Goal: Task Accomplishment & Management: Use online tool/utility

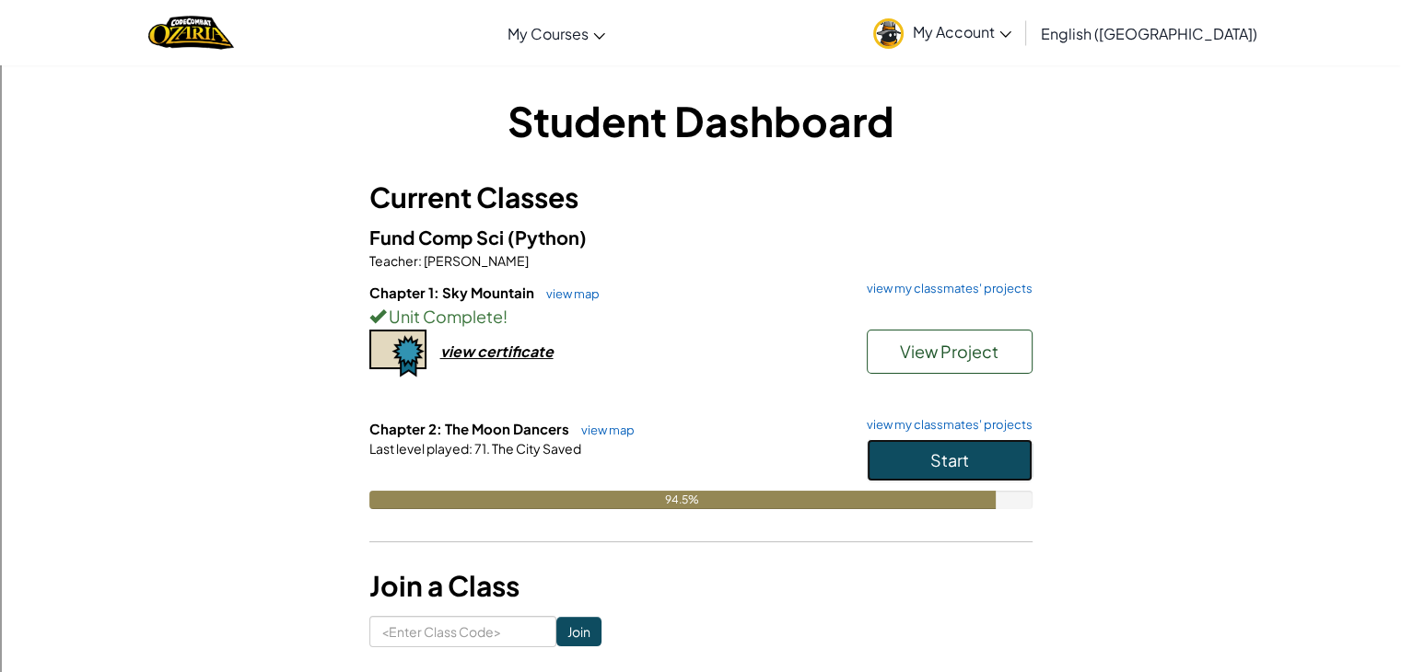
click at [876, 447] on button "Start" at bounding box center [950, 460] width 166 height 42
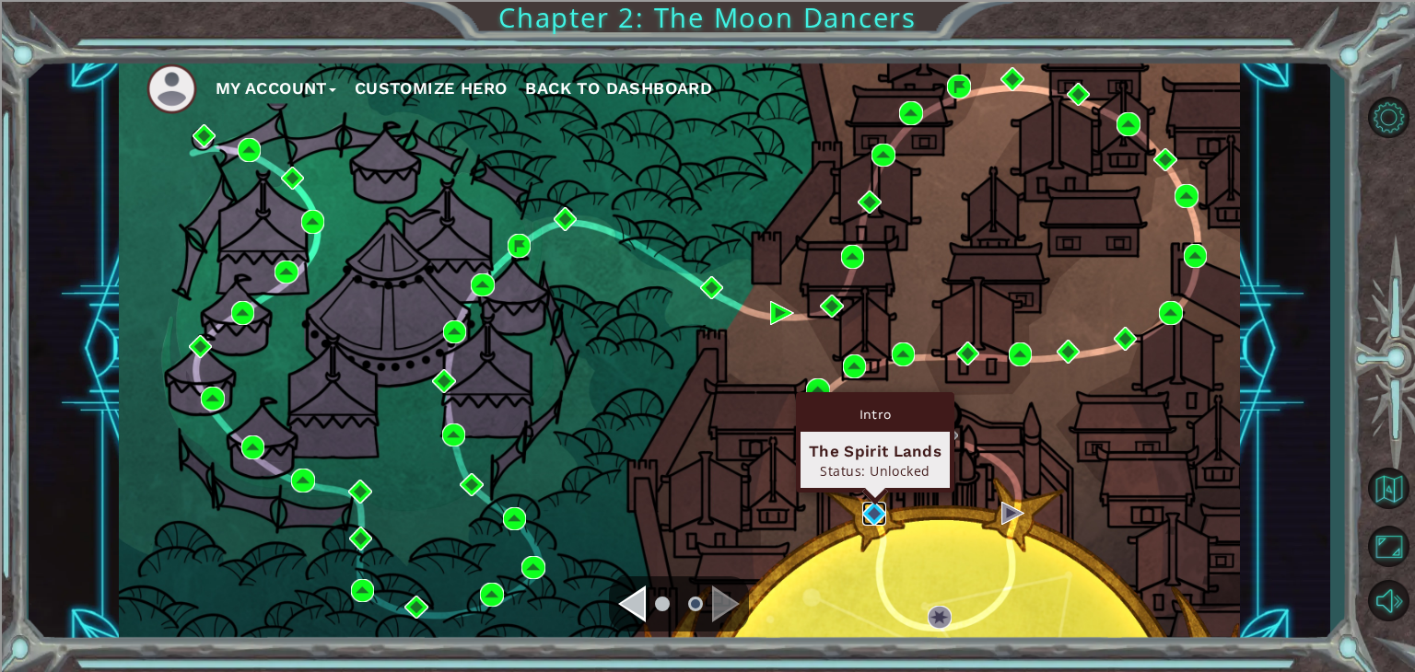
click at [877, 509] on img at bounding box center [874, 514] width 24 height 24
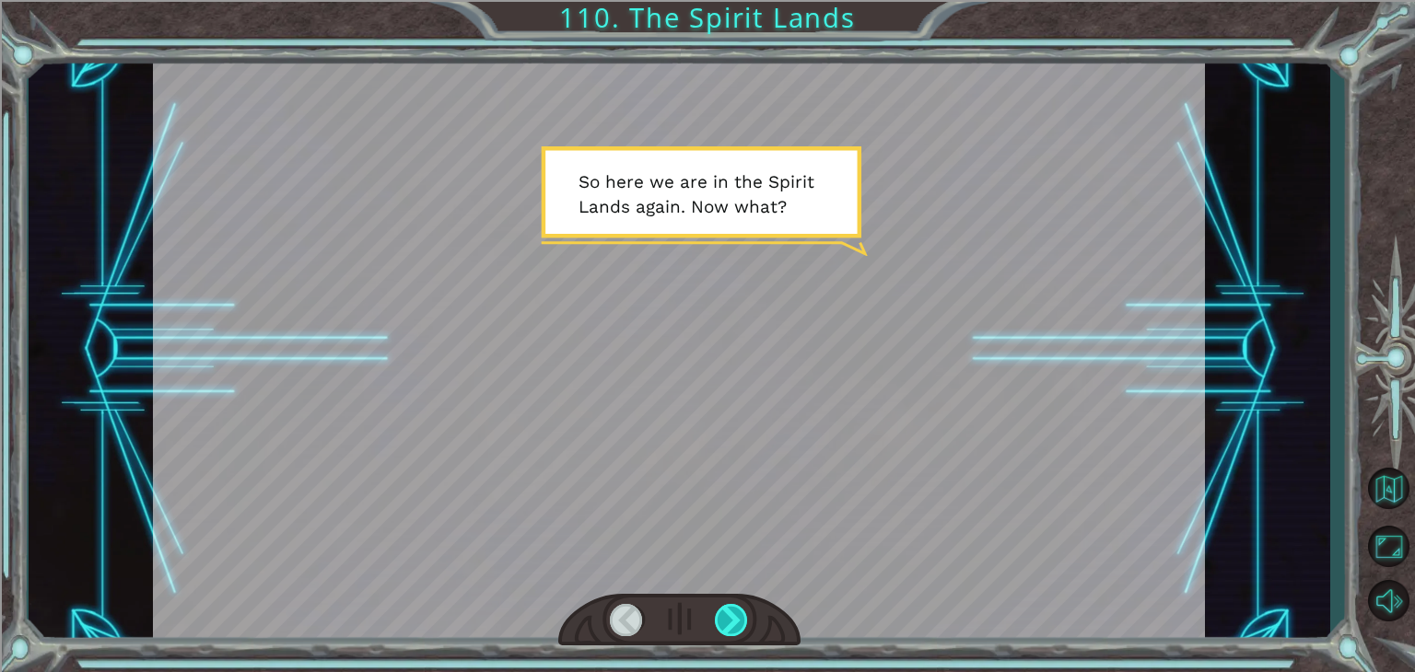
click at [743, 618] on div at bounding box center [731, 620] width 33 height 32
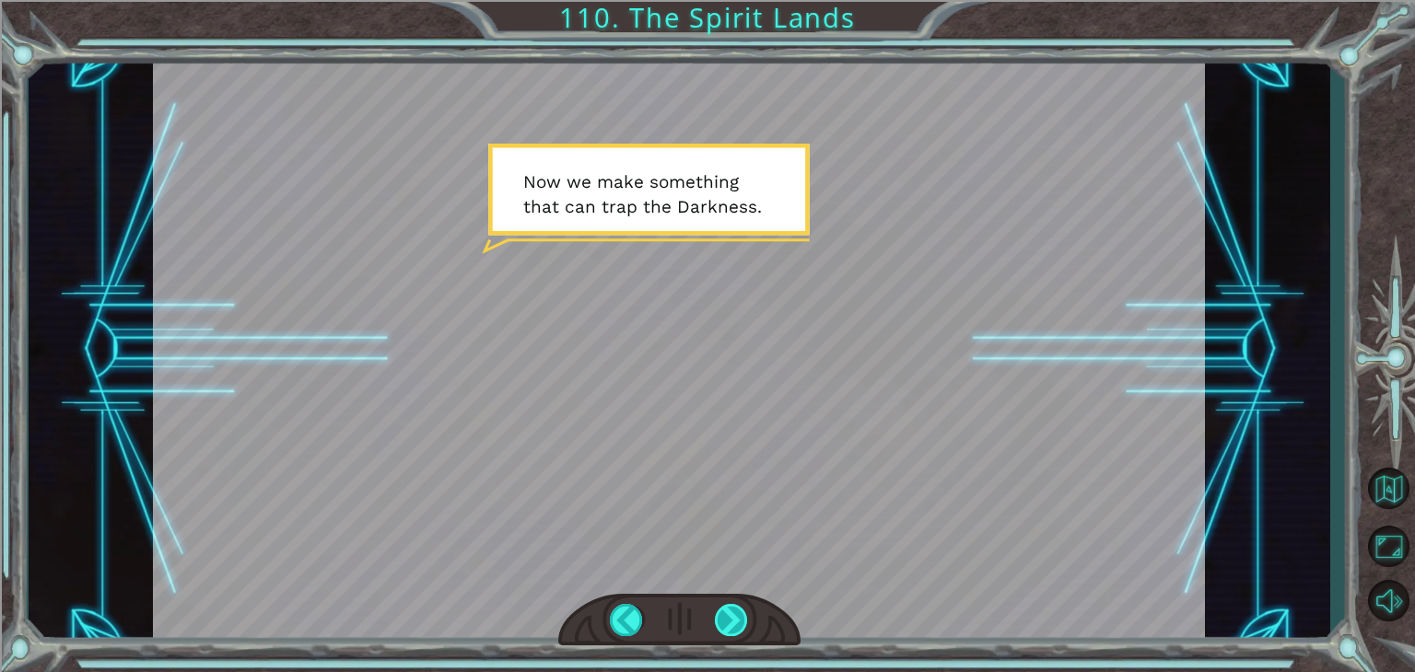
click at [744, 617] on div at bounding box center [731, 620] width 33 height 32
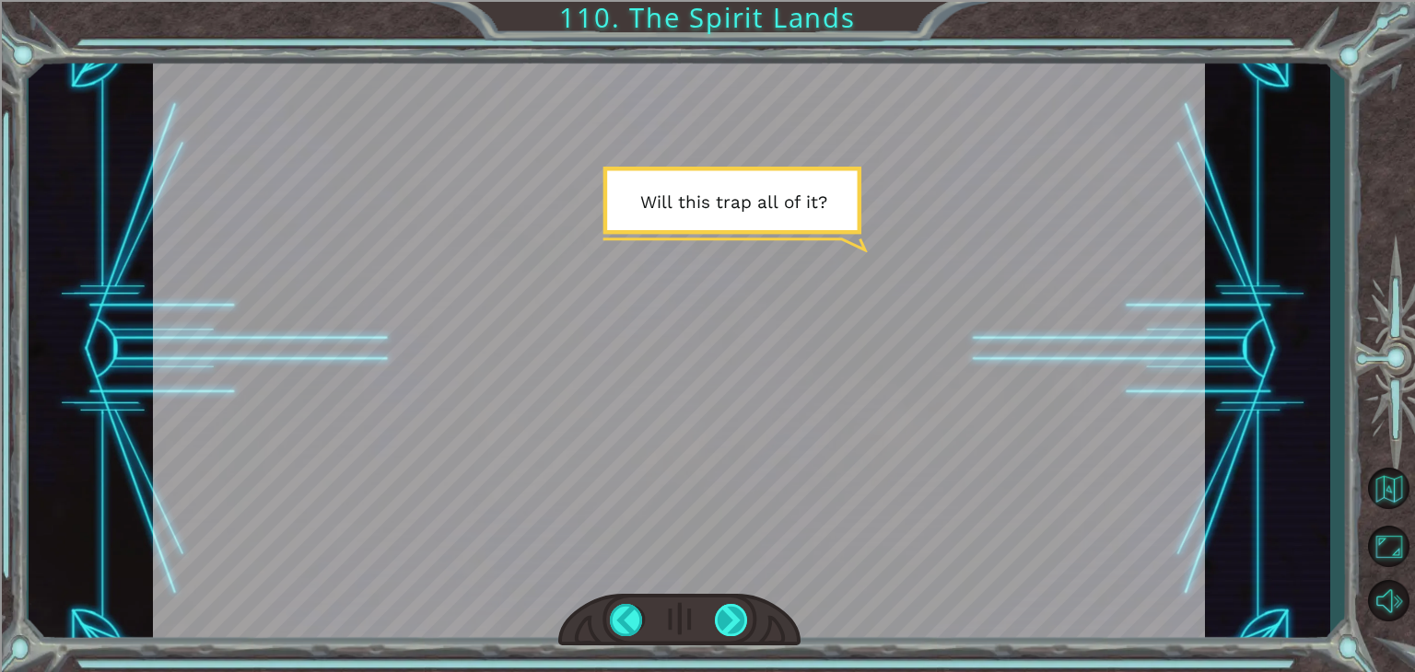
click at [731, 626] on div at bounding box center [731, 620] width 33 height 32
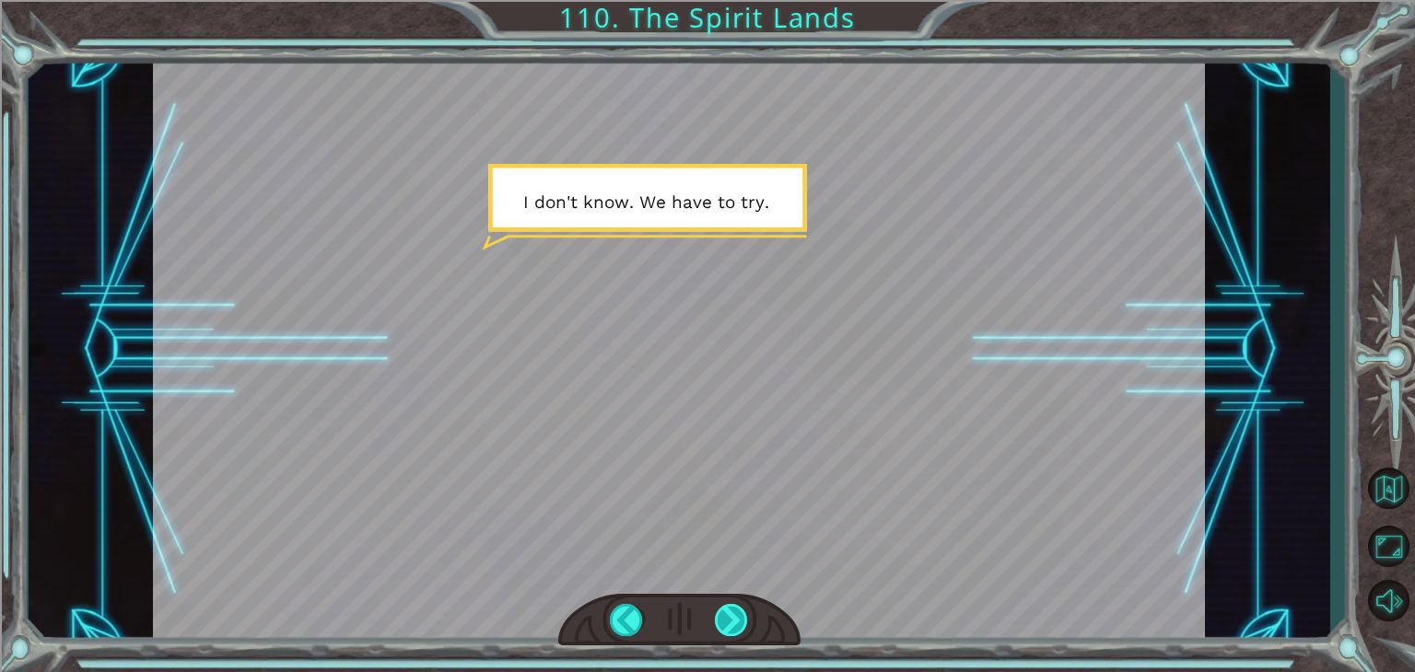
click at [731, 626] on div at bounding box center [731, 620] width 33 height 32
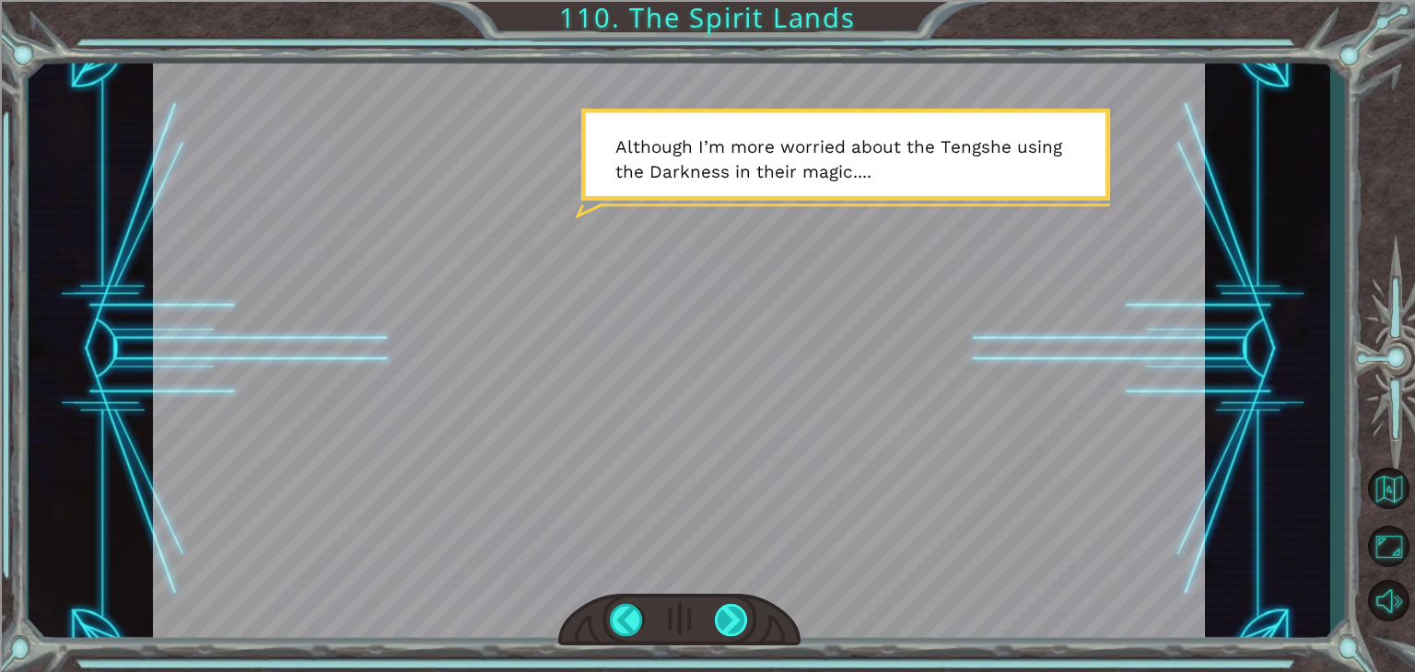
click at [734, 620] on div at bounding box center [731, 620] width 33 height 32
click at [734, 619] on div at bounding box center [731, 620] width 33 height 32
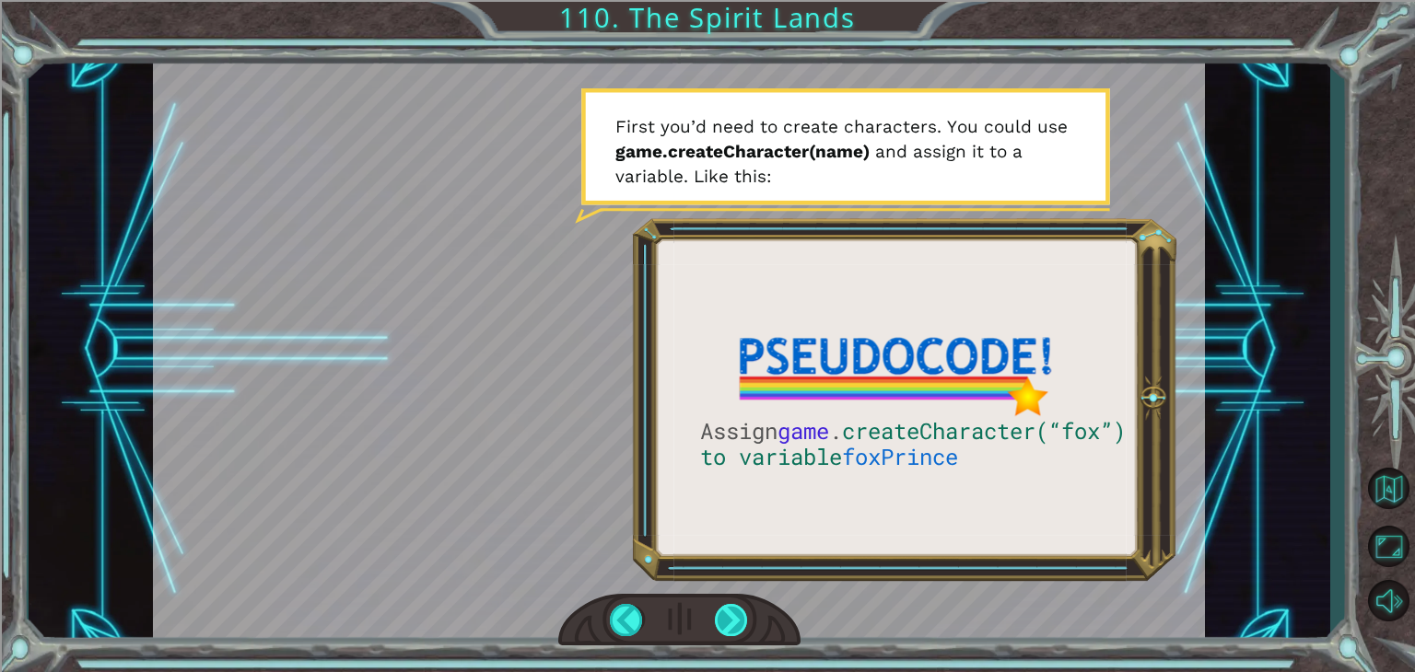
click at [729, 618] on div at bounding box center [731, 620] width 33 height 32
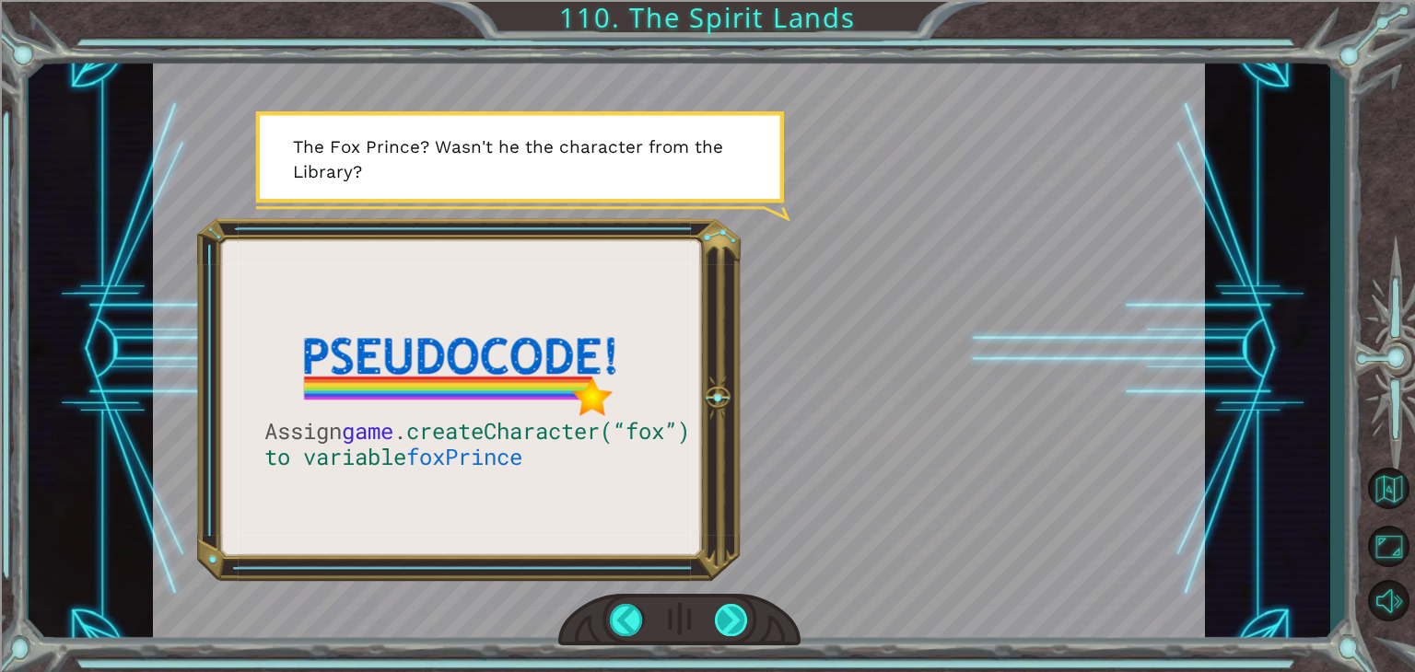
click at [729, 618] on div at bounding box center [731, 620] width 33 height 32
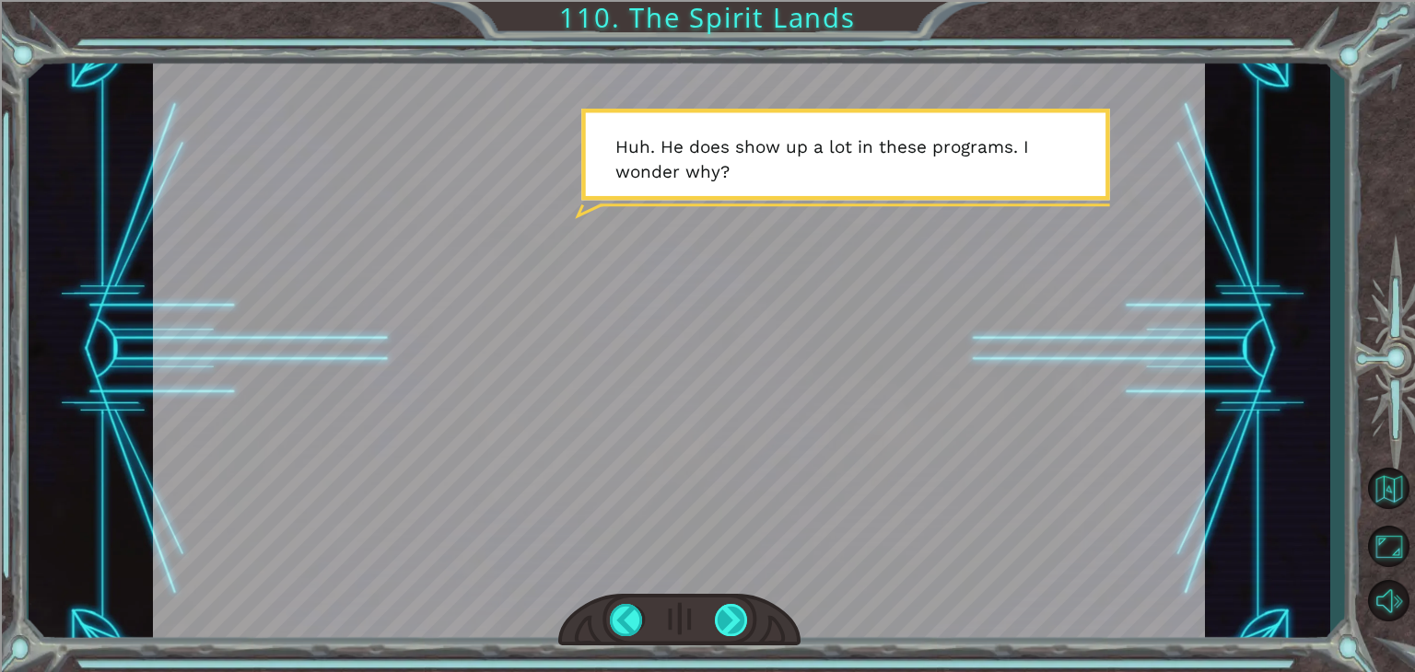
click at [729, 618] on div at bounding box center [731, 620] width 33 height 32
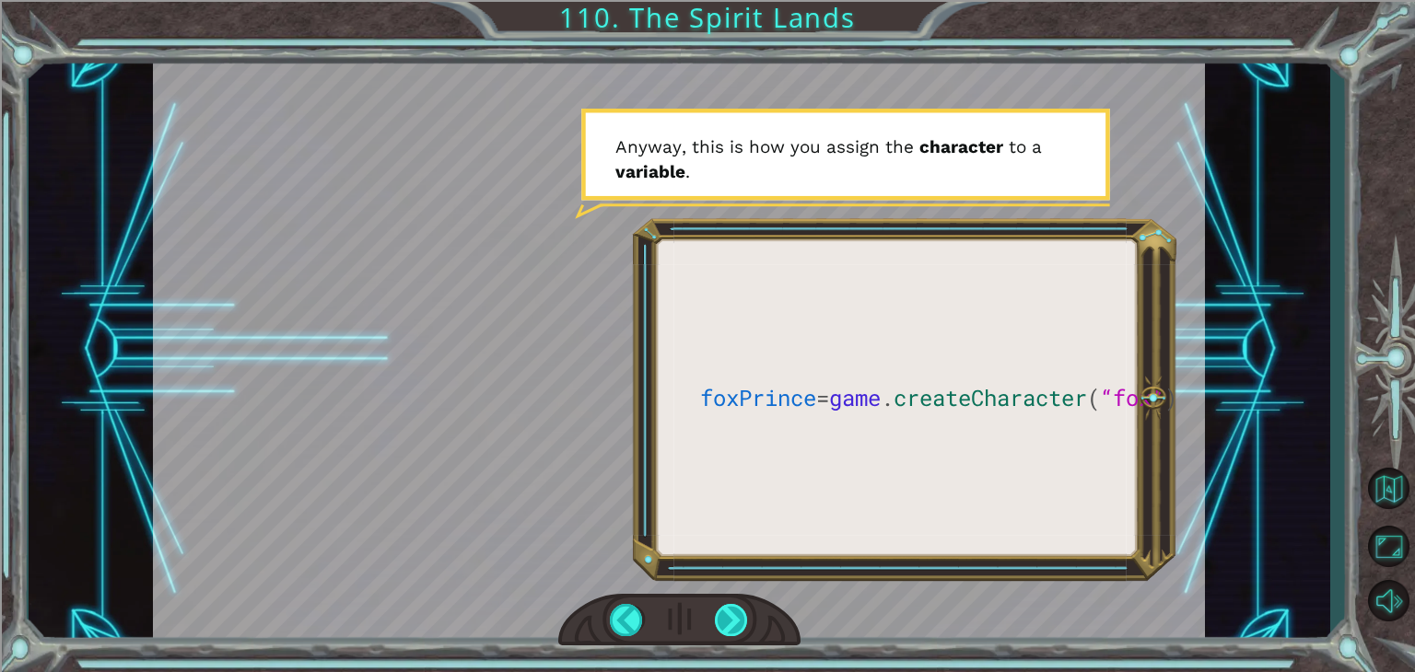
click at [726, 618] on div at bounding box center [731, 620] width 33 height 32
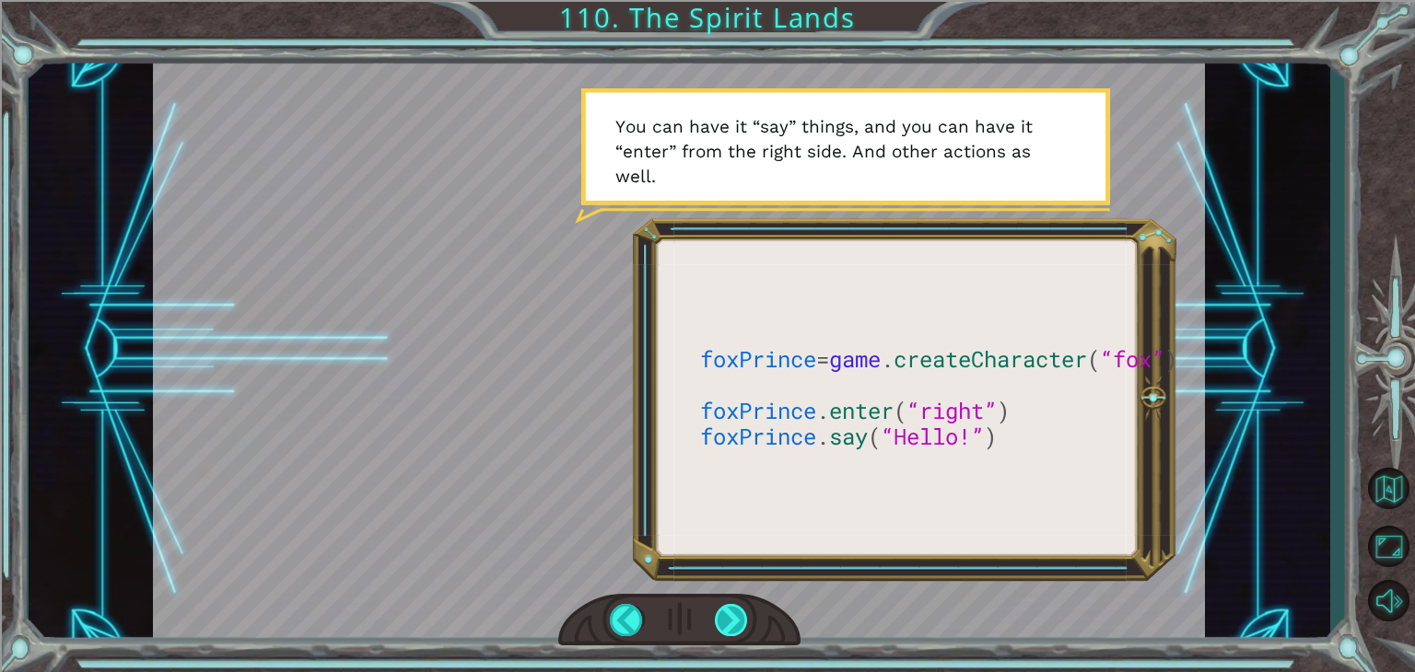
click at [726, 619] on div at bounding box center [731, 620] width 33 height 32
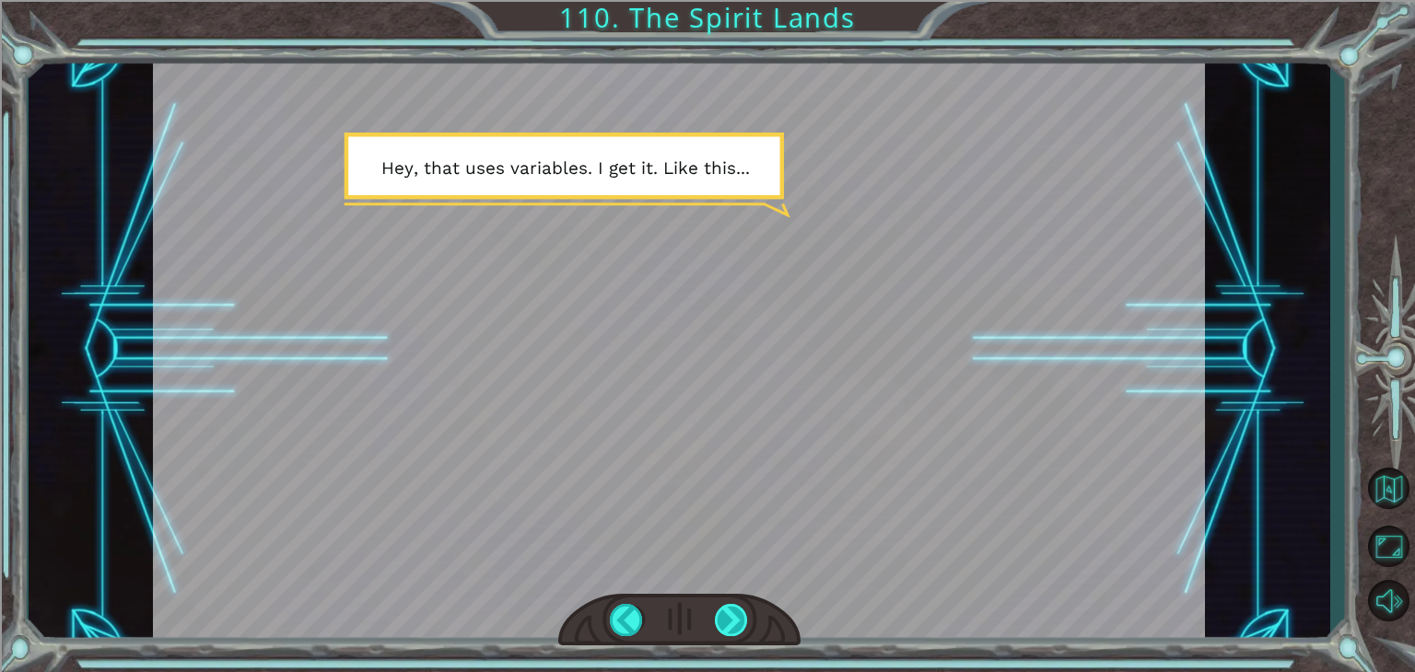
click at [726, 619] on div at bounding box center [731, 620] width 33 height 32
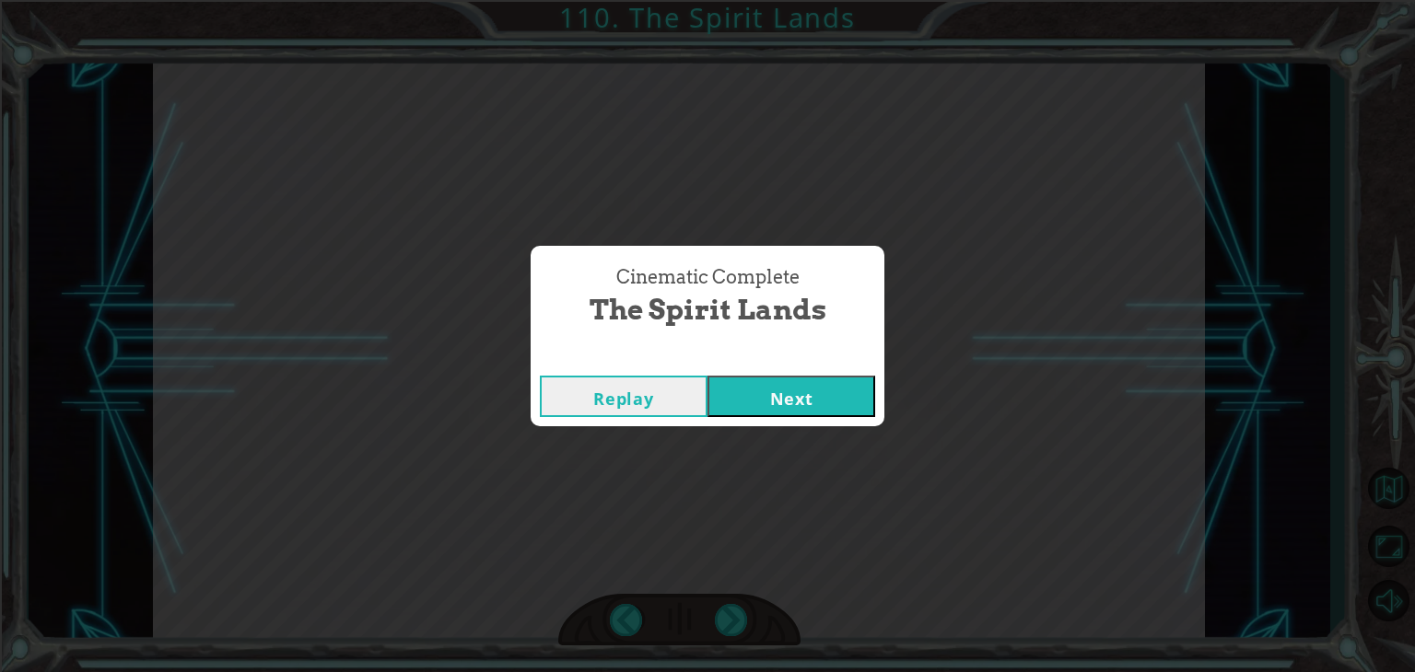
click at [792, 347] on div "Cinematic Complete The Spirit Lands Replay Next" at bounding box center [708, 336] width 354 height 181
click at [792, 376] on button "Next" at bounding box center [791, 396] width 168 height 41
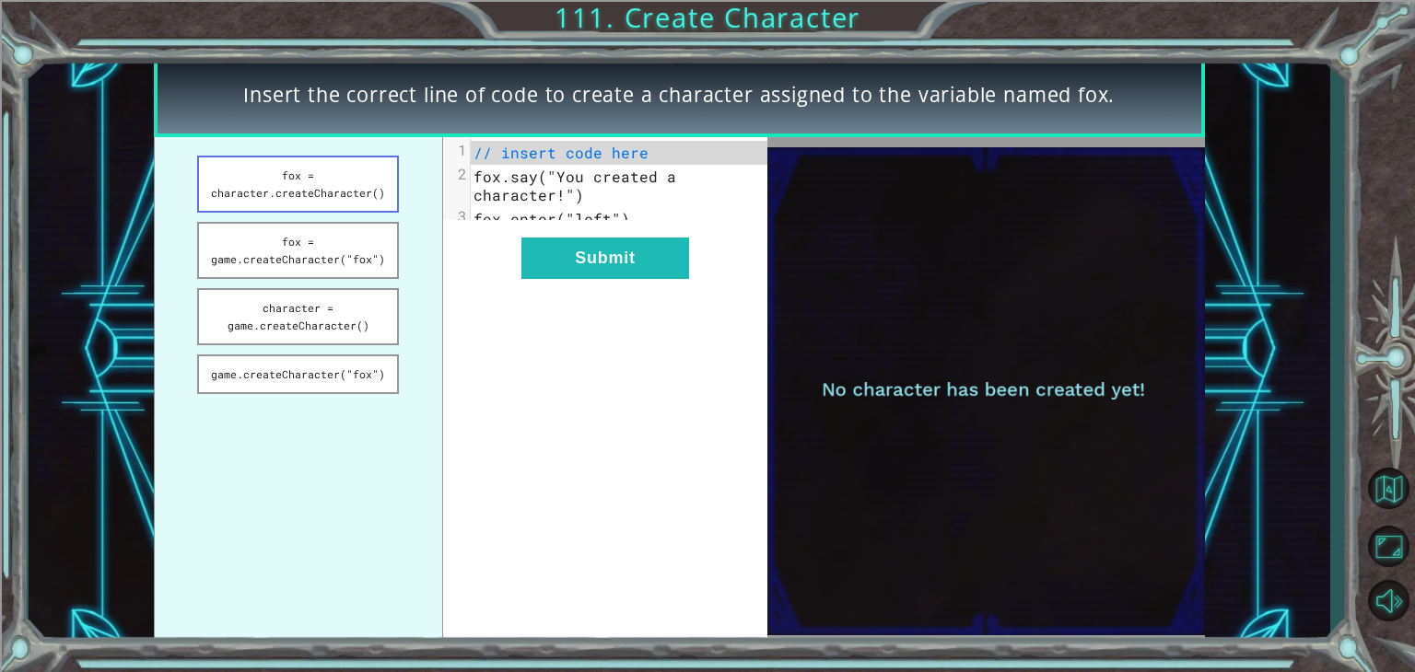
click at [295, 191] on button "fox = character.createCharacter()" at bounding box center [298, 184] width 202 height 57
click at [284, 258] on button "fox = game.createCharacter("fox")" at bounding box center [298, 250] width 202 height 57
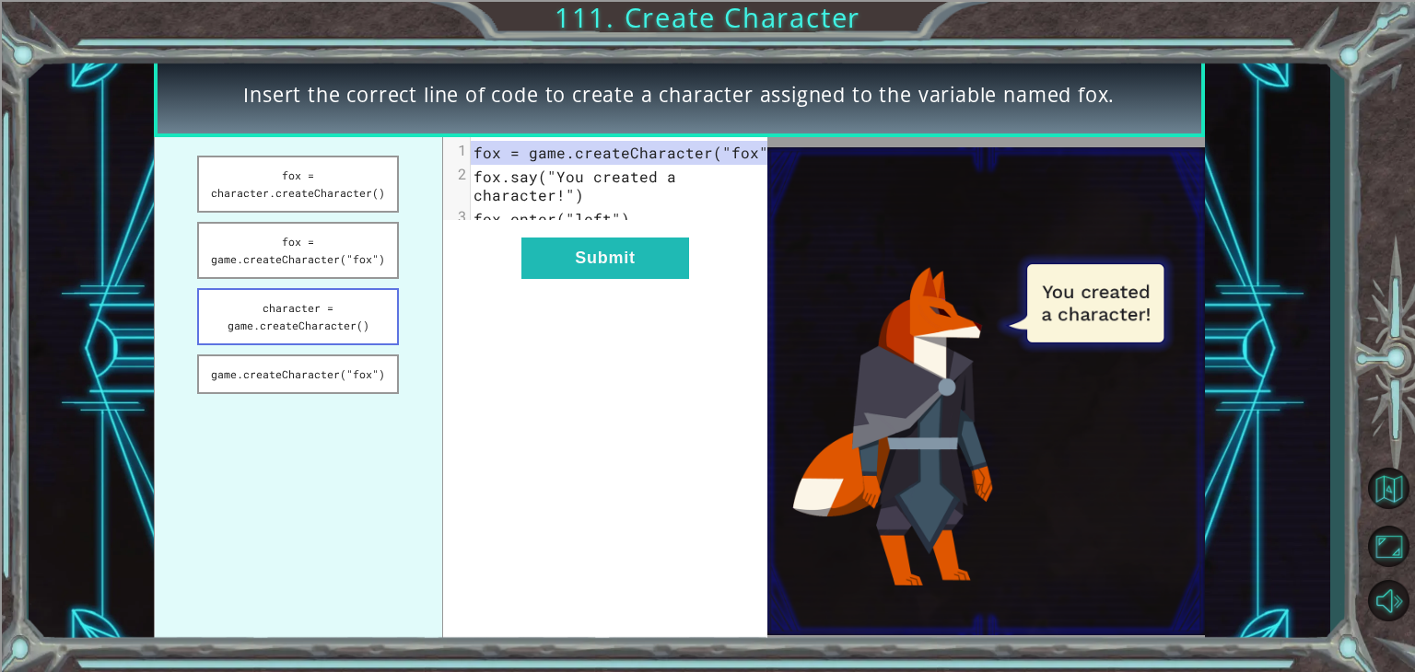
click at [361, 301] on button "character = game.createCharacter()" at bounding box center [298, 316] width 202 height 57
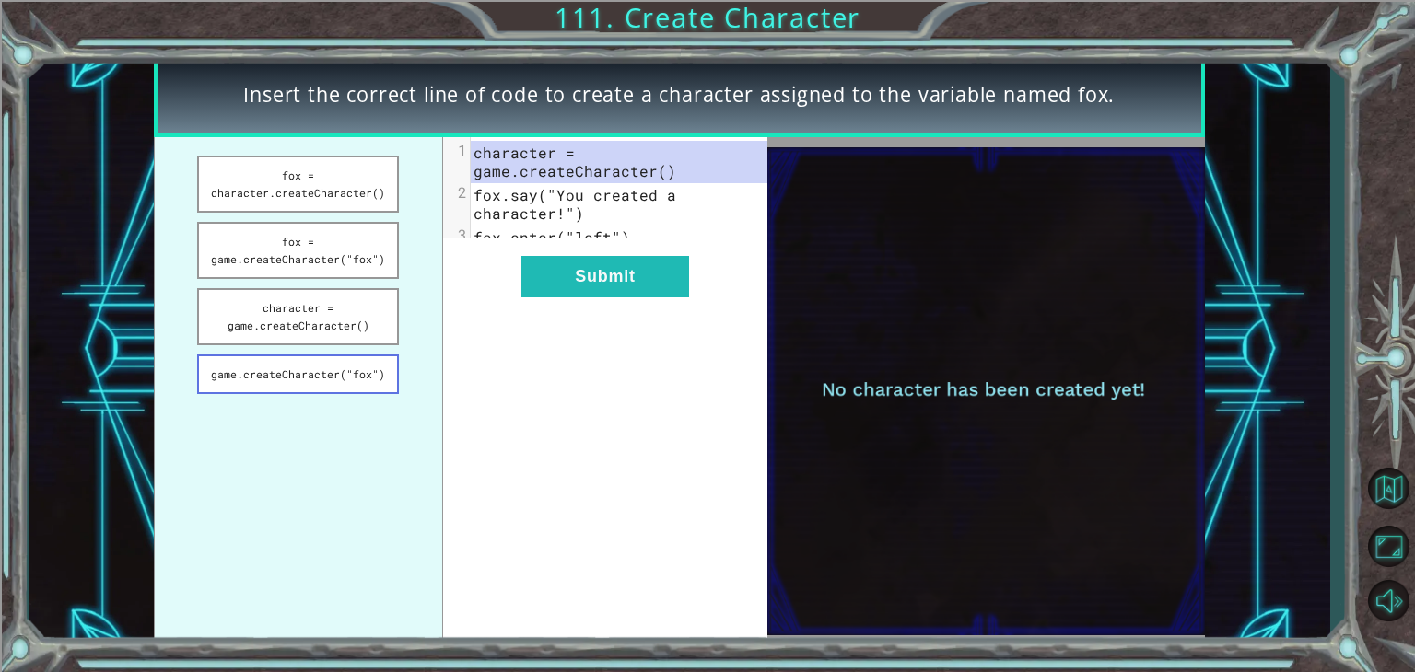
click at [361, 363] on button "game.createCharacter("fox")" at bounding box center [298, 375] width 202 height 40
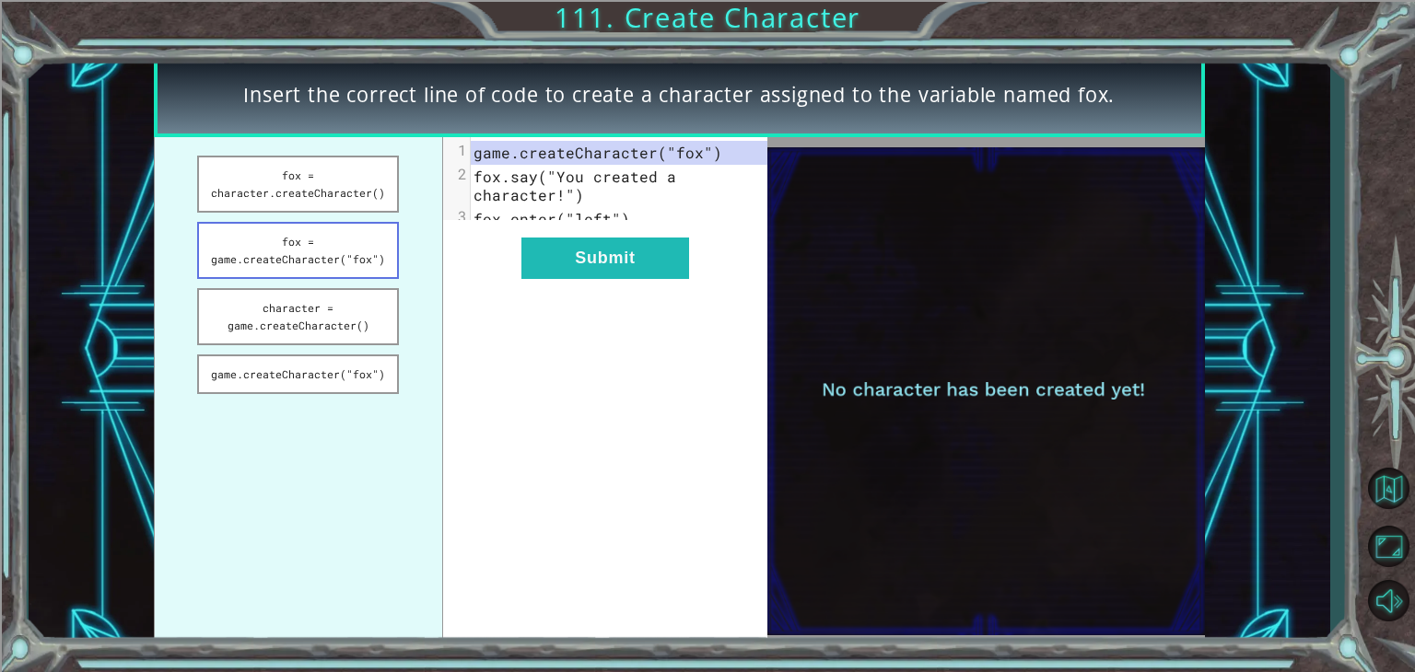
click at [357, 248] on button "fox = game.createCharacter("fox")" at bounding box center [298, 250] width 202 height 57
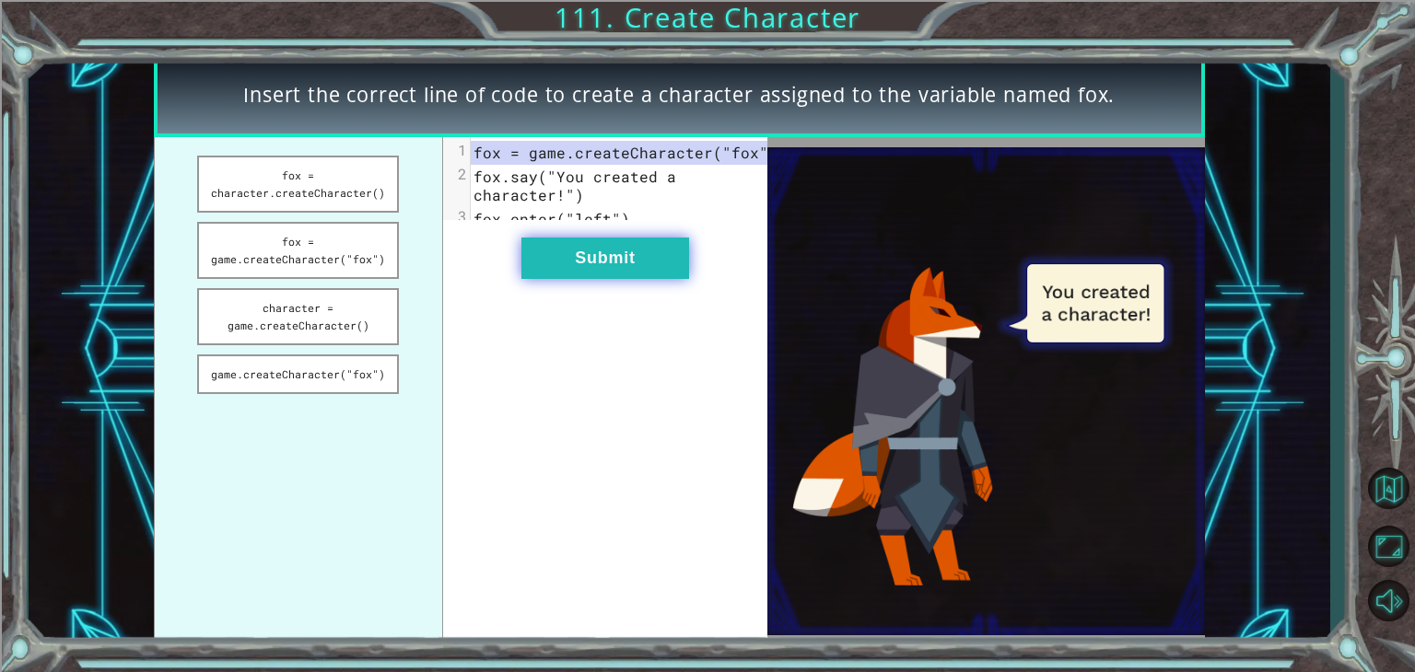
click at [536, 273] on button "Submit" at bounding box center [605, 258] width 168 height 41
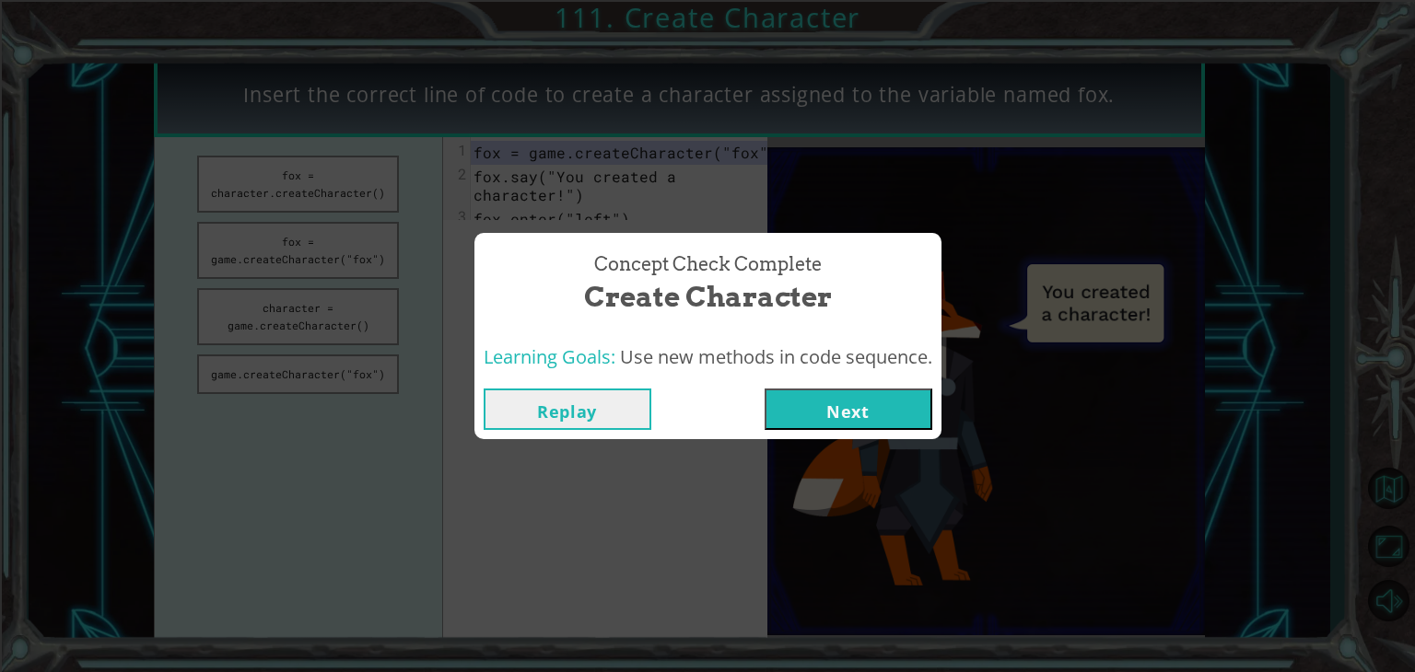
click at [854, 399] on button "Next" at bounding box center [848, 409] width 168 height 41
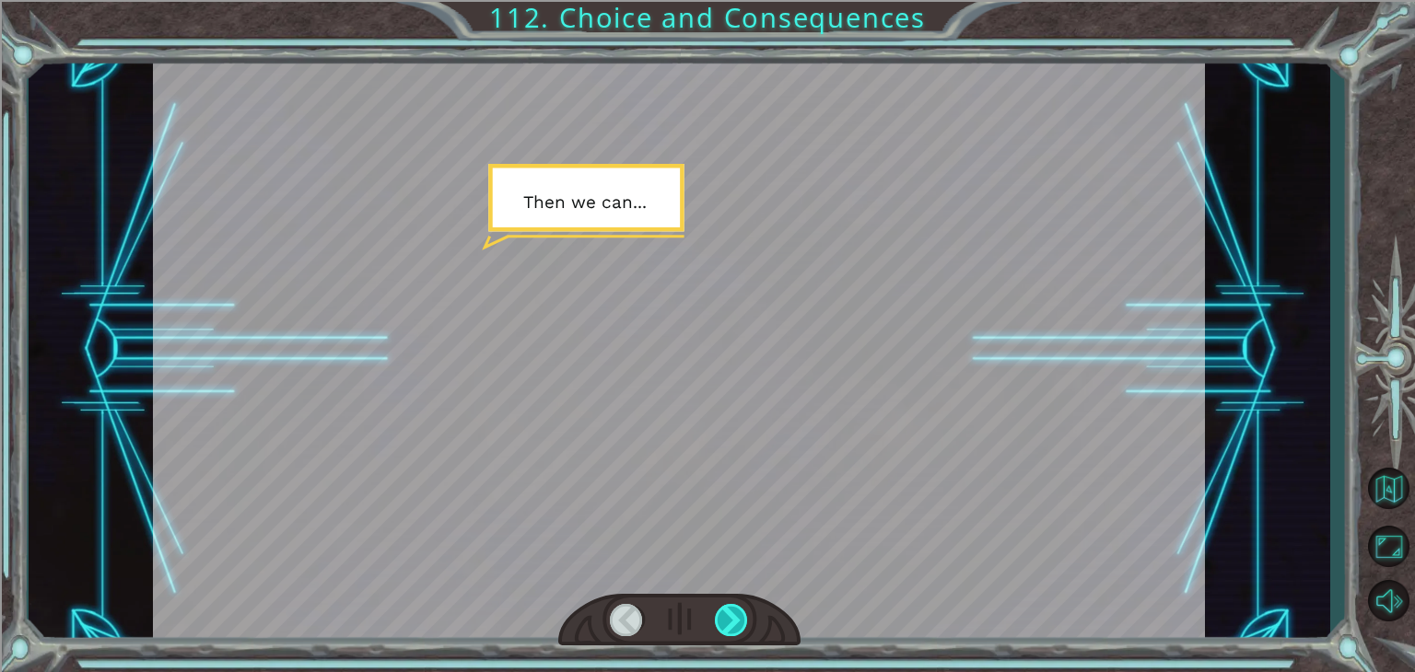
click at [728, 613] on div at bounding box center [731, 620] width 33 height 32
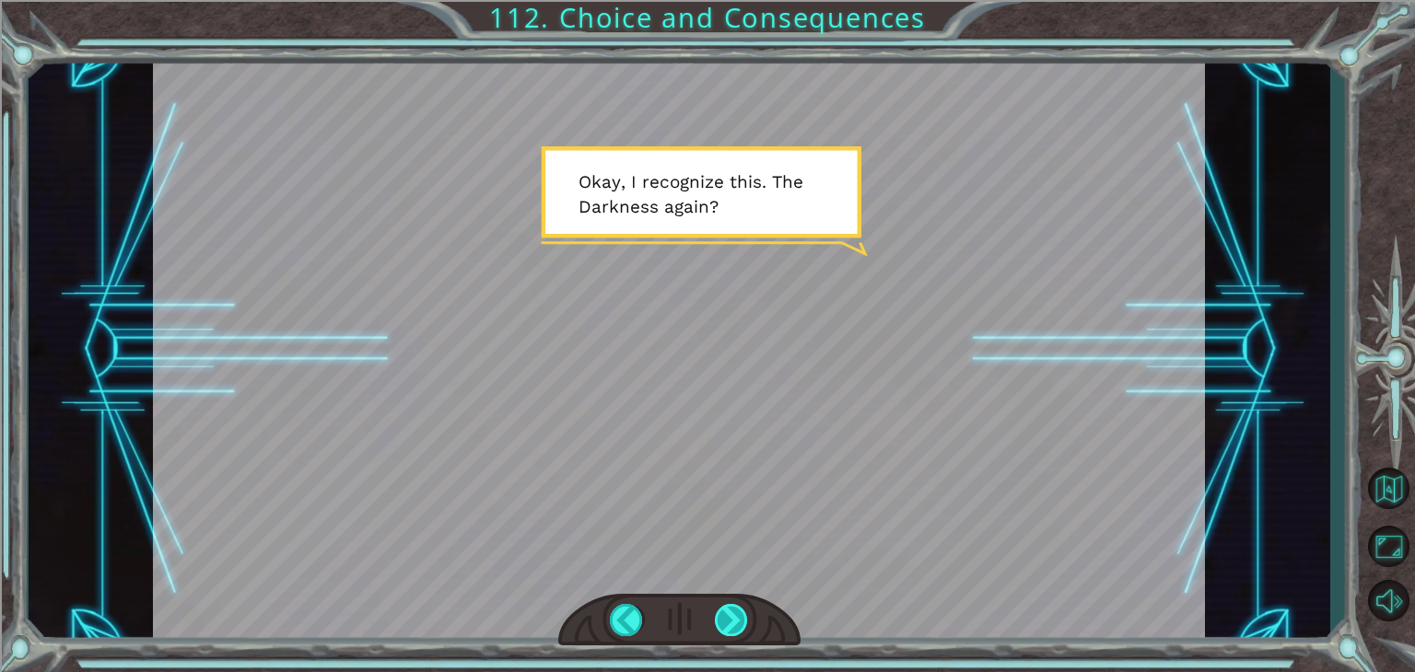
click at [730, 612] on div at bounding box center [731, 620] width 33 height 32
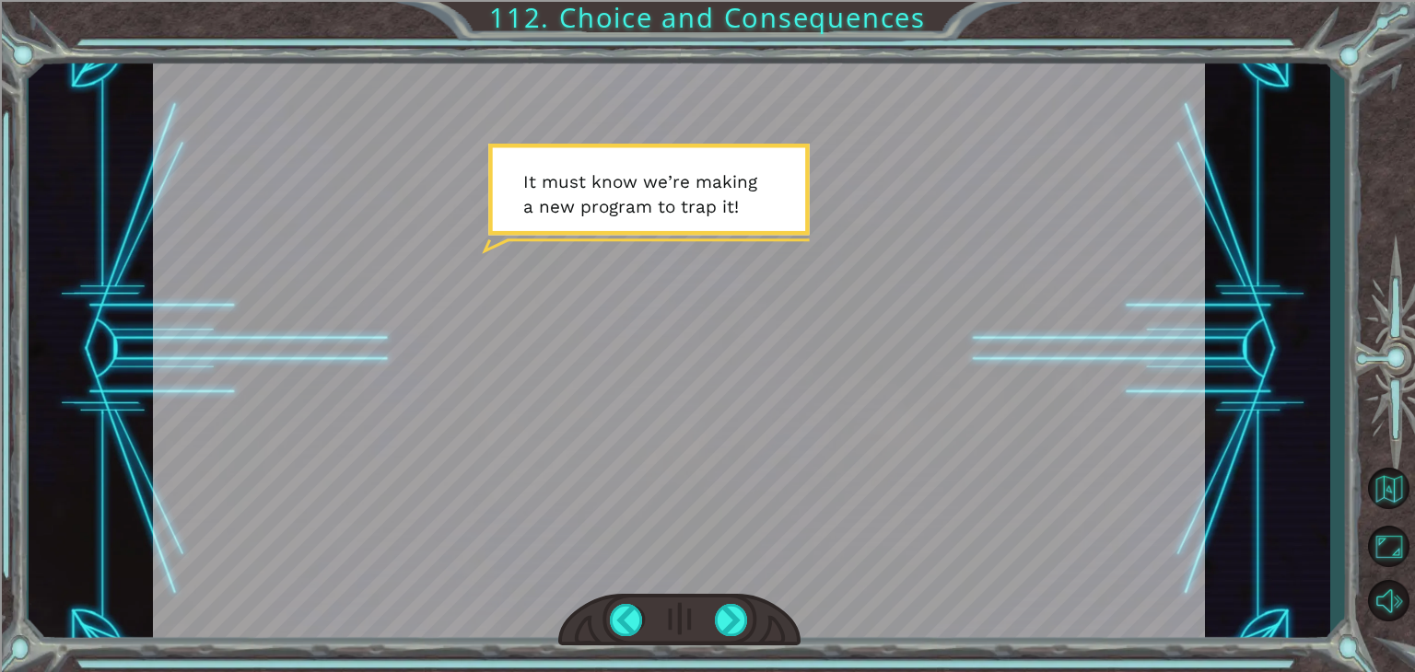
click at [728, 596] on div at bounding box center [679, 620] width 242 height 53
click at [734, 629] on div at bounding box center [731, 620] width 33 height 32
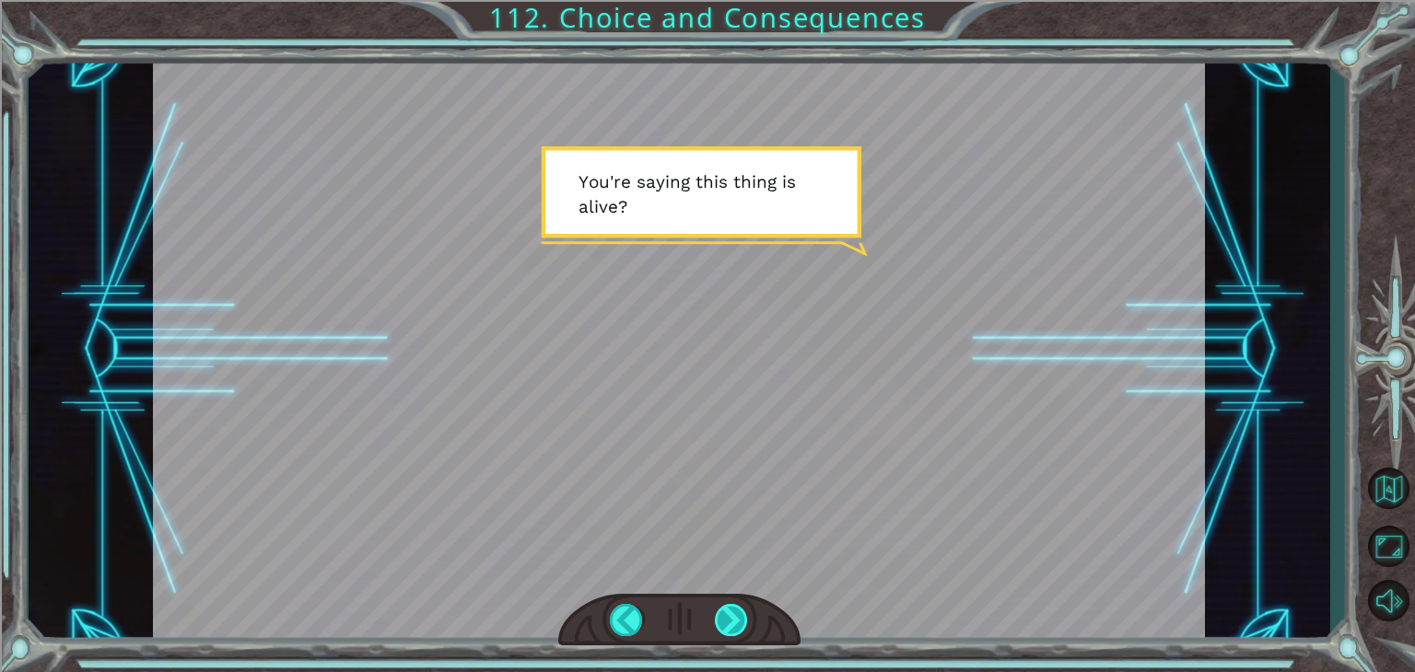
click at [734, 629] on div at bounding box center [731, 620] width 33 height 32
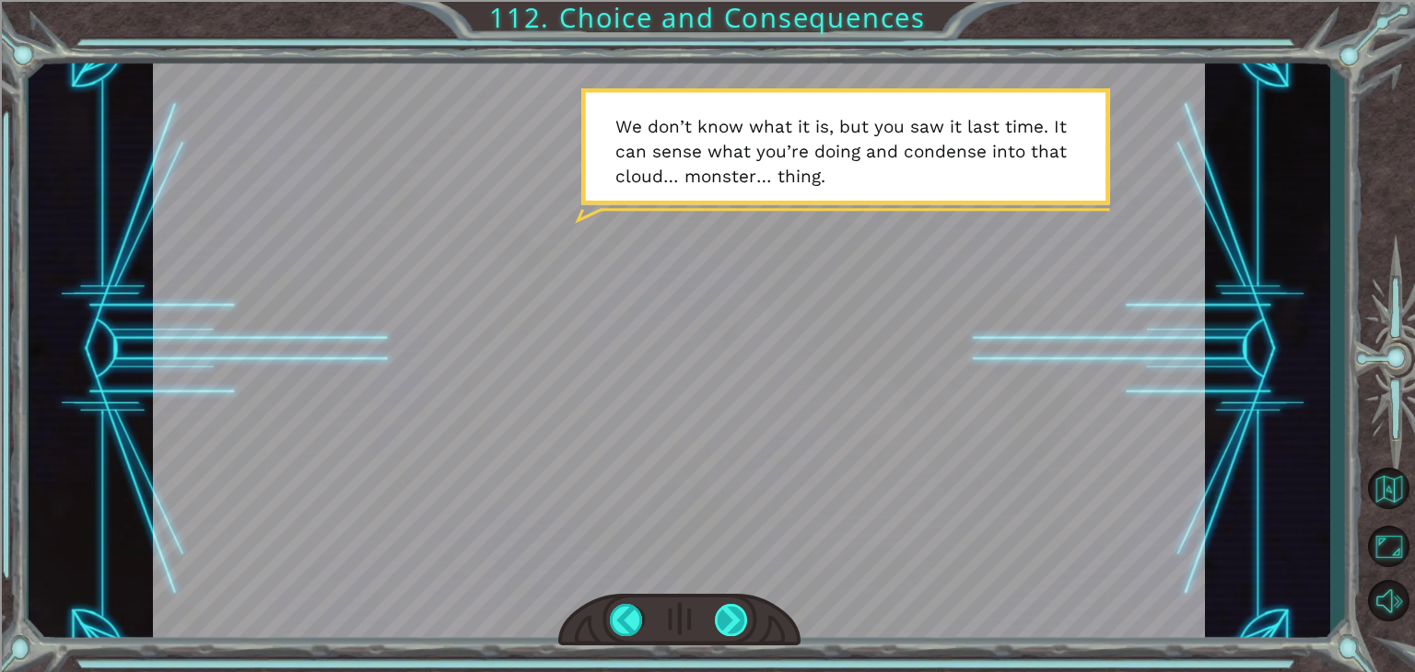
click at [734, 629] on div at bounding box center [731, 620] width 33 height 32
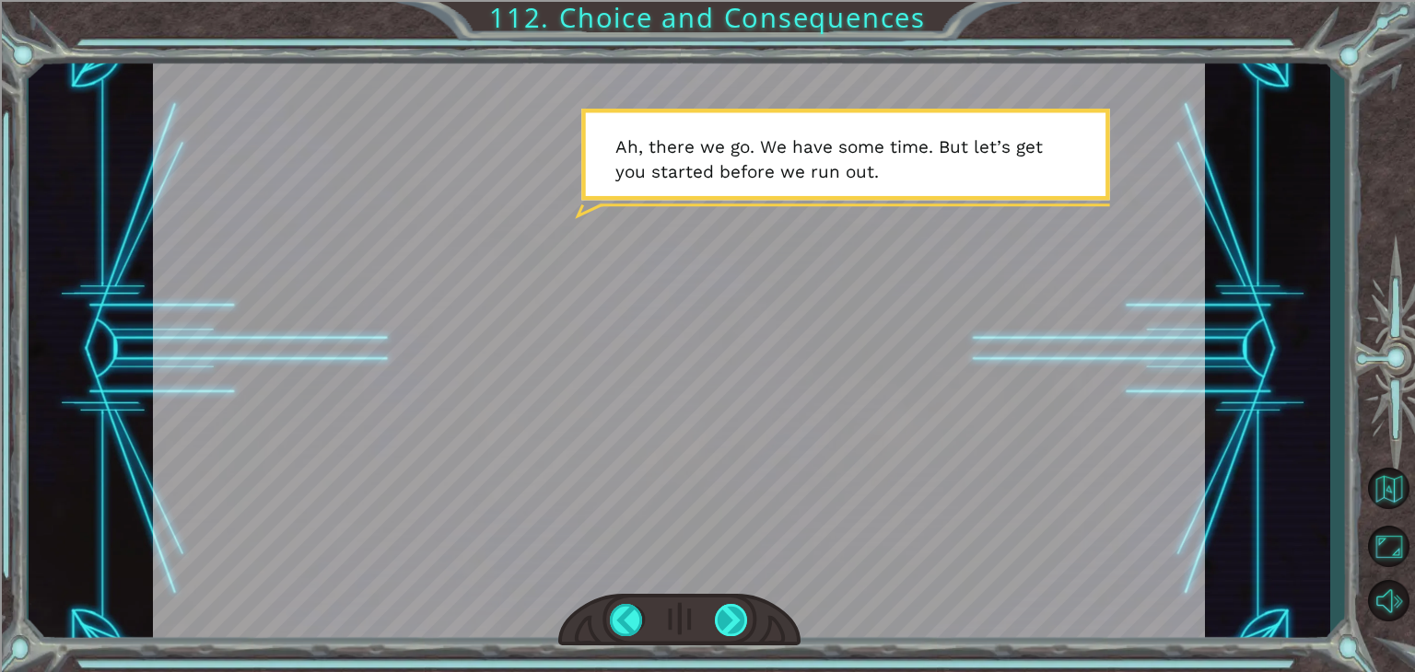
click at [734, 629] on div at bounding box center [731, 620] width 33 height 32
click at [725, 614] on div at bounding box center [731, 620] width 33 height 32
click at [725, 608] on div at bounding box center [731, 620] width 33 height 32
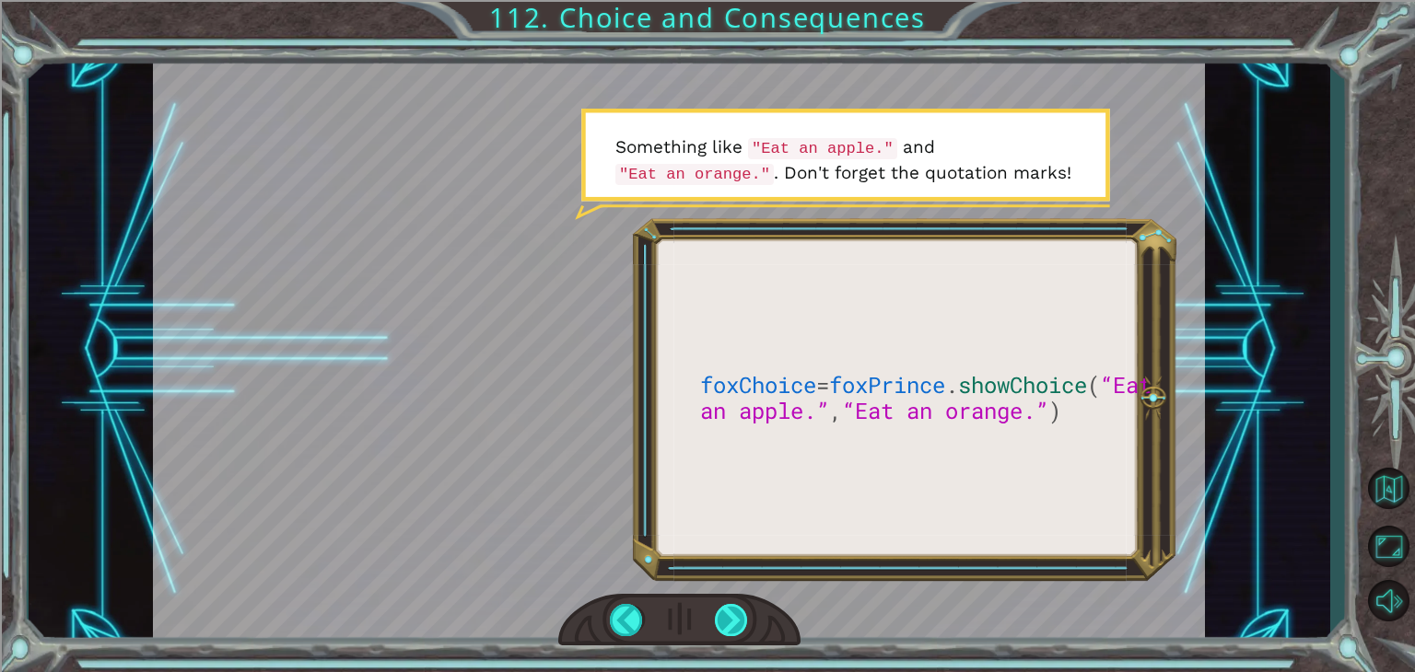
click at [736, 623] on div at bounding box center [731, 620] width 33 height 32
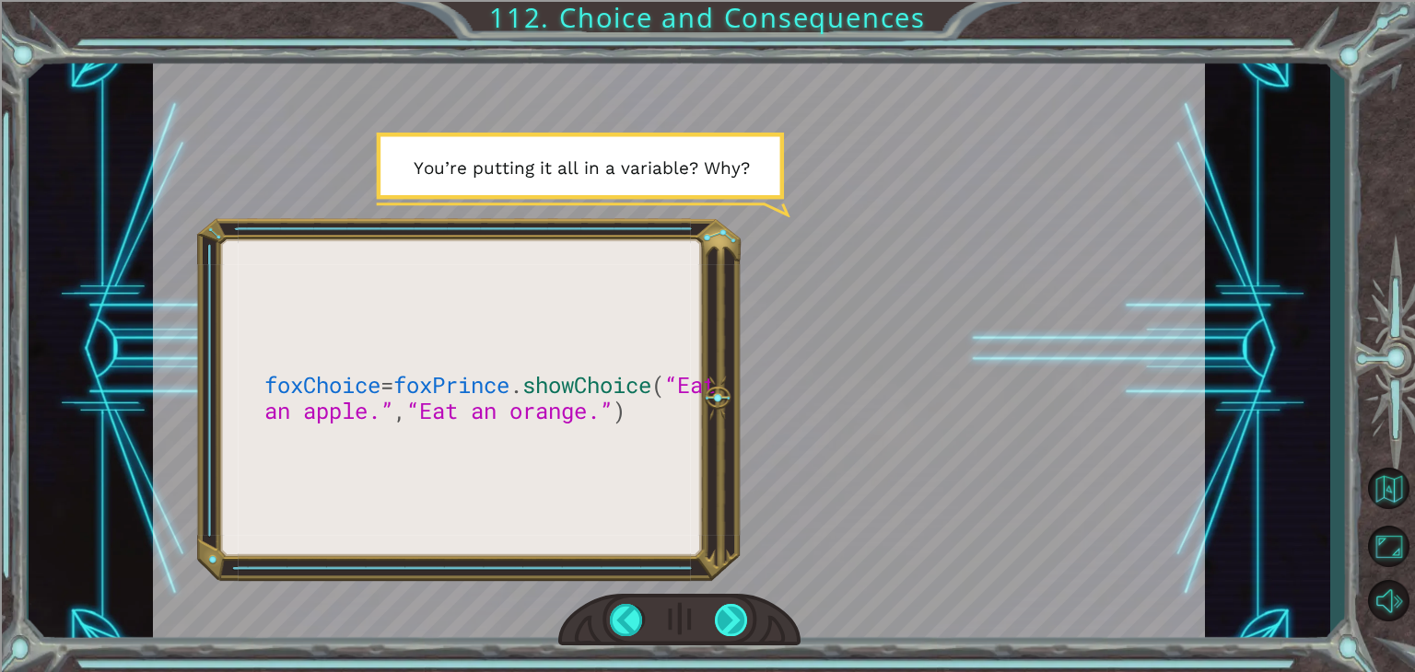
click at [736, 623] on div at bounding box center [731, 620] width 33 height 32
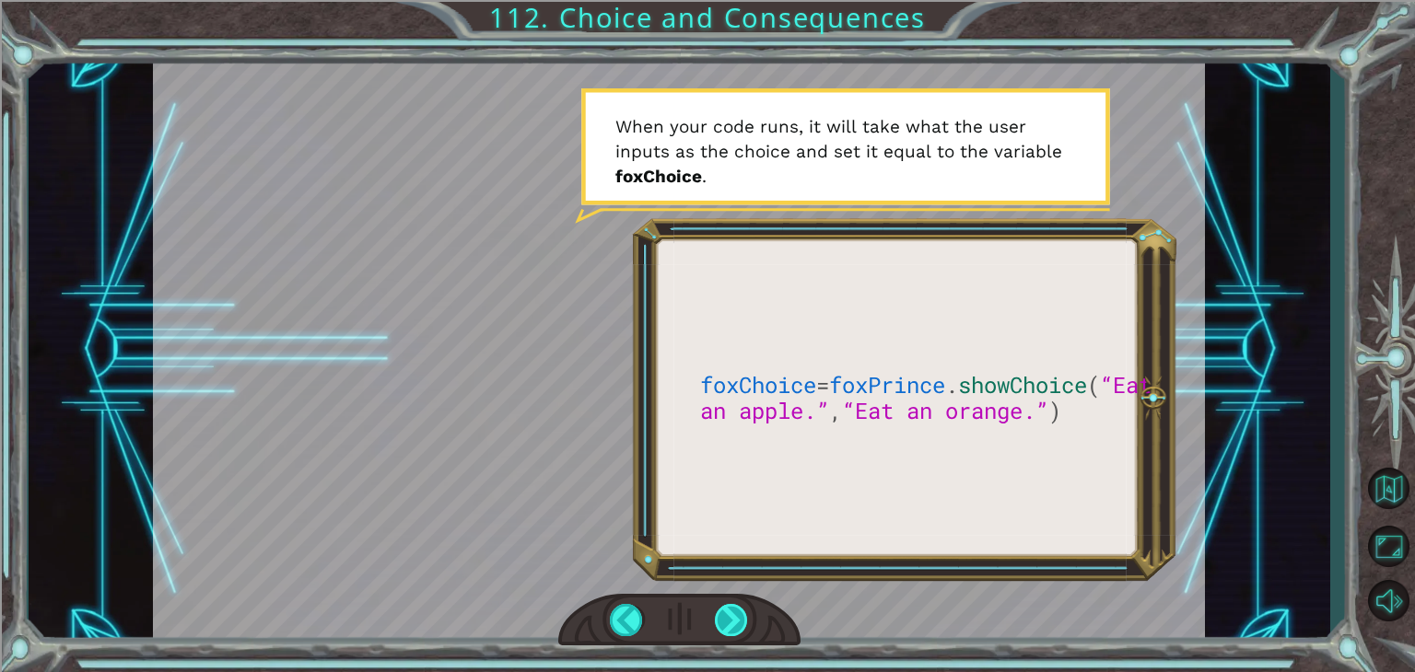
click at [736, 623] on div at bounding box center [731, 620] width 33 height 32
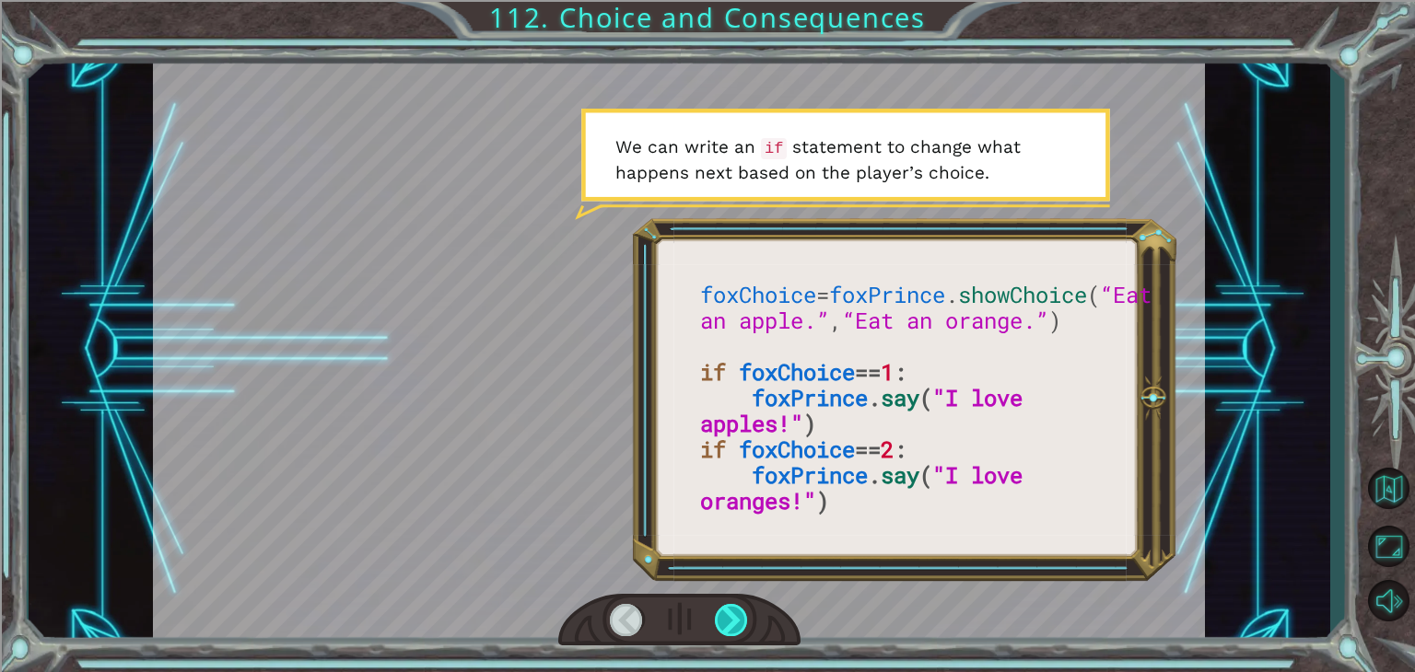
click at [742, 617] on div at bounding box center [731, 620] width 33 height 32
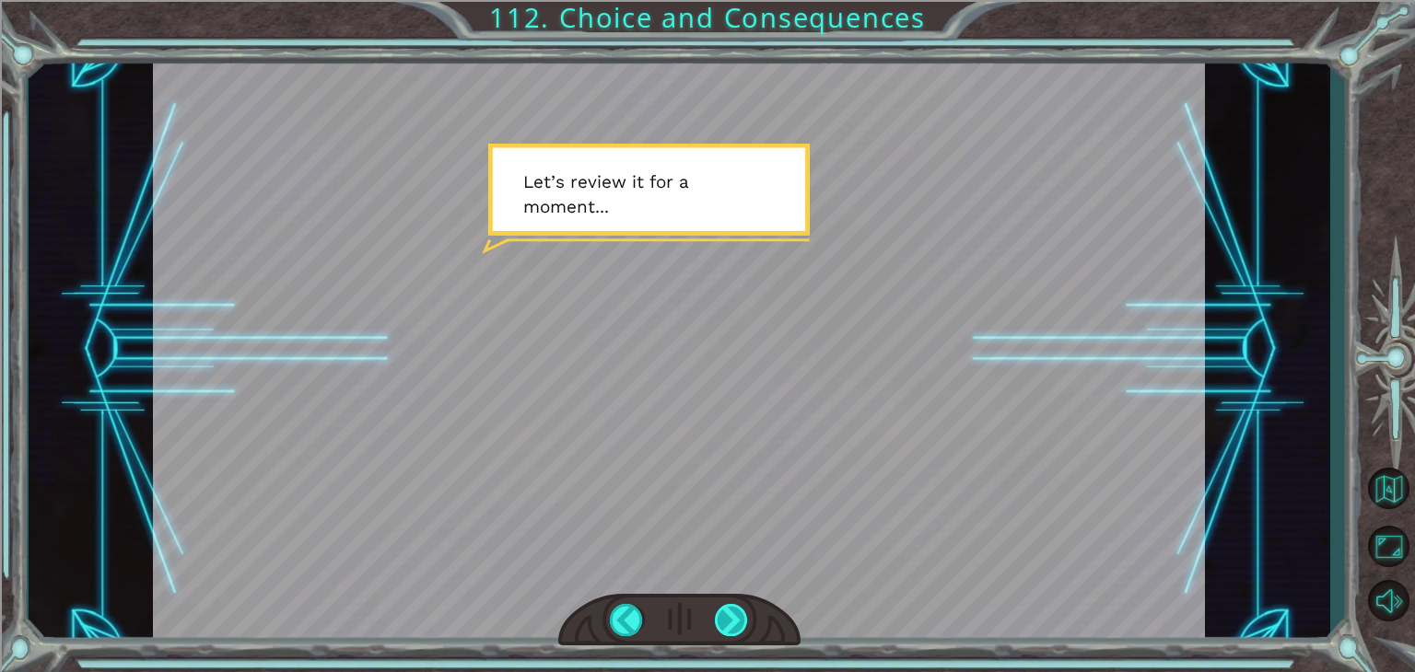
click at [742, 617] on div at bounding box center [731, 620] width 33 height 32
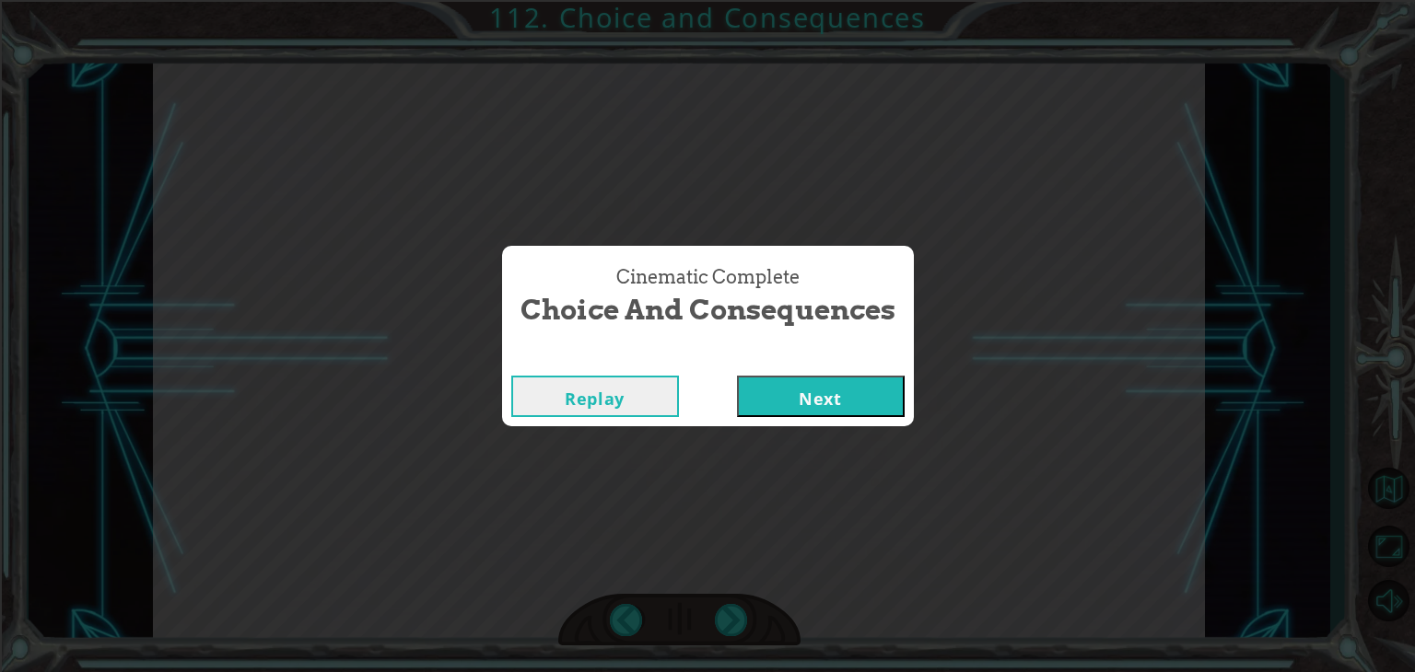
click at [829, 412] on button "Next" at bounding box center [821, 396] width 168 height 41
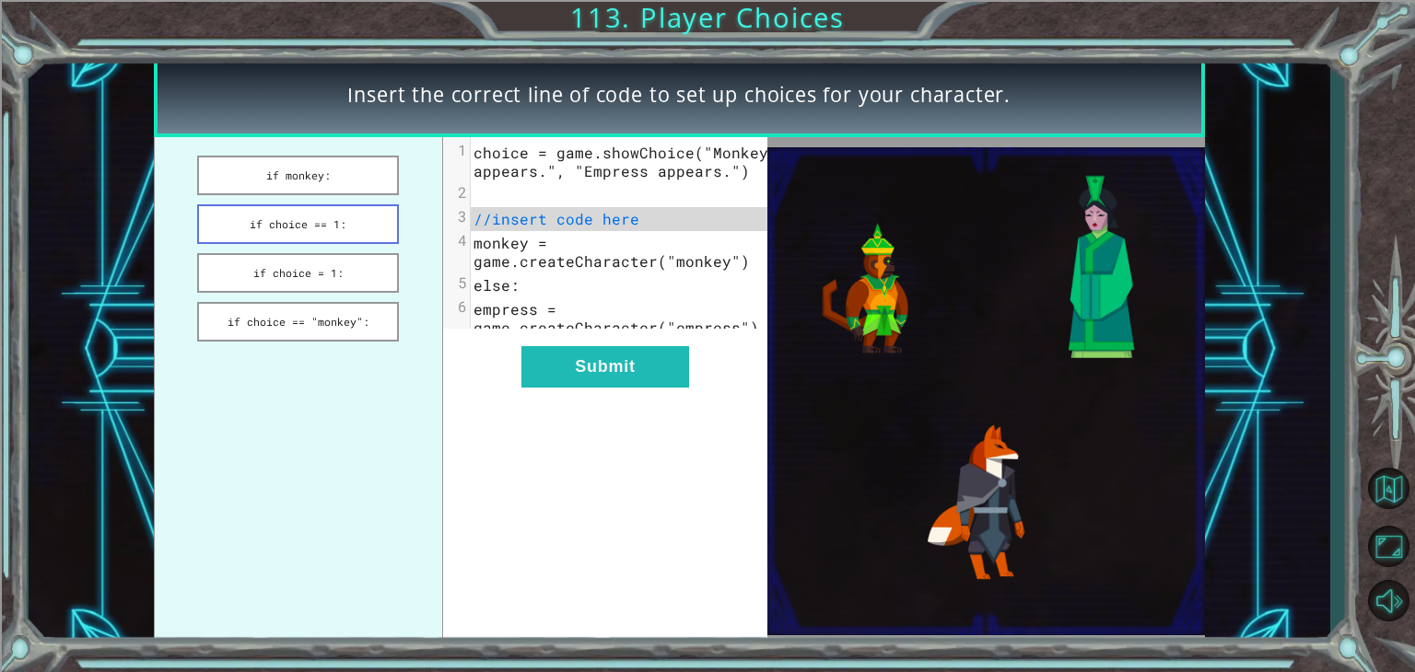
click at [302, 233] on button "if choice == 1:" at bounding box center [298, 224] width 202 height 40
click at [312, 274] on button "if choice = 1:" at bounding box center [298, 273] width 202 height 40
click at [316, 261] on button "if choice = 1:" at bounding box center [298, 273] width 202 height 40
click at [333, 330] on button "if choice == "monkey":" at bounding box center [298, 322] width 202 height 40
click at [340, 266] on button "if choice = 1:" at bounding box center [298, 273] width 202 height 40
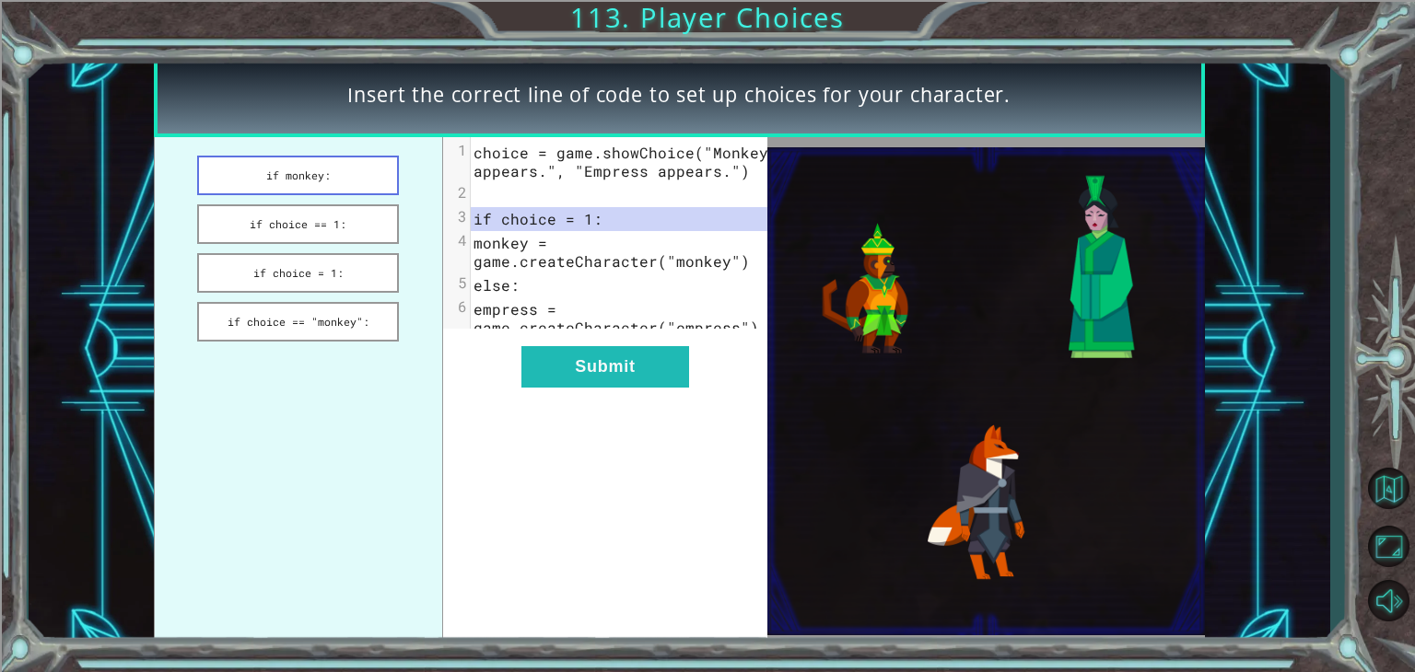
click at [339, 177] on button "if monkey:" at bounding box center [298, 176] width 202 height 40
click at [343, 226] on button "if choice == 1:" at bounding box center [298, 224] width 202 height 40
click at [346, 193] on button "if monkey:" at bounding box center [298, 176] width 202 height 40
click at [350, 221] on button "if choice == 1:" at bounding box center [298, 224] width 202 height 40
click at [343, 262] on button "if choice = 1:" at bounding box center [298, 273] width 202 height 40
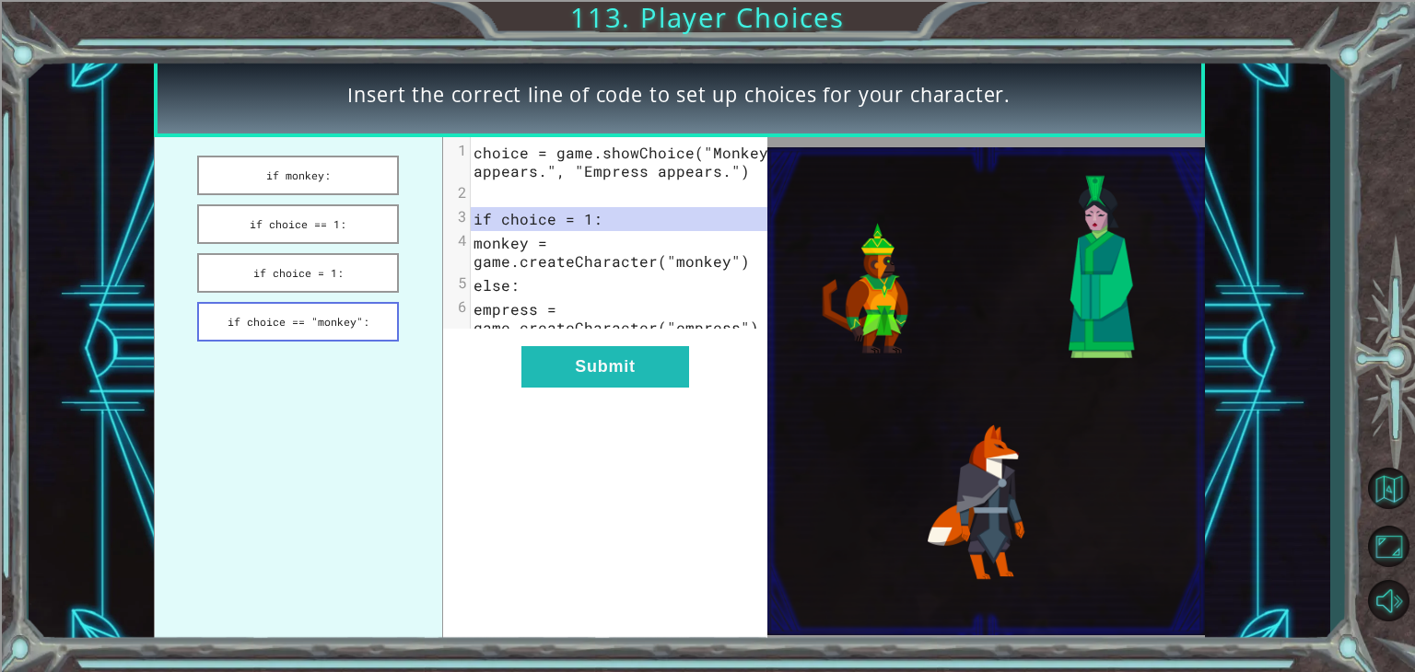
click at [334, 324] on button "if choice == "monkey":" at bounding box center [298, 322] width 202 height 40
click at [343, 228] on button "if choice == 1:" at bounding box center [298, 224] width 202 height 40
click at [578, 388] on button "Submit" at bounding box center [605, 366] width 168 height 41
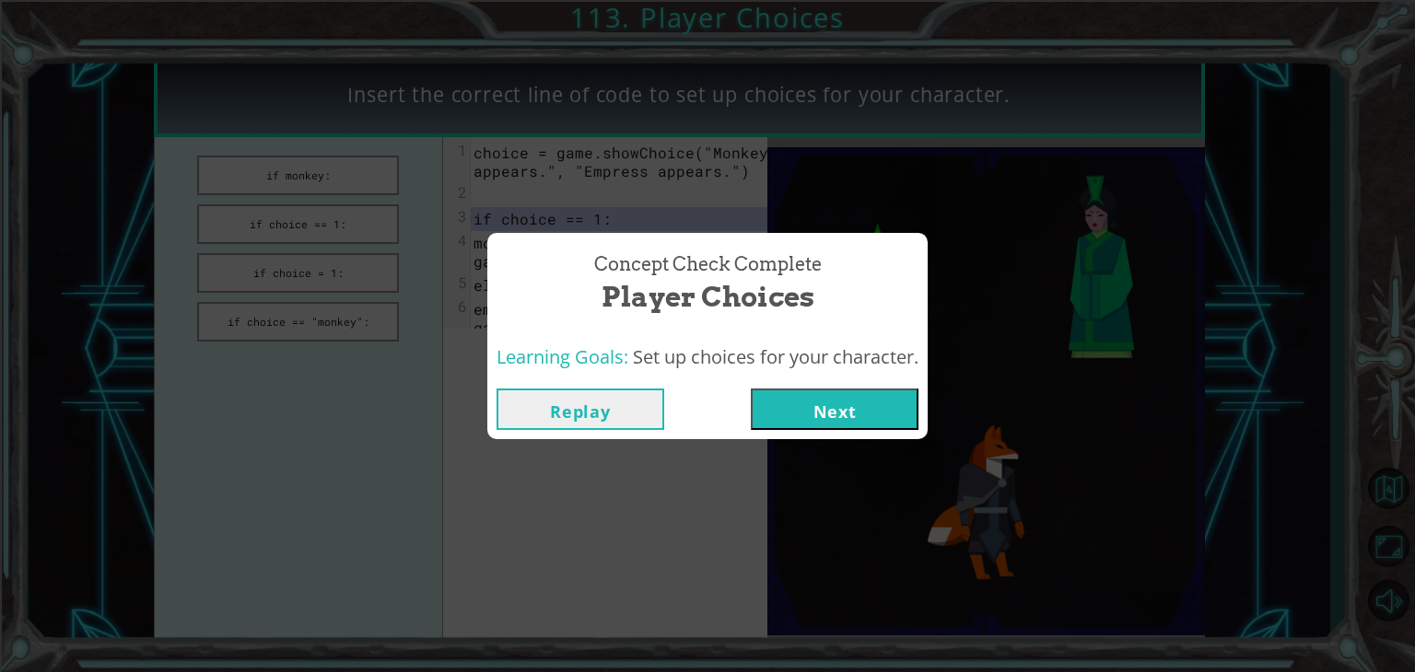
click at [862, 407] on button "Next" at bounding box center [835, 409] width 168 height 41
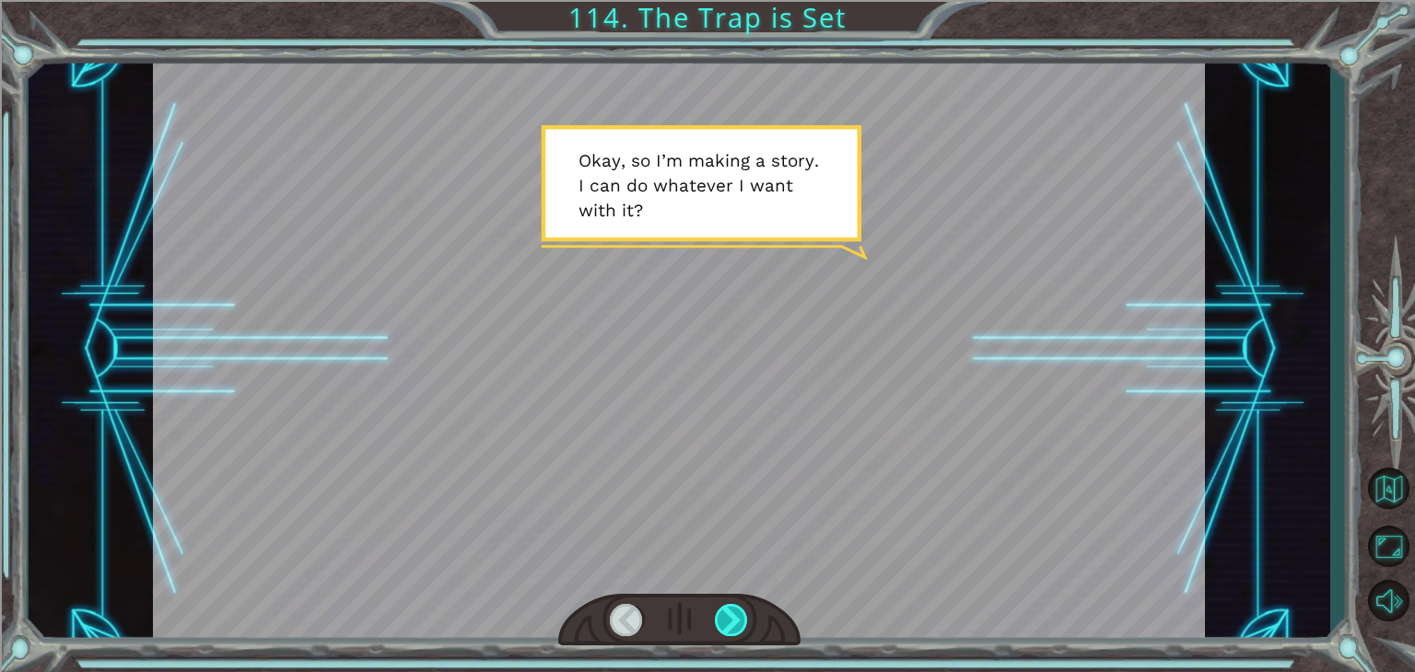
click at [729, 612] on div at bounding box center [731, 620] width 33 height 32
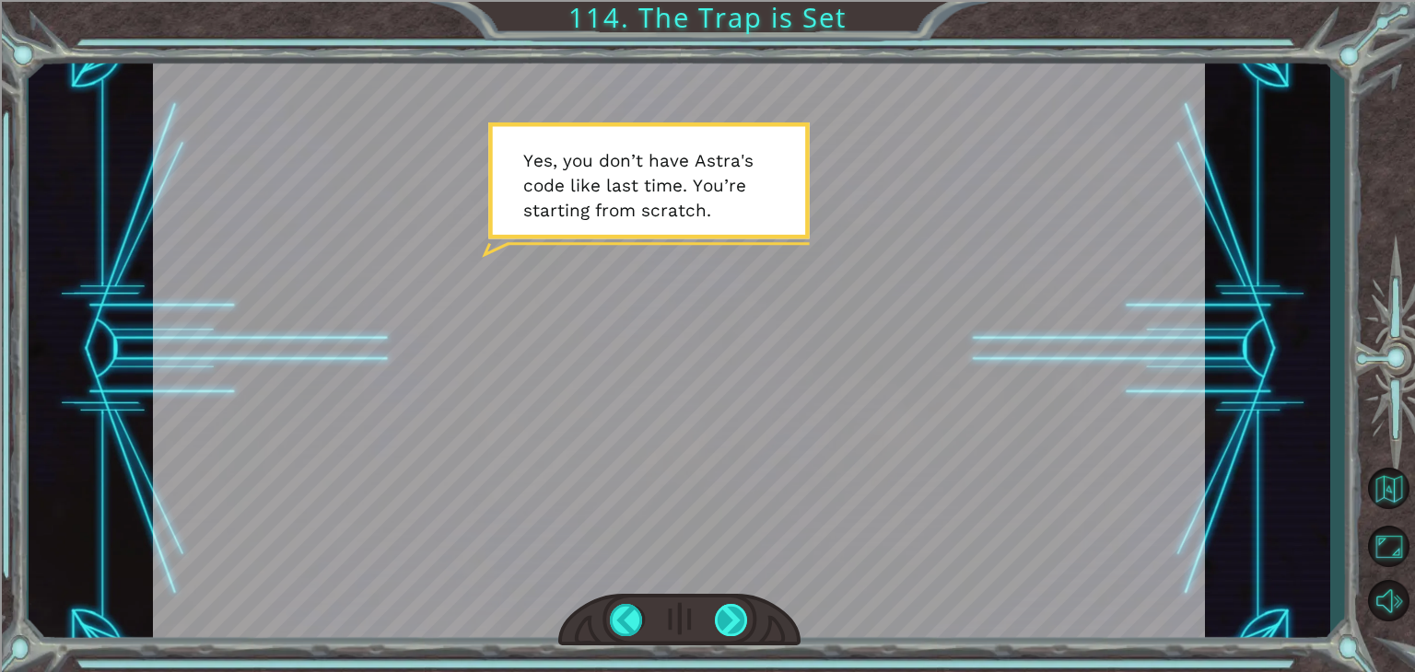
click at [729, 612] on div at bounding box center [731, 620] width 33 height 32
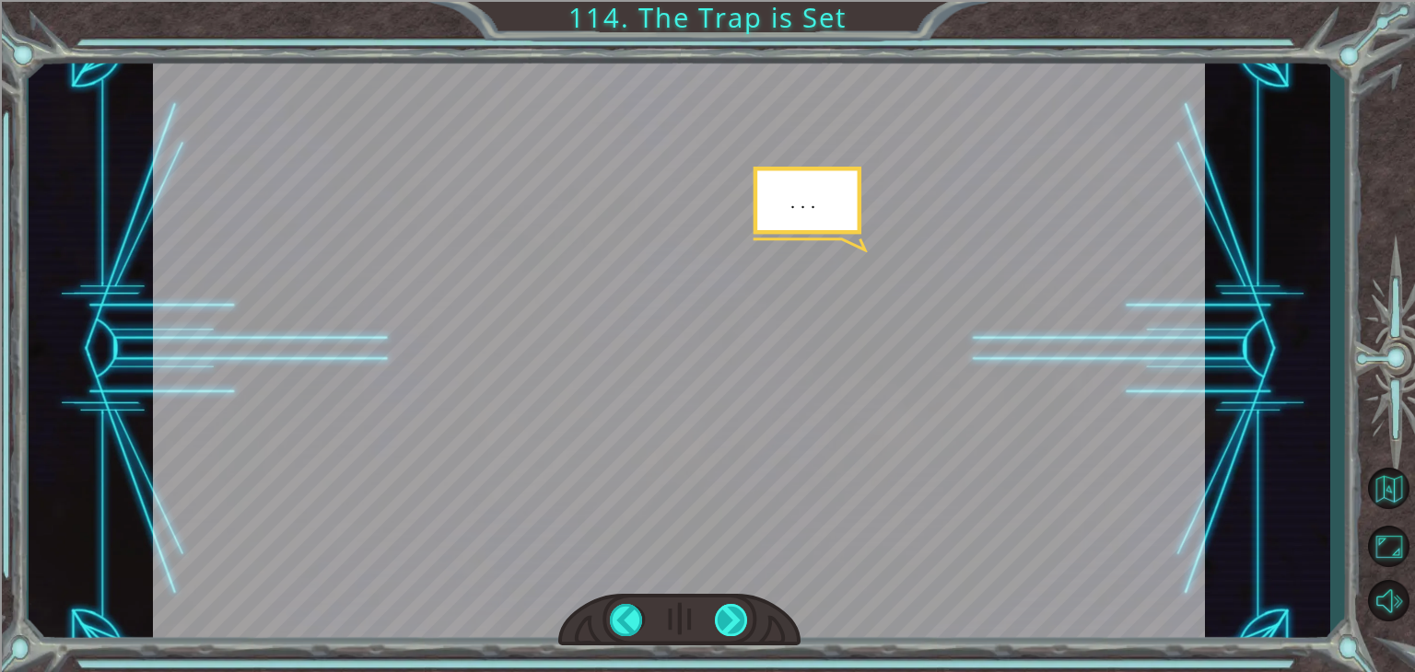
click at [729, 612] on div at bounding box center [731, 620] width 33 height 32
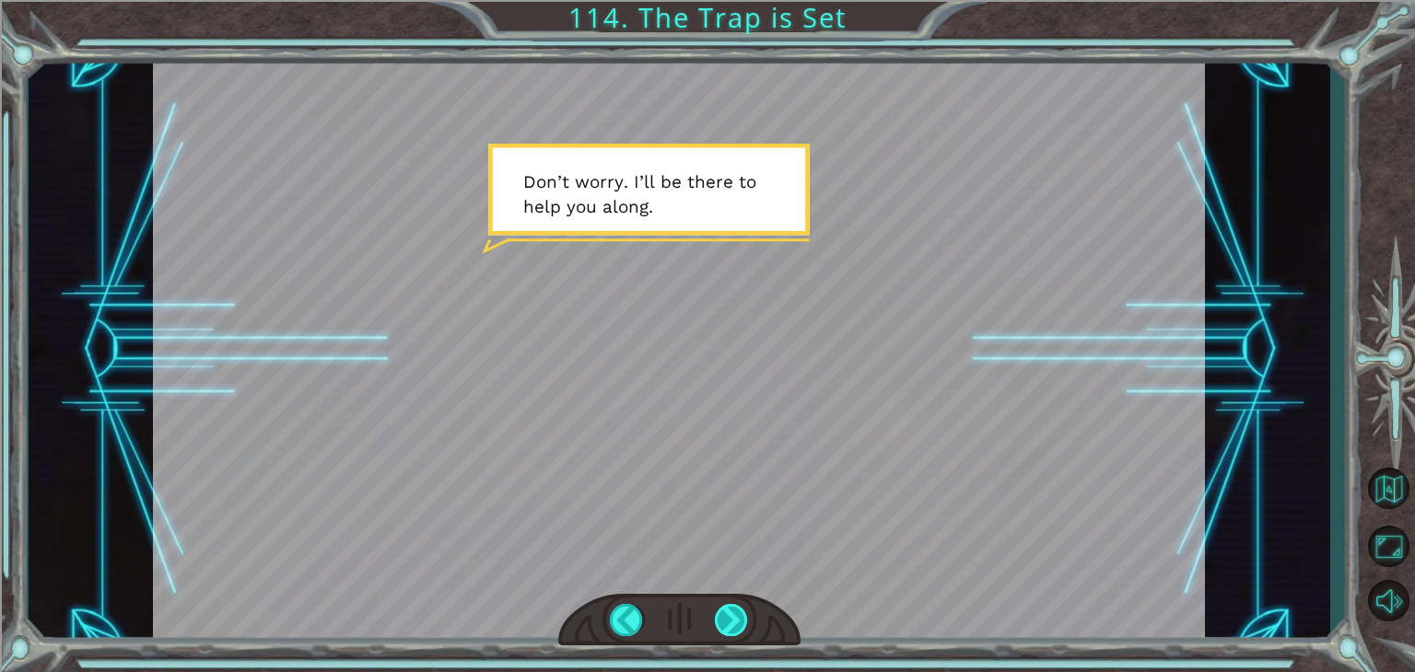
click at [729, 612] on div at bounding box center [731, 620] width 33 height 32
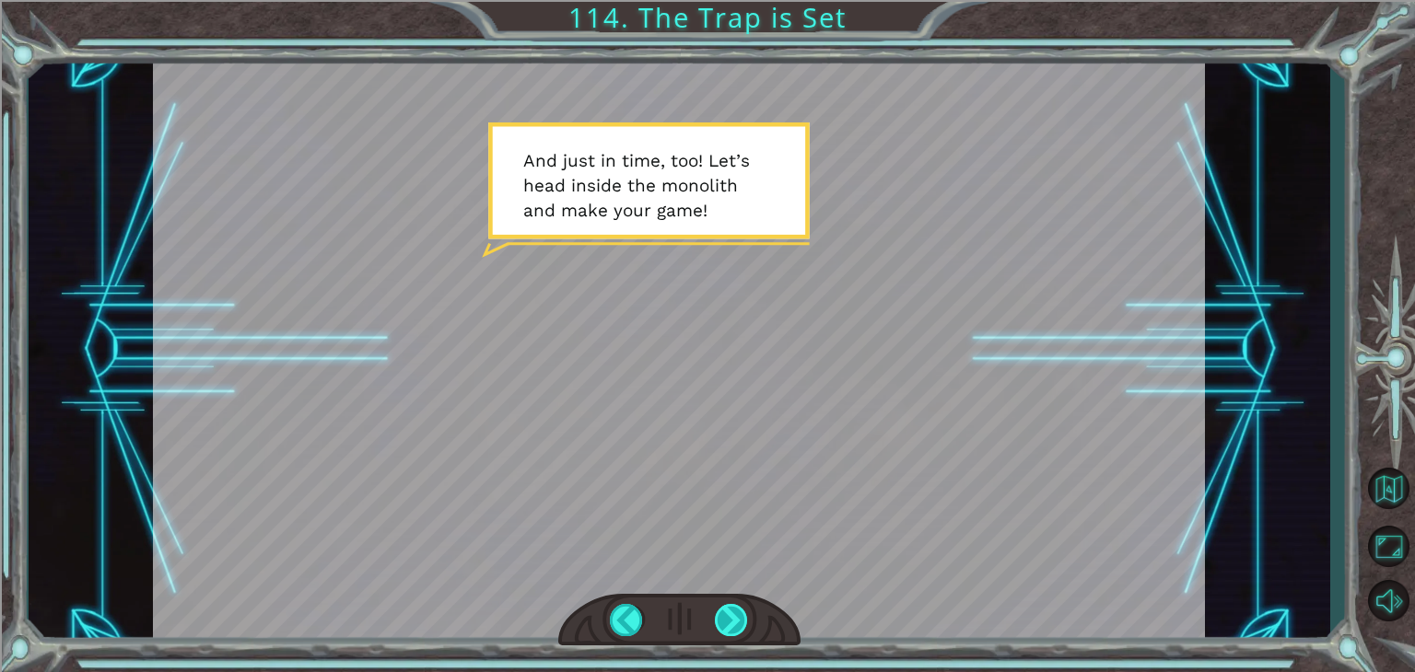
click at [729, 612] on div at bounding box center [731, 620] width 33 height 32
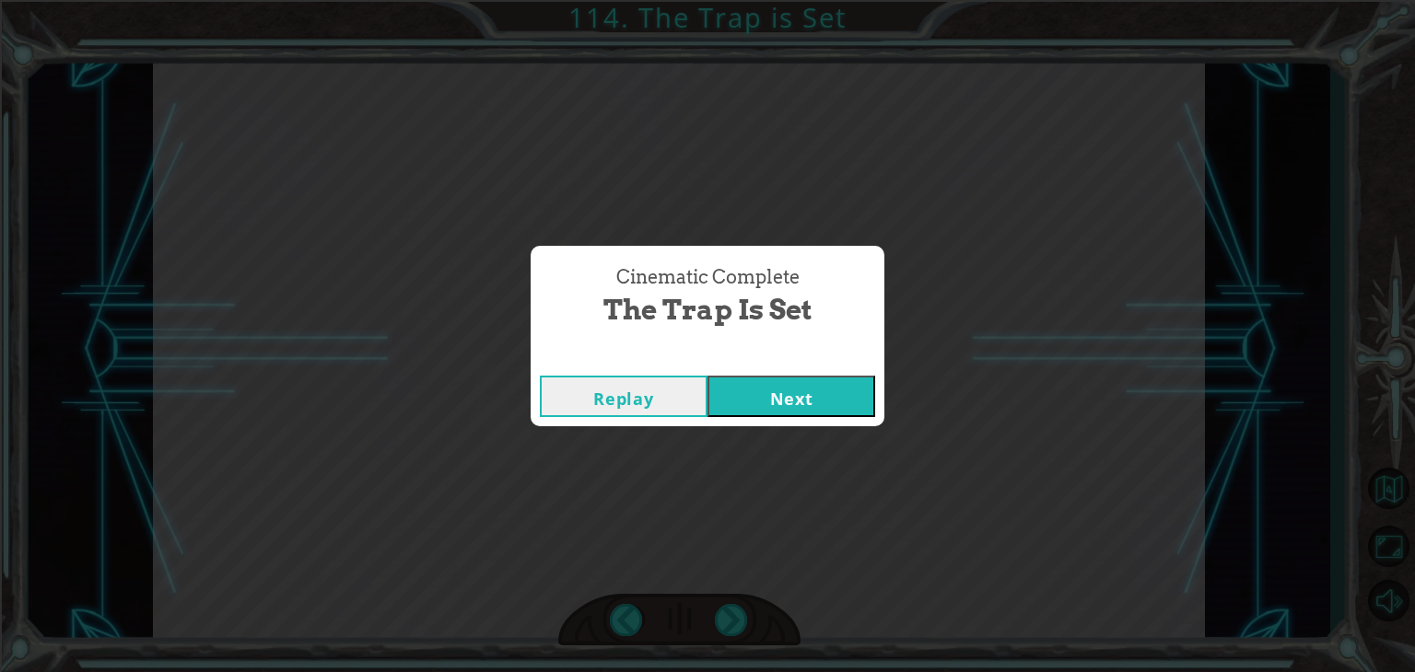
drag, startPoint x: 752, startPoint y: 385, endPoint x: 758, endPoint y: 393, distance: 10.5
click at [758, 393] on button "Next" at bounding box center [791, 396] width 168 height 41
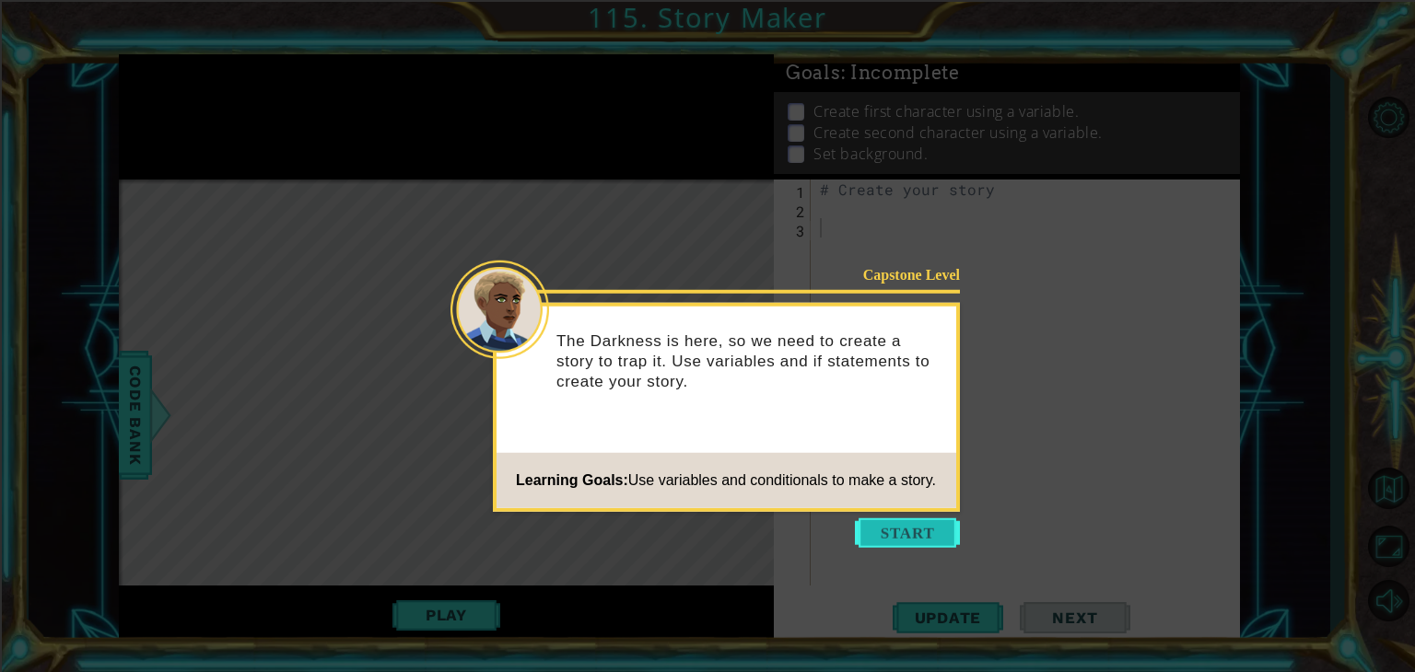
click at [897, 531] on button "Start" at bounding box center [907, 533] width 105 height 29
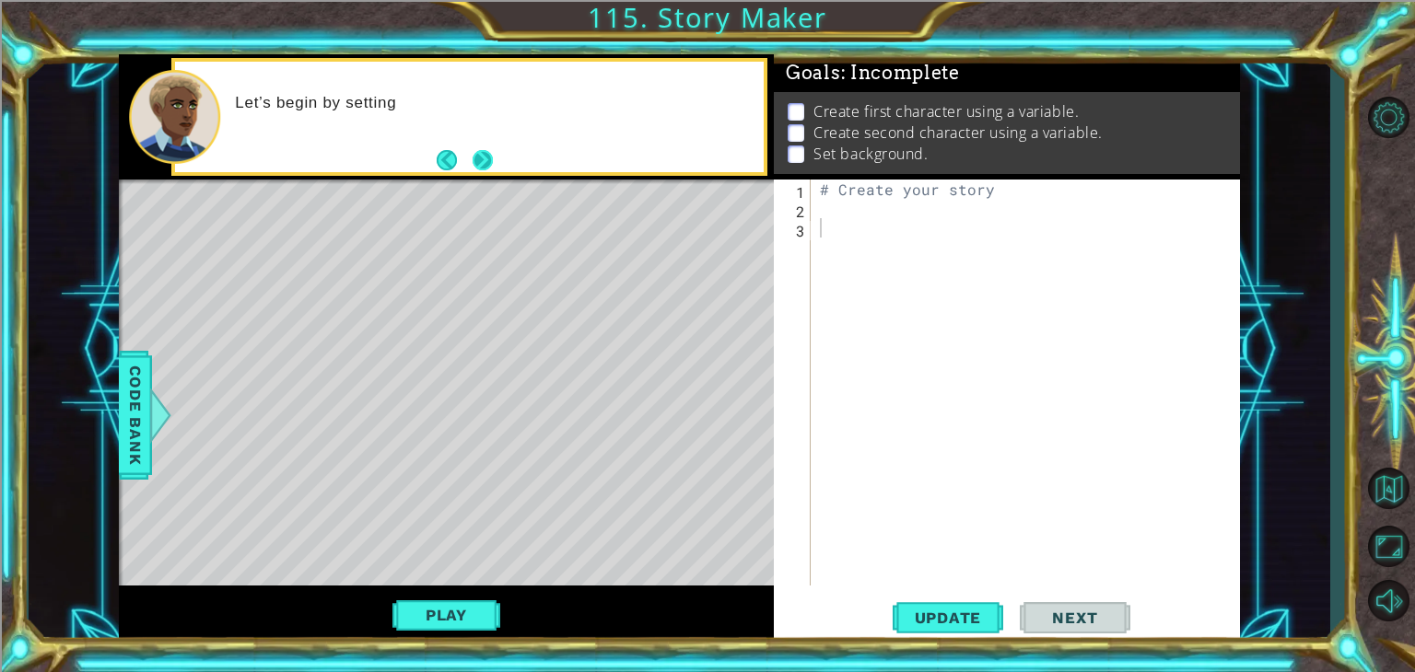
click at [479, 160] on button "Next" at bounding box center [483, 159] width 22 height 22
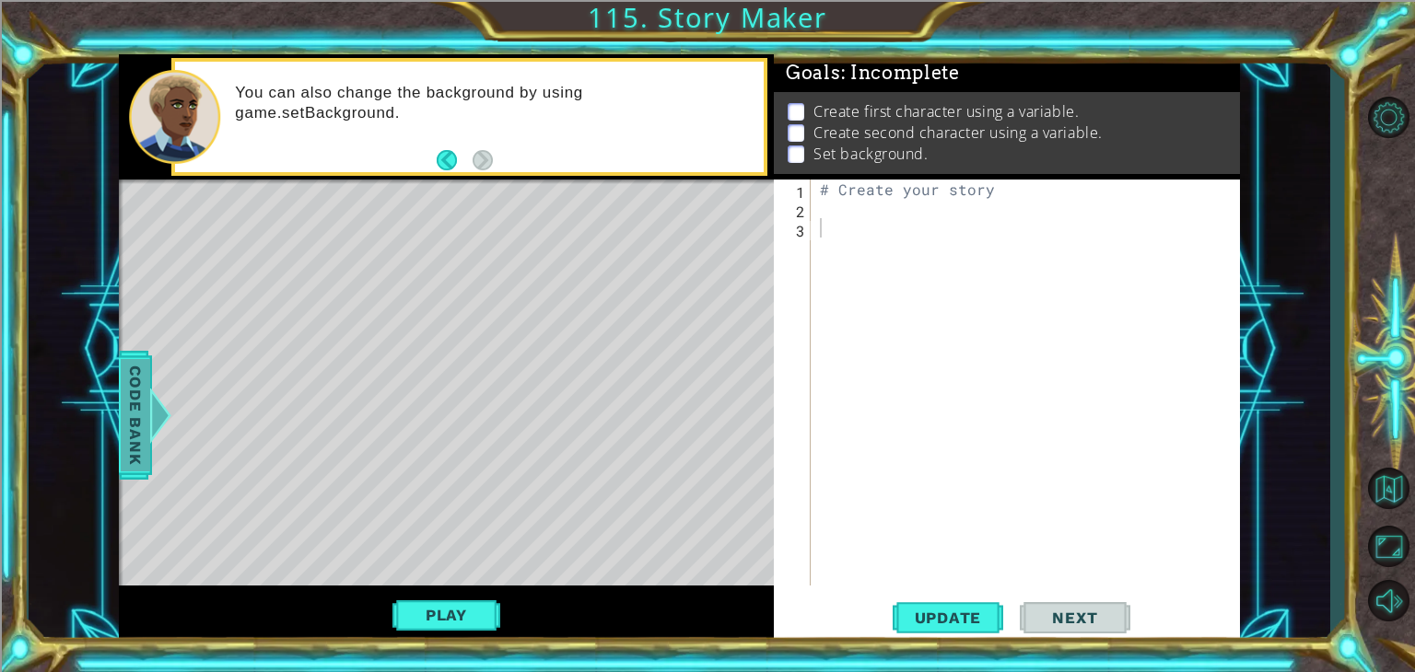
click at [149, 401] on div at bounding box center [159, 415] width 23 height 55
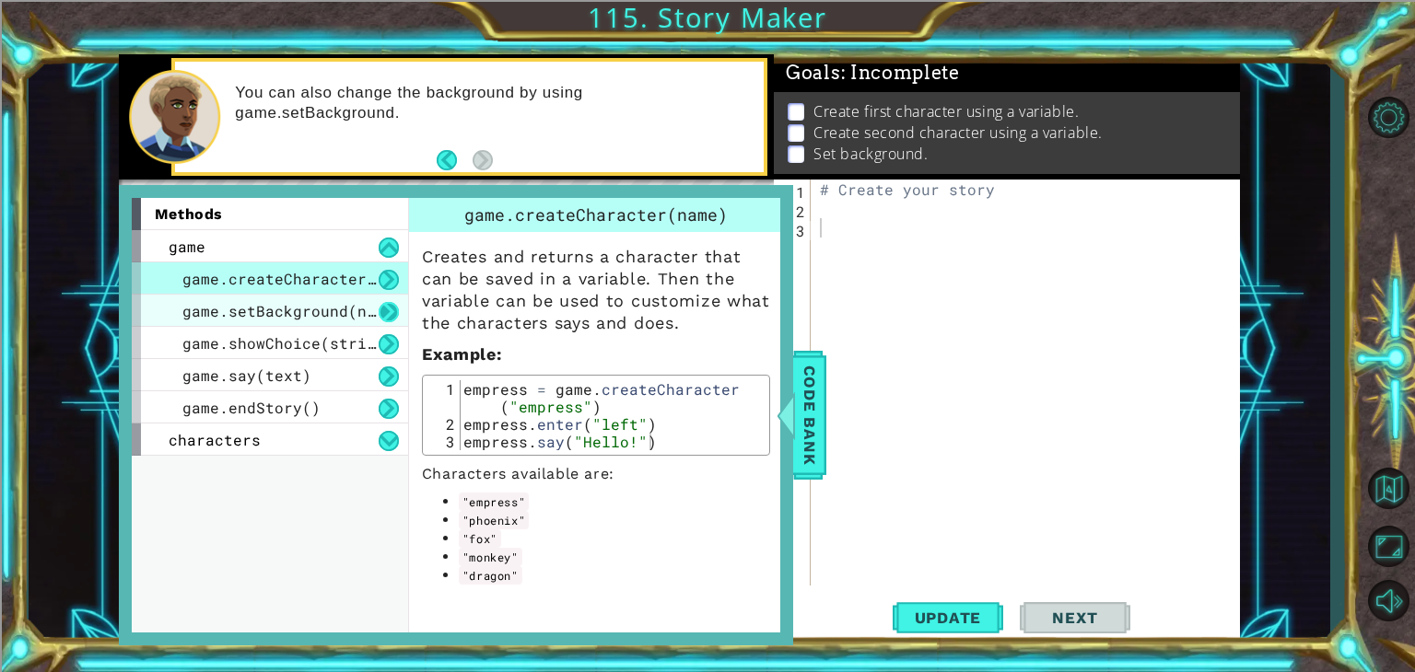
click at [386, 307] on button at bounding box center [389, 312] width 20 height 20
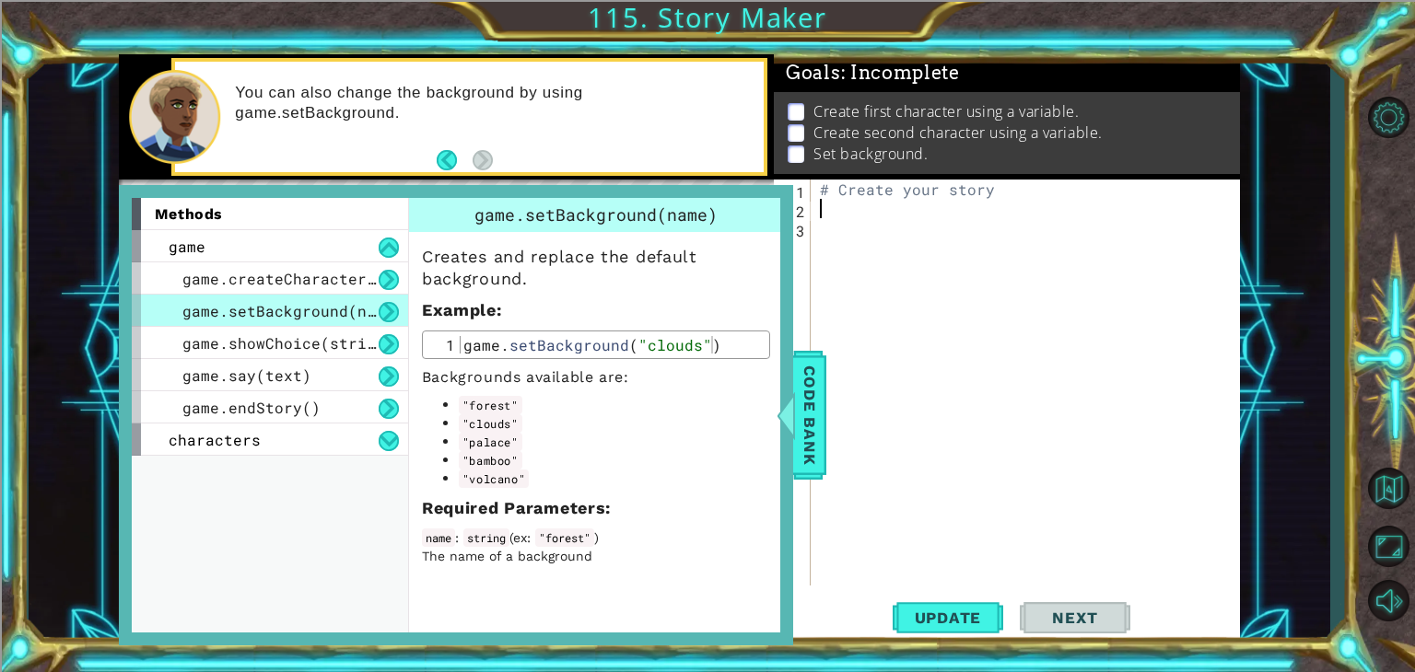
click at [932, 205] on div "# Create your story" at bounding box center [1030, 402] width 428 height 445
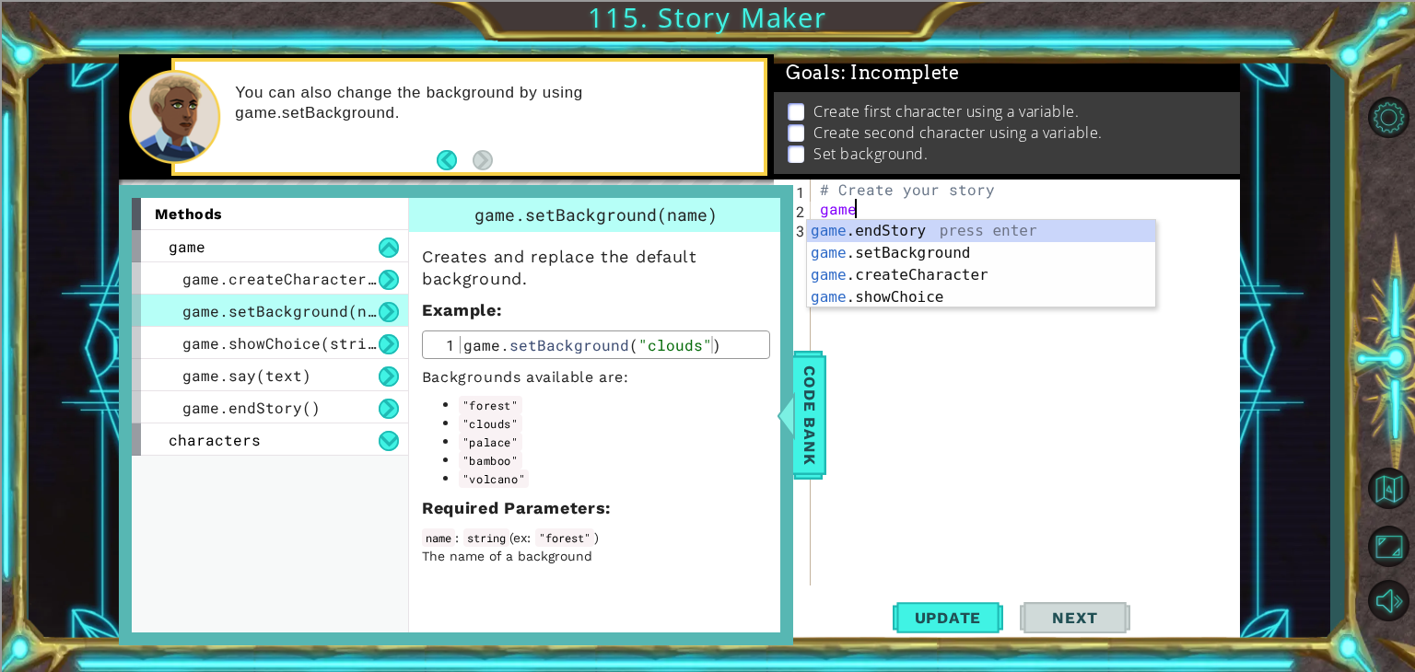
scroll to position [0, 1]
click at [936, 255] on div "game. endStory press enter game. setBackground press enter game. createCharacte…" at bounding box center [981, 286] width 348 height 133
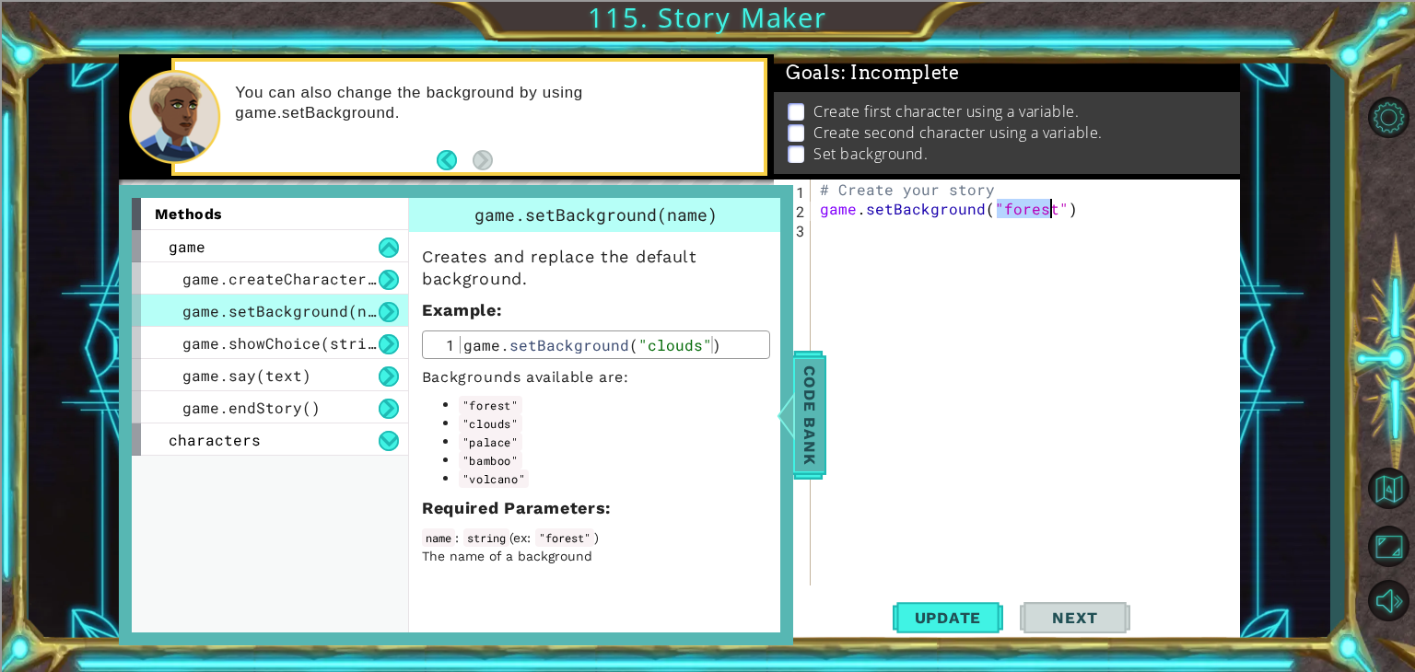
click at [818, 402] on span "Code Bank" at bounding box center [809, 415] width 29 height 112
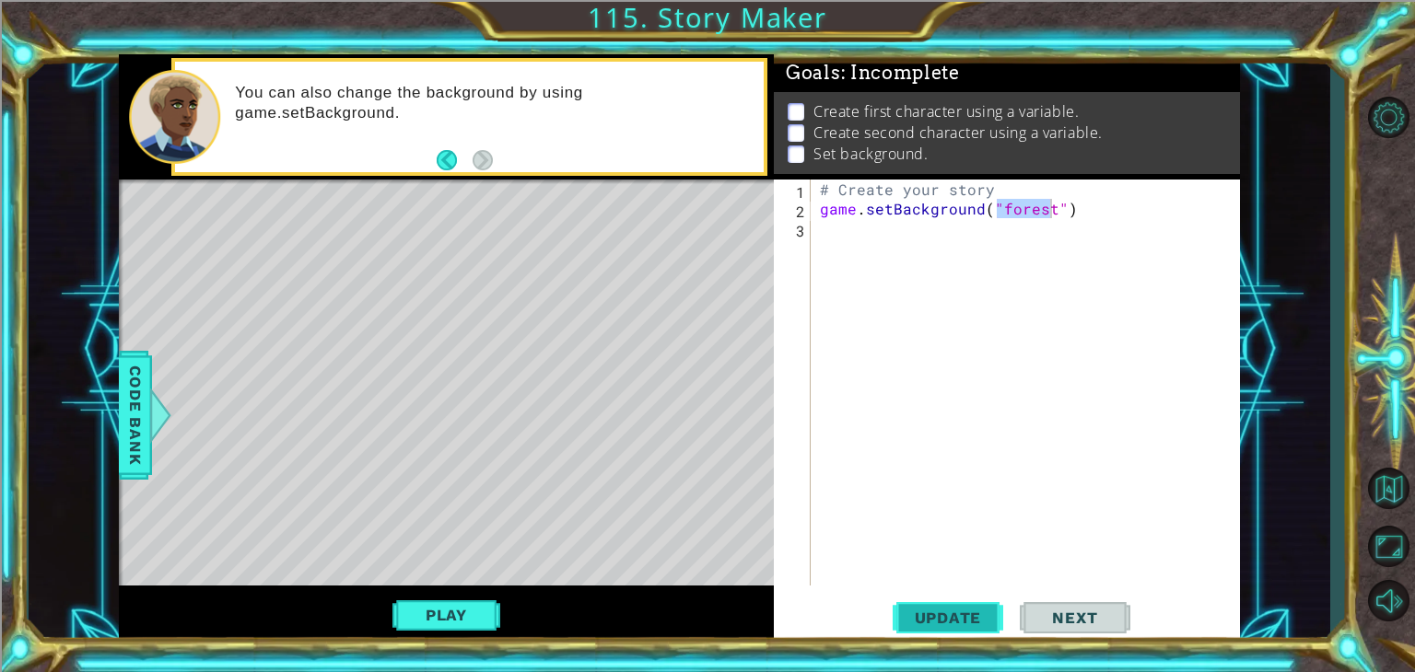
click at [959, 617] on span "Update" at bounding box center [948, 618] width 104 height 18
drag, startPoint x: 847, startPoint y: 218, endPoint x: 734, endPoint y: 336, distance: 163.5
click at [847, 224] on div "# Create your story game . setBackground ( "forest" )" at bounding box center [1030, 402] width 428 height 445
type textarea "game.setBackground("forest")"
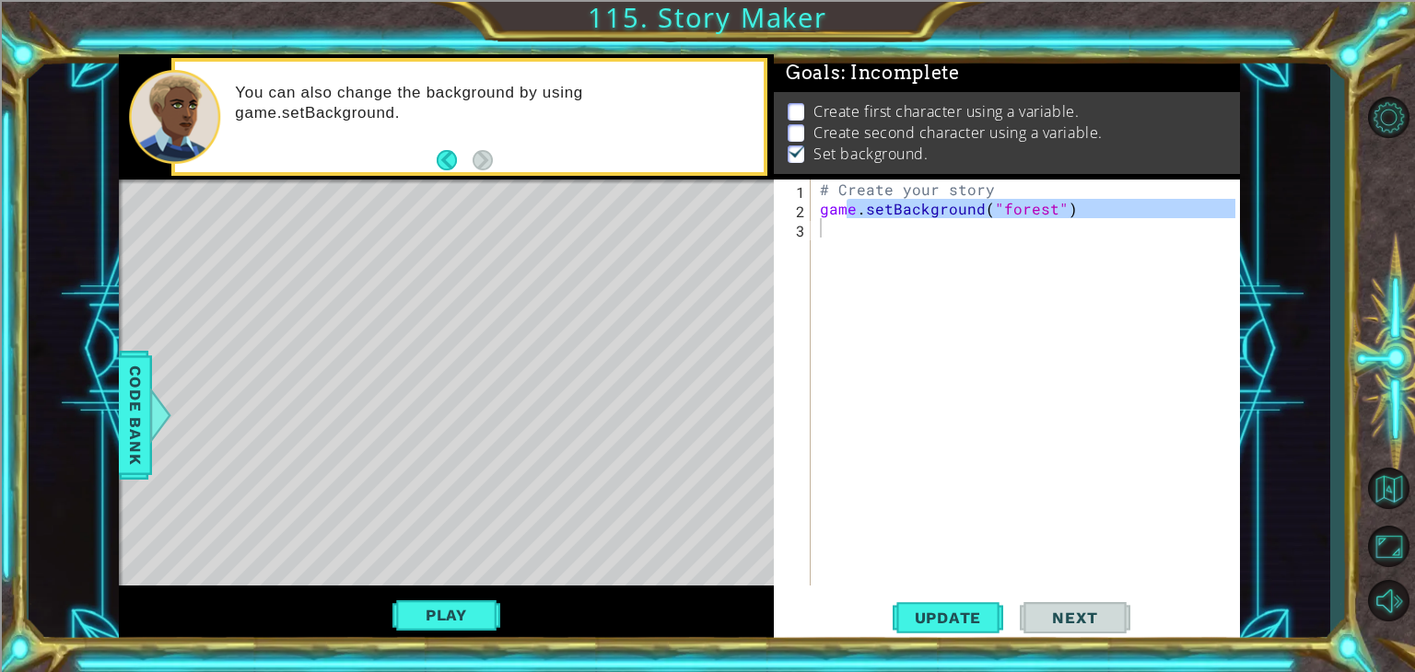
click at [260, 555] on div "Level Map" at bounding box center [544, 451] width 851 height 542
click at [131, 383] on span "Code Bank" at bounding box center [135, 415] width 29 height 112
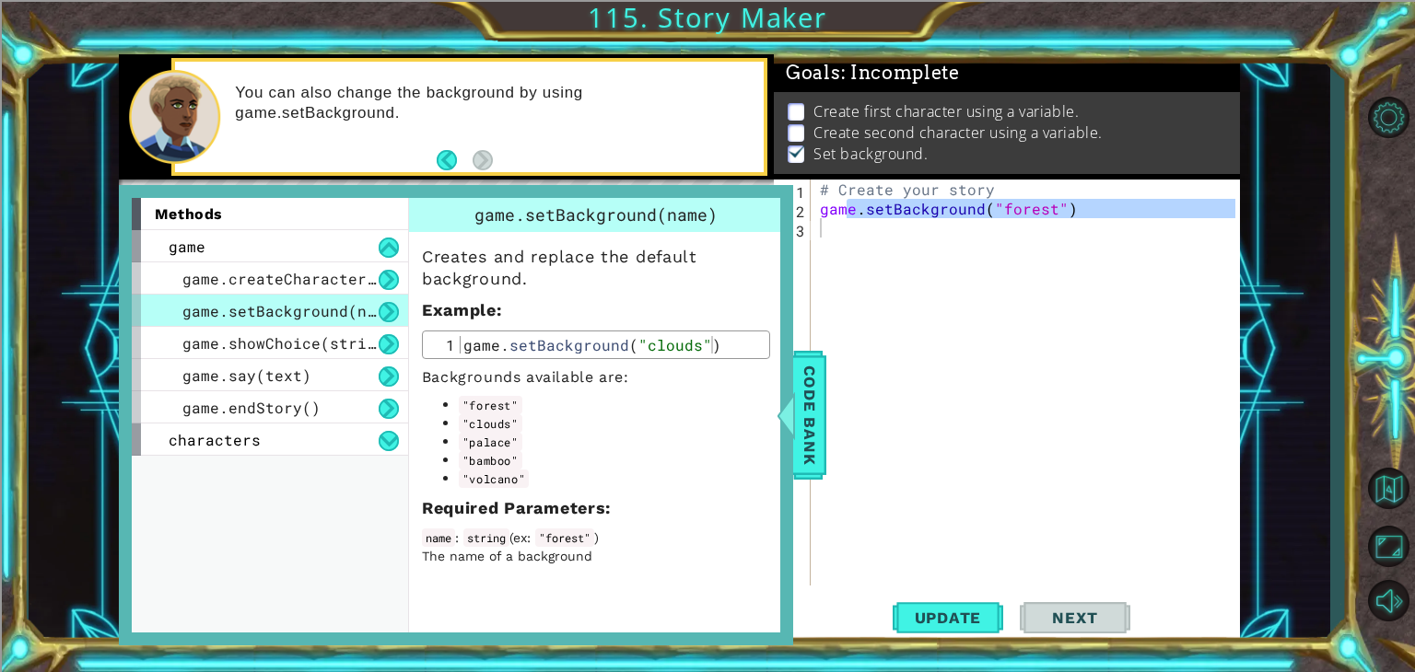
click at [943, 277] on div "# Create your story game . setBackground ( "forest" )" at bounding box center [1030, 402] width 428 height 445
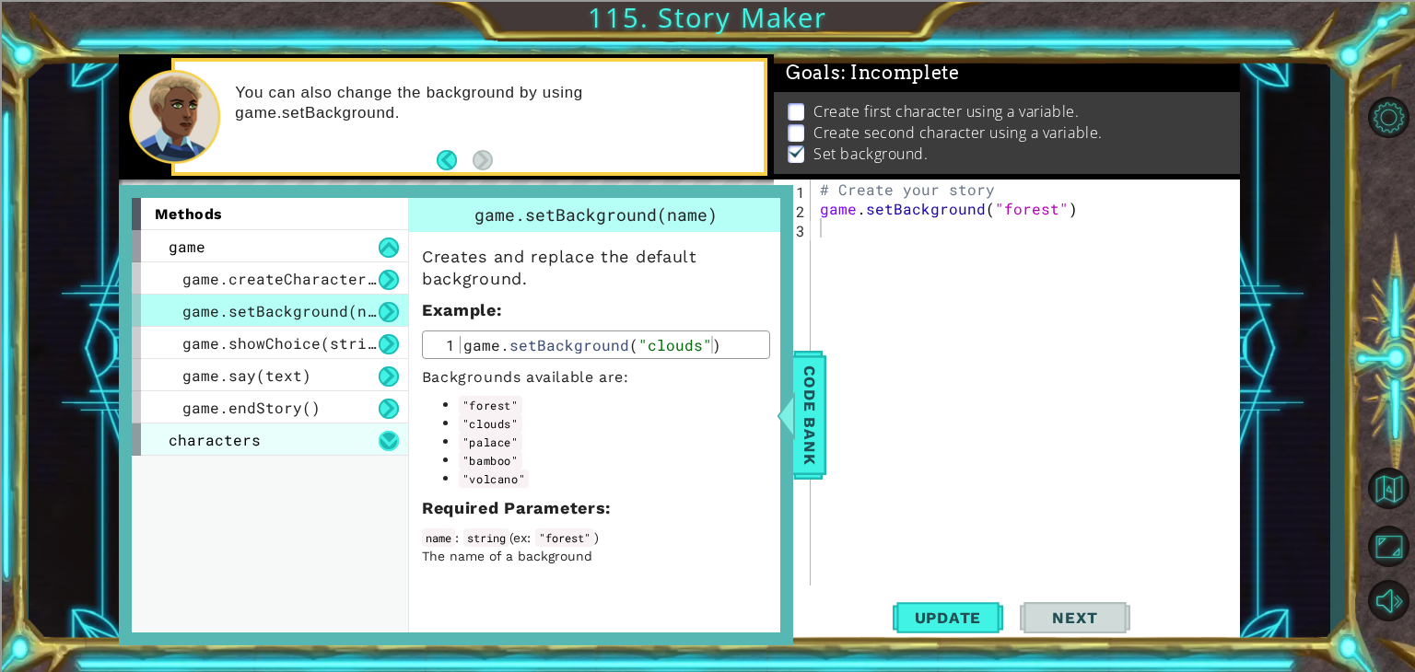
click at [395, 443] on button at bounding box center [389, 441] width 20 height 20
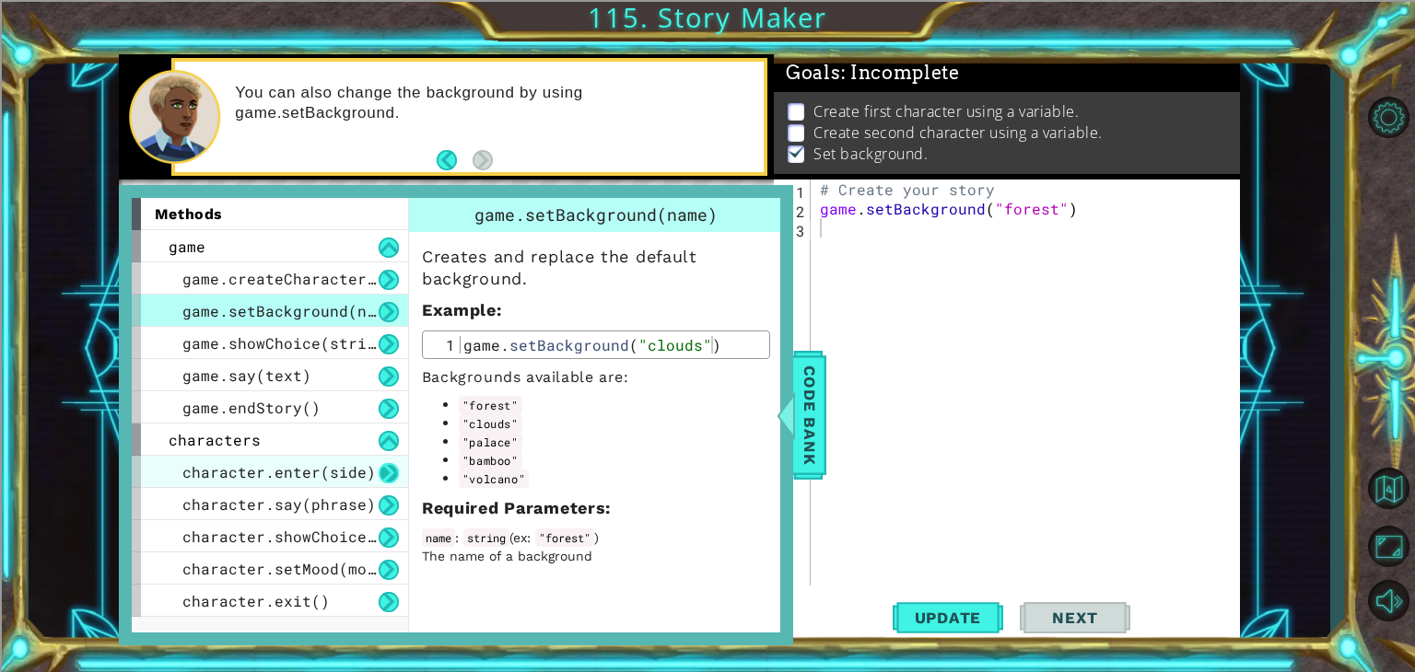
click at [393, 476] on button at bounding box center [389, 473] width 20 height 20
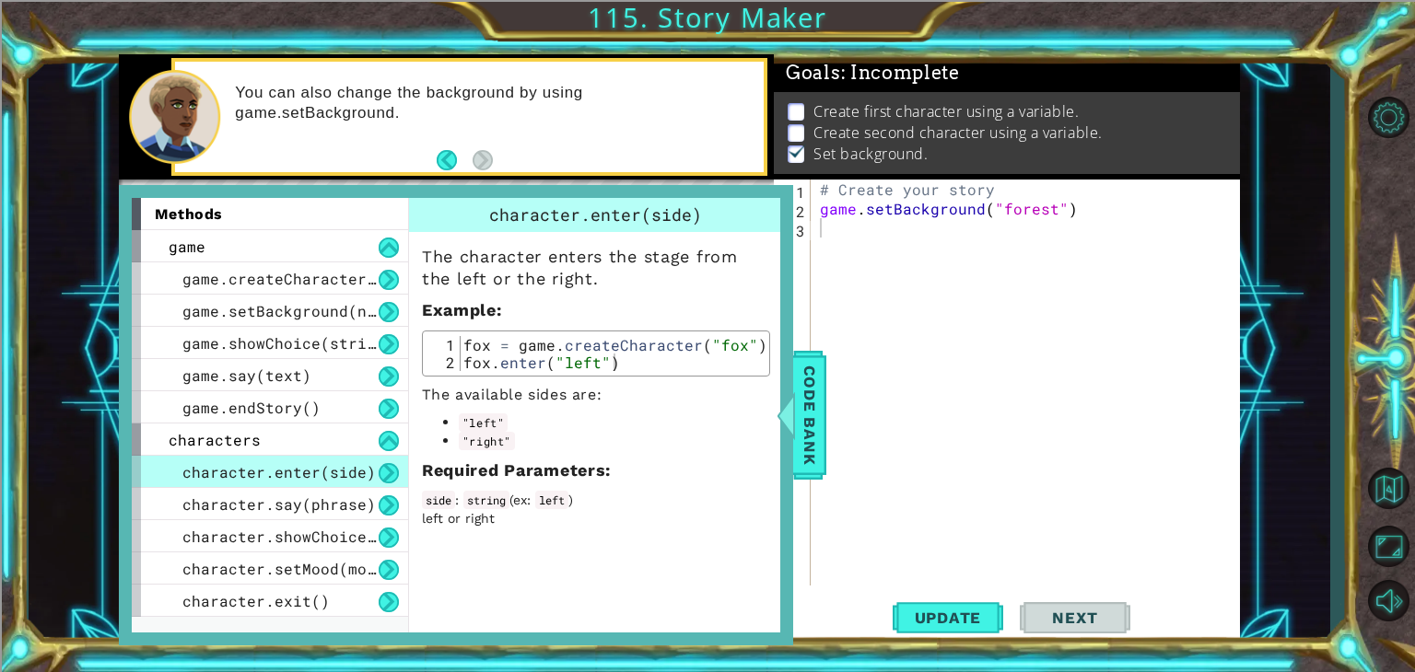
click at [393, 476] on button at bounding box center [389, 473] width 20 height 20
click at [379, 463] on button at bounding box center [389, 473] width 20 height 20
click at [893, 227] on div "# Create your story game . setBackground ( "forest" )" at bounding box center [1030, 402] width 428 height 445
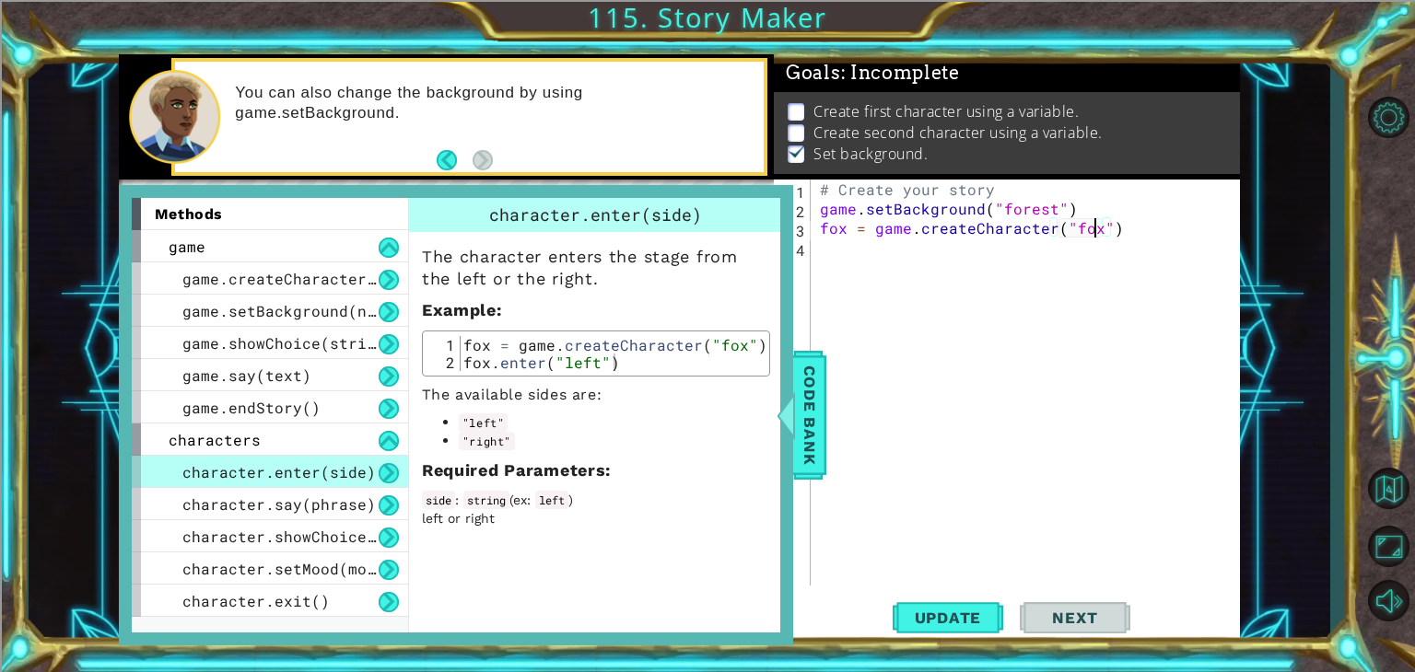
click at [1090, 227] on div "# Create your story game . setBackground ( "forest" ) fox = game . createCharac…" at bounding box center [1030, 402] width 428 height 445
type textarea "fox = game.createCharacter("fox")"
click at [998, 236] on div "# Create your story game . setBackground ( "forest" ) fox = game . createCharac…" at bounding box center [1030, 402] width 428 height 445
click at [985, 232] on div "# Create your story game . setBackground ( "forest" ) fox = game . createCharac…" at bounding box center [1030, 402] width 428 height 445
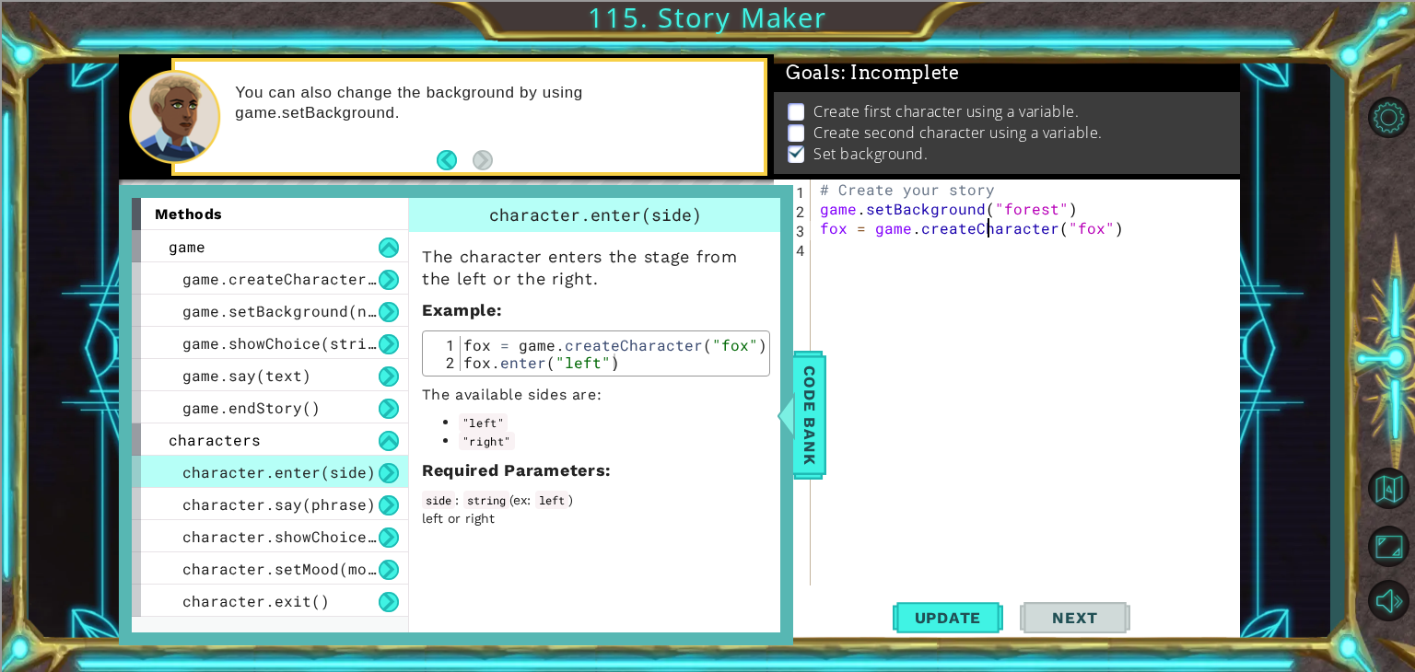
click at [1149, 232] on div "# Create your story game . setBackground ( "forest" ) fox = game . createCharac…" at bounding box center [1030, 402] width 428 height 445
type textarea "fox.enter("left")"
drag, startPoint x: 818, startPoint y: 421, endPoint x: 824, endPoint y: 437, distance: 17.8
click at [818, 422] on span "Code Bank" at bounding box center [809, 415] width 29 height 112
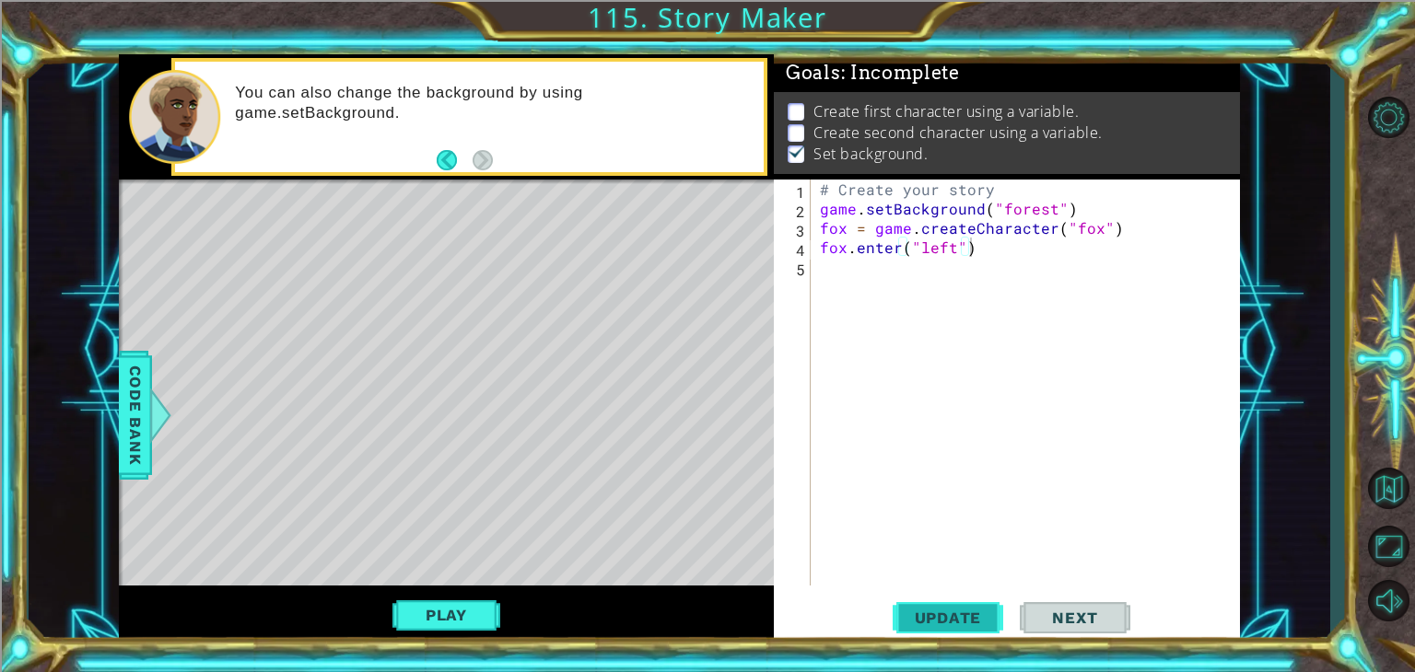
click at [948, 638] on button "Update" at bounding box center [947, 618] width 111 height 47
click at [947, 619] on span "Update" at bounding box center [948, 618] width 104 height 18
click at [441, 605] on button "Play" at bounding box center [446, 615] width 108 height 35
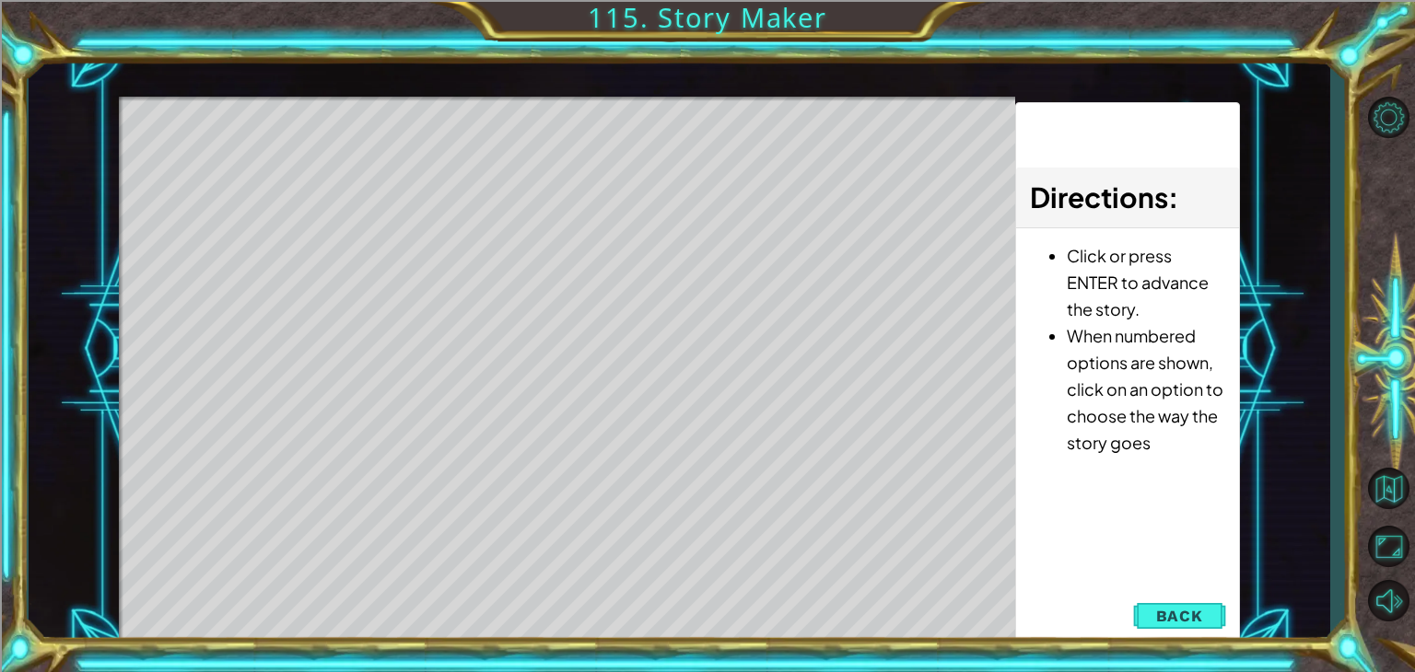
click at [1188, 583] on div "1 ההההההההההההההההההההההההההההההההההההההההההההההההההההההההההההההההההההההההההההה…" at bounding box center [679, 349] width 1121 height 591
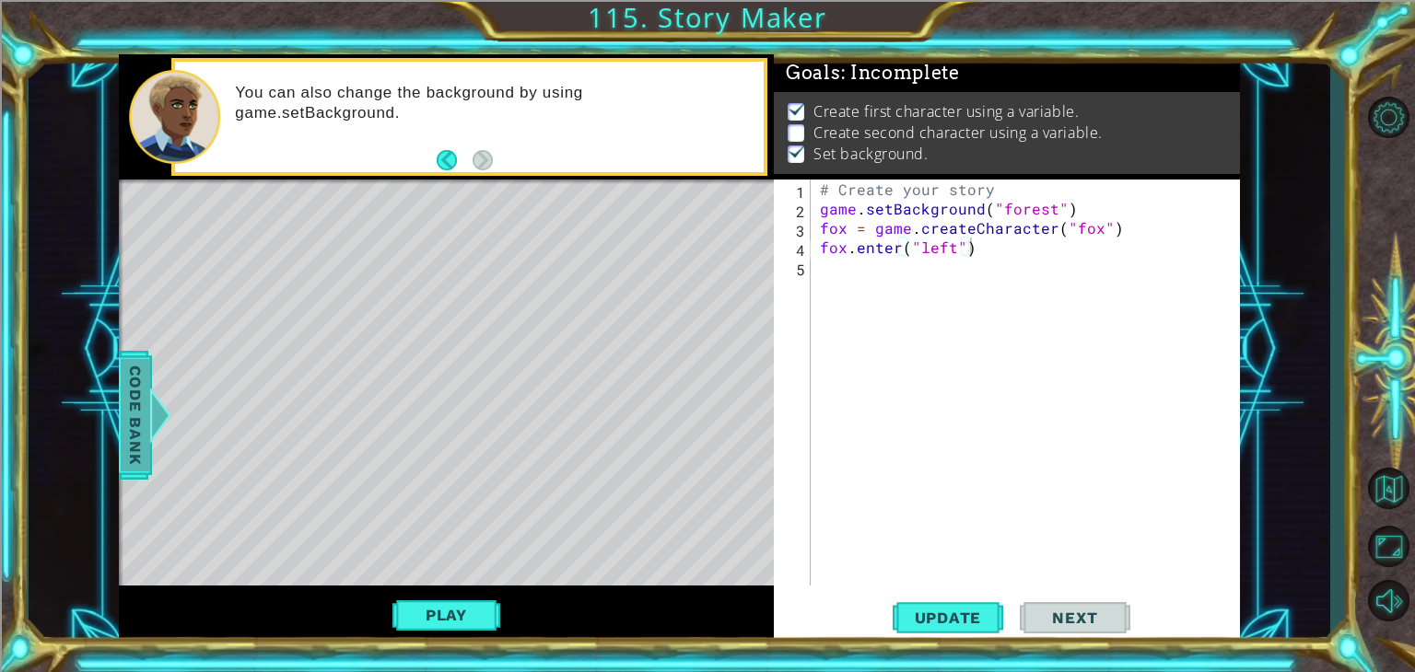
click at [149, 423] on div at bounding box center [159, 415] width 23 height 55
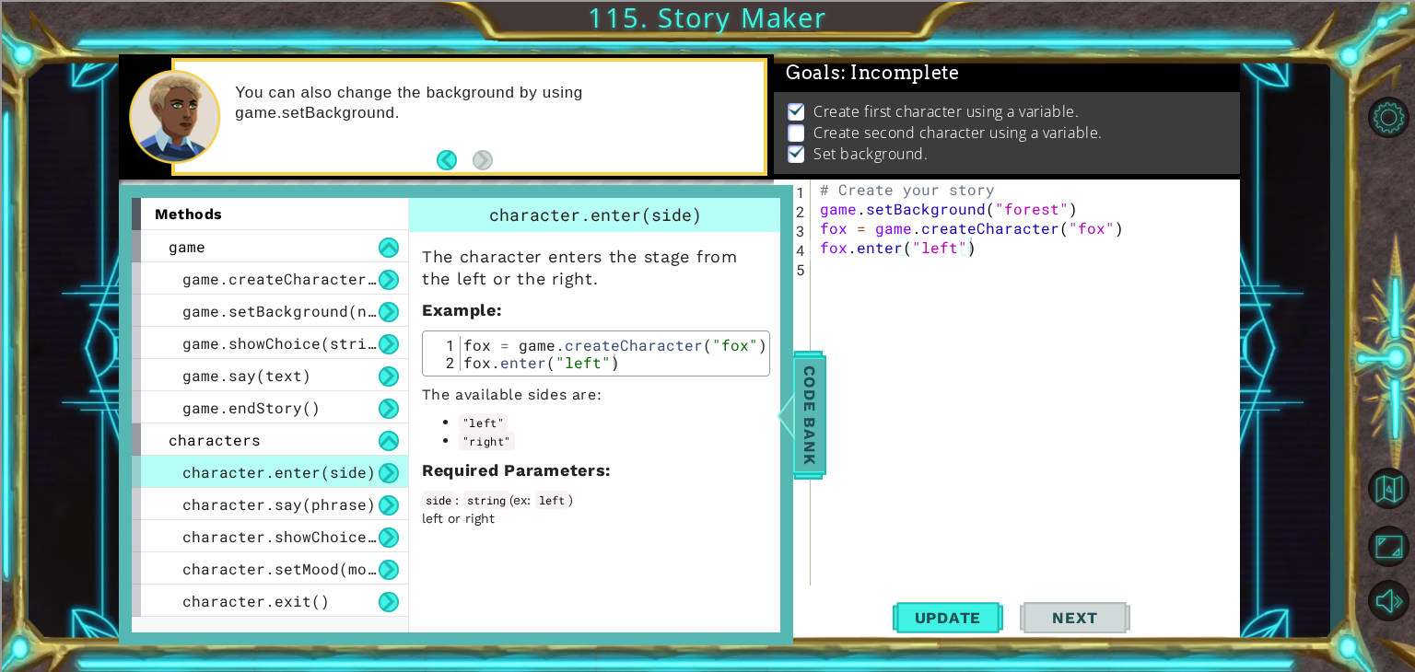
click at [811, 399] on span "Code Bank" at bounding box center [809, 415] width 29 height 112
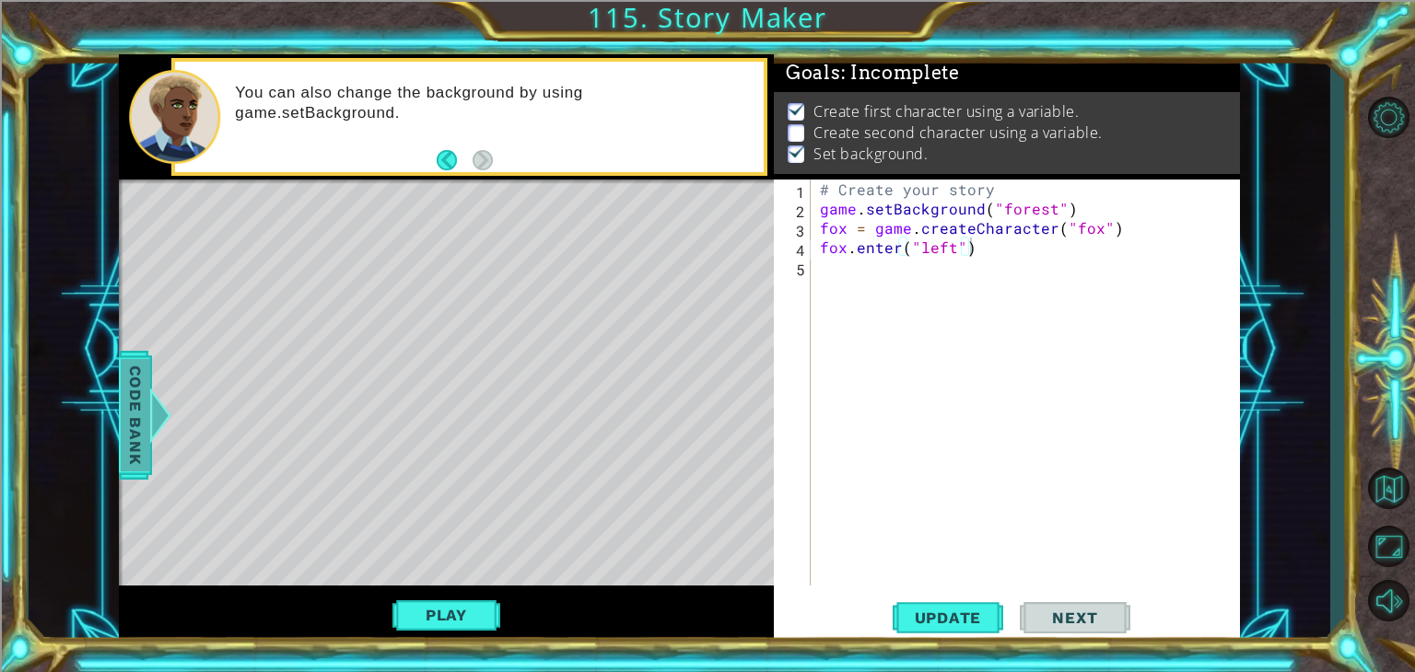
click at [124, 385] on span "Code Bank" at bounding box center [135, 415] width 29 height 112
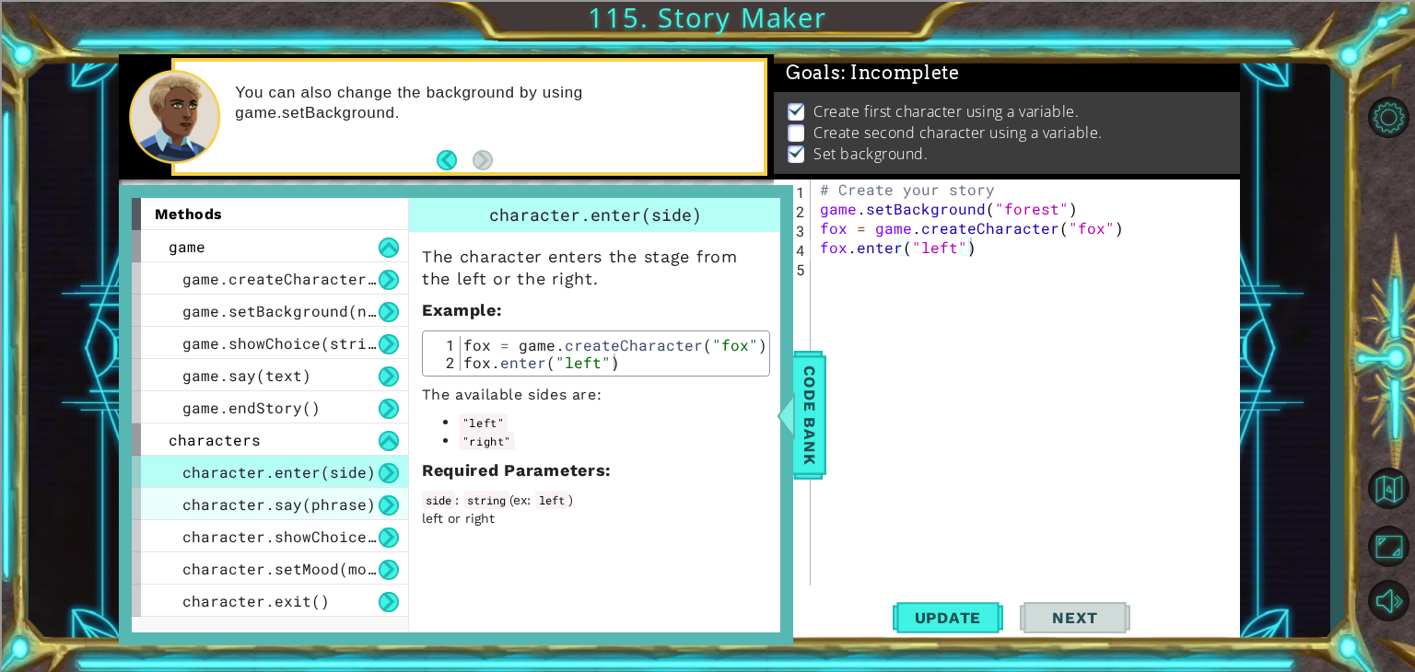
click at [372, 506] on div "character.say(phrase)" at bounding box center [270, 504] width 276 height 32
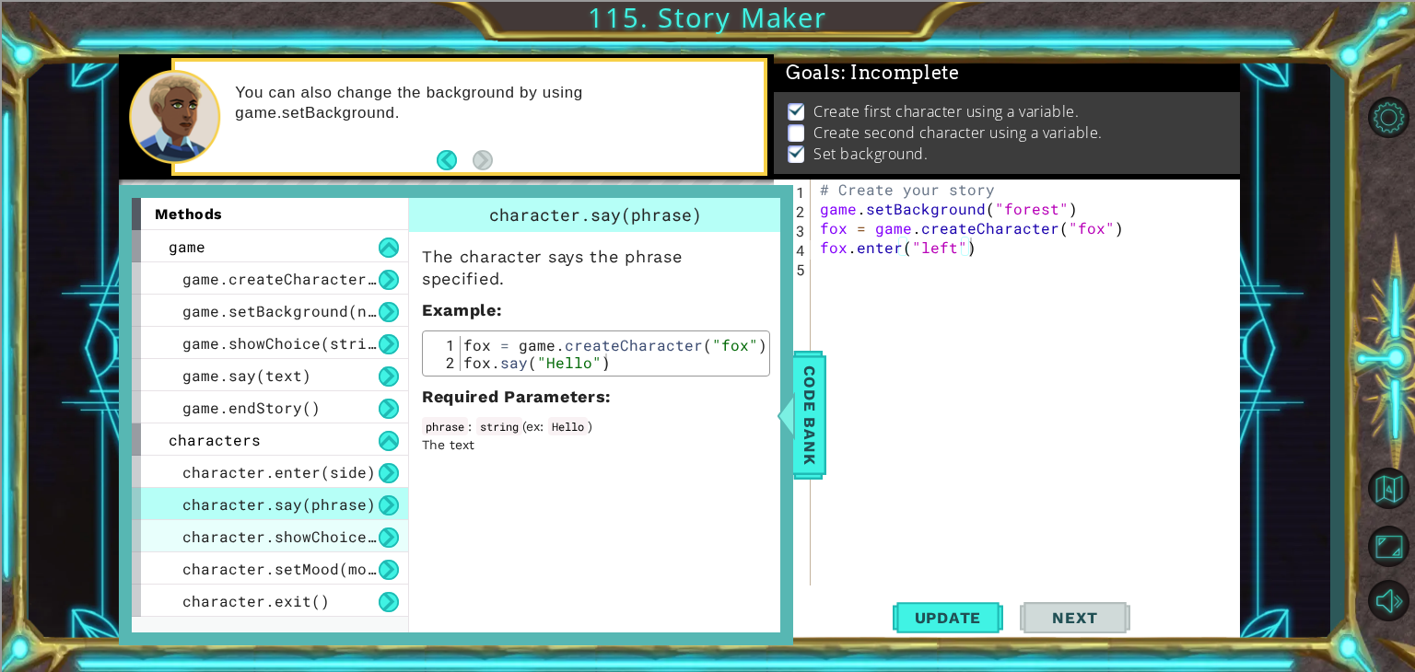
click at [365, 535] on span "character.showChoice(string1, string2)" at bounding box center [357, 536] width 350 height 19
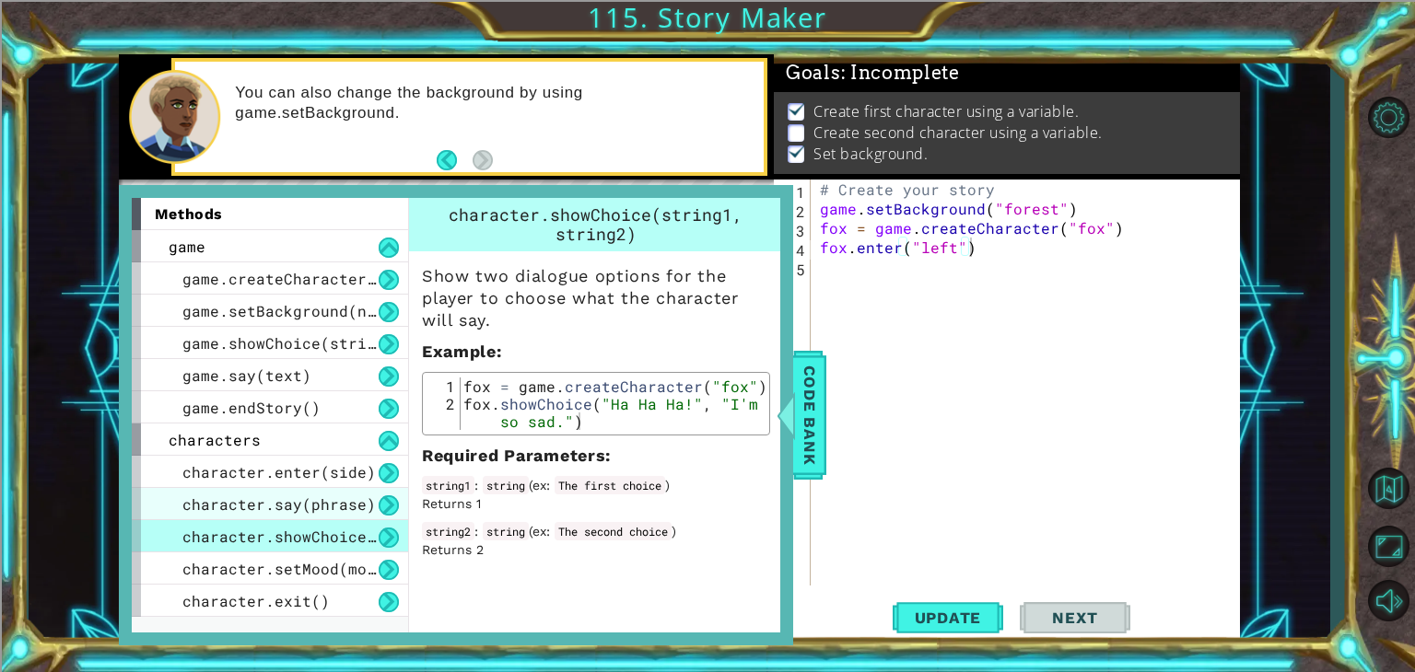
click at [357, 499] on span "character.say(phrase)" at bounding box center [278, 504] width 193 height 19
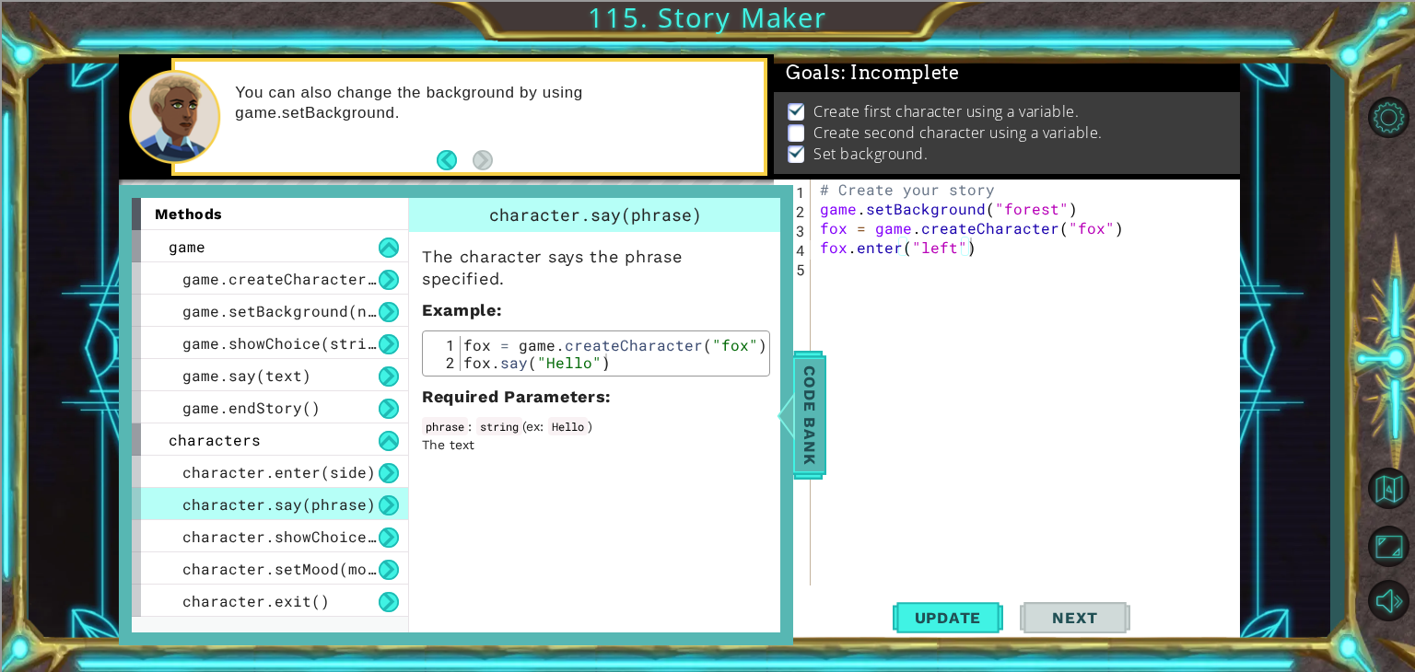
click at [791, 416] on div at bounding box center [785, 415] width 23 height 55
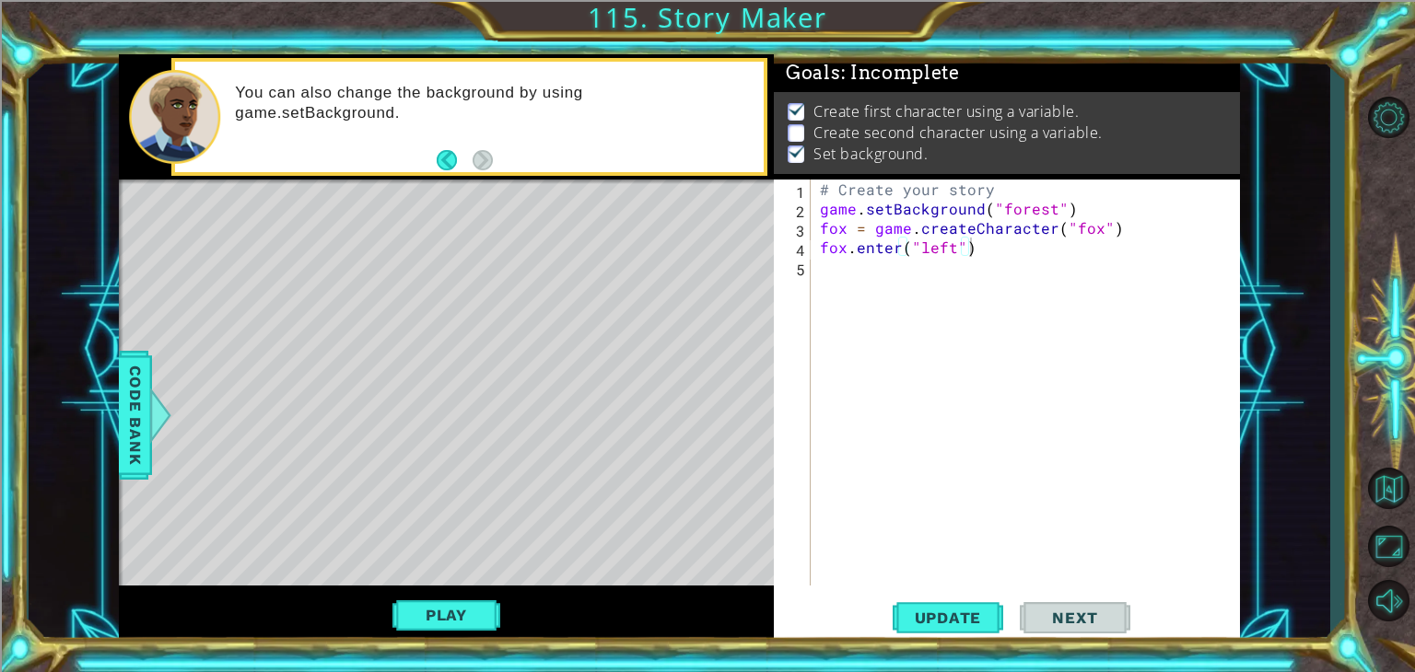
scroll to position [0, 0]
click at [840, 274] on div "# Create your story game . setBackground ( "forest" ) fox = game . createCharac…" at bounding box center [1030, 402] width 428 height 445
click at [1102, 262] on div "# Create your story game . setBackground ( "forest" ) fox = game . createCharac…" at bounding box center [1030, 402] width 428 height 445
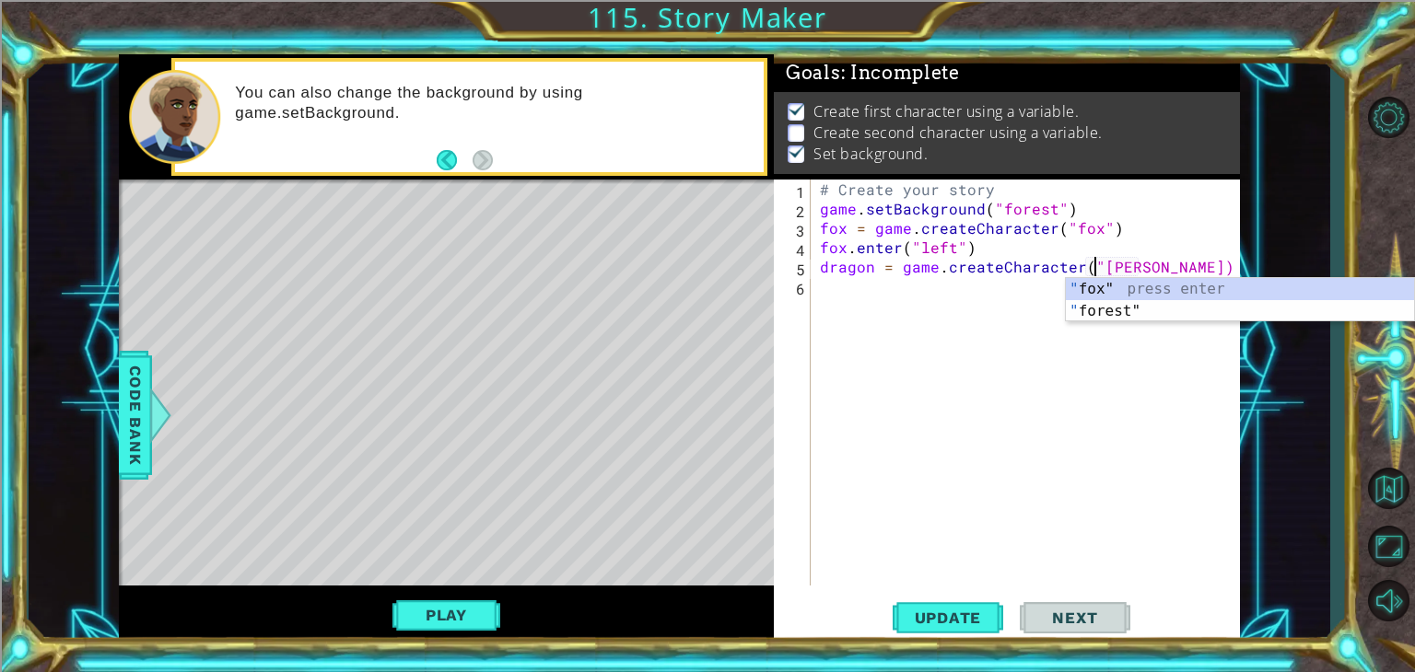
scroll to position [0, 17]
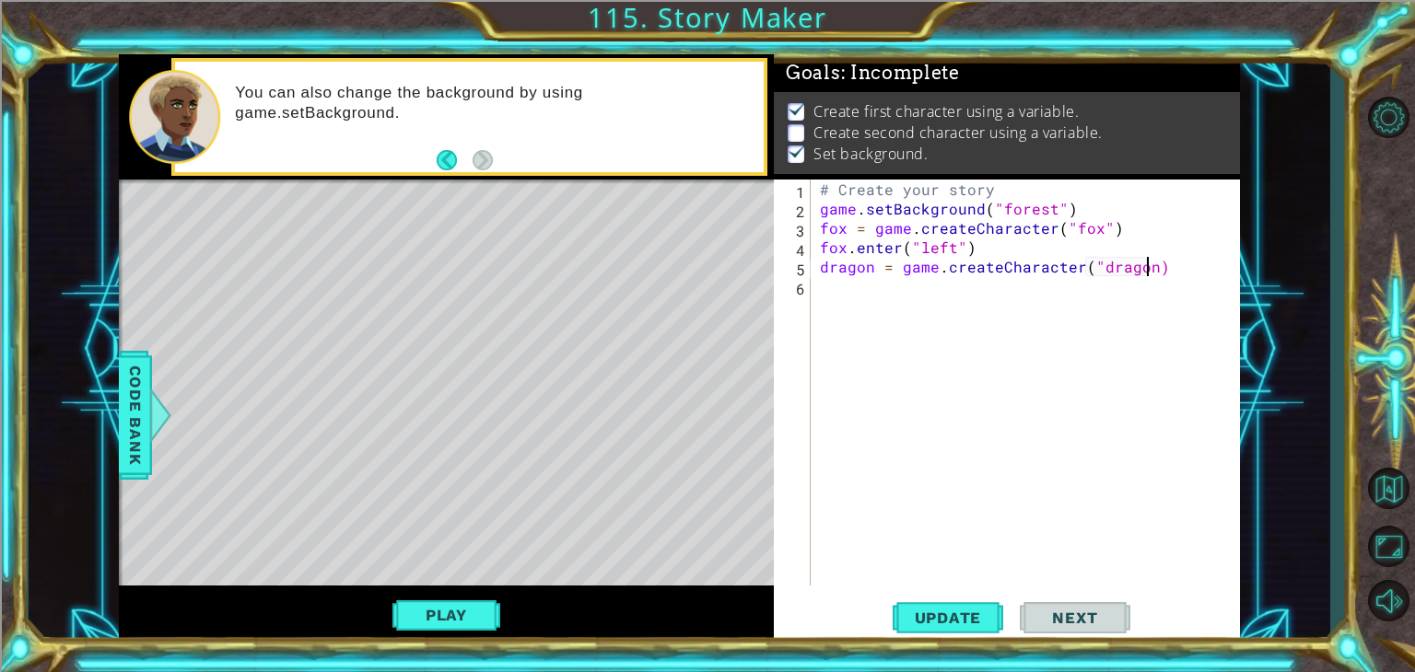
click at [1150, 262] on div "# Create your story game . setBackground ( "forest" ) fox = game . createCharac…" at bounding box center [1030, 402] width 428 height 445
type textarea "dragon = game.createCharacter("dragon")"
click at [985, 296] on div "# Create your story game . setBackground ( "forest" ) fox = game . createCharac…" at bounding box center [1030, 402] width 428 height 445
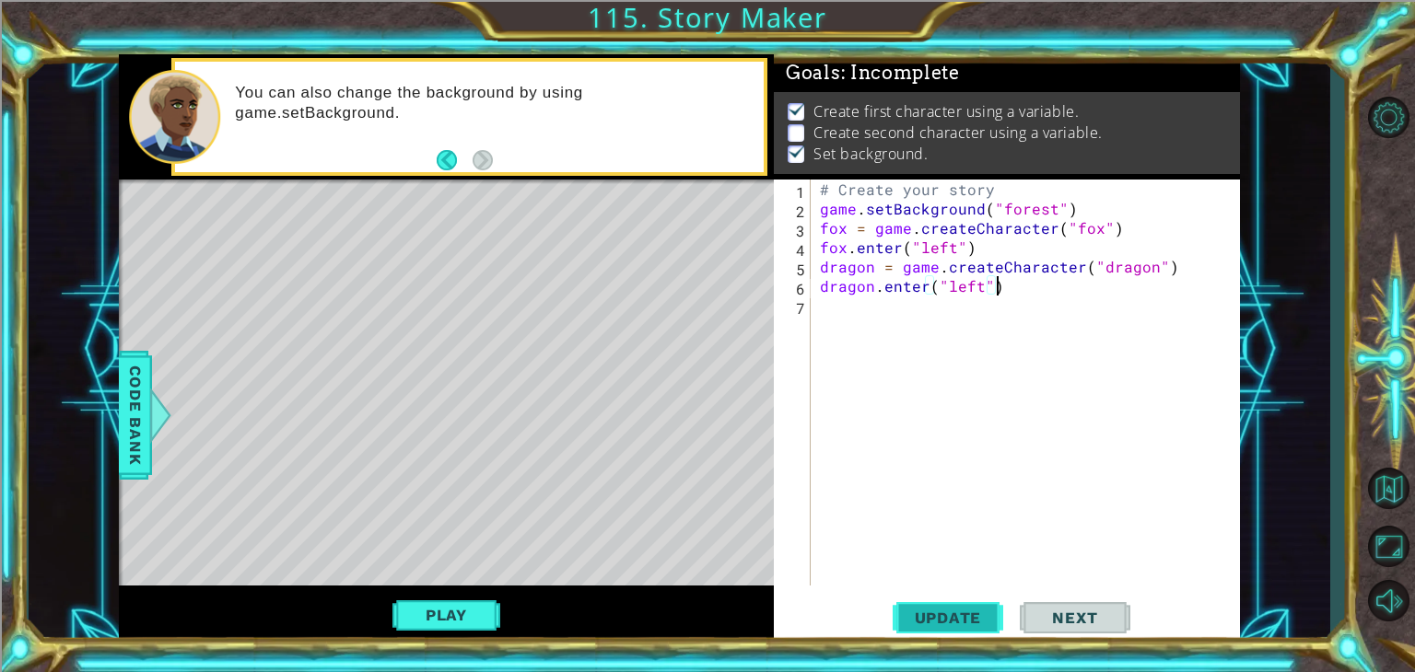
click at [940, 626] on span "Update" at bounding box center [948, 618] width 104 height 18
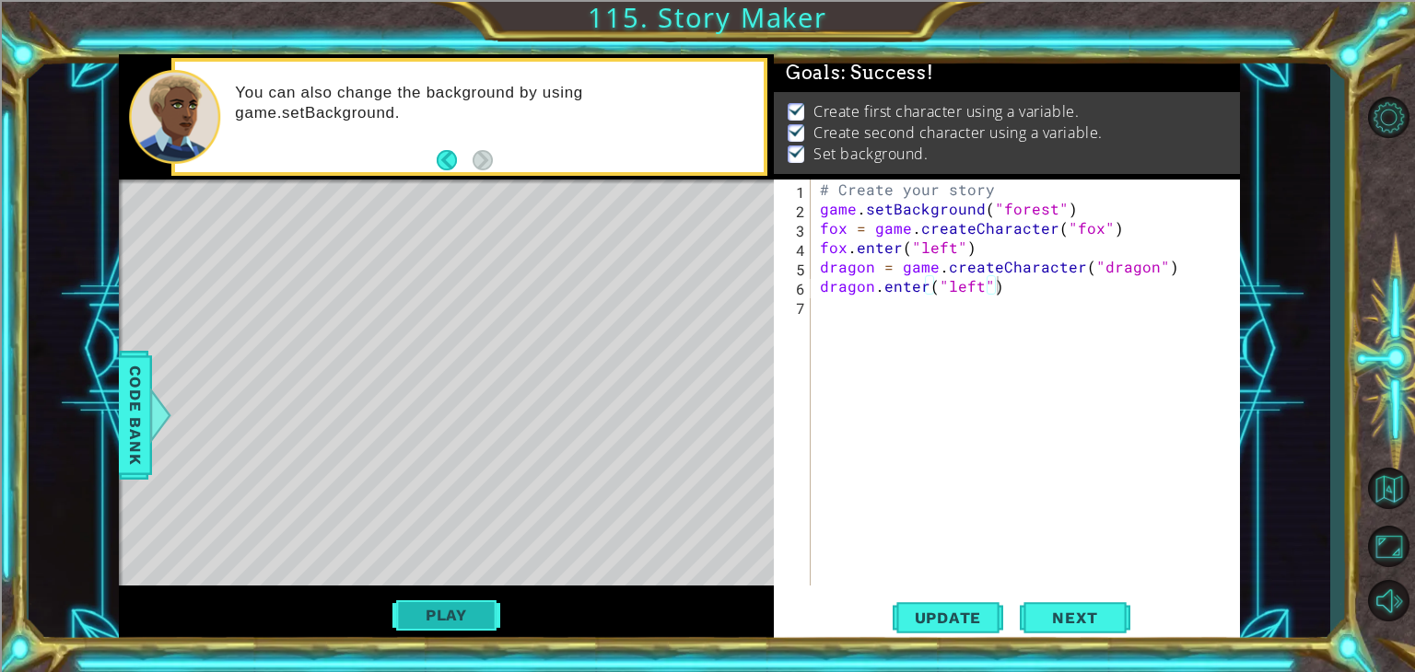
click at [431, 620] on button "Play" at bounding box center [446, 615] width 108 height 35
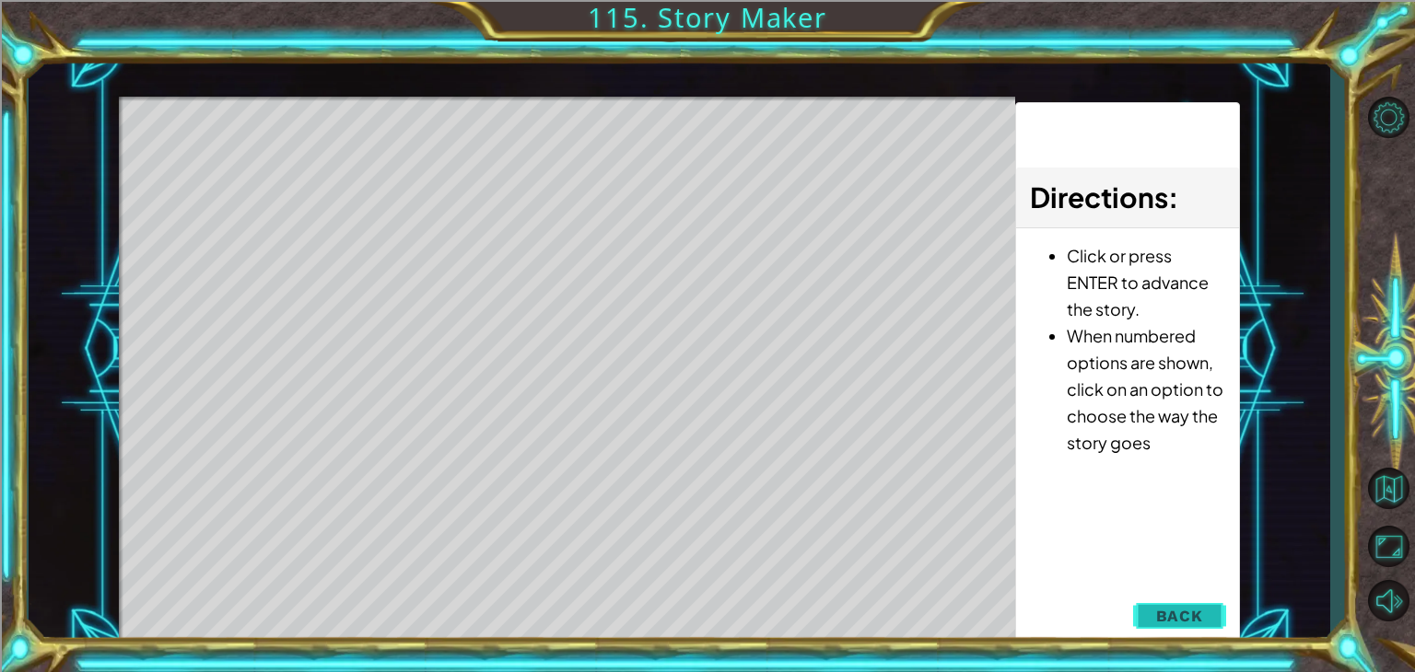
click at [1208, 616] on button "Back" at bounding box center [1179, 616] width 93 height 37
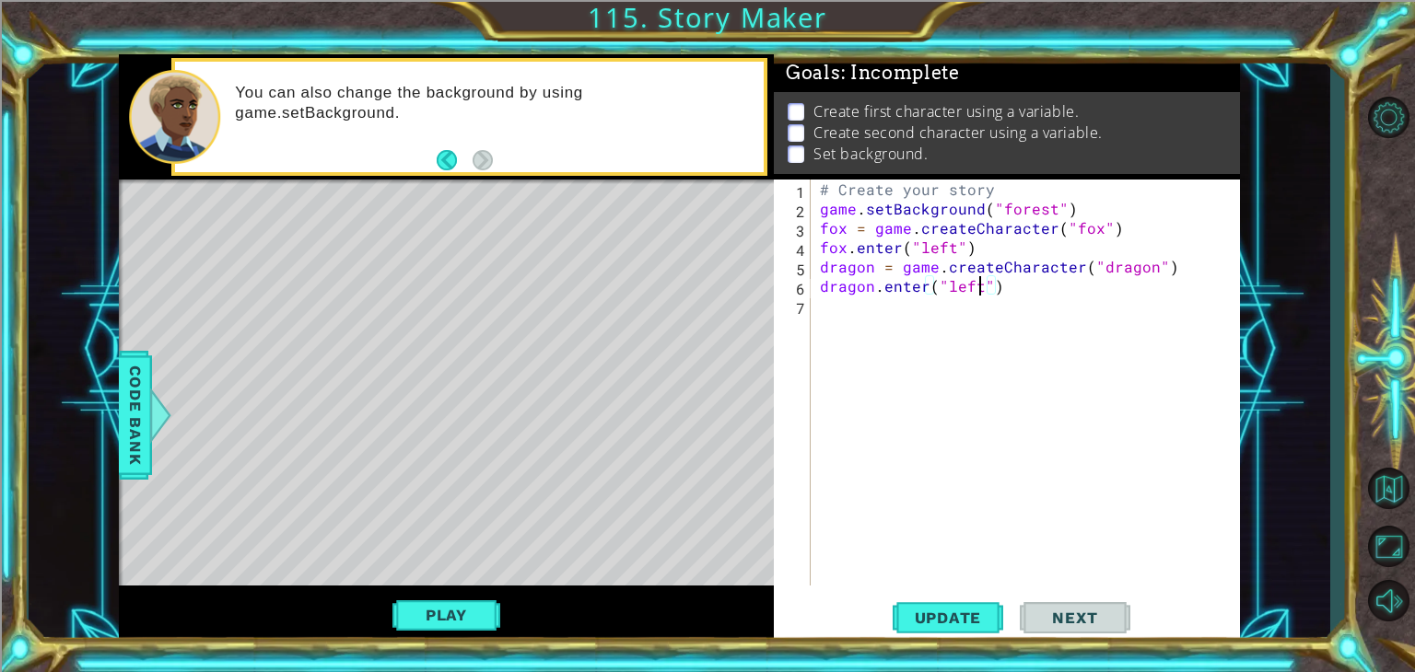
click at [983, 285] on div "# Create your story game . setBackground ( "forest" ) fox = game . createCharac…" at bounding box center [1030, 402] width 428 height 445
click at [950, 625] on span "Update" at bounding box center [948, 618] width 104 height 18
click at [468, 606] on button "Play" at bounding box center [446, 615] width 108 height 35
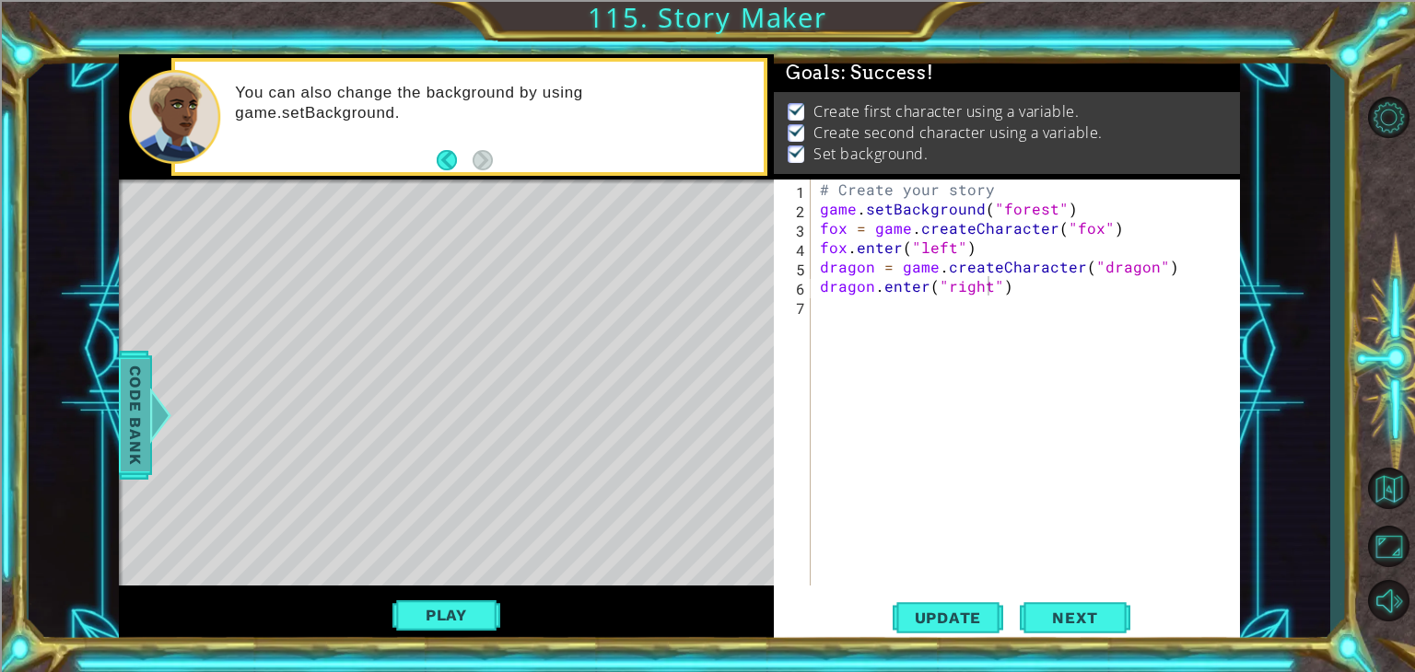
click at [130, 423] on span "Code Bank" at bounding box center [135, 415] width 29 height 112
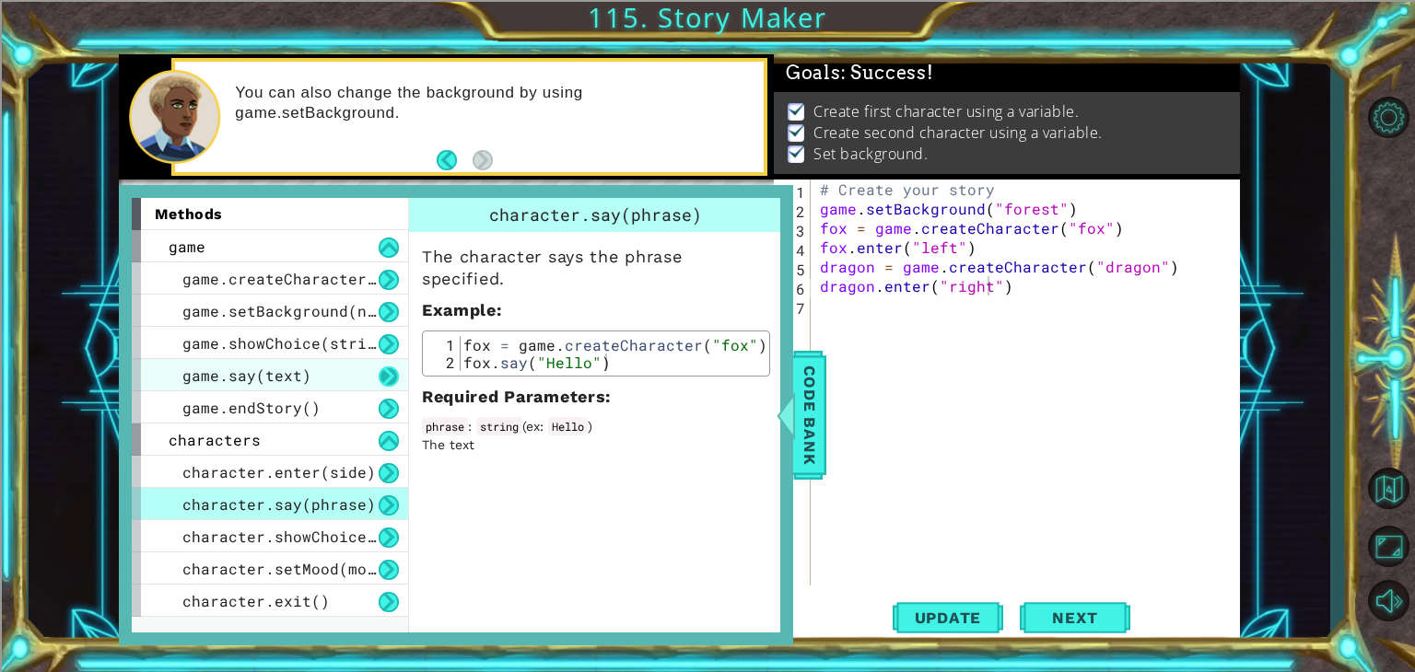
click at [391, 367] on button at bounding box center [389, 377] width 20 height 20
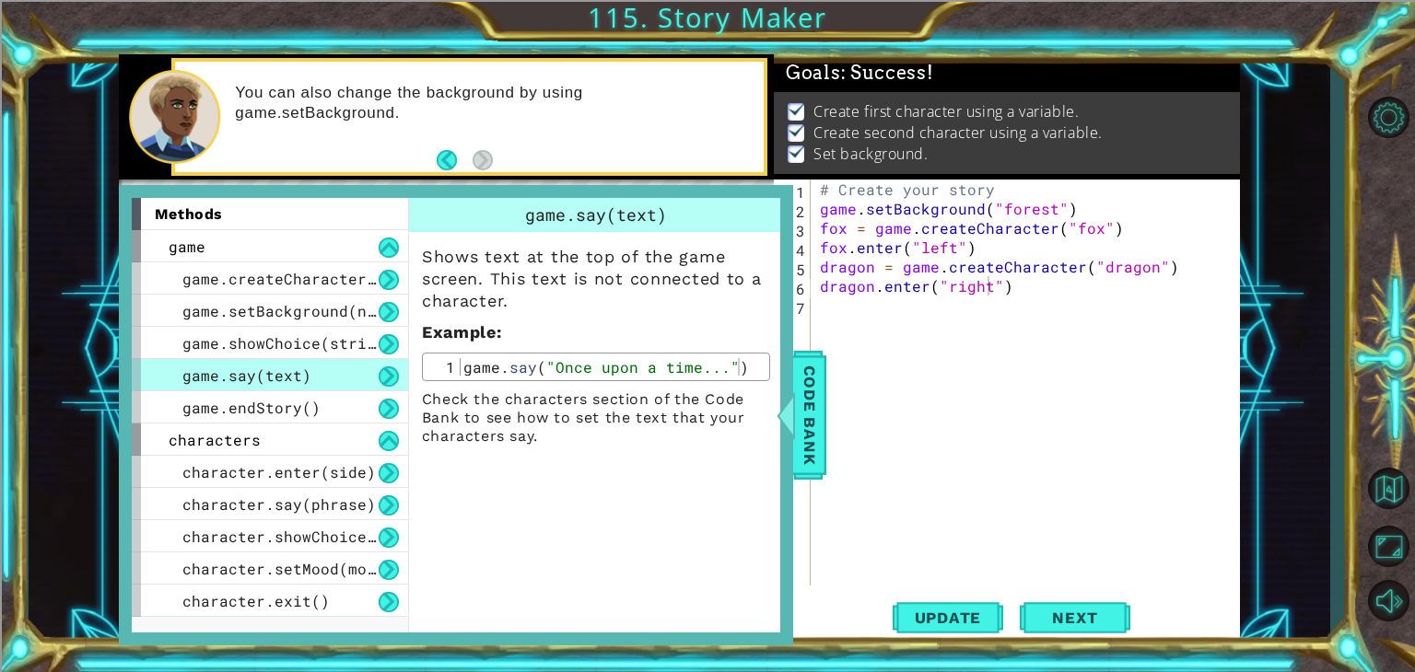
type textarea "game.setBackground("forest")"
click at [824, 209] on div "# Create your story game . setBackground ( "forest" ) fox = game . createCharac…" at bounding box center [1030, 402] width 428 height 445
click at [818, 209] on div "# Create your story game . setBackground ( "forest" ) fox = game . createCharac…" at bounding box center [1030, 402] width 428 height 445
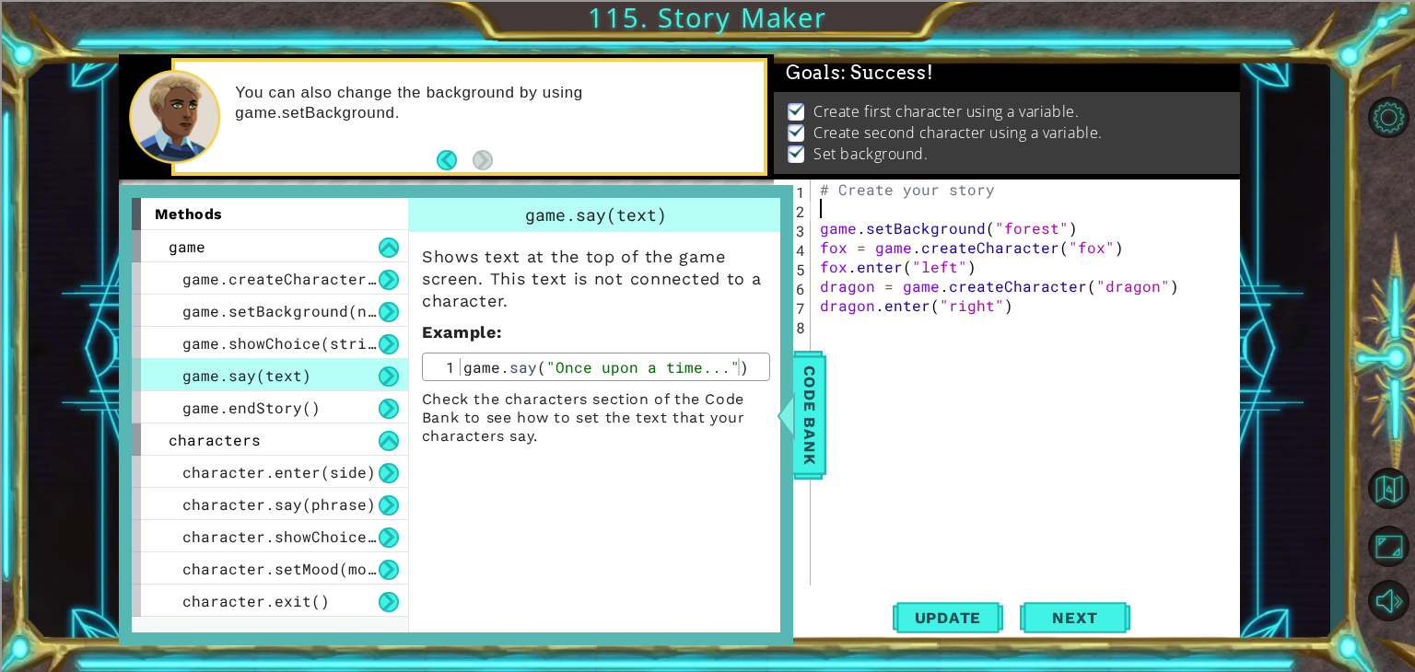
click at [843, 212] on div "# Create your story game . setBackground ( "forest" ) fox = game . createCharac…" at bounding box center [1030, 402] width 428 height 445
click at [986, 273] on div "# Create your story game . say ( "once every year..." ) game . setBackground ( …" at bounding box center [1030, 402] width 428 height 445
click at [799, 411] on span "Code Bank" at bounding box center [809, 415] width 29 height 112
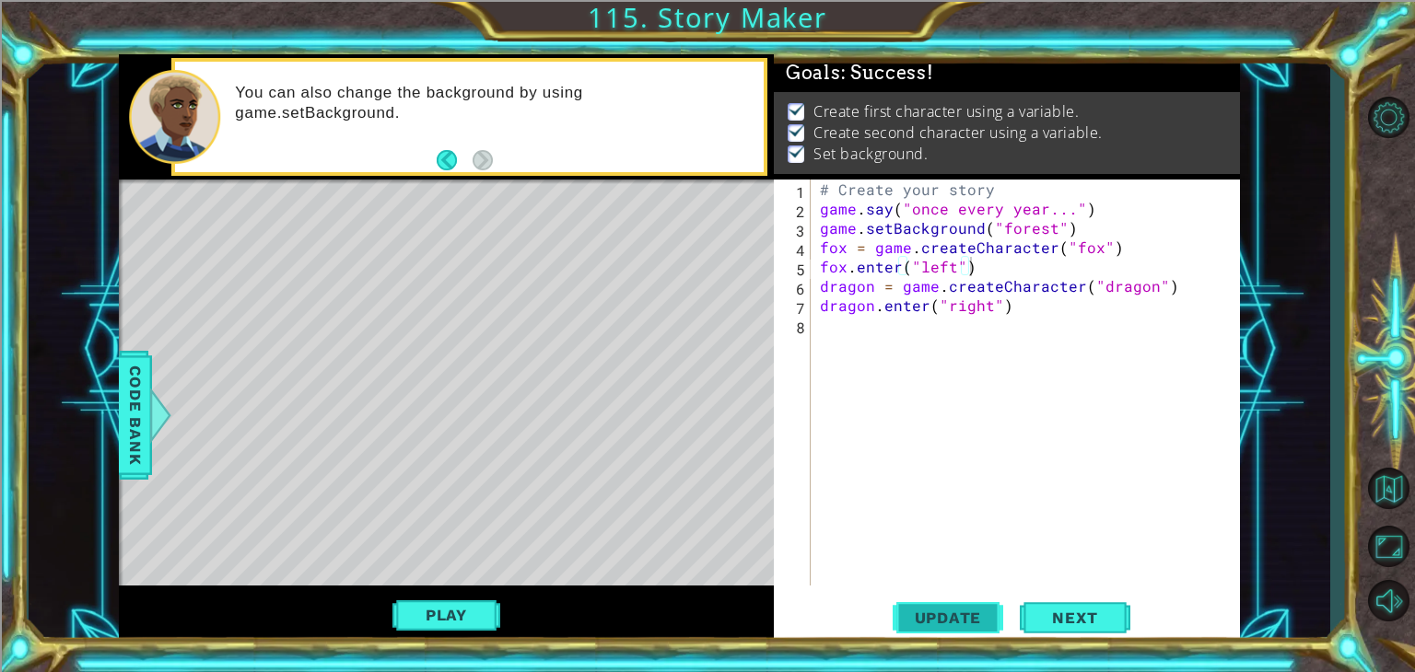
click at [915, 625] on span "Update" at bounding box center [948, 618] width 104 height 18
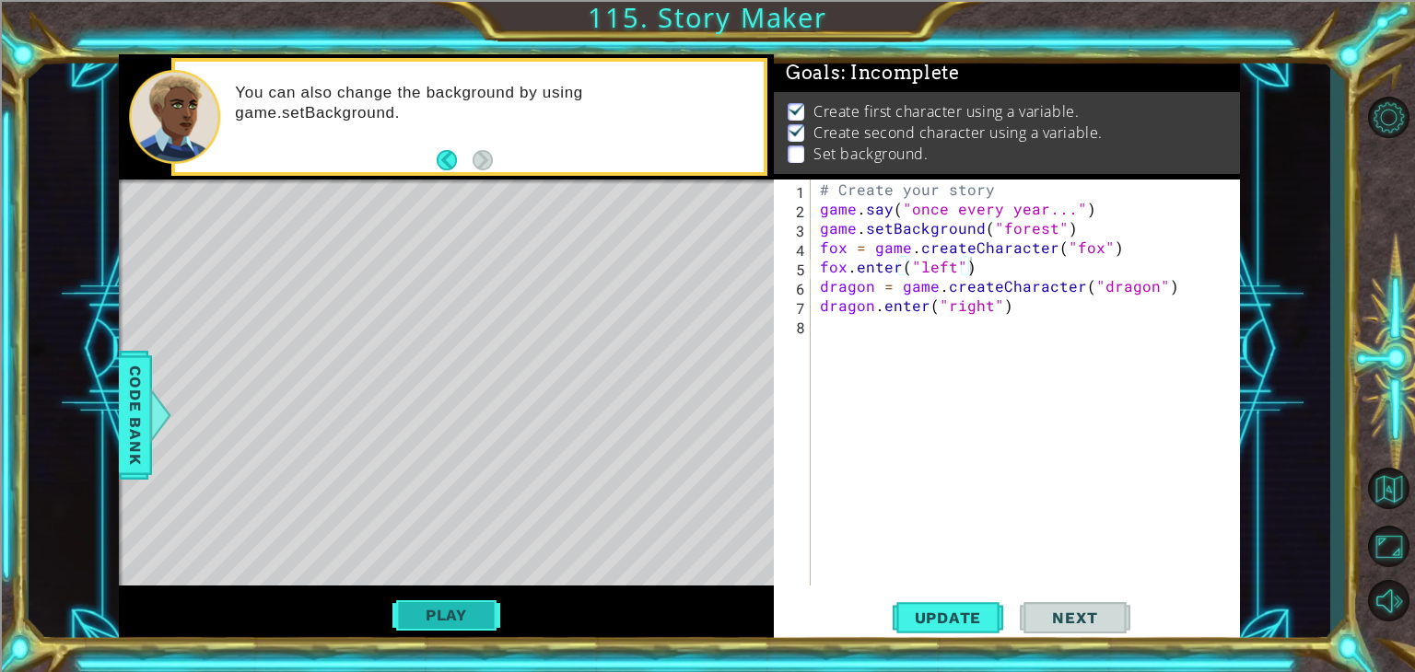
click at [445, 601] on button "Play" at bounding box center [446, 615] width 108 height 35
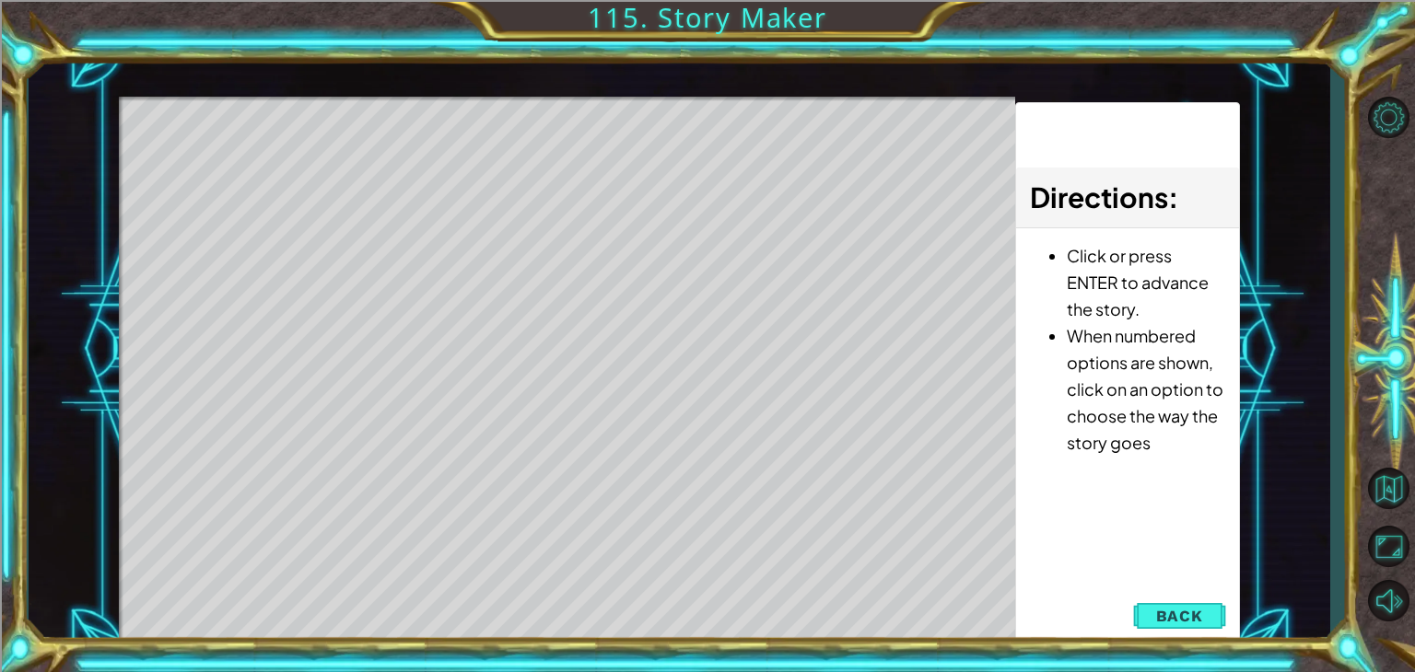
click at [668, 223] on div "Level Map" at bounding box center [544, 368] width 851 height 542
click at [1175, 616] on span "Back" at bounding box center [1179, 616] width 47 height 18
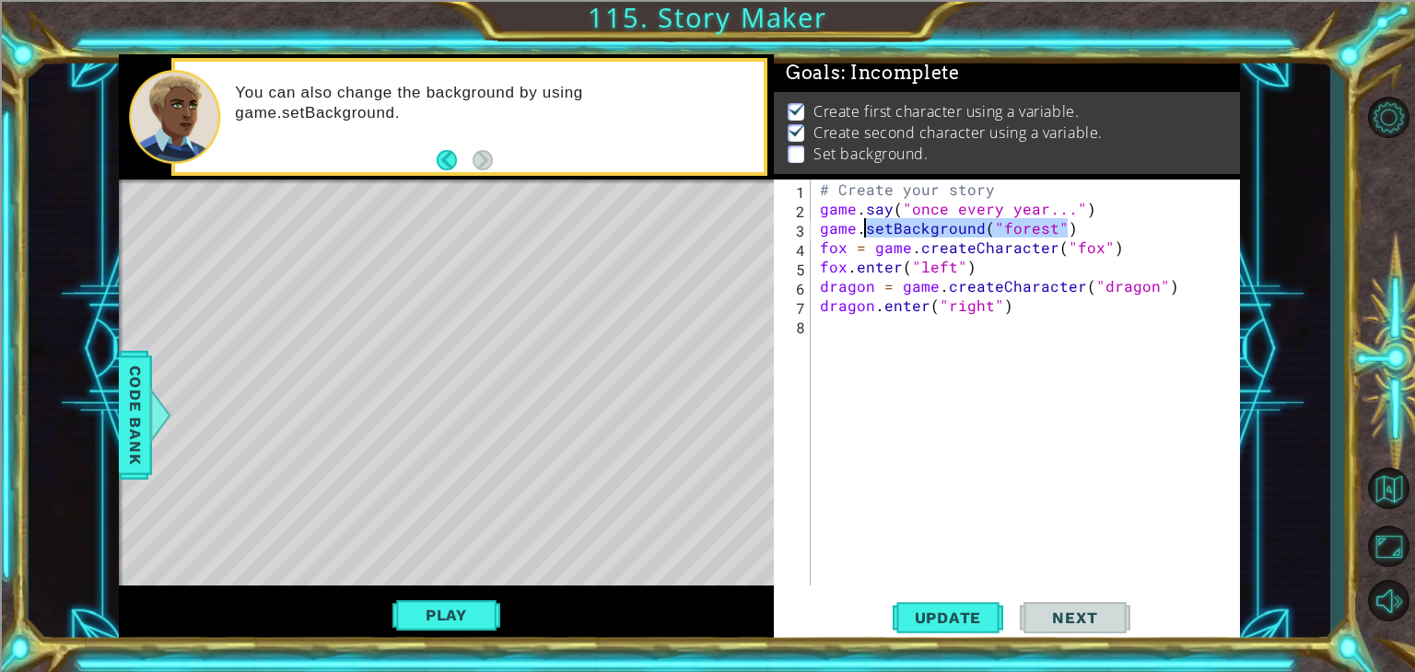
drag, startPoint x: 1116, startPoint y: 227, endPoint x: 864, endPoint y: 234, distance: 252.4
click at [864, 234] on div "# Create your story game . say ( "once every year..." ) game . setBackground ( …" at bounding box center [1030, 402] width 428 height 445
click at [889, 207] on div "# Create your story game . say ( "once every year..." ) game . say ( "once ever…" at bounding box center [1030, 402] width 428 height 445
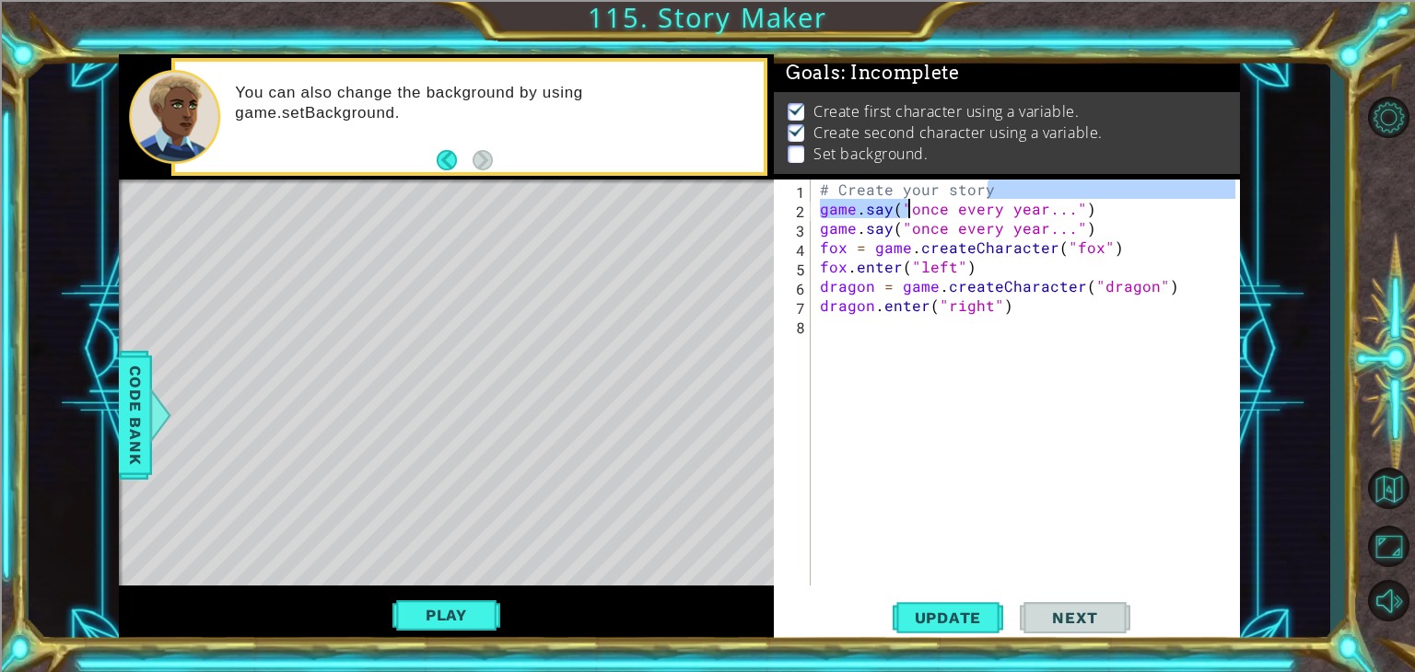
drag, startPoint x: 1114, startPoint y: 196, endPoint x: 1054, endPoint y: 213, distance: 62.1
click at [1006, 218] on div "# Create your story game . say ( "once every year..." ) game . say ( "once ever…" at bounding box center [1030, 402] width 428 height 445
click at [1097, 209] on div "# Create your story game . say ( "once every year..." ) game . say ( "once ever…" at bounding box center [1030, 402] width 428 height 445
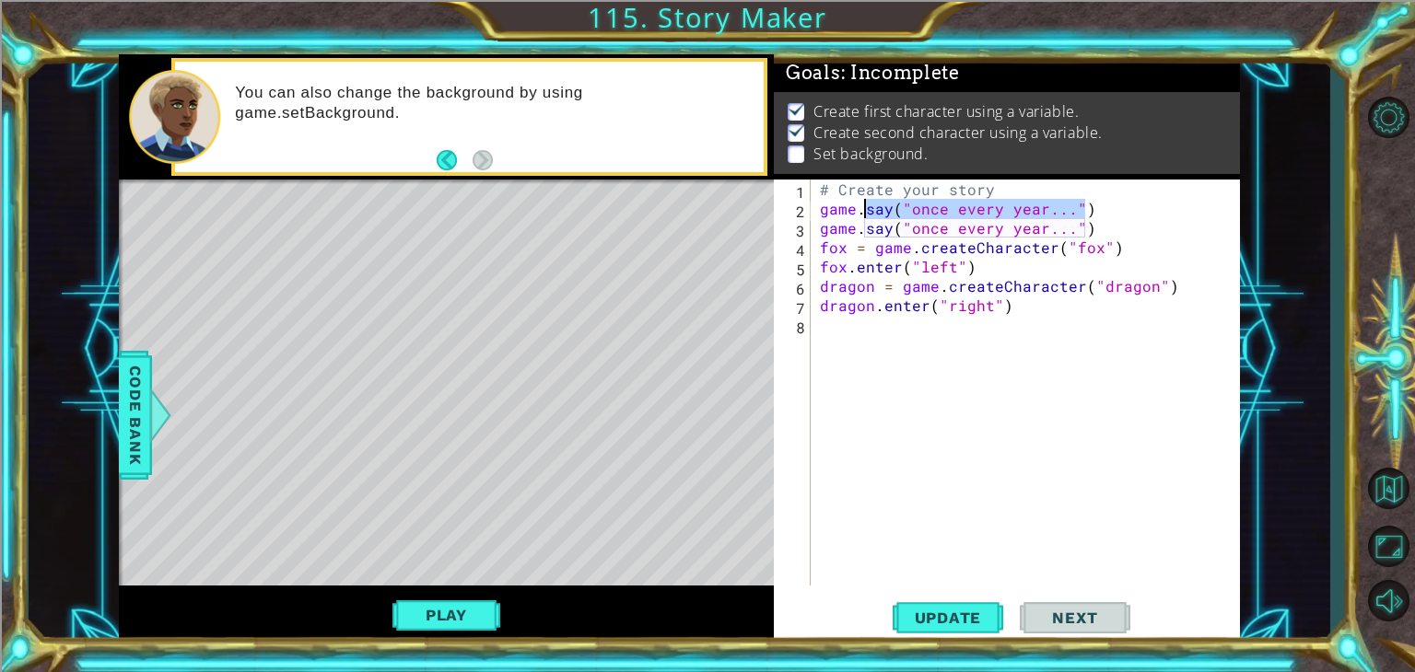
drag, startPoint x: 1097, startPoint y: 209, endPoint x: 867, endPoint y: 204, distance: 230.3
click at [867, 204] on div "# Create your story game . say ( "once every year..." ) game . say ( "once ever…" at bounding box center [1030, 402] width 428 height 445
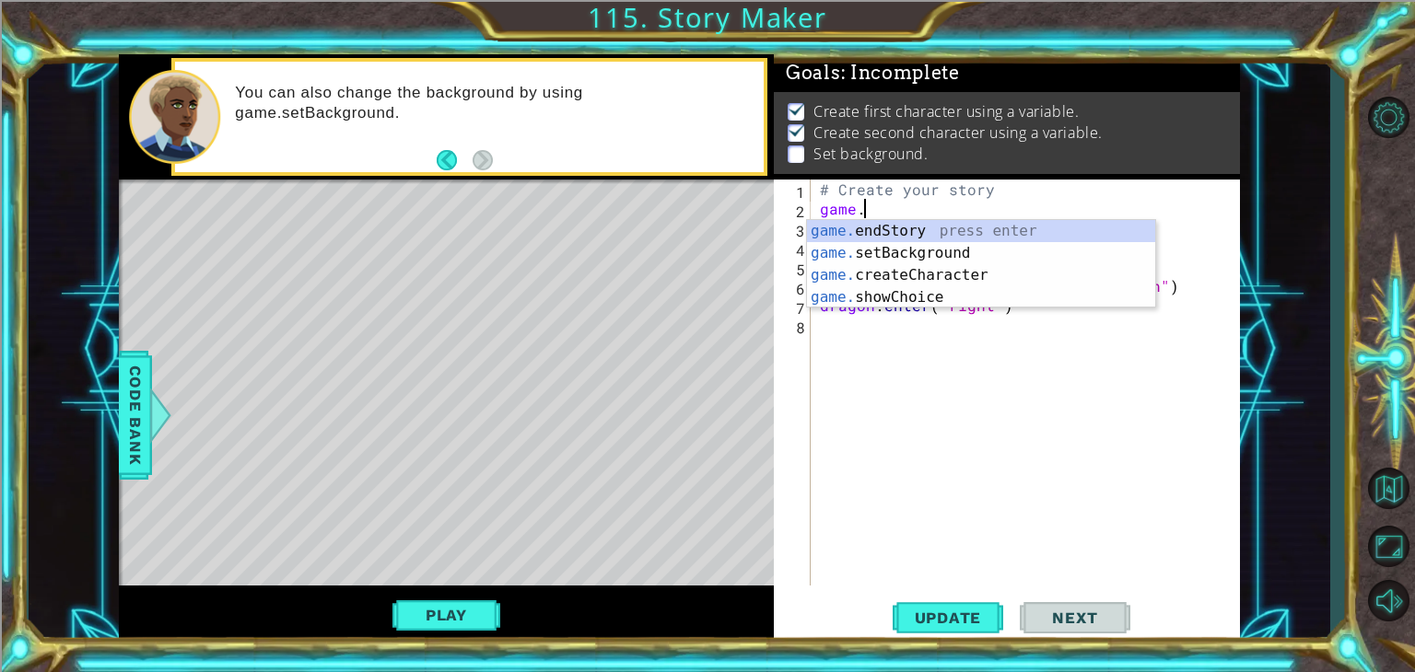
scroll to position [0, 1]
click at [899, 249] on div "game. endStory press enter game. setBackground press enter game. createCharacte…" at bounding box center [981, 286] width 348 height 133
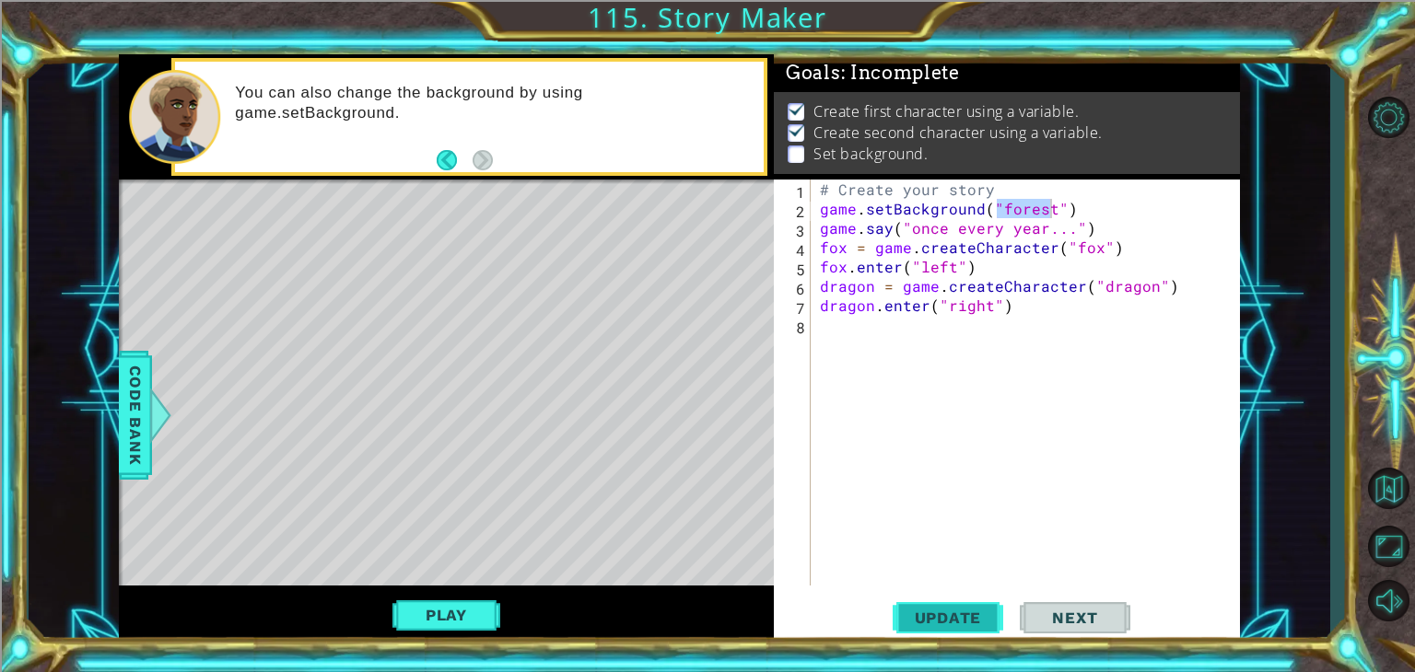
click at [924, 608] on button "Update" at bounding box center [947, 618] width 111 height 47
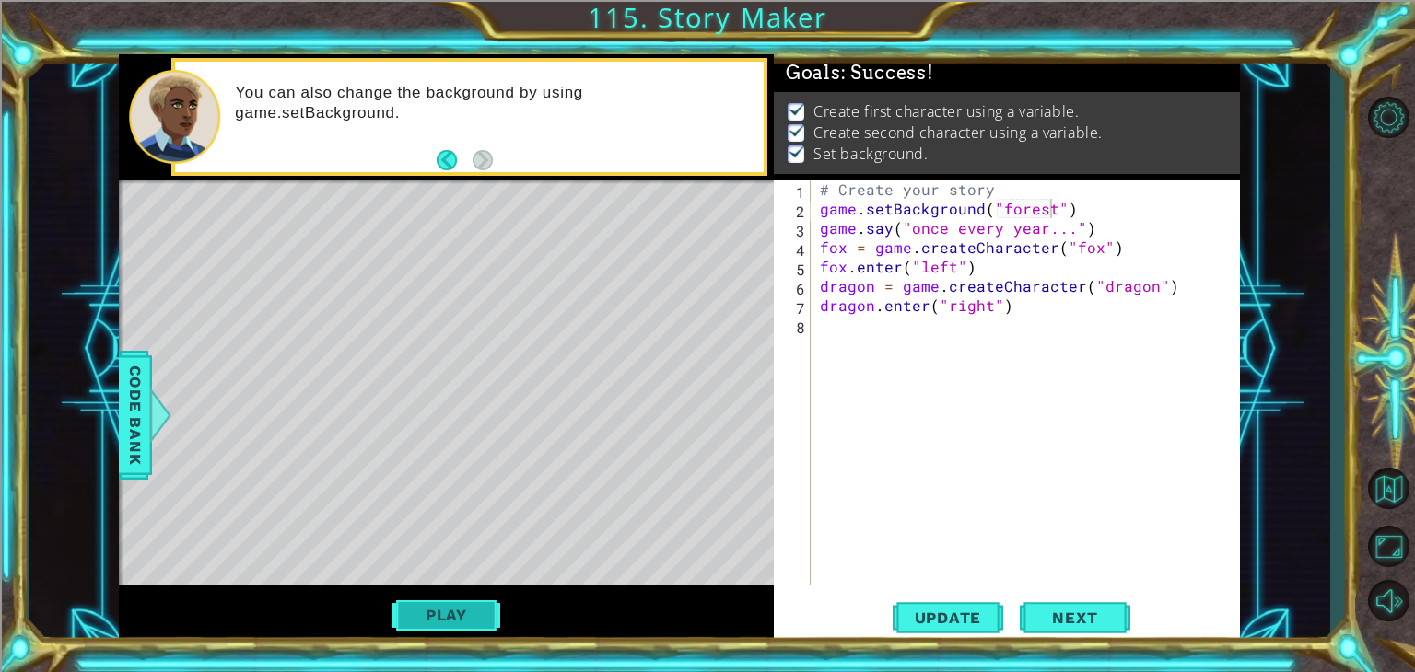
click at [464, 617] on button "Play" at bounding box center [446, 615] width 108 height 35
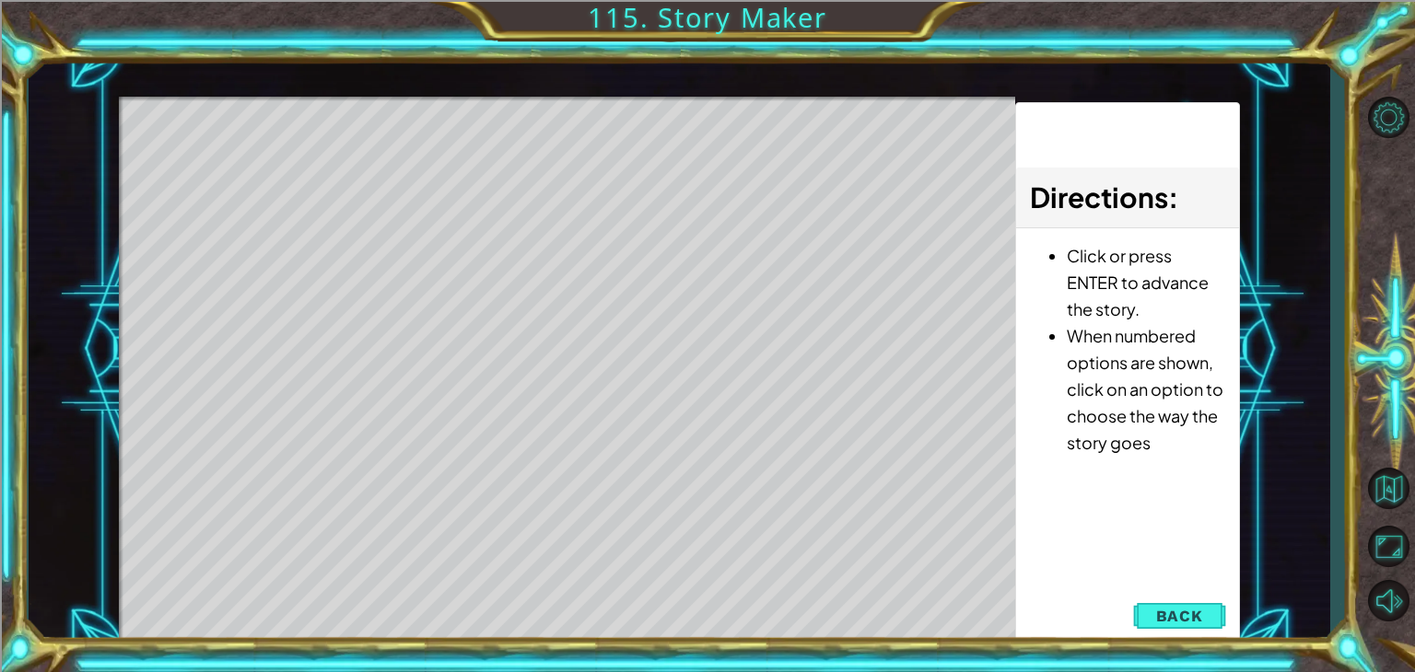
click at [582, 157] on div "Level Map" at bounding box center [544, 368] width 851 height 542
click at [696, 321] on div "Level Map" at bounding box center [544, 368] width 851 height 542
click at [1172, 614] on span "Back" at bounding box center [1179, 616] width 47 height 18
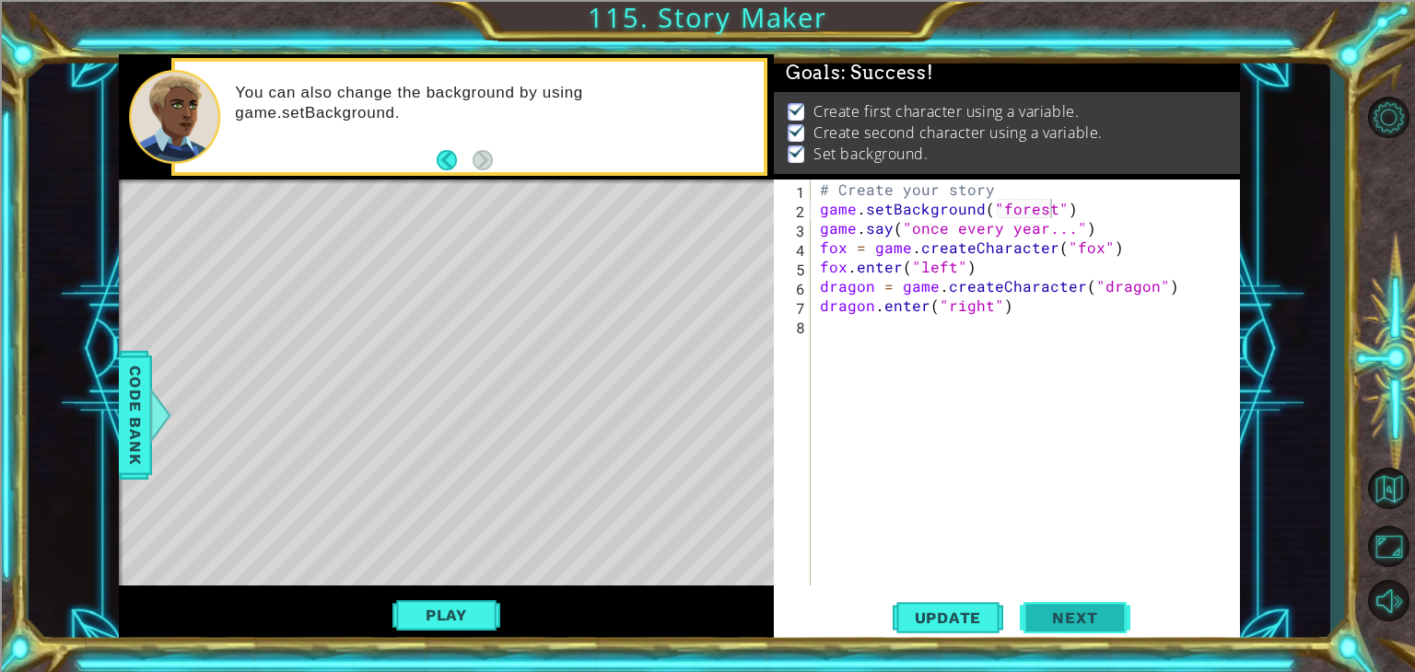
click at [1079, 632] on button "Next" at bounding box center [1075, 614] width 111 height 47
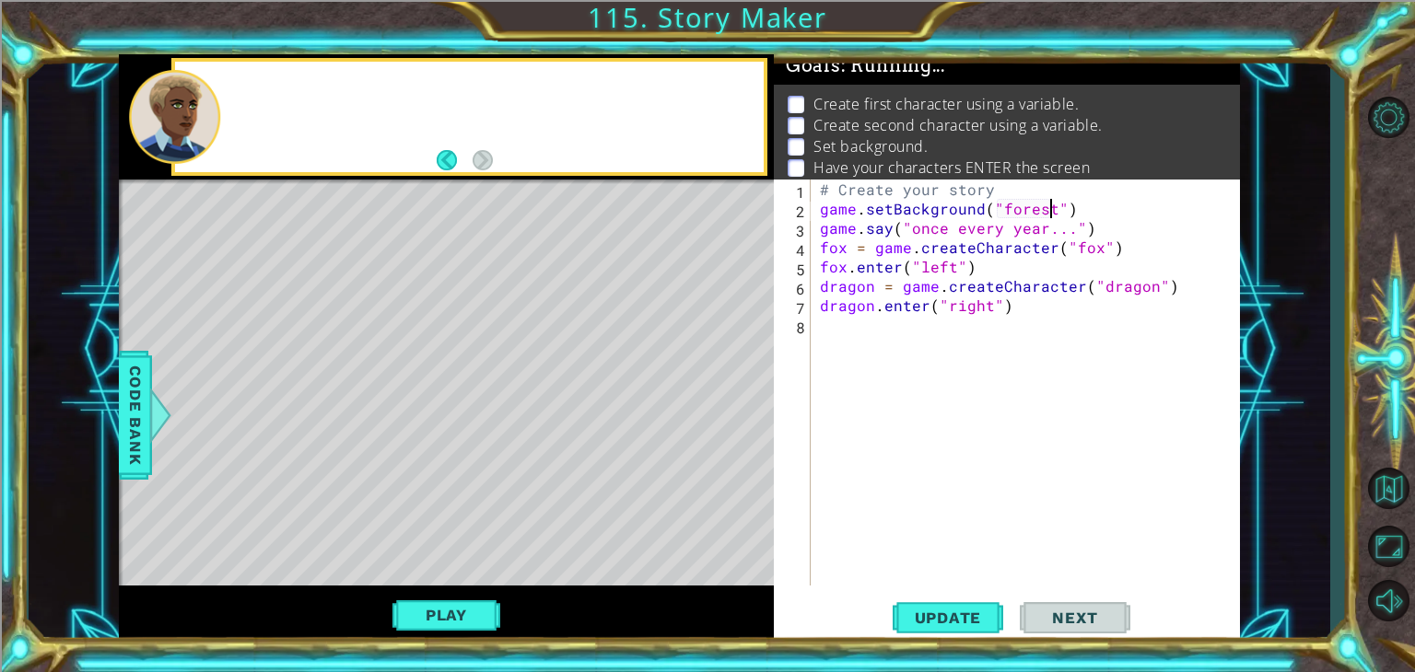
scroll to position [0, 0]
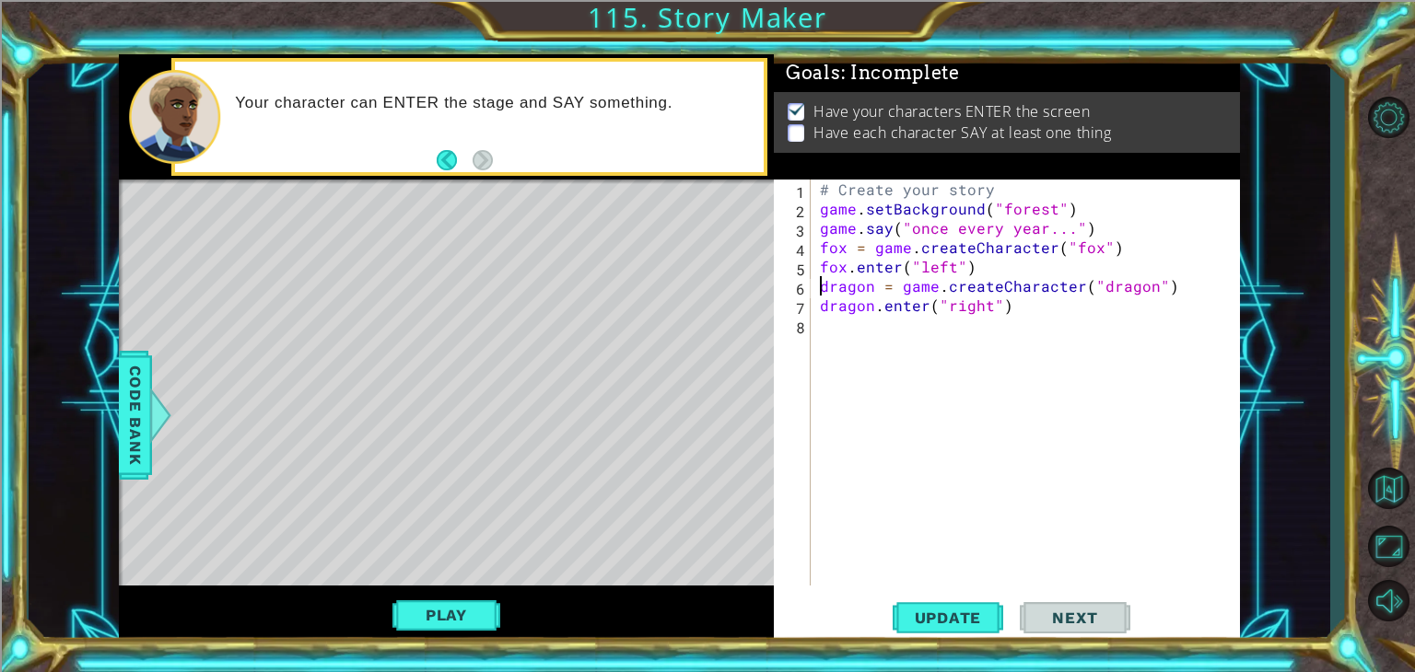
click at [821, 286] on div "# Create your story game . setBackground ( "forest" ) game . say ( "once every …" at bounding box center [1030, 402] width 428 height 445
type textarea "dragon = game.createCharacter("dragon")"
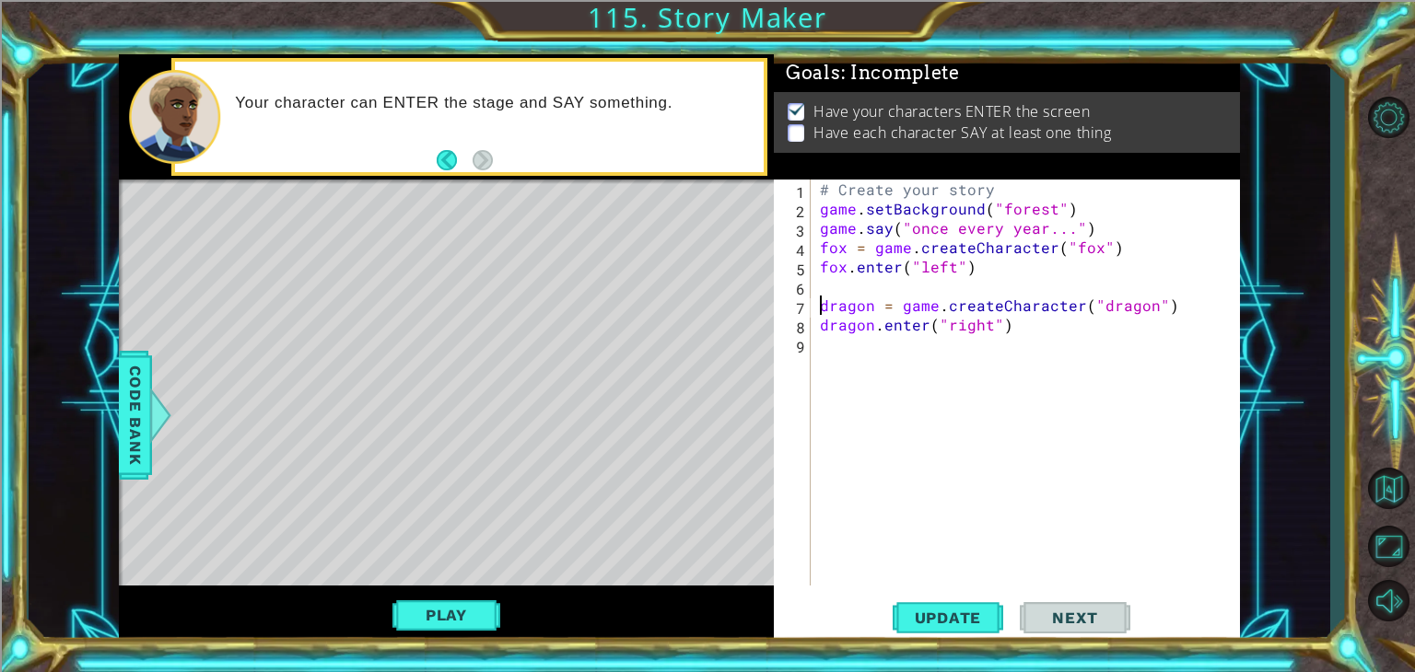
click at [858, 290] on div "# Create your story game . setBackground ( "forest" ) game . say ( "once every …" at bounding box center [1030, 402] width 428 height 445
type textarea "game.say("A fox...")"
click at [833, 340] on div "# Create your story game . setBackground ( "forest" ) game . say ( "once every …" at bounding box center [1030, 402] width 428 height 445
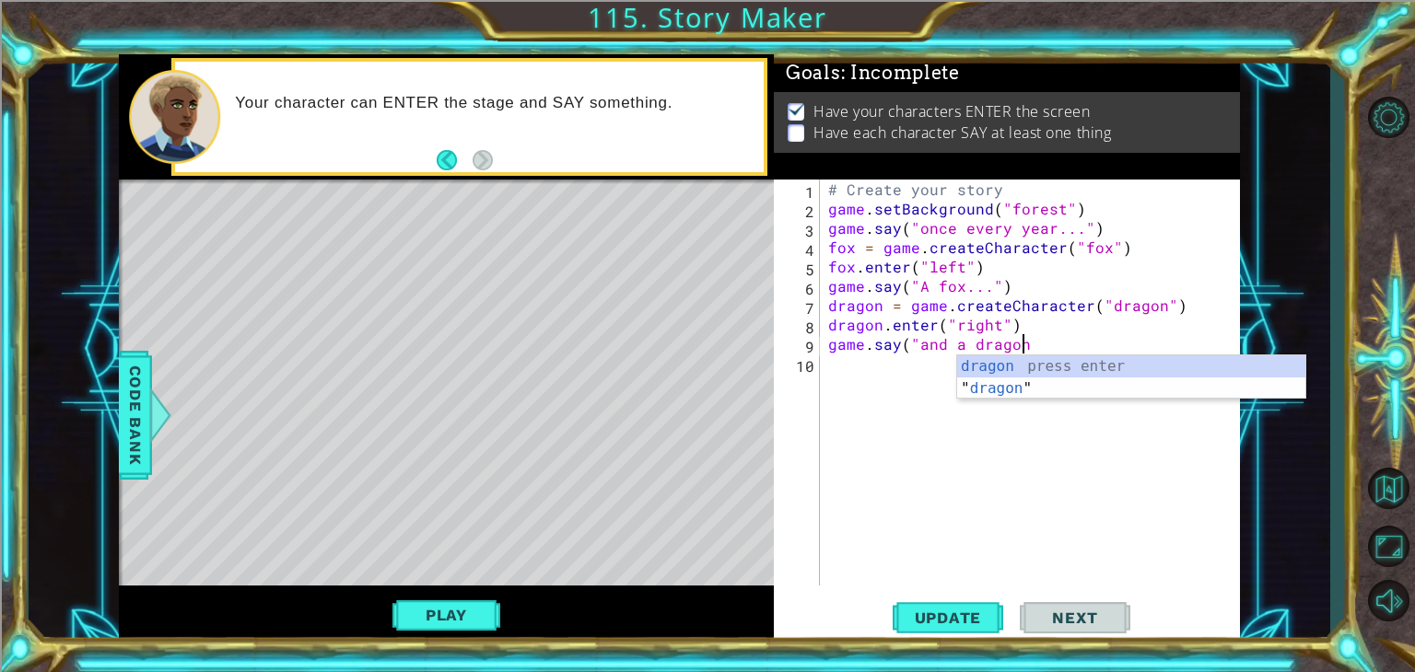
scroll to position [0, 11]
type textarea "game.say("and a dragon")"
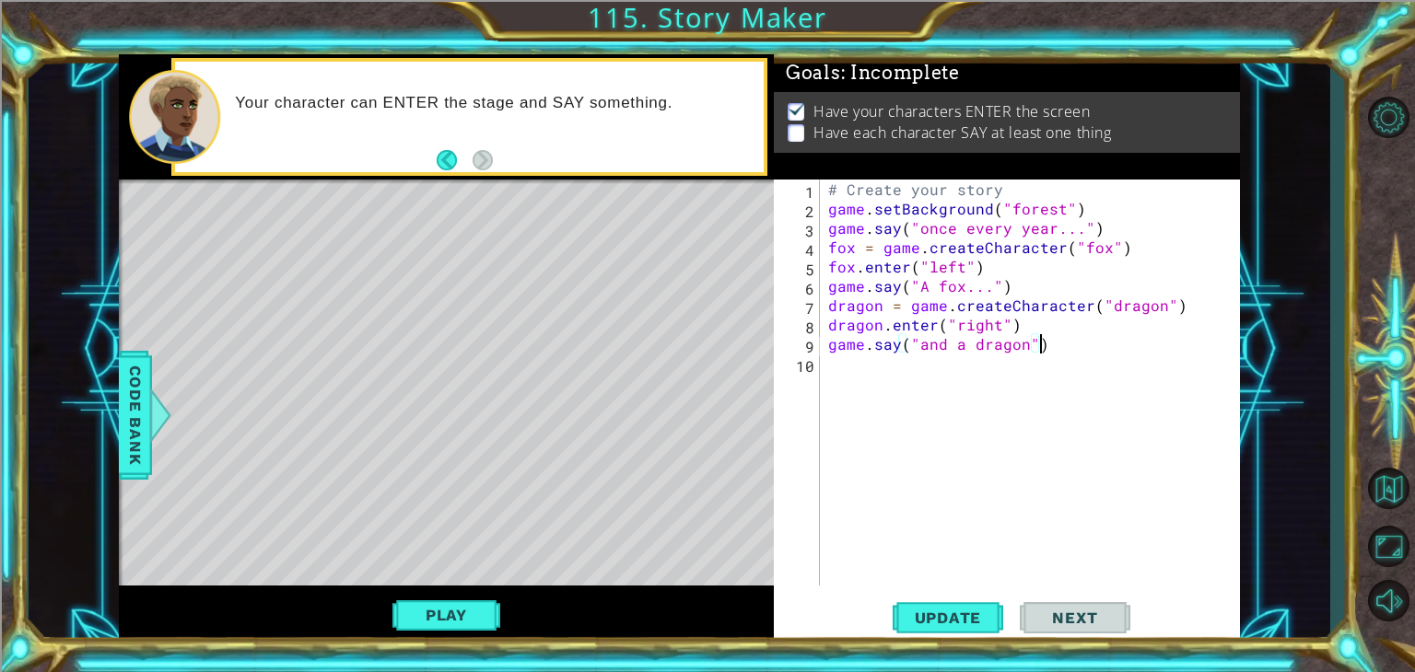
click at [880, 379] on div "# Create your story game . setBackground ( "forest" ) game . say ( "once every …" at bounding box center [1034, 402] width 420 height 445
click at [958, 613] on span "Update" at bounding box center [948, 618] width 104 height 18
click at [476, 617] on button "Play" at bounding box center [446, 615] width 108 height 35
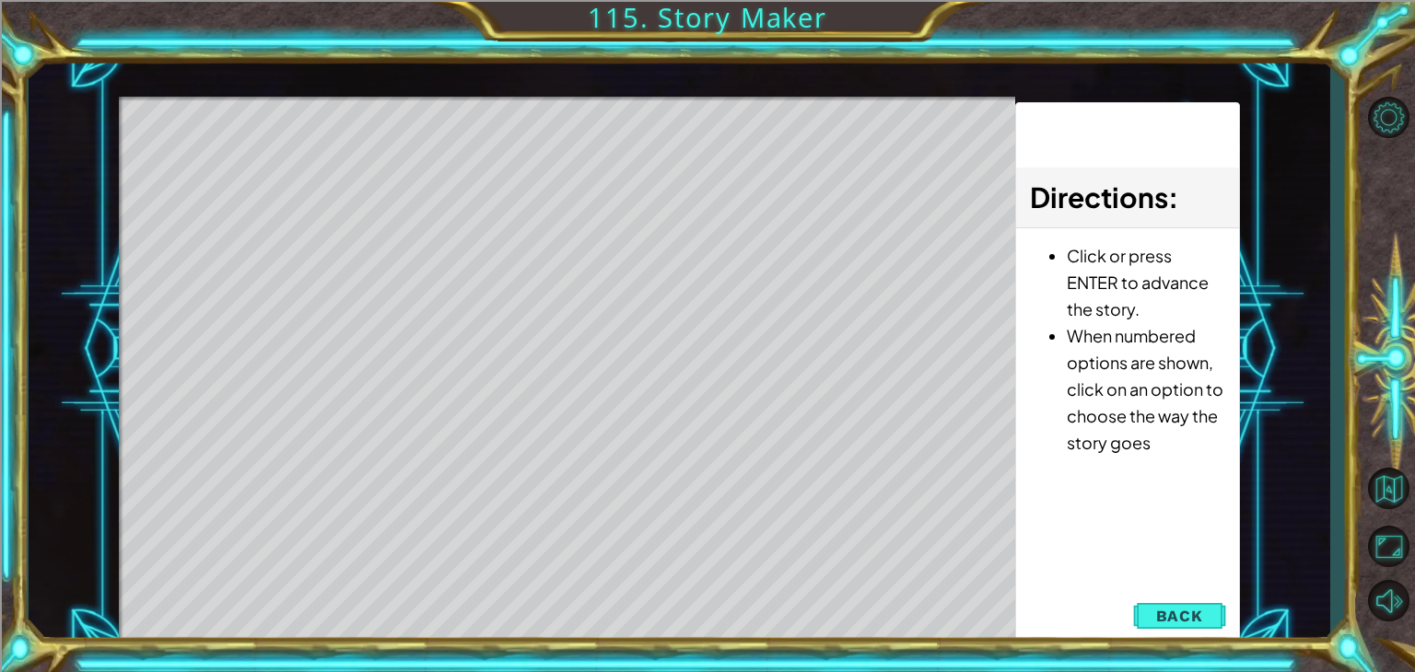
click at [551, 122] on div "Level Map" at bounding box center [544, 368] width 851 height 542
click at [566, 133] on div "Level Map" at bounding box center [544, 368] width 851 height 542
click at [567, 133] on div "Level Map" at bounding box center [544, 368] width 851 height 542
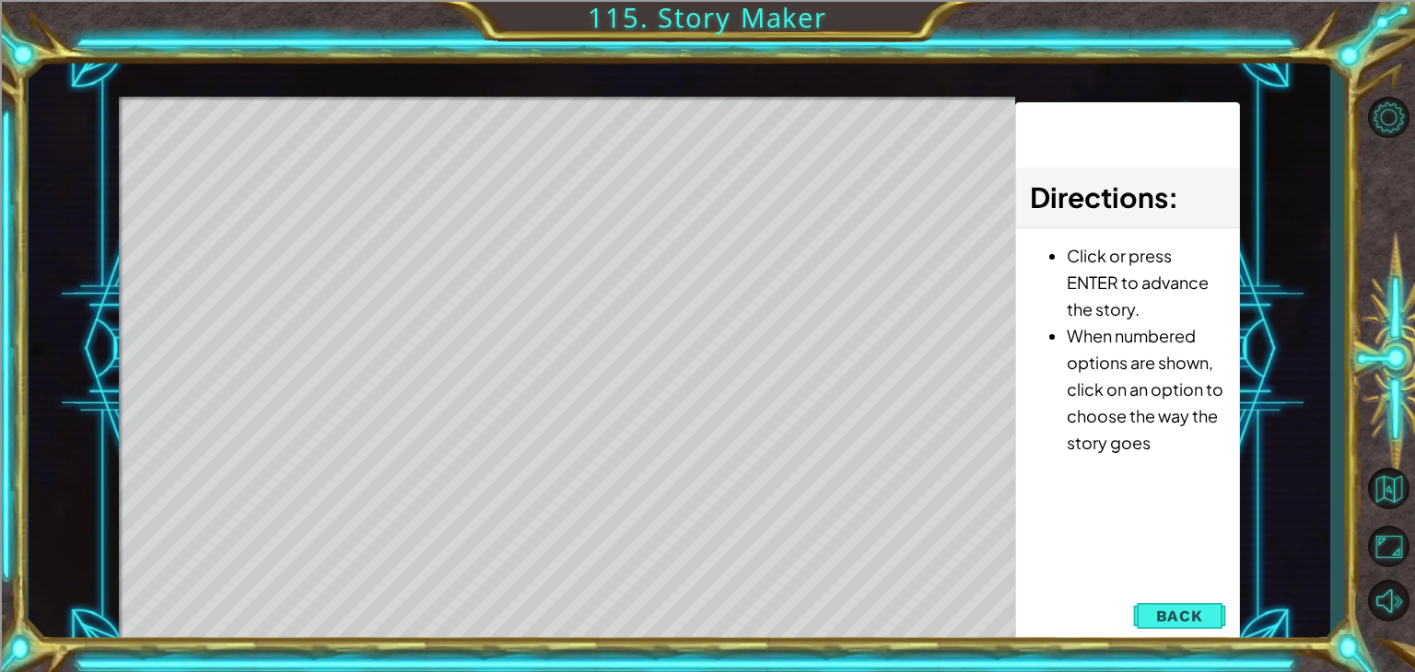
click at [567, 133] on div "Level Map" at bounding box center [544, 368] width 851 height 542
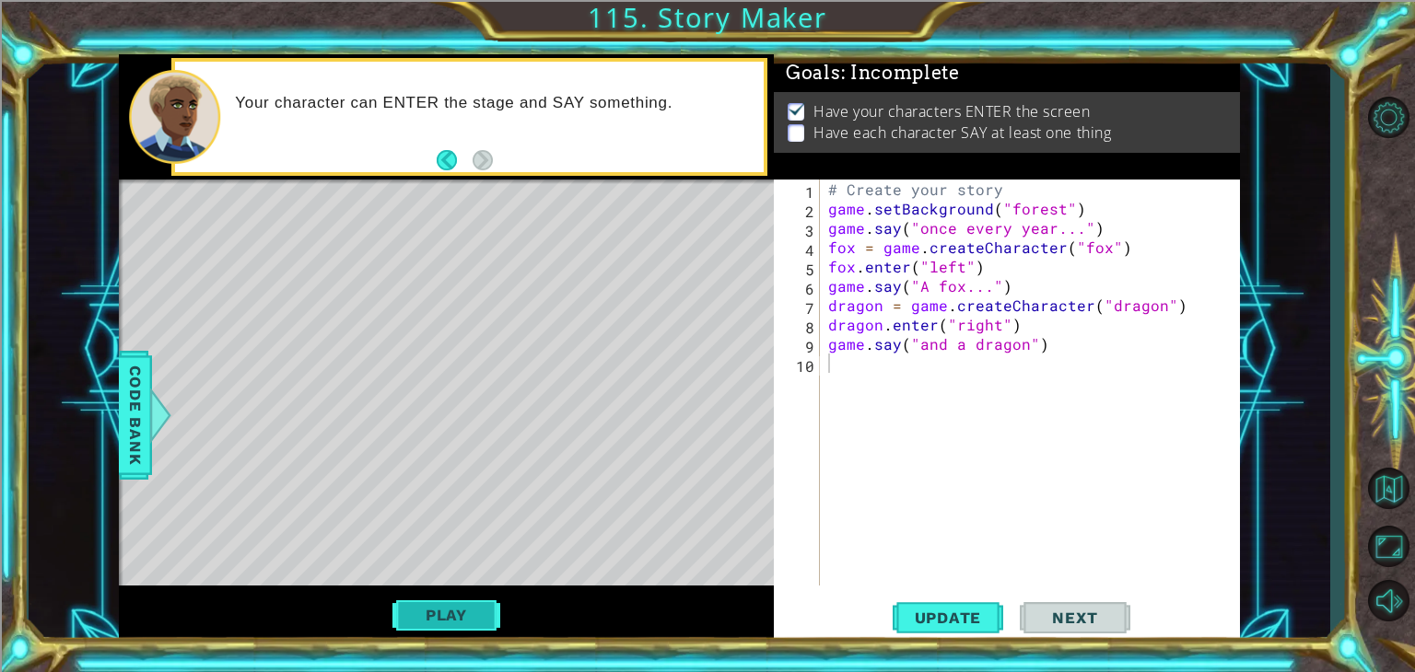
click at [464, 608] on button "Play" at bounding box center [446, 615] width 108 height 35
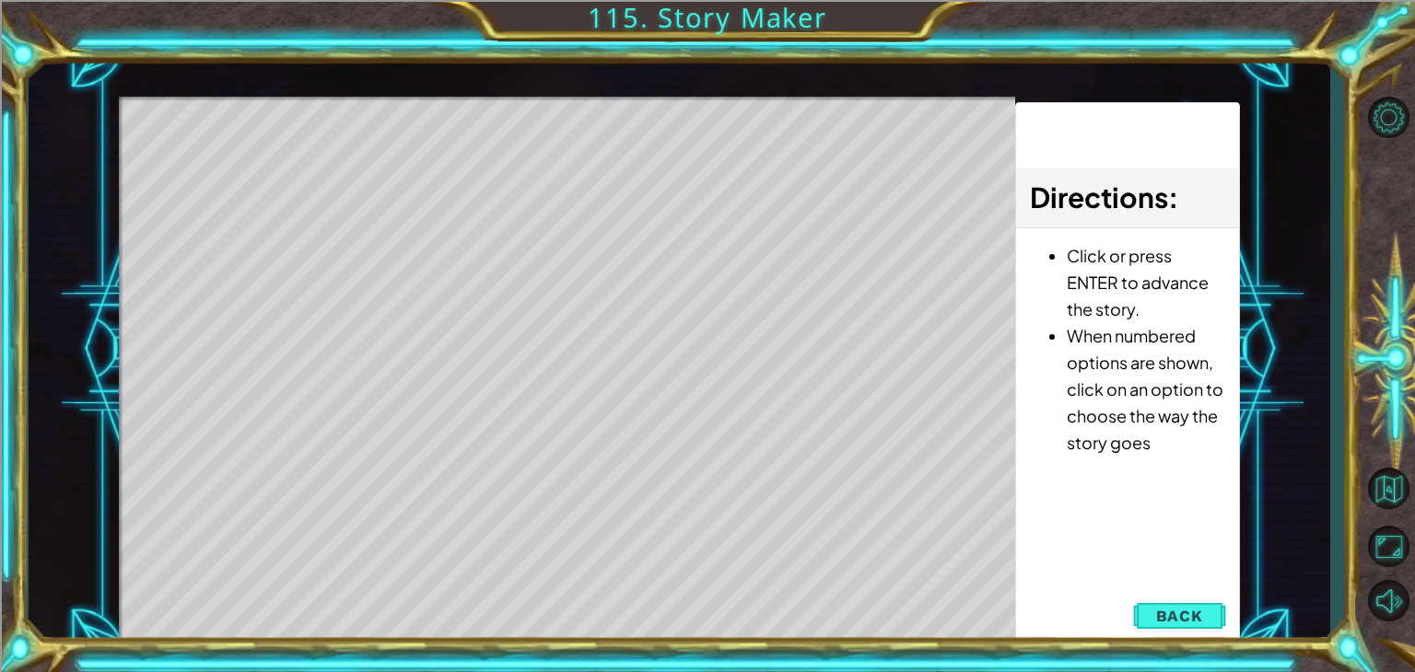
drag, startPoint x: 514, startPoint y: 113, endPoint x: 613, endPoint y: 153, distance: 107.1
click at [613, 153] on div "Level Map" at bounding box center [544, 368] width 851 height 542
click at [1156, 612] on button "Back" at bounding box center [1179, 616] width 93 height 37
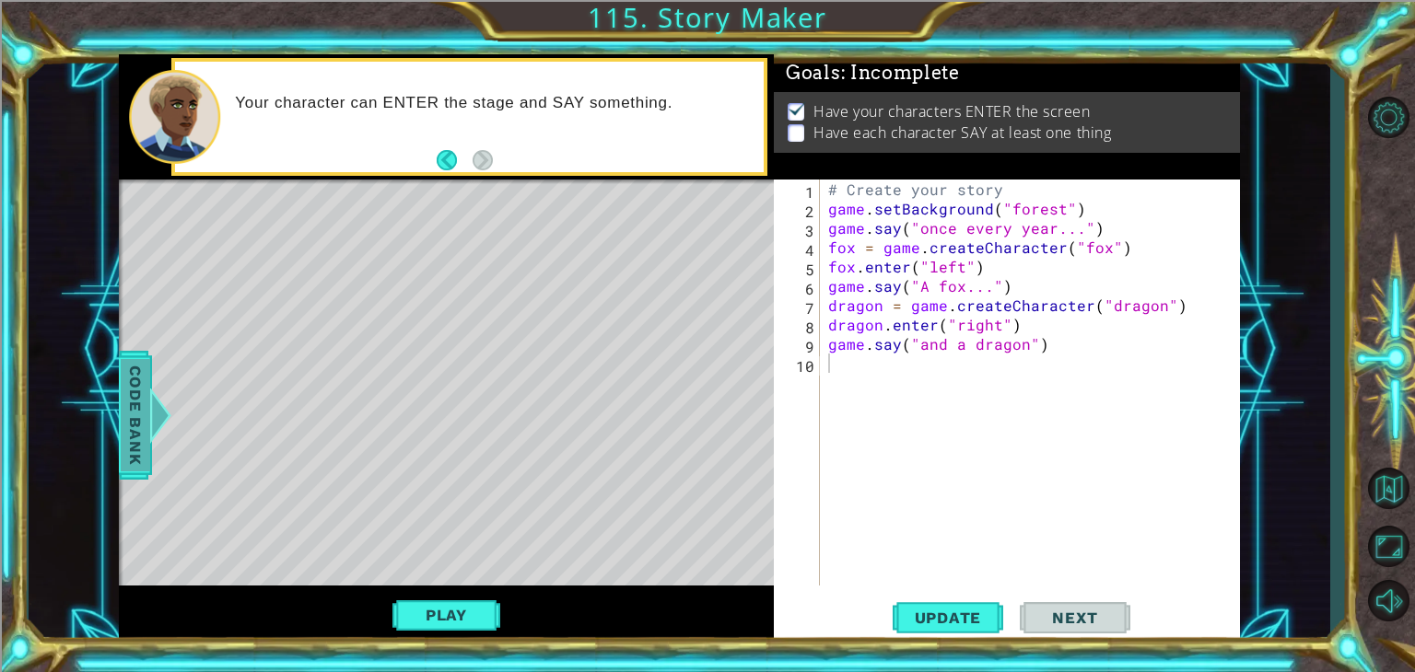
click at [159, 407] on div at bounding box center [159, 415] width 23 height 55
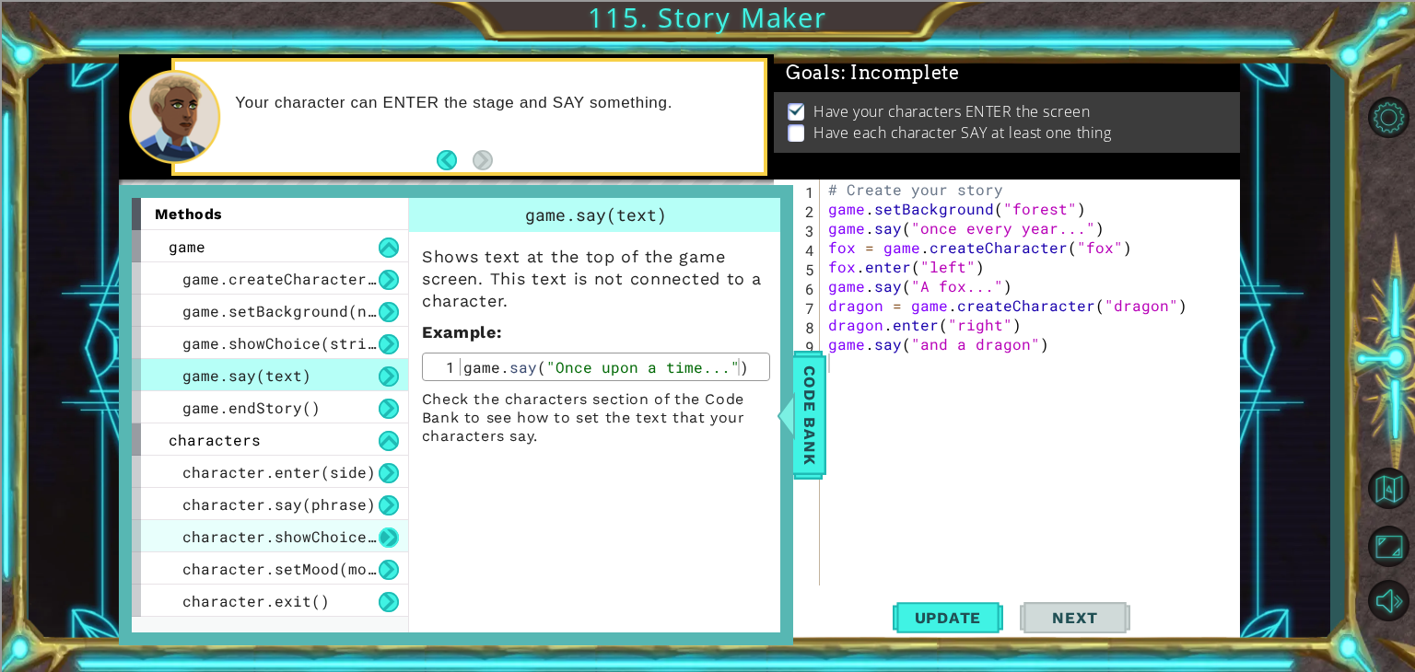
click at [384, 536] on button at bounding box center [389, 538] width 20 height 20
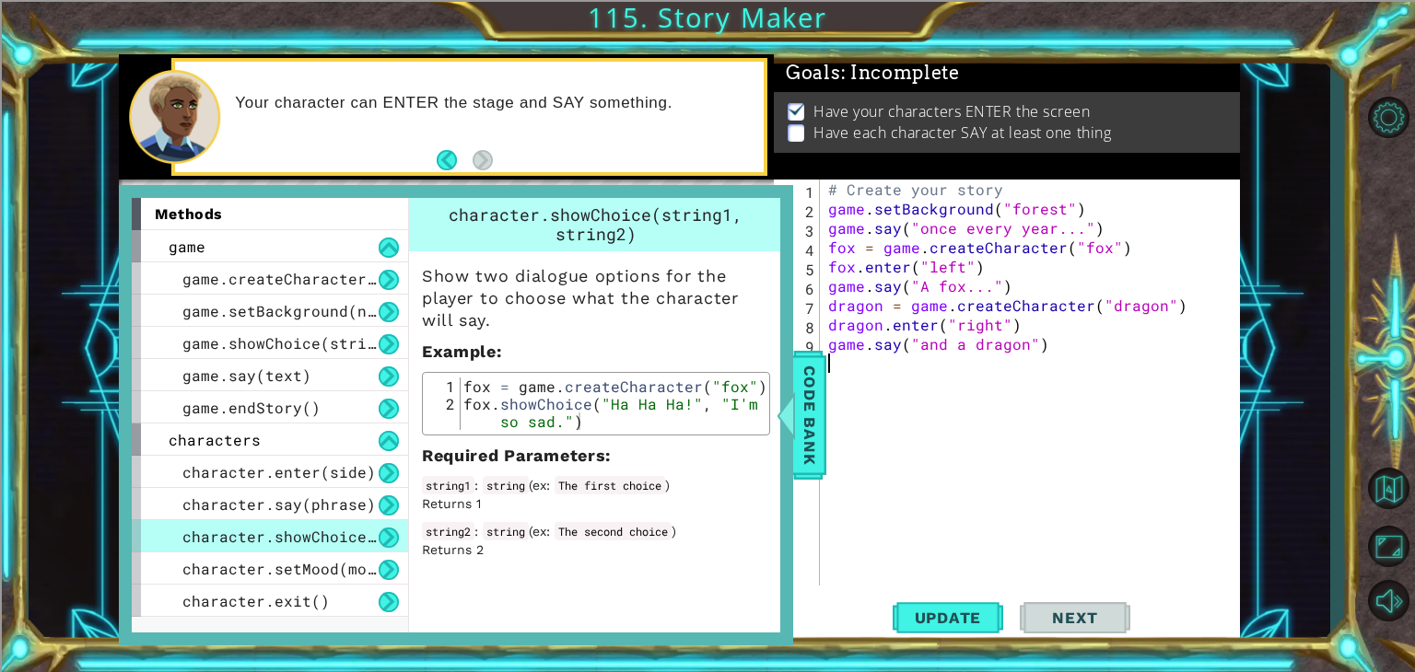
click at [887, 369] on div "# Create your story game . setBackground ( "forest" ) game . say ( "once every …" at bounding box center [1034, 402] width 420 height 445
click at [960, 361] on div "# Create your story game . setBackground ( "forest" ) game . say ( "once every …" at bounding box center [1034, 402] width 420 height 445
click at [1020, 362] on div "# Create your story game . setBackground ( "forest" ) game . say ( "once every …" at bounding box center [1034, 402] width 420 height 445
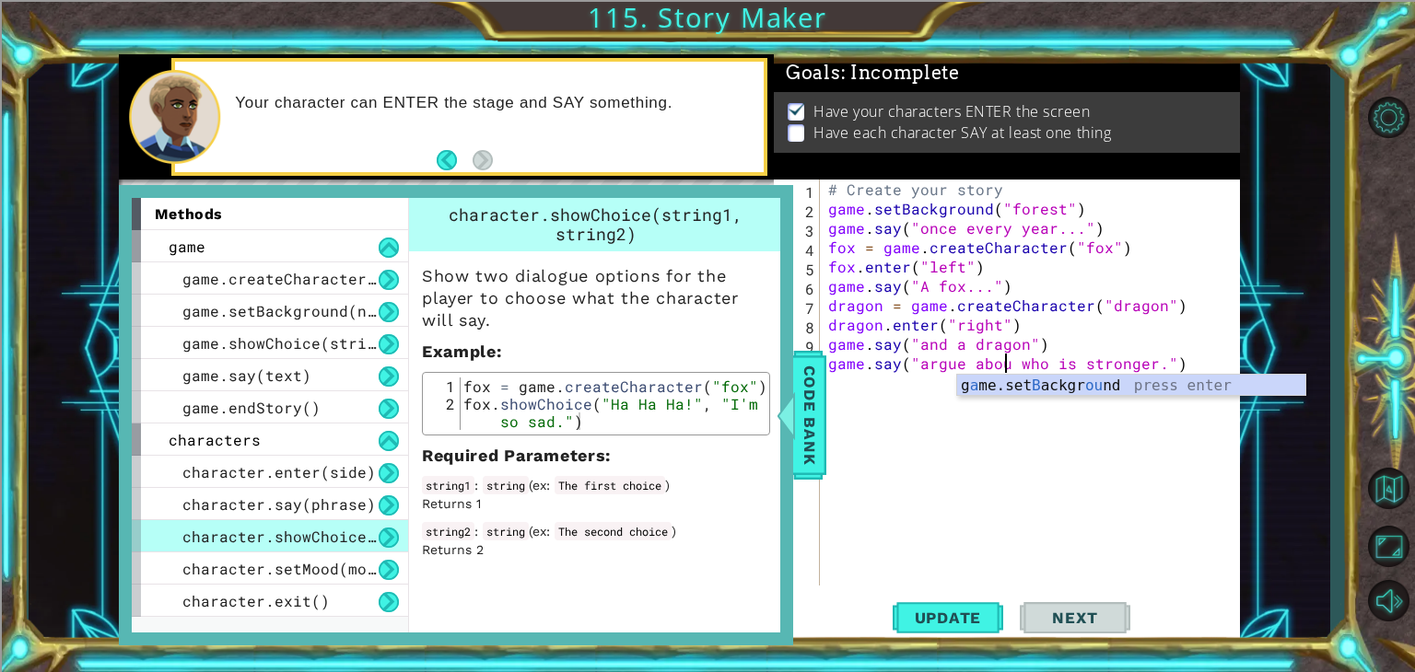
type textarea "game.say("argue about who is stronger.")"
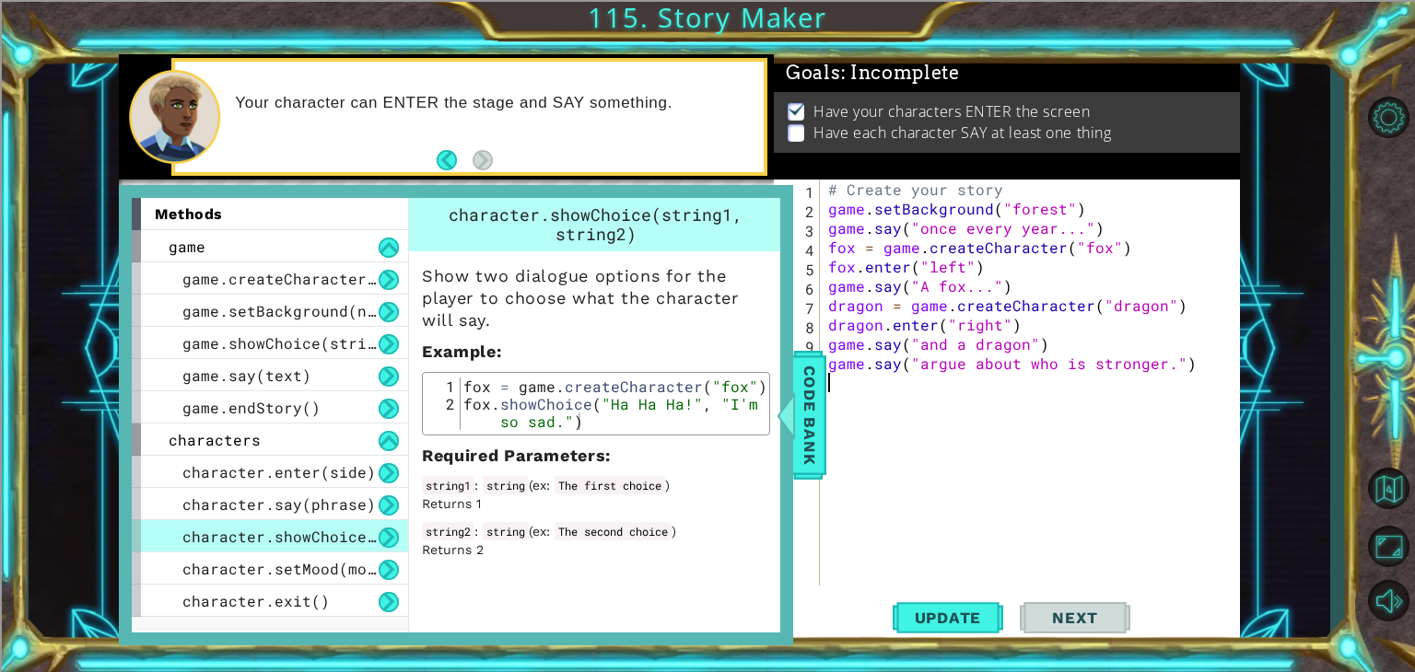
click at [916, 384] on div "# Create your story game . setBackground ( "forest" ) game . say ( "once every …" at bounding box center [1034, 402] width 420 height 445
click at [796, 401] on div at bounding box center [785, 415] width 23 height 55
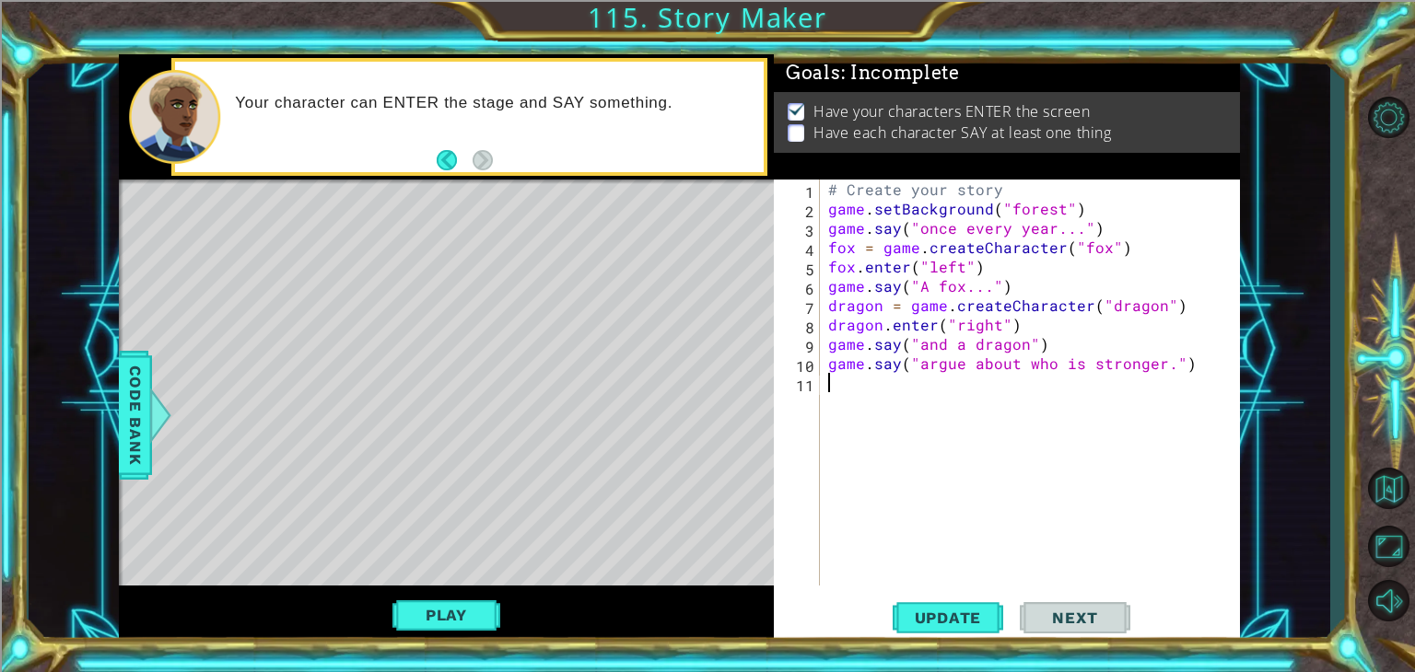
click at [899, 393] on div "# Create your story game . setBackground ( "forest" ) game . say ( "once every …" at bounding box center [1034, 402] width 420 height 445
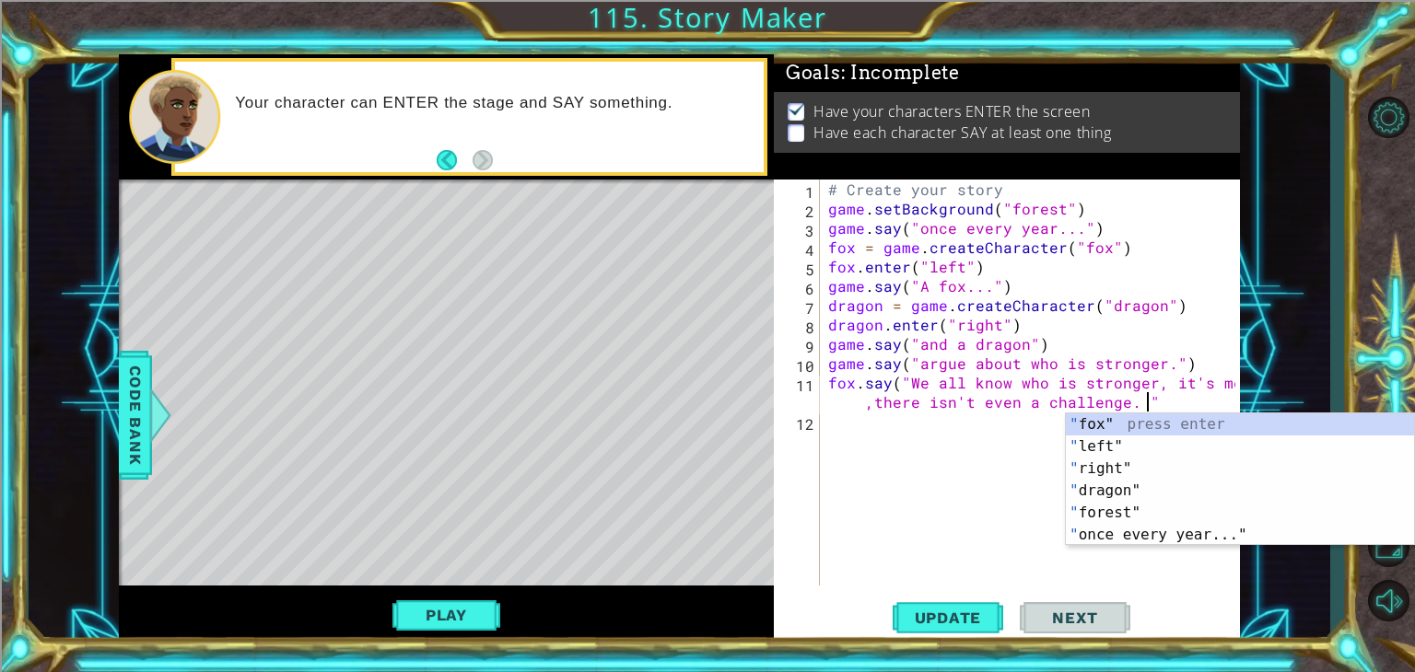
scroll to position [0, 41]
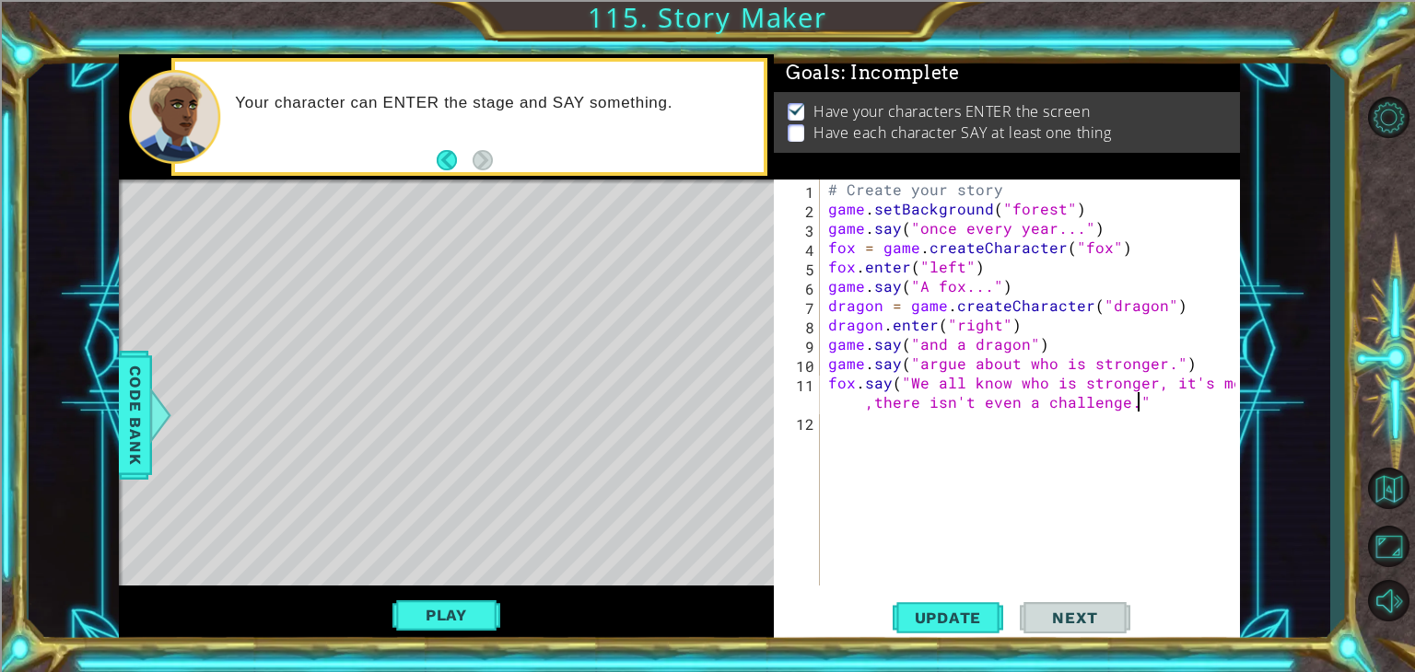
type textarea "fox.say("We all know who is stronger, it's me,there isn't even a challenge.")"
click at [892, 423] on div "# Create your story game . setBackground ( "forest" ) game . say ( "once every …" at bounding box center [1034, 402] width 420 height 445
type textarea "dragon.say("you are all bark and no bite")"
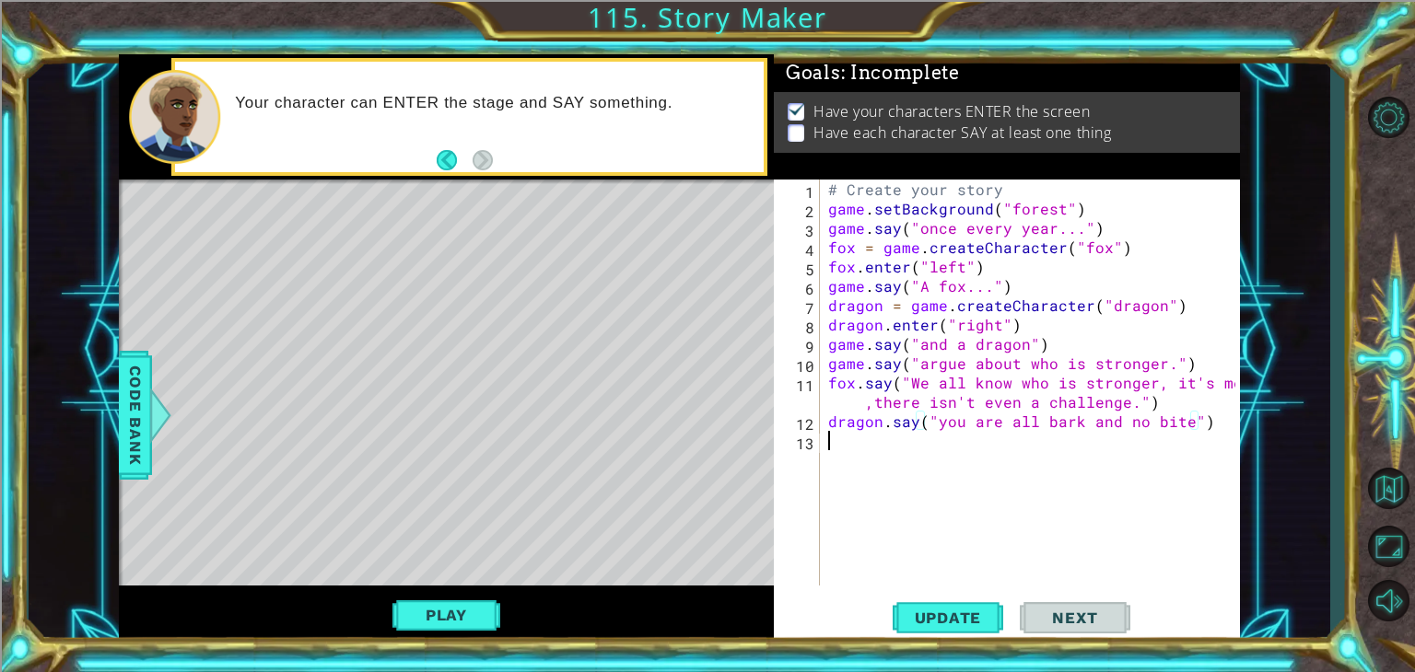
click at [869, 450] on div "# Create your story game . setBackground ( "forest" ) game . say ( "once every …" at bounding box center [1034, 402] width 420 height 445
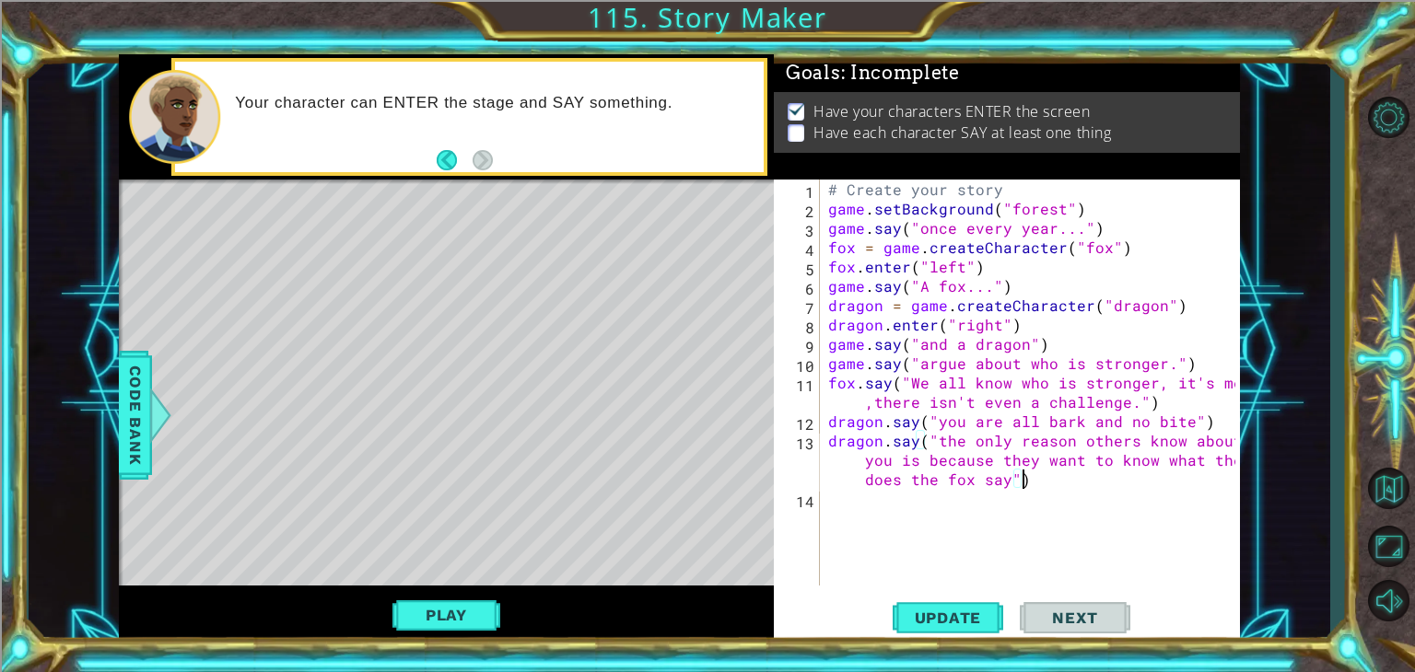
scroll to position [0, 57]
click at [1010, 476] on div "# Create your story game . setBackground ( "forest" ) game . say ( "once every …" at bounding box center [1034, 402] width 420 height 445
click at [1003, 476] on div "# Create your story game . setBackground ( "forest" ) game . say ( "once every …" at bounding box center [1034, 402] width 420 height 445
click at [962, 610] on span "Update" at bounding box center [948, 618] width 104 height 18
click at [445, 612] on button "Play" at bounding box center [446, 615] width 108 height 35
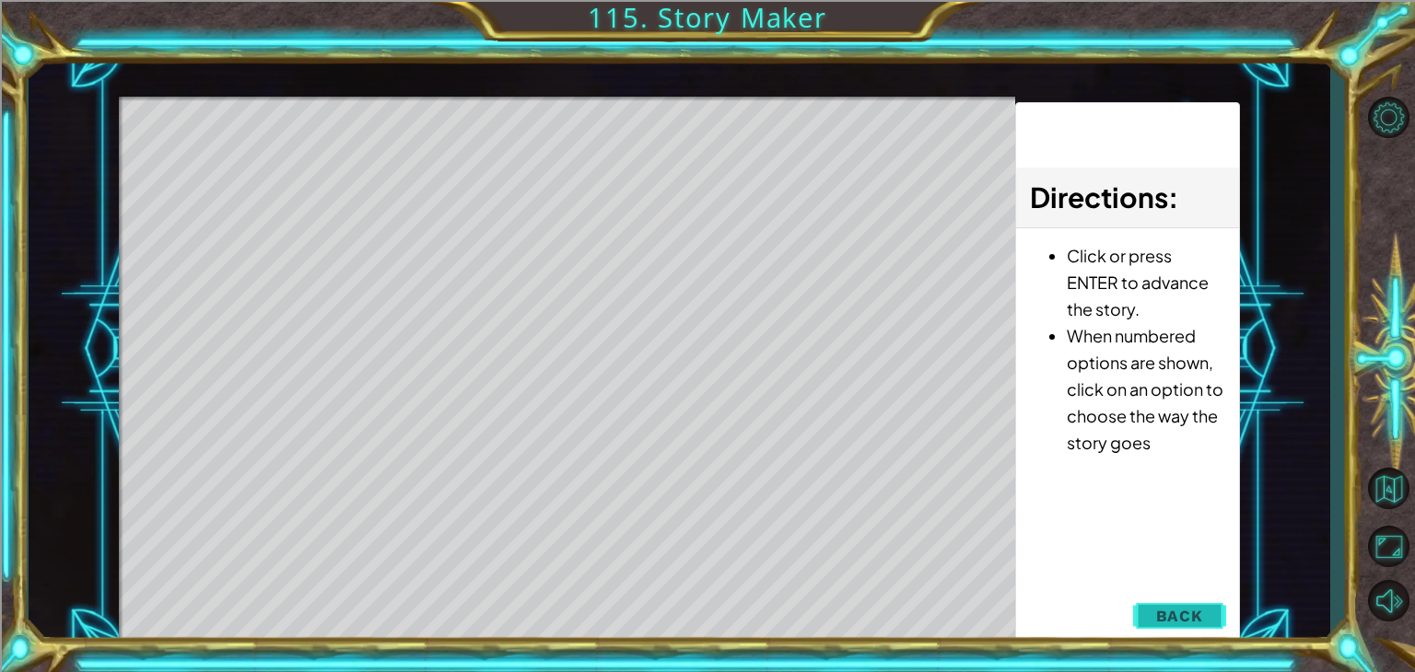
click at [1165, 612] on span "Back" at bounding box center [1179, 616] width 47 height 18
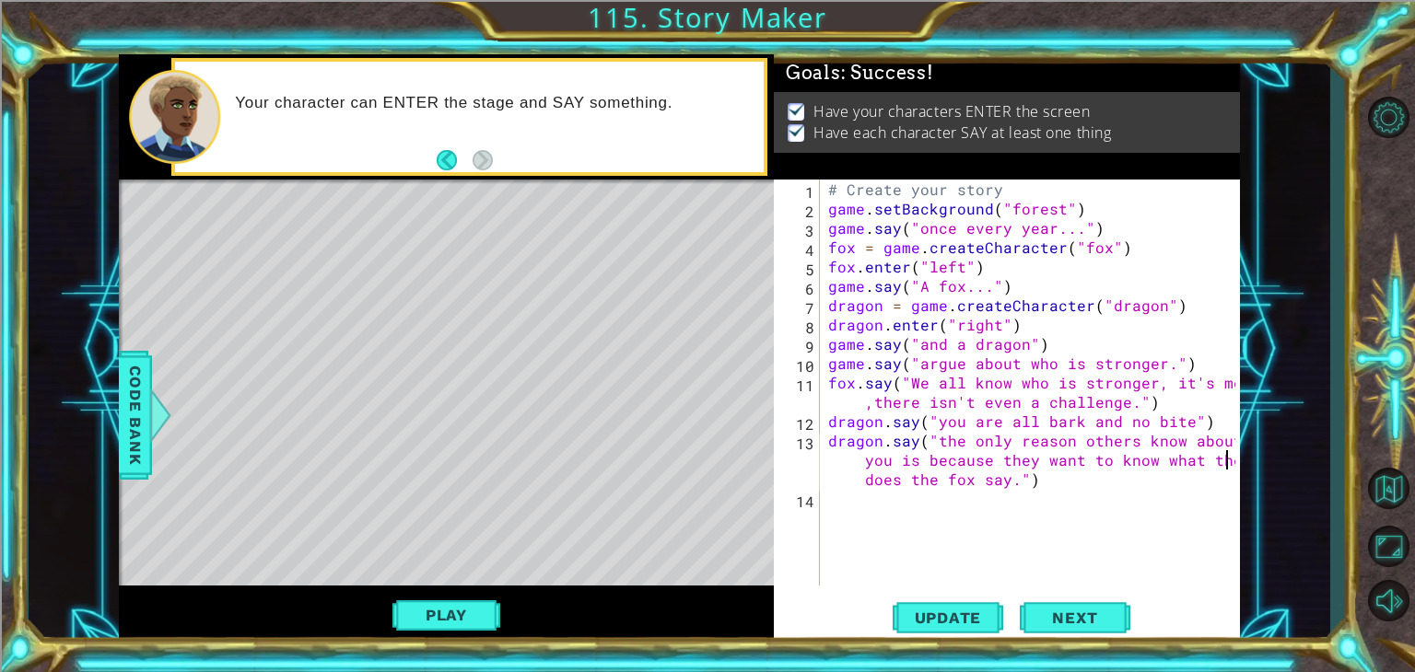
click at [1230, 462] on div "# Create your story game . setBackground ( "forest" ) game . say ( "once every …" at bounding box center [1034, 402] width 420 height 445
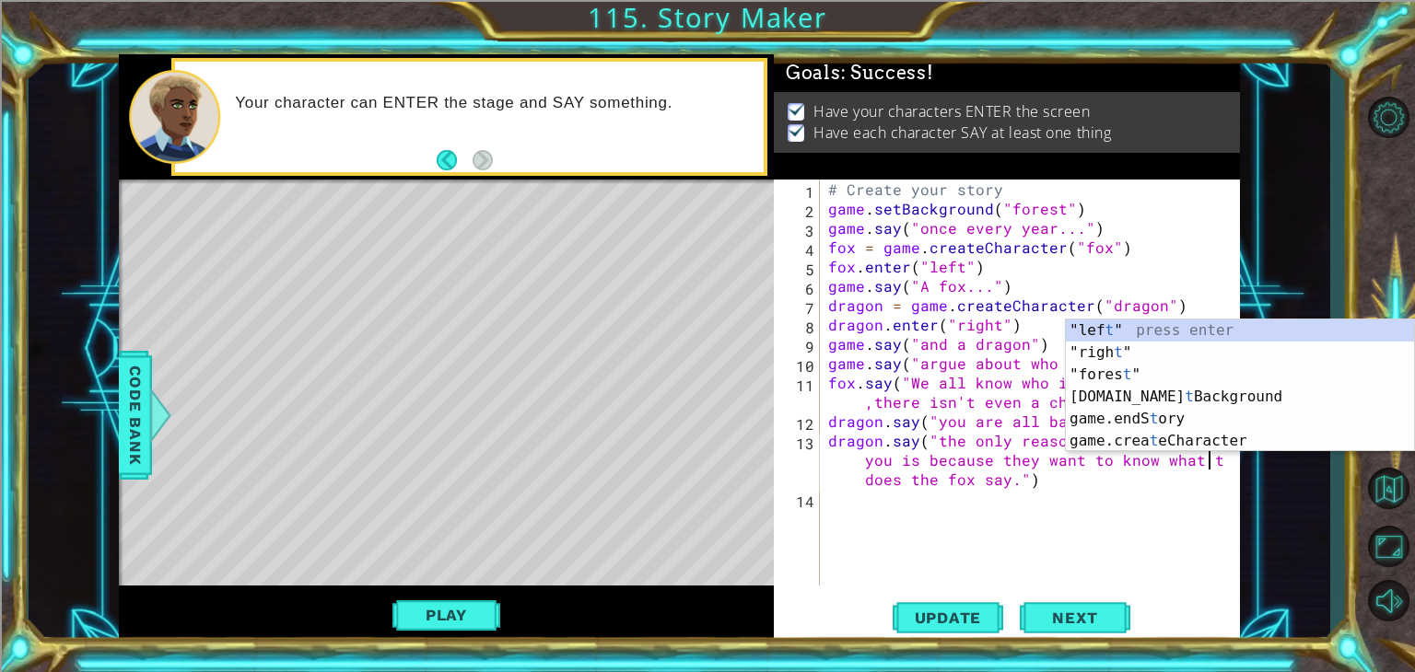
scroll to position [0, 55]
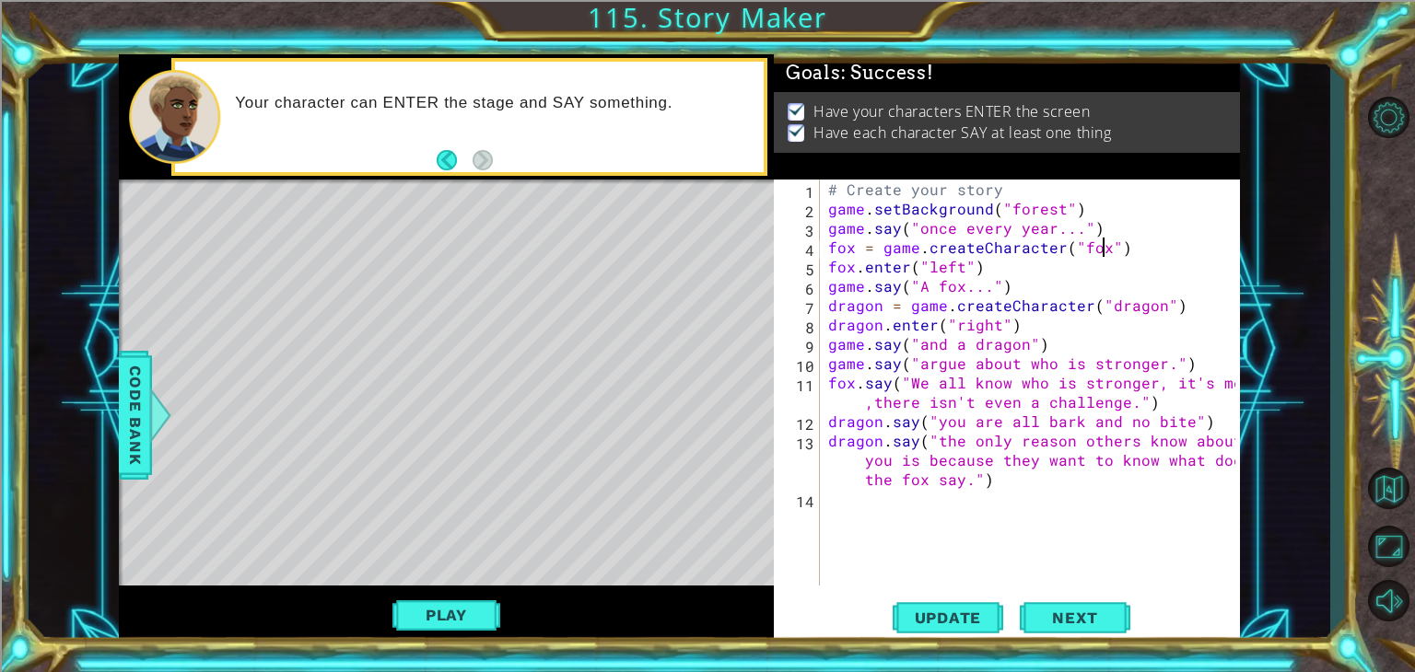
click at [1101, 248] on div "# Create your story game . setBackground ( "forest" ) game . say ( "once every …" at bounding box center [1034, 402] width 420 height 445
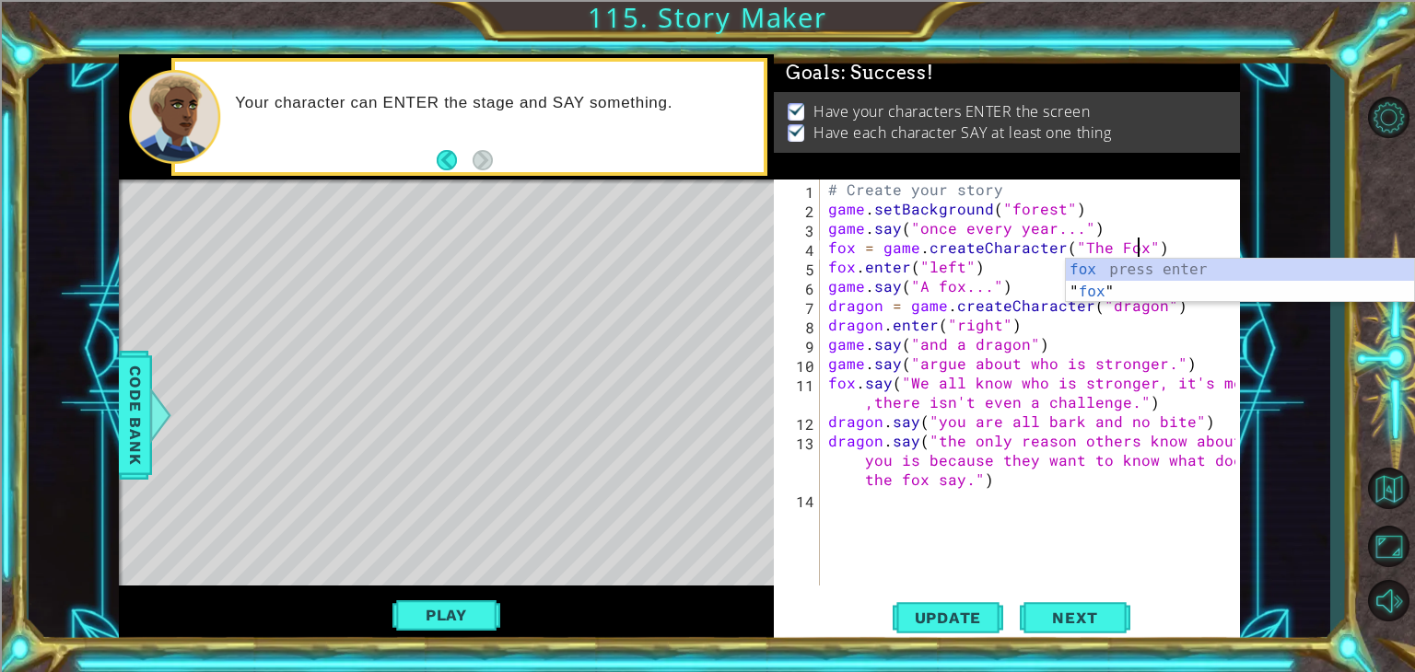
scroll to position [0, 18]
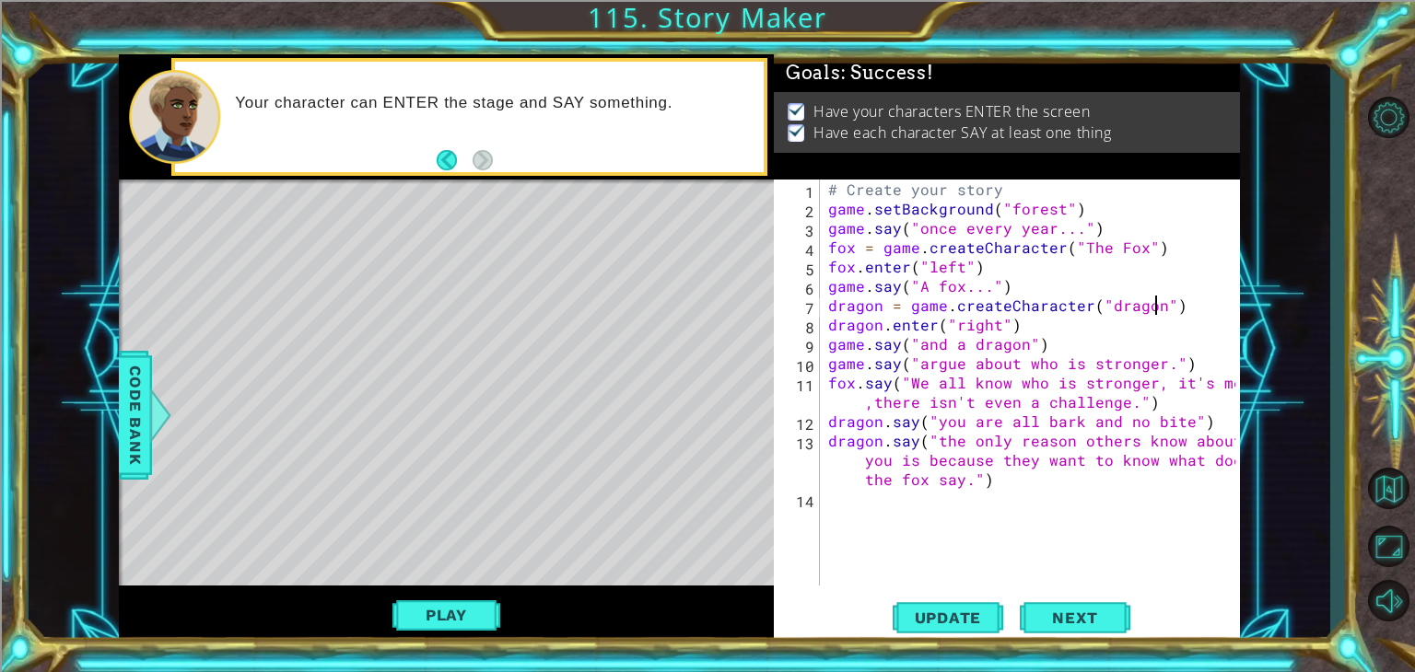
click at [1151, 311] on div "# Create your story game . setBackground ( "forest" ) game . say ( "once every …" at bounding box center [1034, 402] width 420 height 445
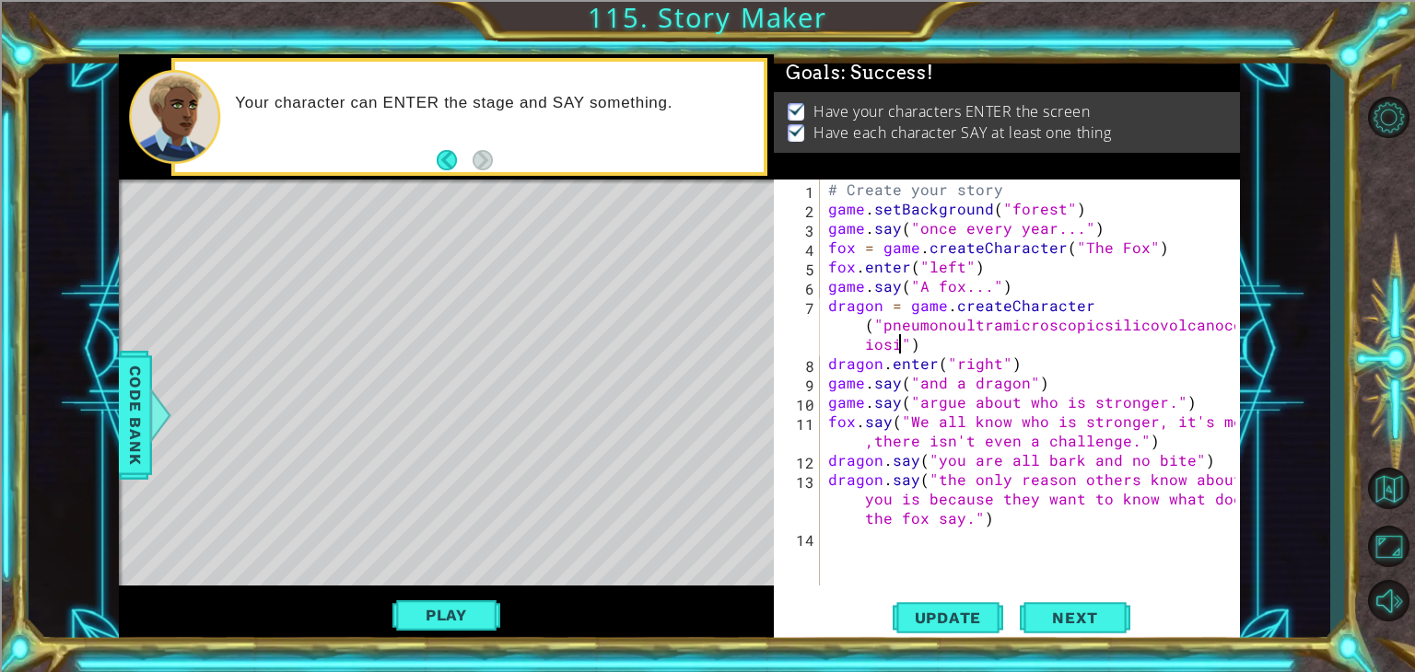
scroll to position [0, 41]
click at [950, 619] on span "Update" at bounding box center [948, 618] width 104 height 18
click at [460, 614] on button "Play" at bounding box center [446, 615] width 108 height 35
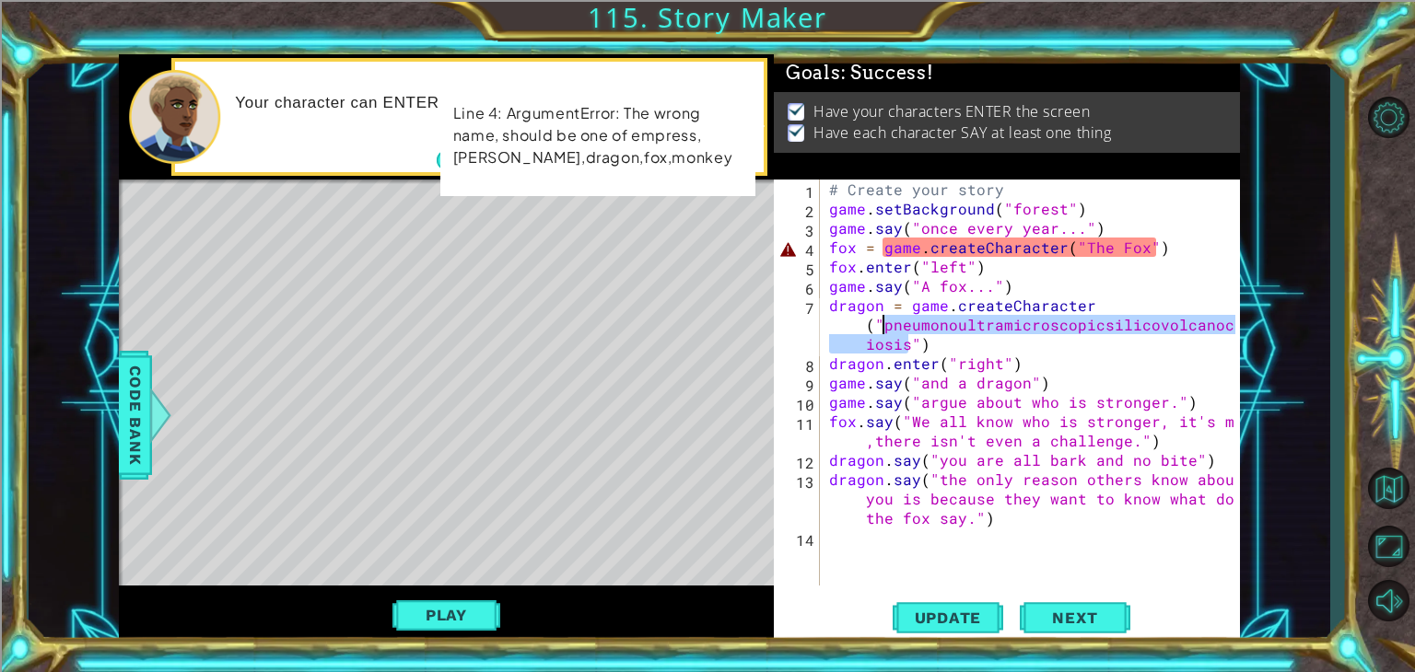
drag, startPoint x: 910, startPoint y: 347, endPoint x: 884, endPoint y: 325, distance: 34.0
click at [884, 325] on div "# Create your story game . setBackground ( "forest" ) game . say ( "once every …" at bounding box center [1034, 402] width 419 height 445
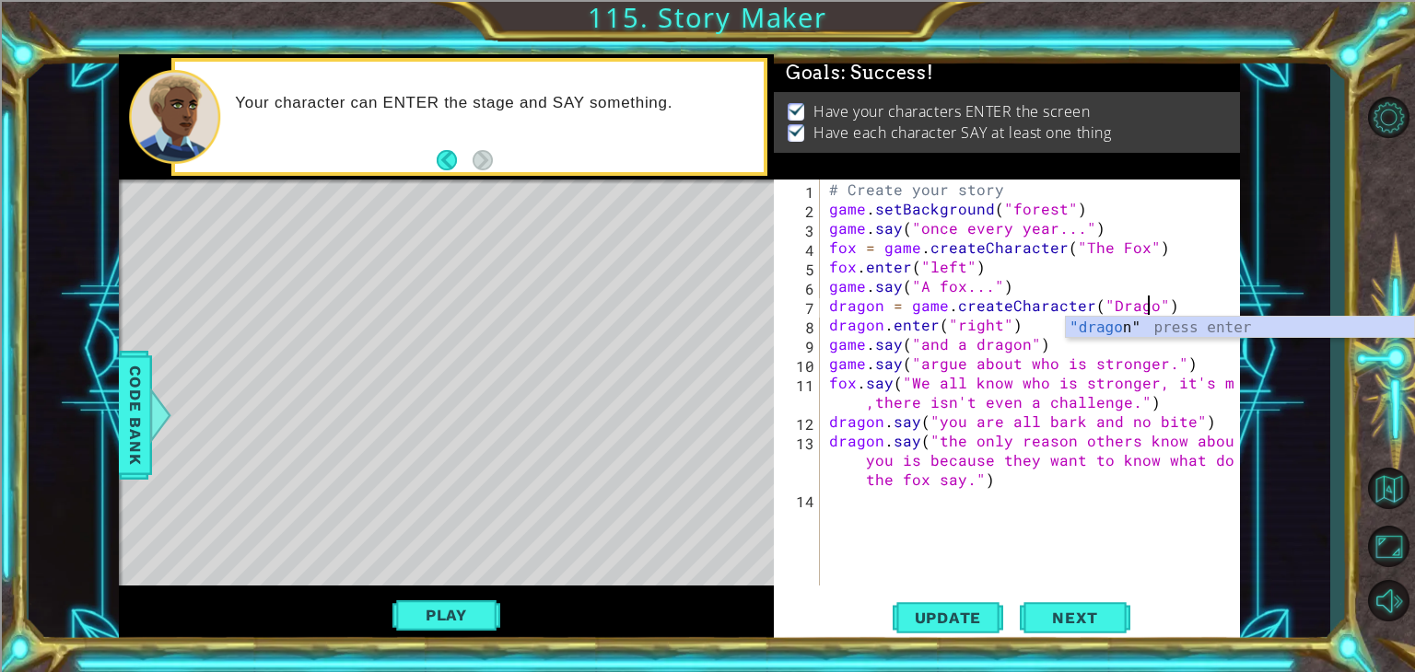
scroll to position [0, 20]
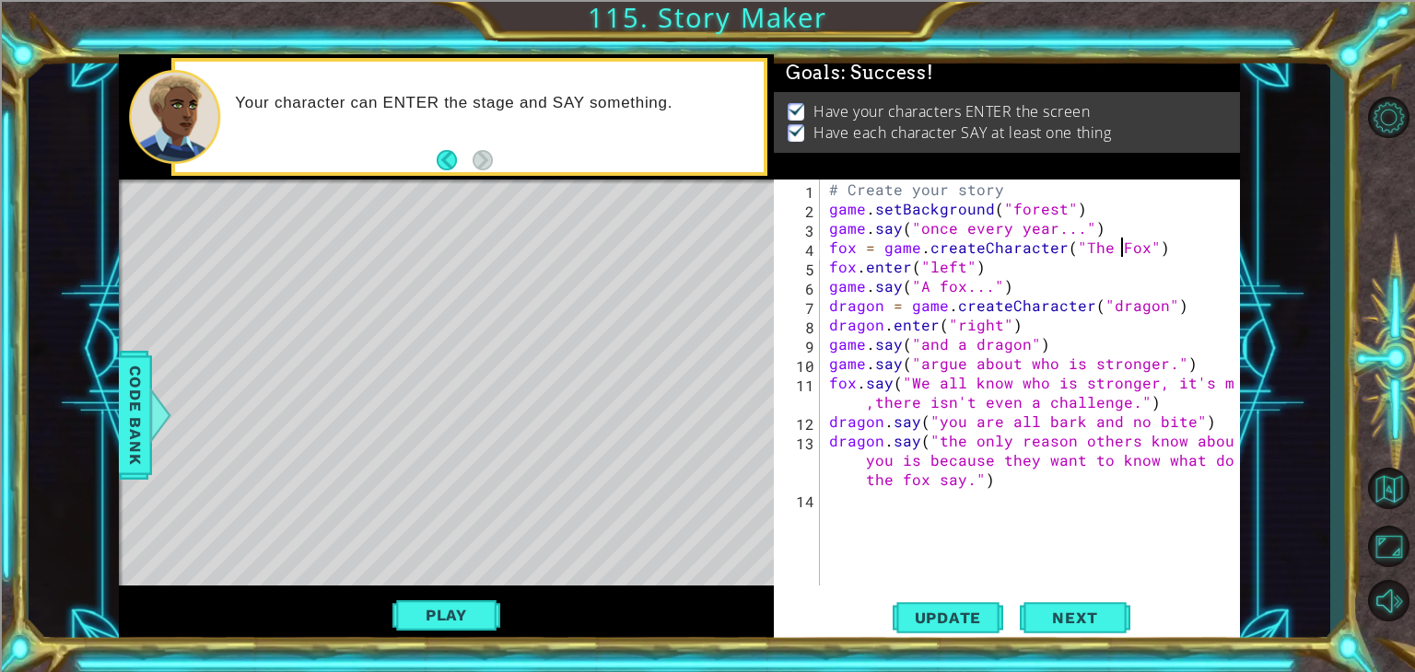
click at [1121, 251] on div "# Create your story game . setBackground ( "forest" ) game . say ( "once every …" at bounding box center [1034, 402] width 419 height 445
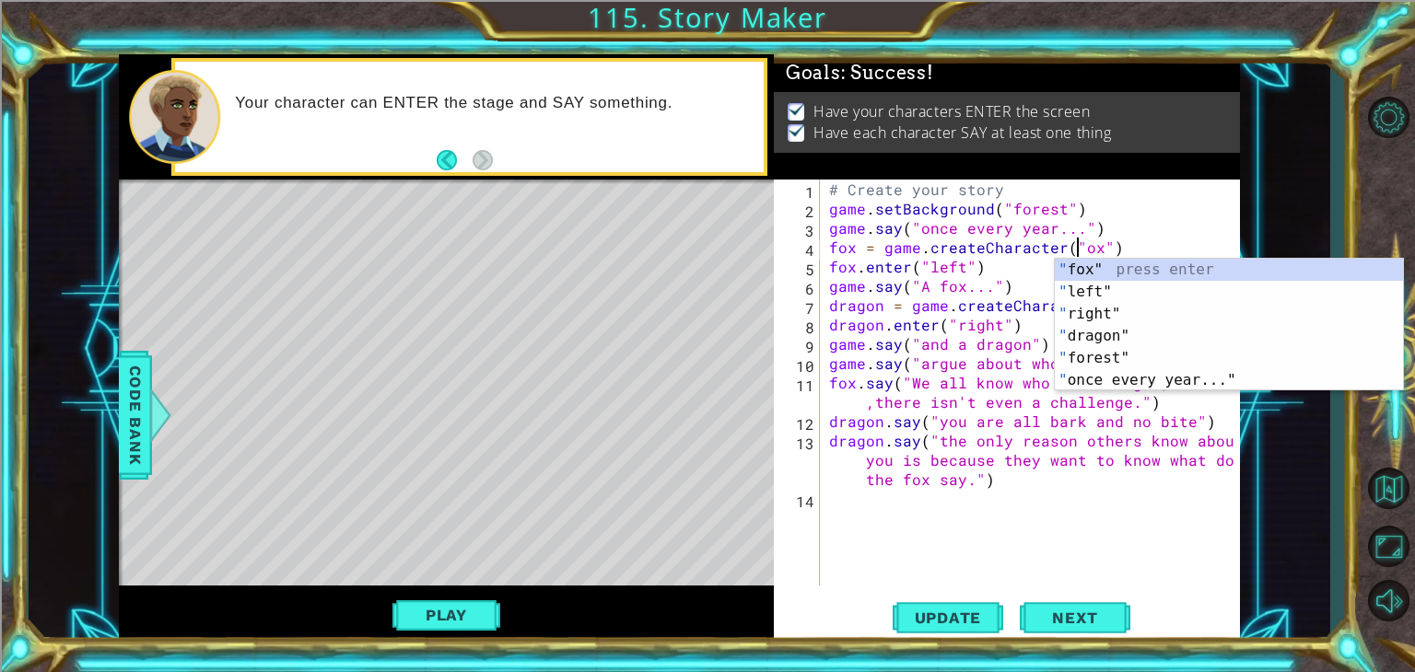
scroll to position [0, 16]
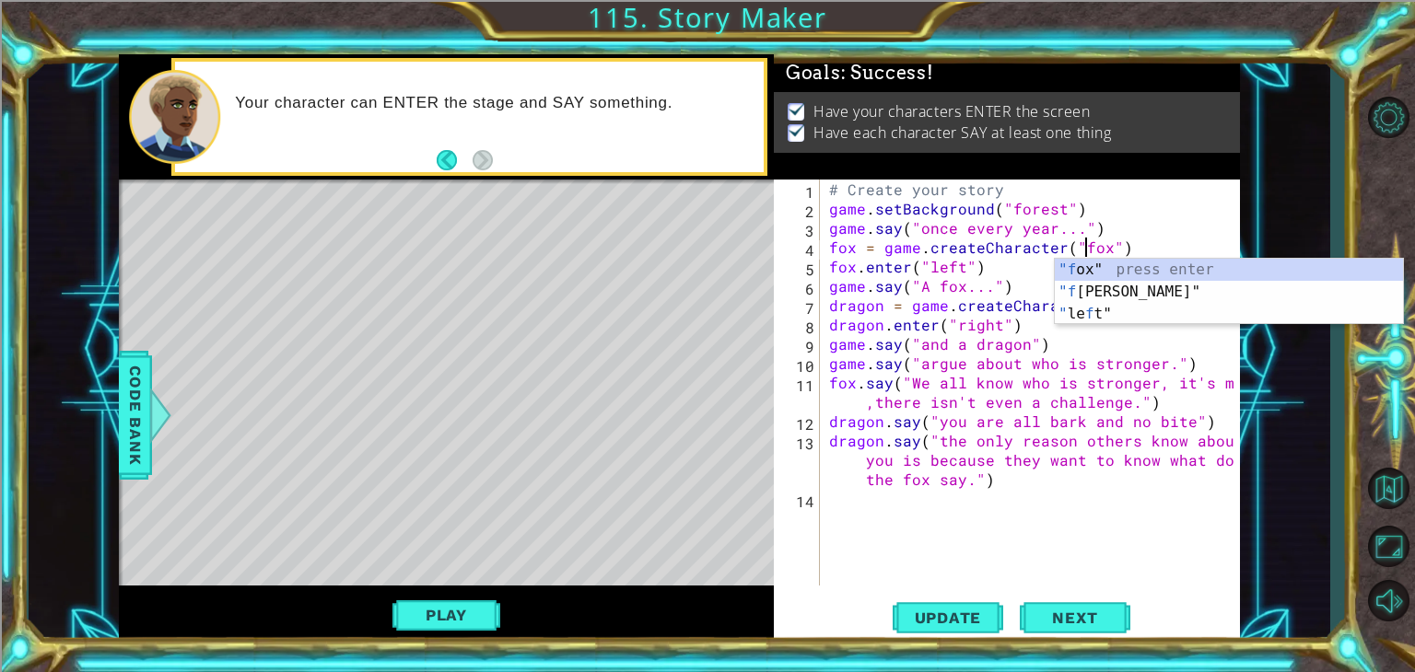
click at [1028, 279] on div "# Create your story game . setBackground ( "forest" ) game . say ( "once every …" at bounding box center [1034, 402] width 419 height 445
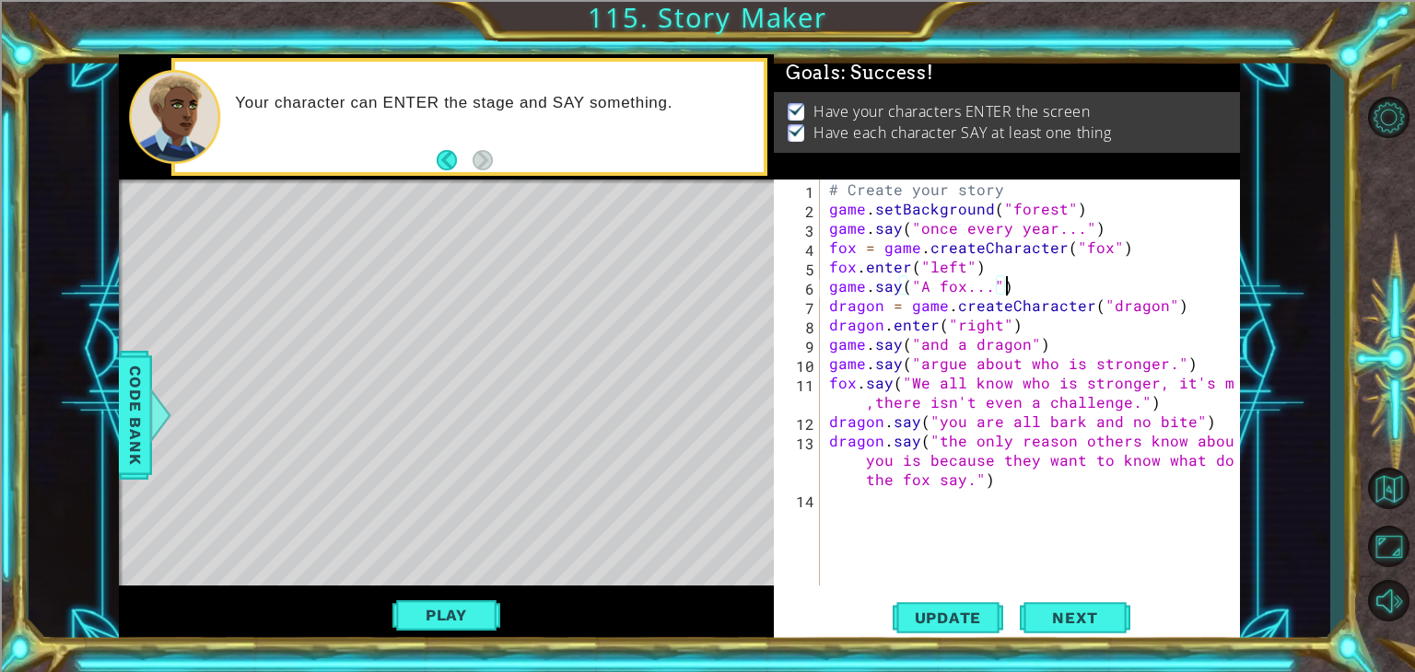
scroll to position [0, 9]
type textarea "game.say("A fox...")"
click at [939, 621] on span "Update" at bounding box center [948, 618] width 104 height 18
click at [449, 621] on button "Play" at bounding box center [446, 615] width 108 height 35
drag, startPoint x: 1051, startPoint y: 611, endPoint x: 1083, endPoint y: 715, distance: 109.0
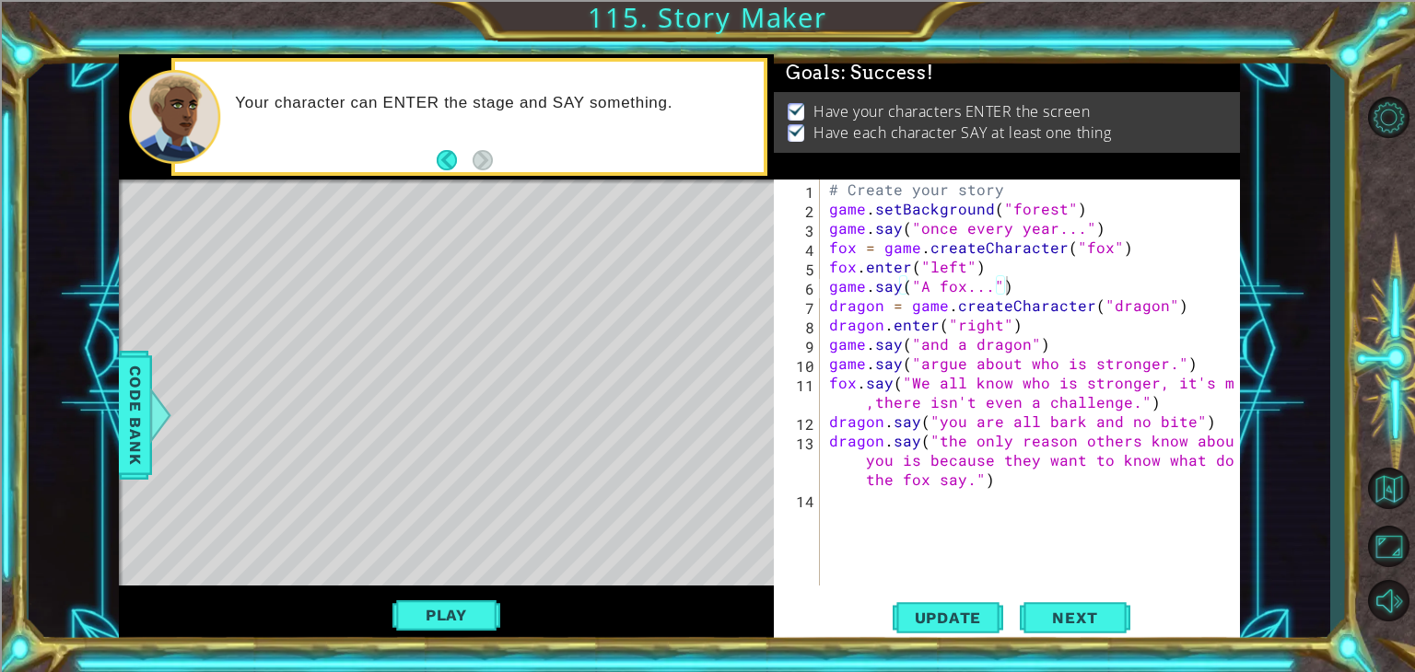
click at [1083, 671] on html "1 ההההההההההההההההההההההההההההההההההההההההההההההההההההההההההההההההההההההההההההה…" at bounding box center [707, 406] width 1415 height 812
click at [1054, 619] on span "Next" at bounding box center [1074, 621] width 82 height 18
click at [911, 513] on div "# Create your story game . setBackground ( "forest" ) game . say ( "once every …" at bounding box center [1034, 402] width 419 height 445
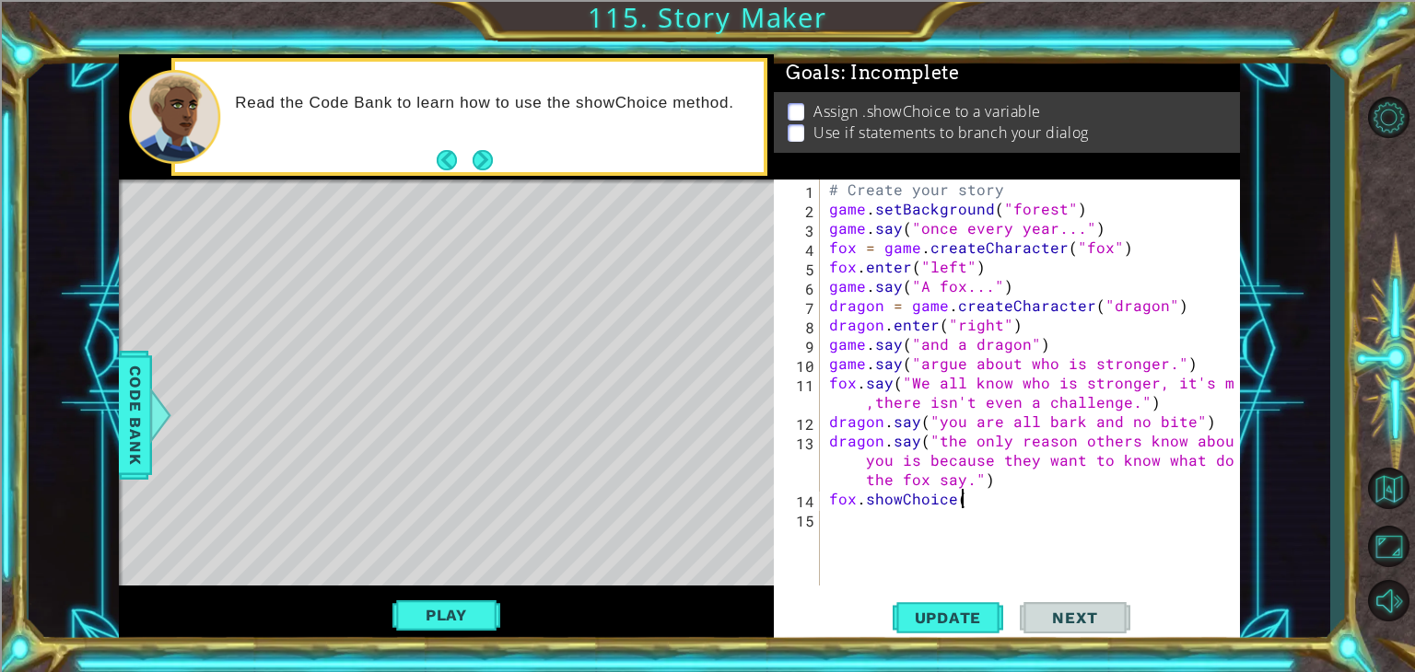
scroll to position [0, 7]
click at [155, 410] on div at bounding box center [159, 415] width 23 height 55
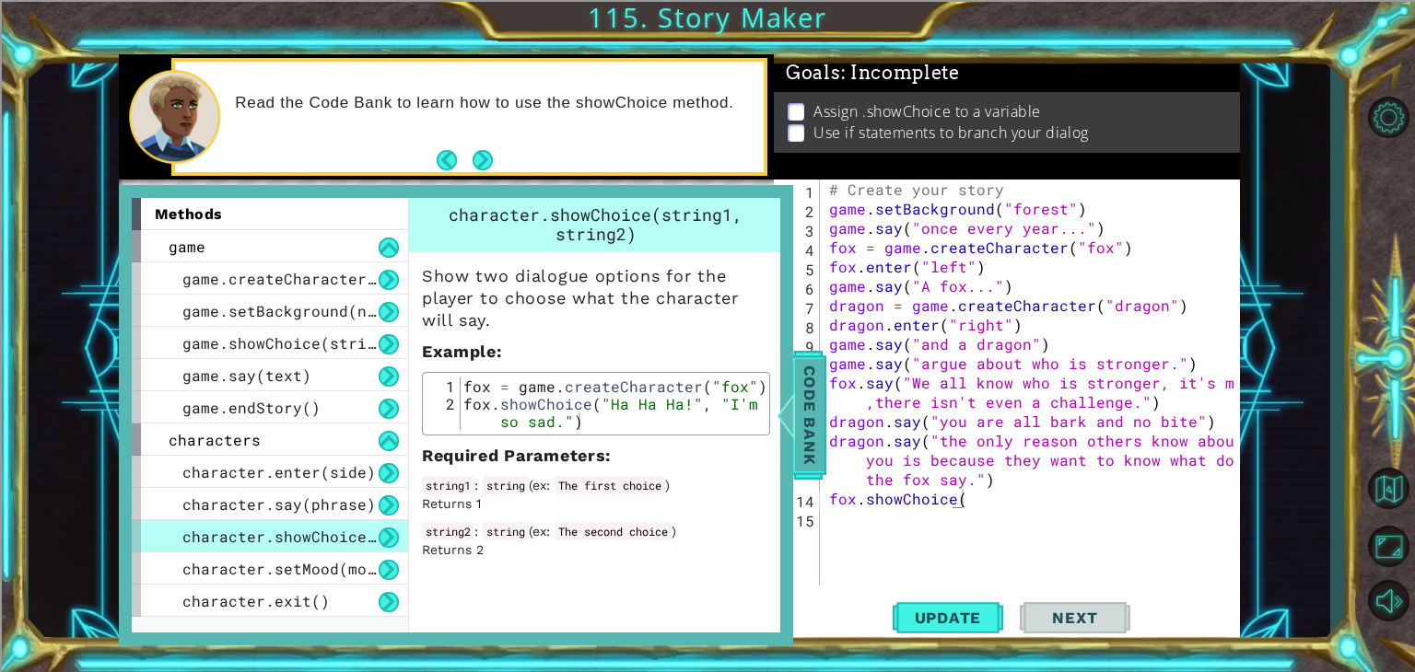
click at [817, 421] on span "Code Bank" at bounding box center [809, 415] width 29 height 112
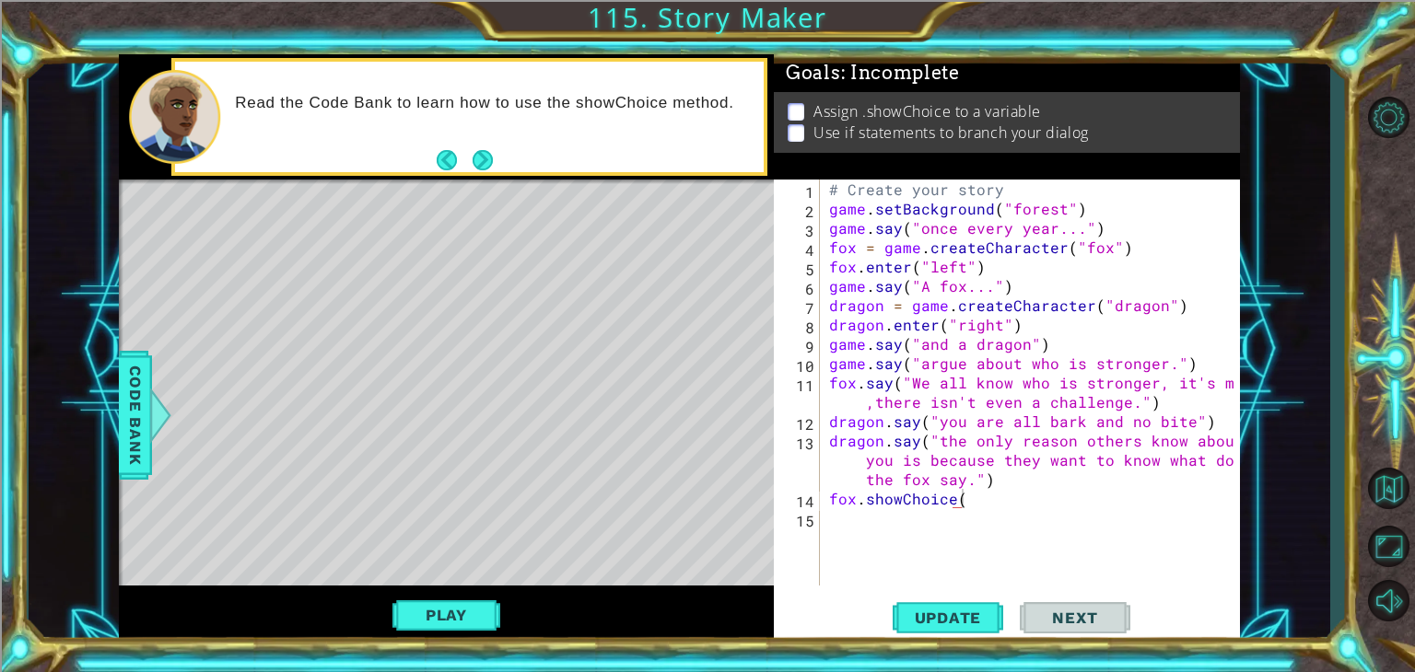
click at [964, 496] on div "# Create your story game . setBackground ( "forest" ) game . say ( "once every …" at bounding box center [1034, 402] width 419 height 445
type textarea "fox.showChoice("you dont scare me" , "you are in fairy tales for a reason.")"
click at [880, 560] on div "# Create your story game . setBackground ( "forest" ) game . say ( "once every …" at bounding box center [1034, 402] width 419 height 445
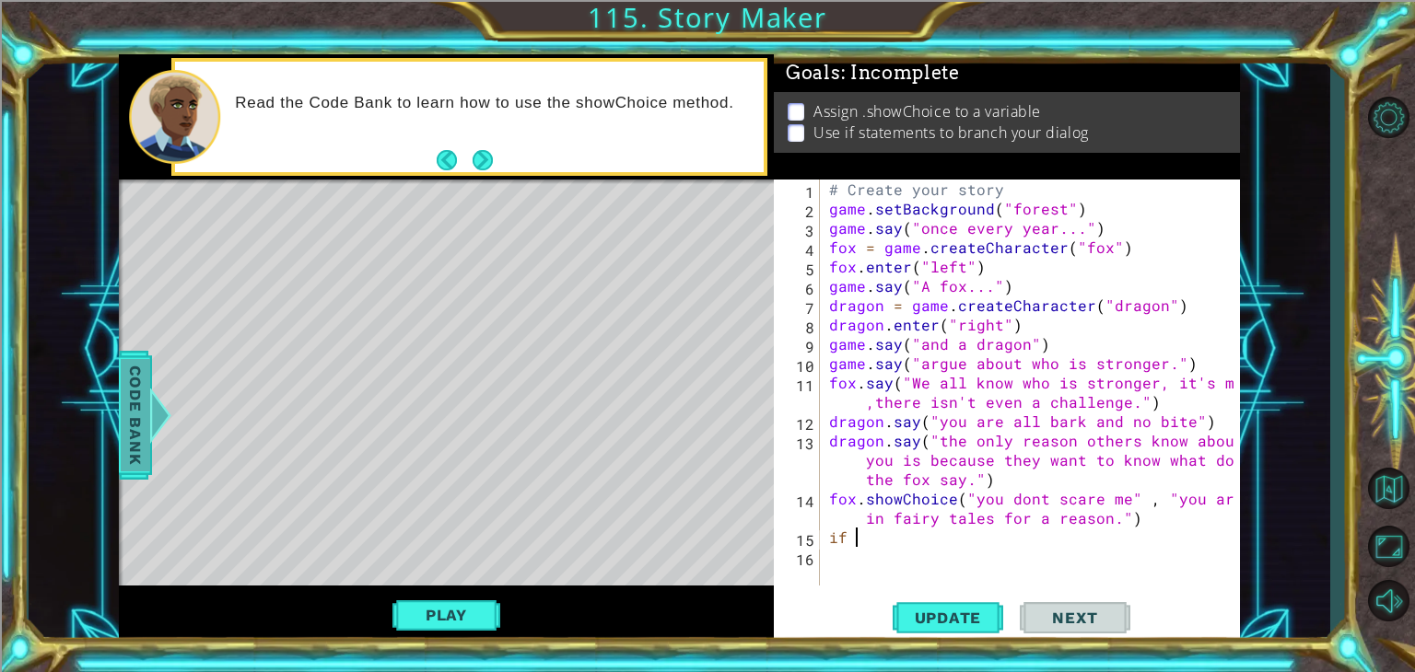
click at [133, 401] on span "Code Bank" at bounding box center [135, 415] width 29 height 112
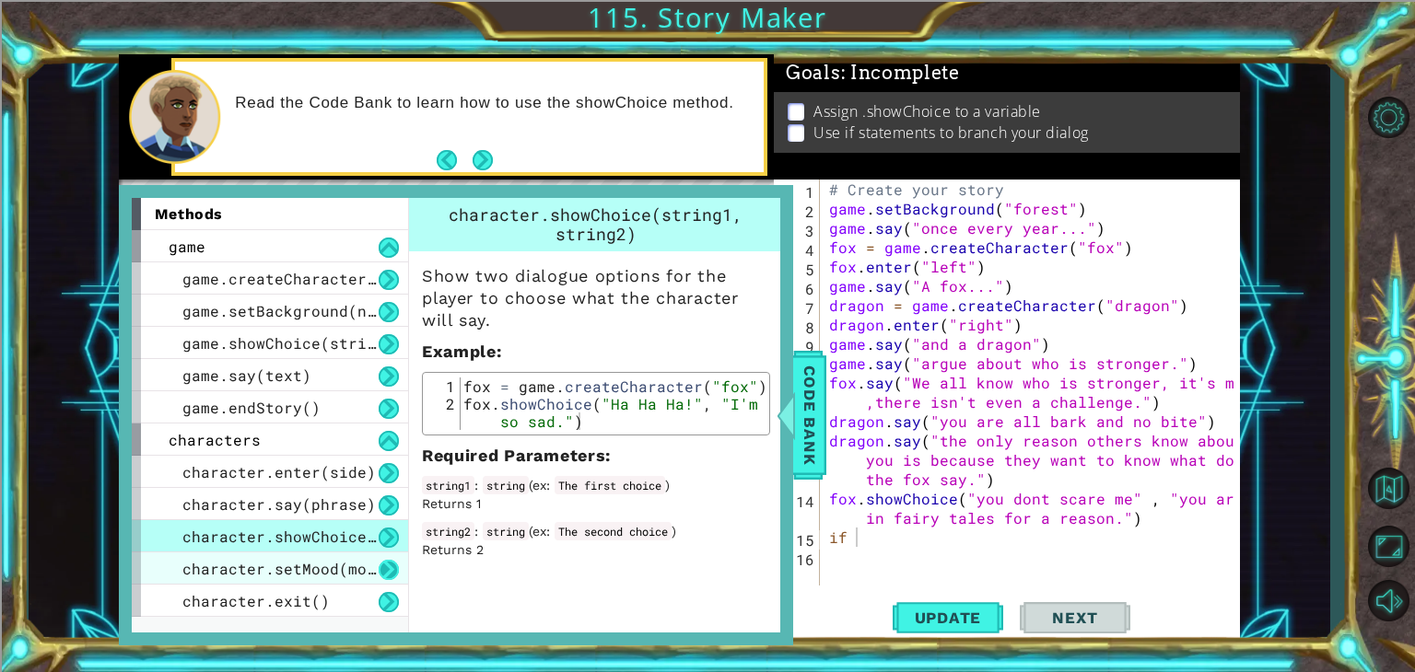
click at [394, 568] on button at bounding box center [389, 570] width 20 height 20
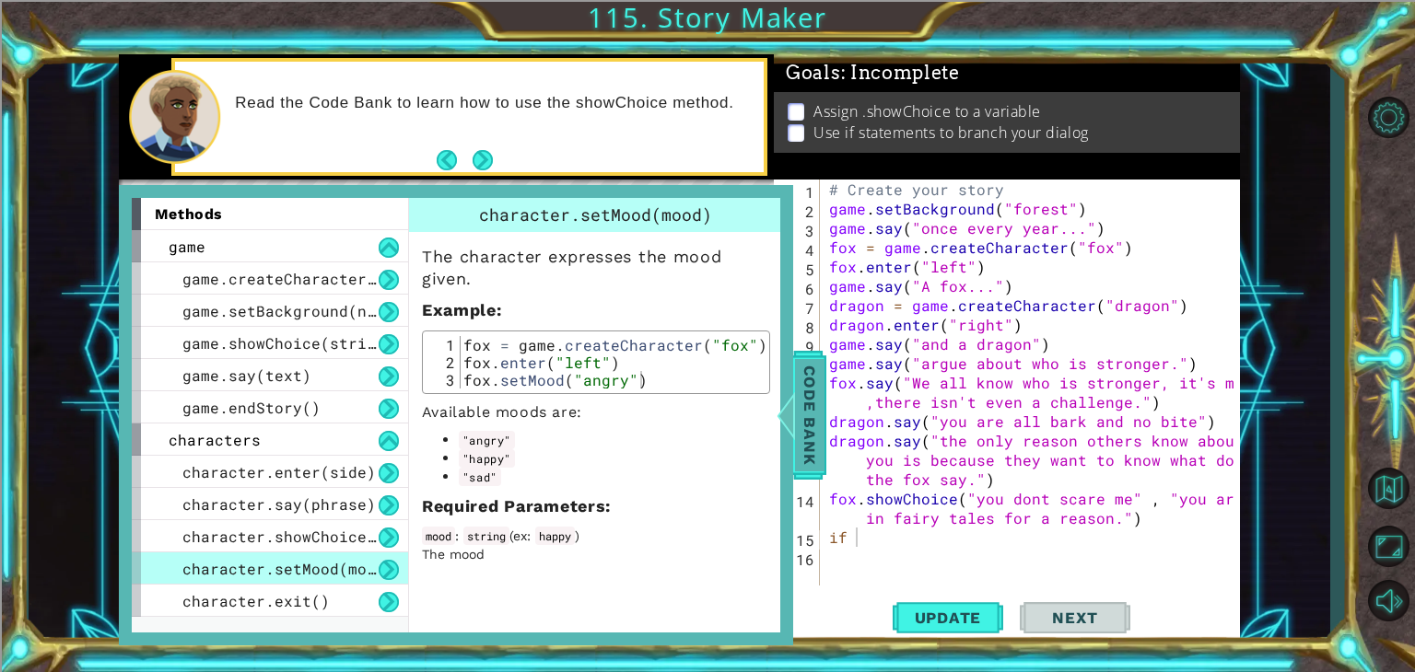
click at [805, 407] on span "Code Bank" at bounding box center [809, 415] width 29 height 112
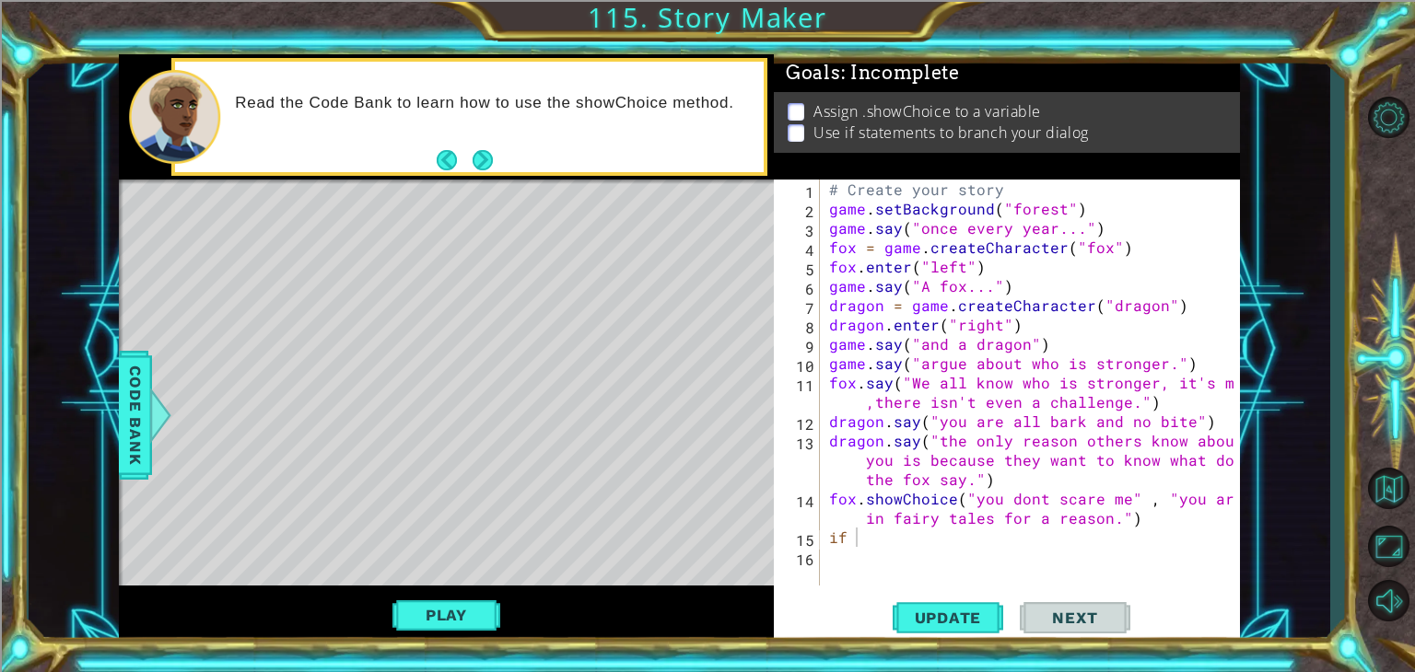
type textarea "fox.enter("left")"
click at [833, 266] on div "# Create your story game . setBackground ( "forest" ) game . say ( "once every …" at bounding box center [1034, 402] width 419 height 445
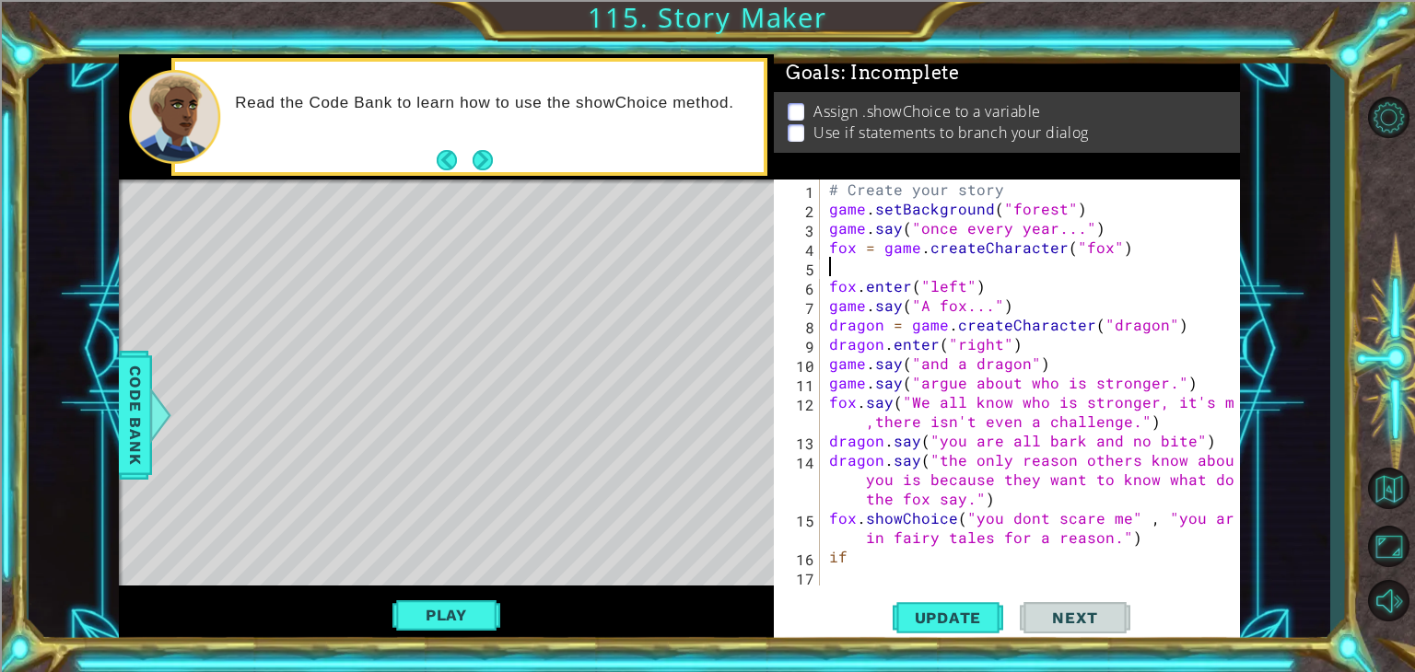
click at [833, 266] on div "# Create your story game . setBackground ( "forest" ) game . say ( "once every …" at bounding box center [1034, 402] width 419 height 445
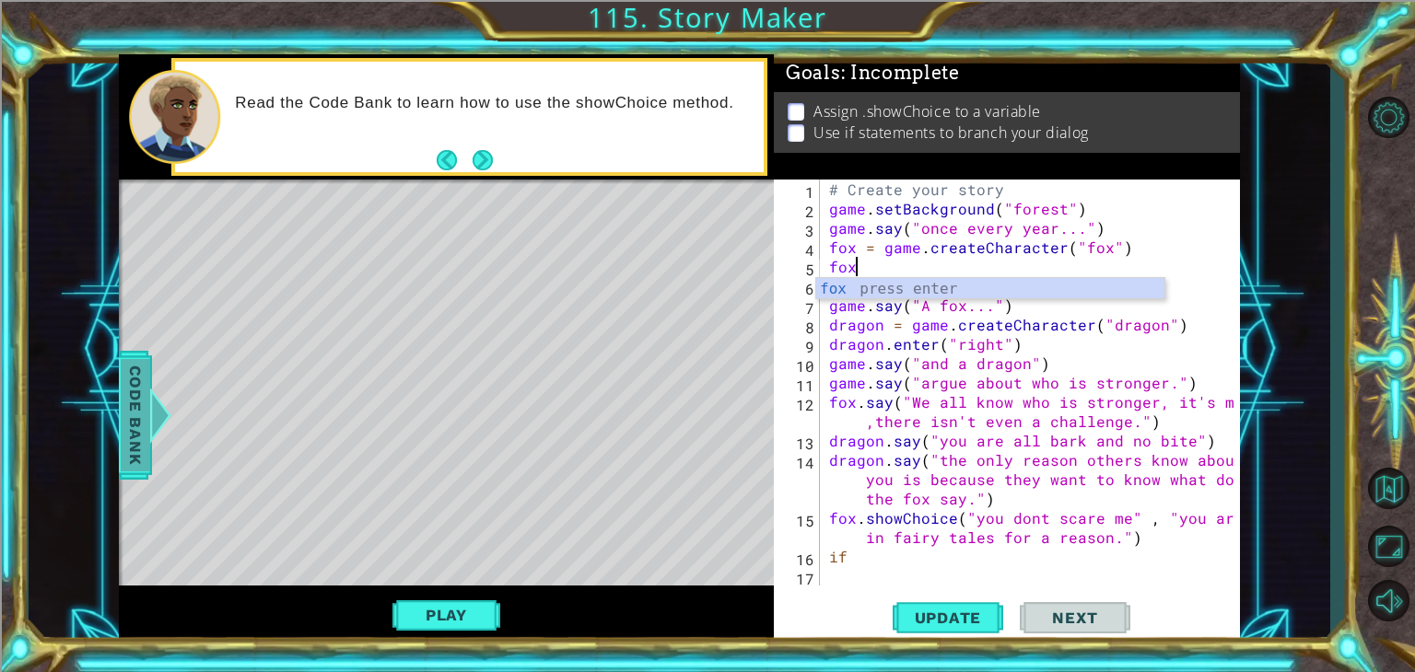
click at [138, 402] on span "Code Bank" at bounding box center [135, 415] width 29 height 112
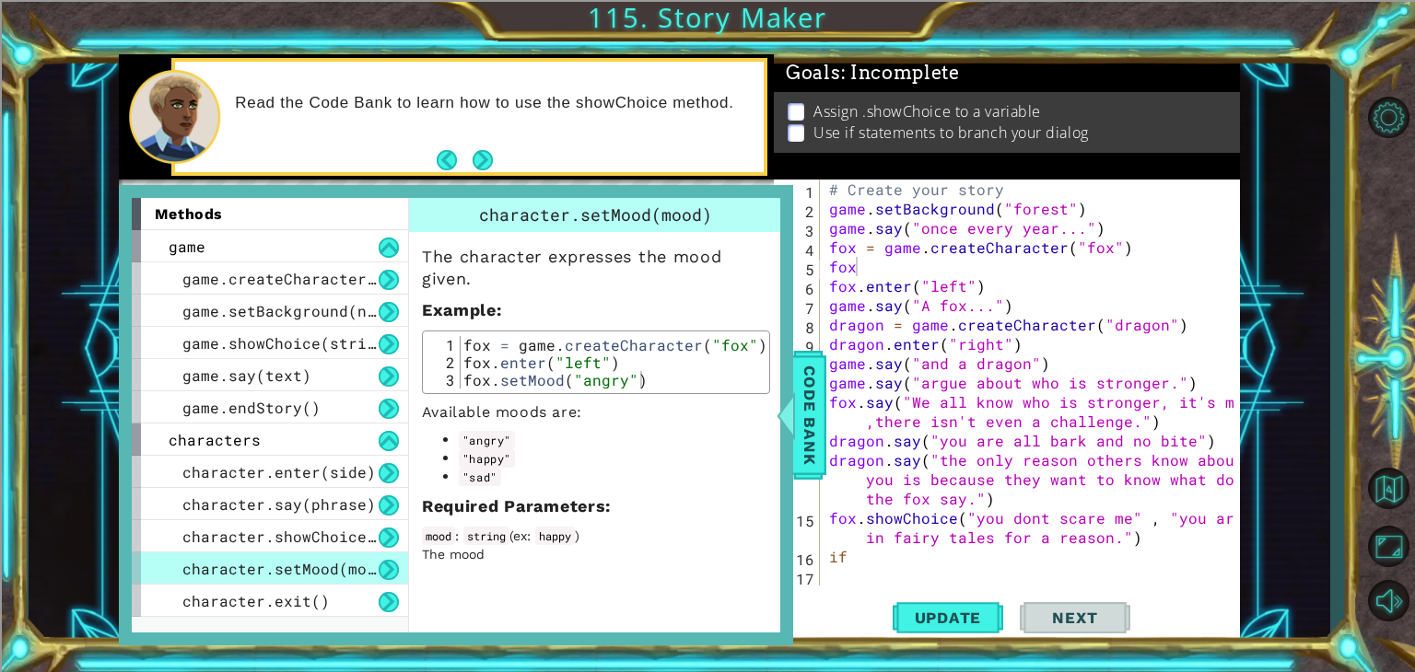
click at [870, 268] on div "# Create your story game . setBackground ( "forest" ) game . say ( "once every …" at bounding box center [1034, 402] width 419 height 445
click at [837, 358] on div "# Create your story game . setBackground ( "forest" ) game . say ( "once every …" at bounding box center [1034, 402] width 419 height 445
type textarea "game.say("and a dragon")"
click at [831, 366] on div "# Create your story game . setBackground ( "forest" ) game . say ( "once every …" at bounding box center [1034, 402] width 419 height 445
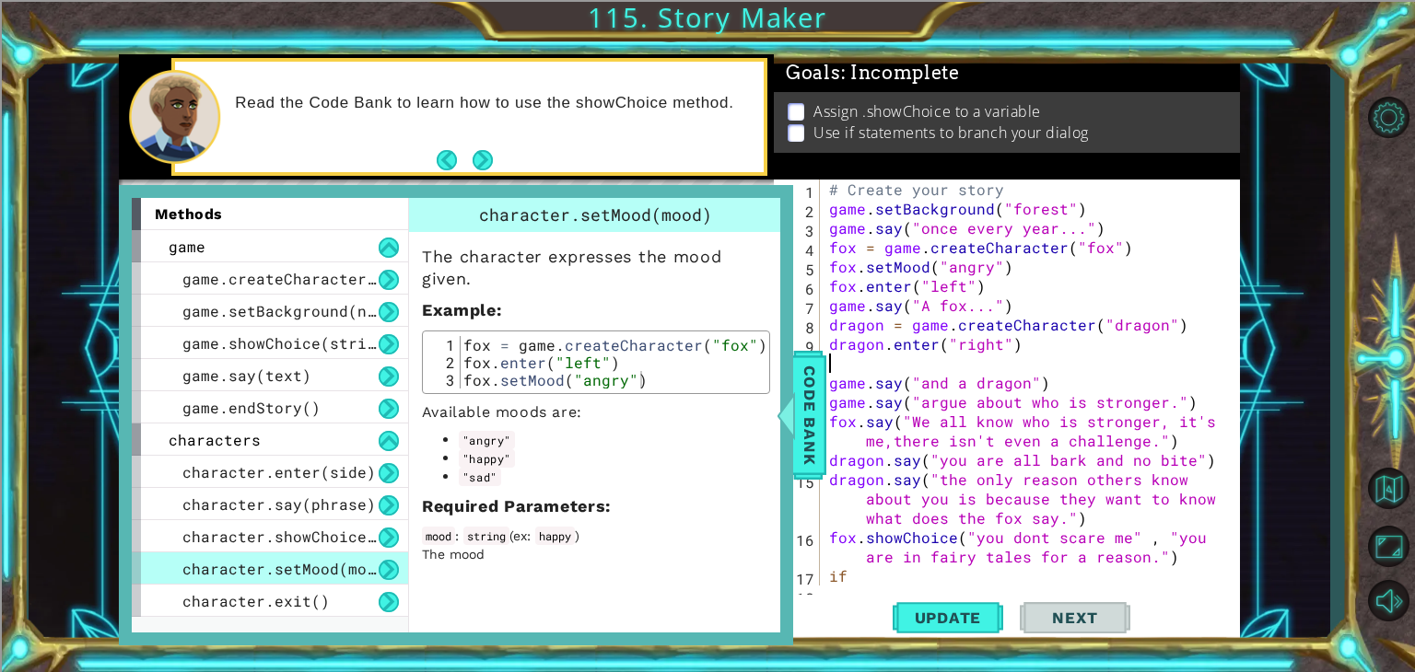
click at [831, 355] on div "# Create your story game . setBackground ( "forest" ) game . say ( "once every …" at bounding box center [1027, 402] width 405 height 445
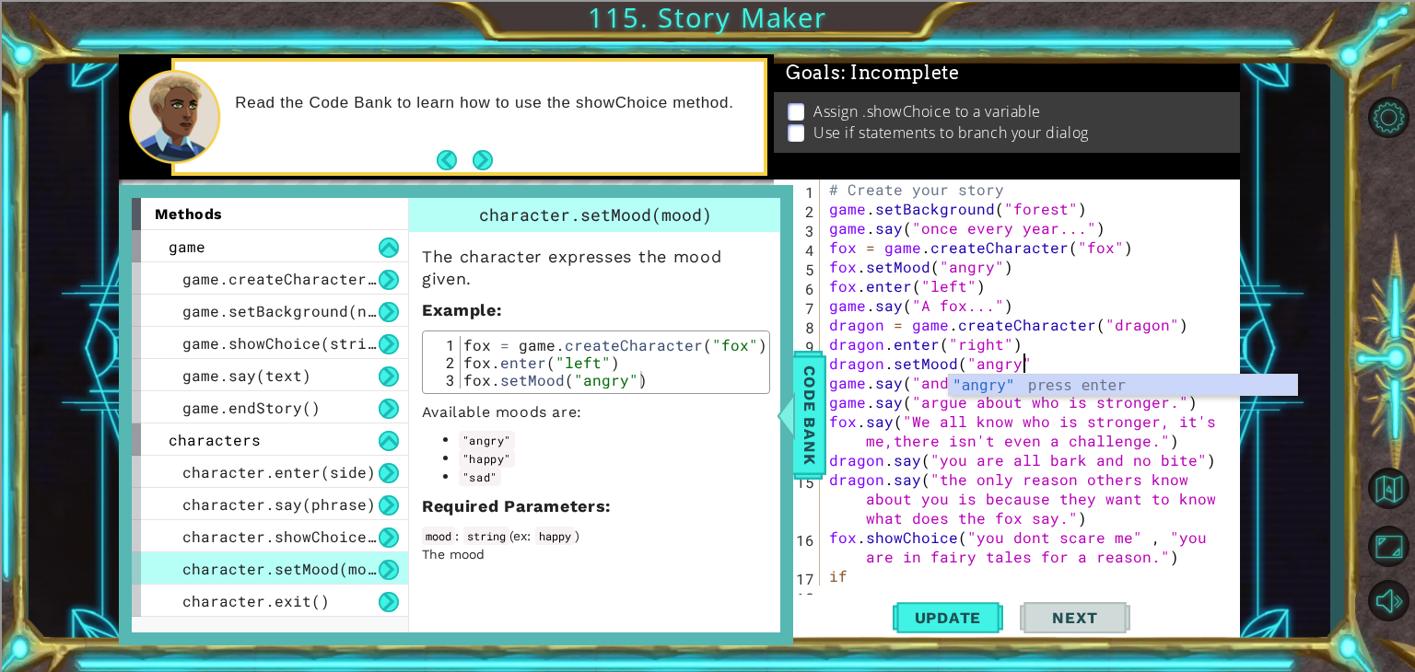
scroll to position [0, 11]
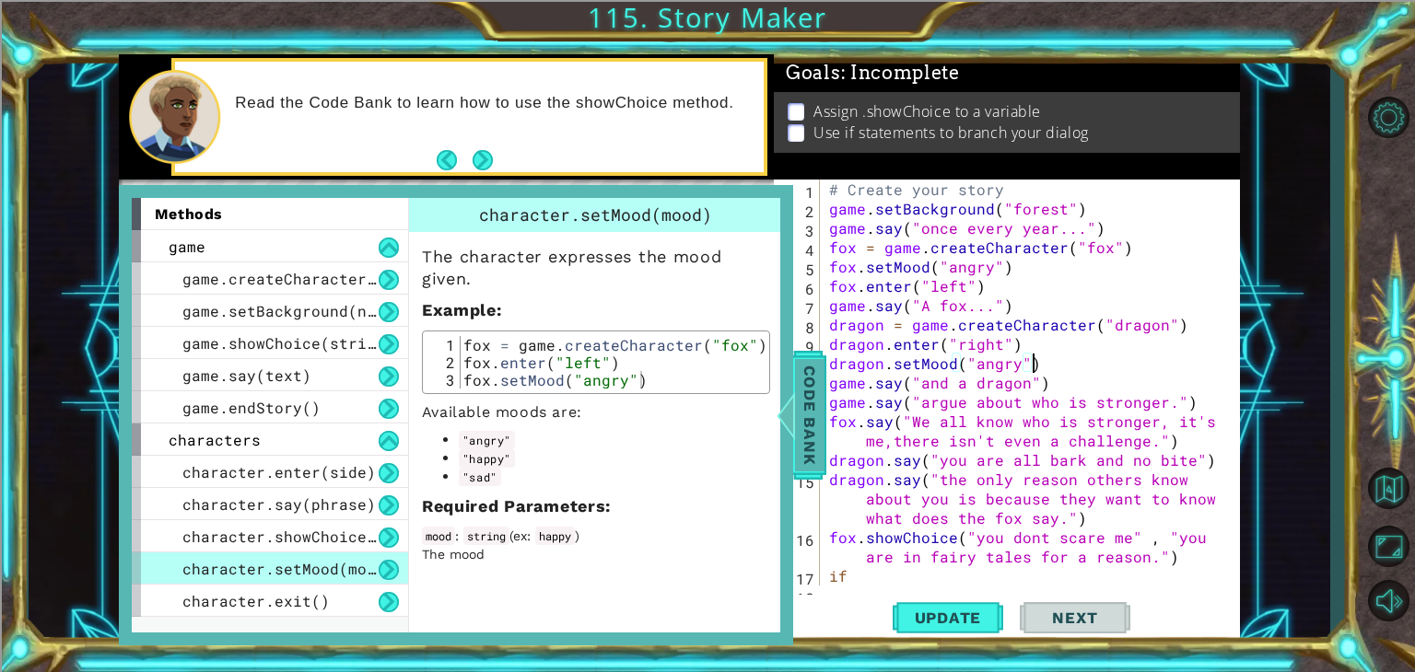
click at [812, 391] on span "Code Bank" at bounding box center [809, 415] width 29 height 112
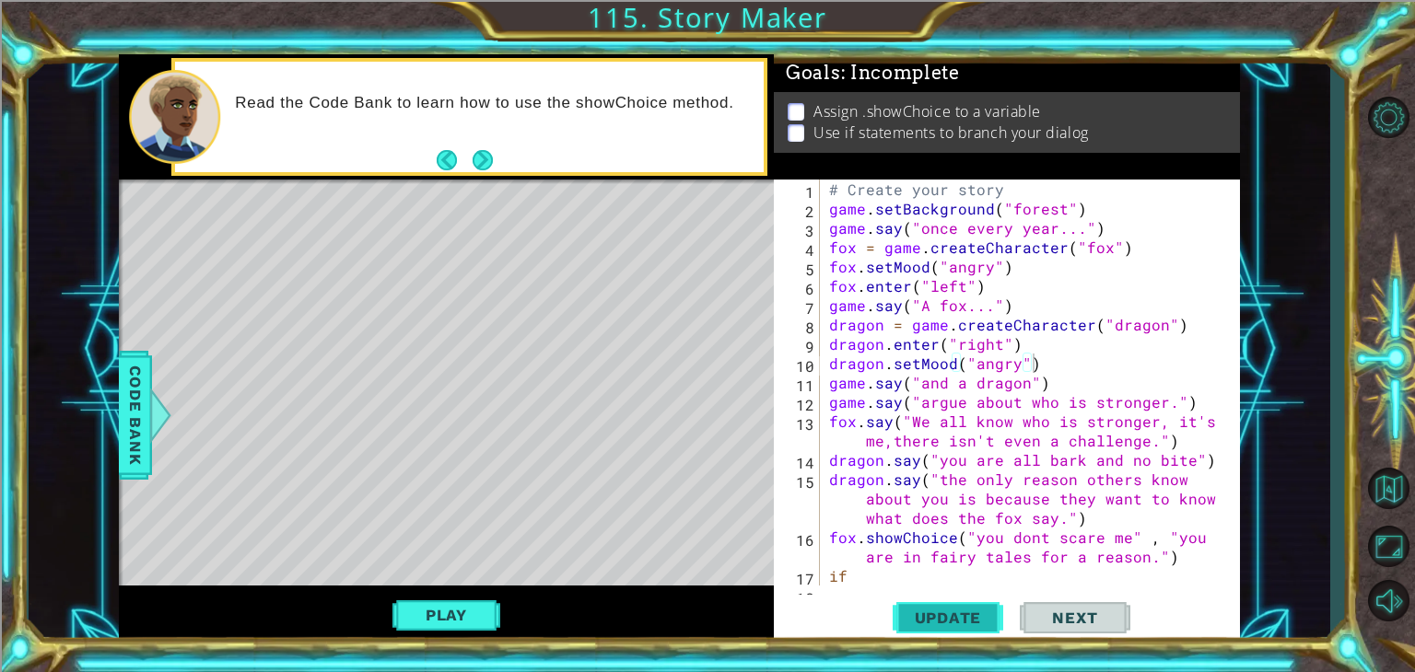
click at [933, 608] on button "Update" at bounding box center [947, 618] width 111 height 47
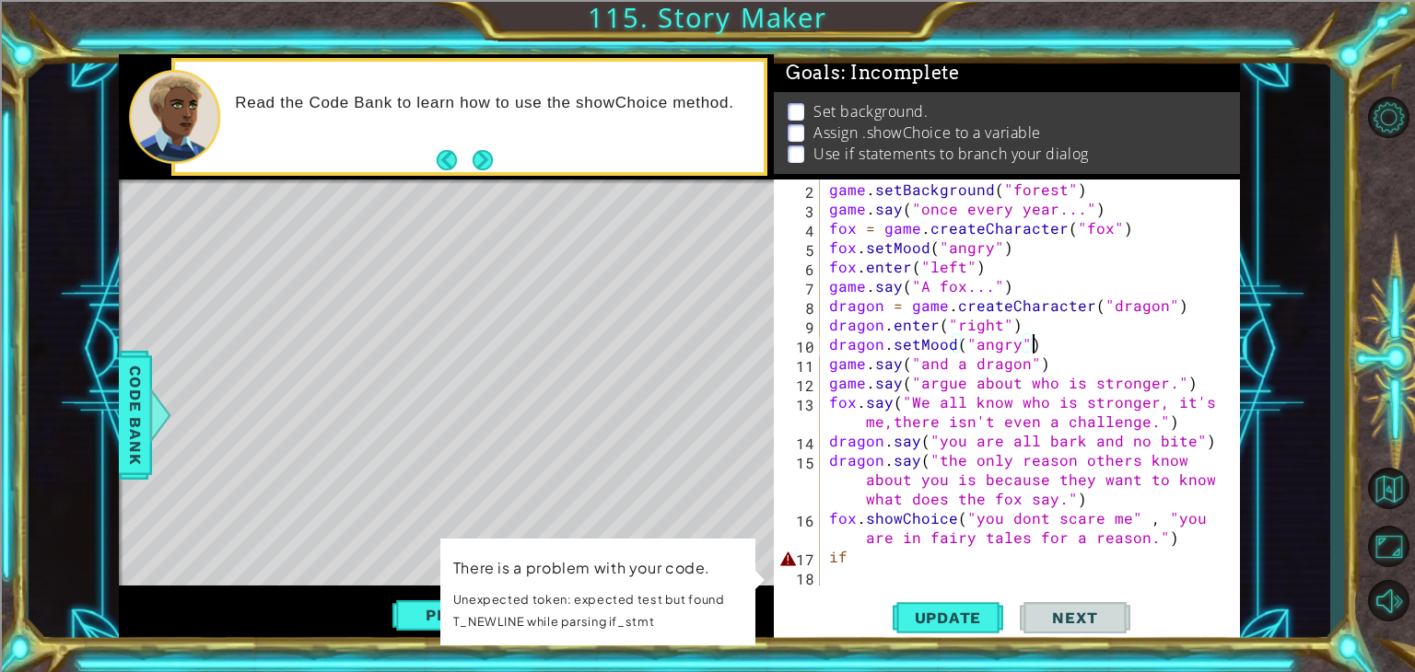
scroll to position [18, 0]
click at [915, 551] on div "game . setBackground ( "forest" ) game . say ( "once every year..." ) fox = gam…" at bounding box center [1027, 402] width 405 height 445
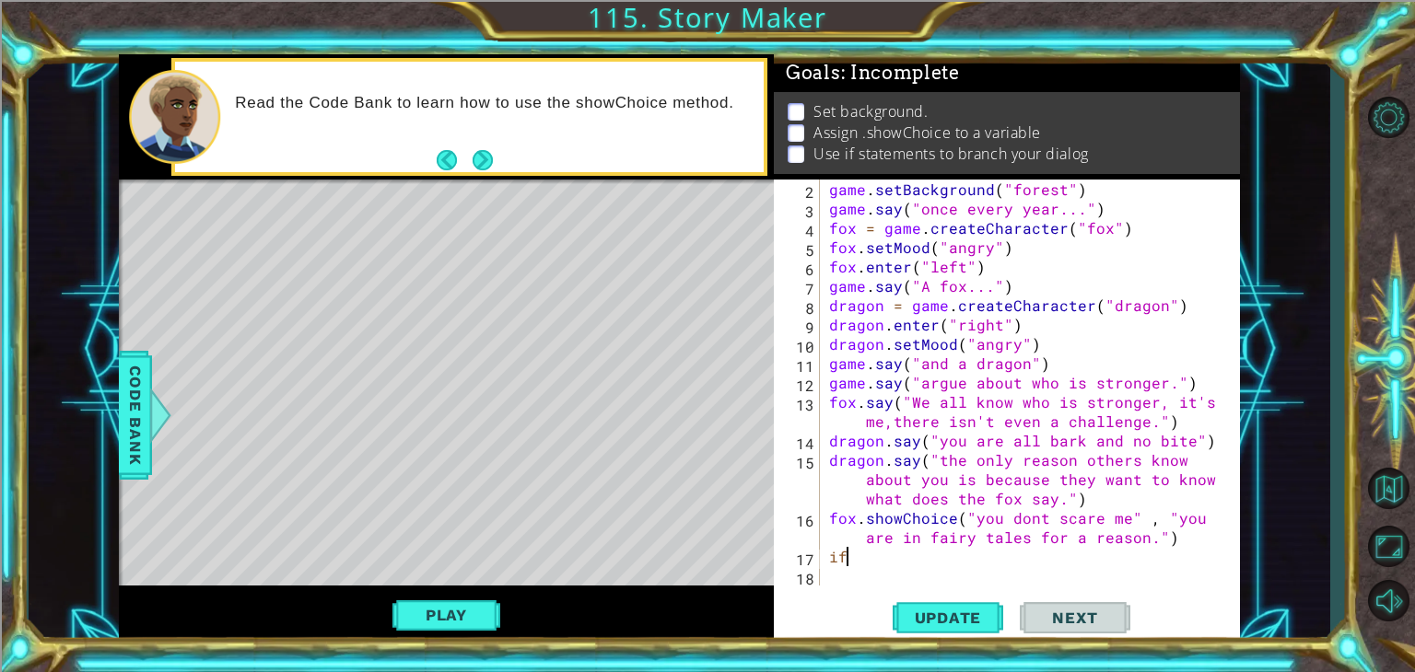
type textarea "i"
type textarea "fox.showChoice("you dont scare me" , "you are in fairy tales for a reason.")"
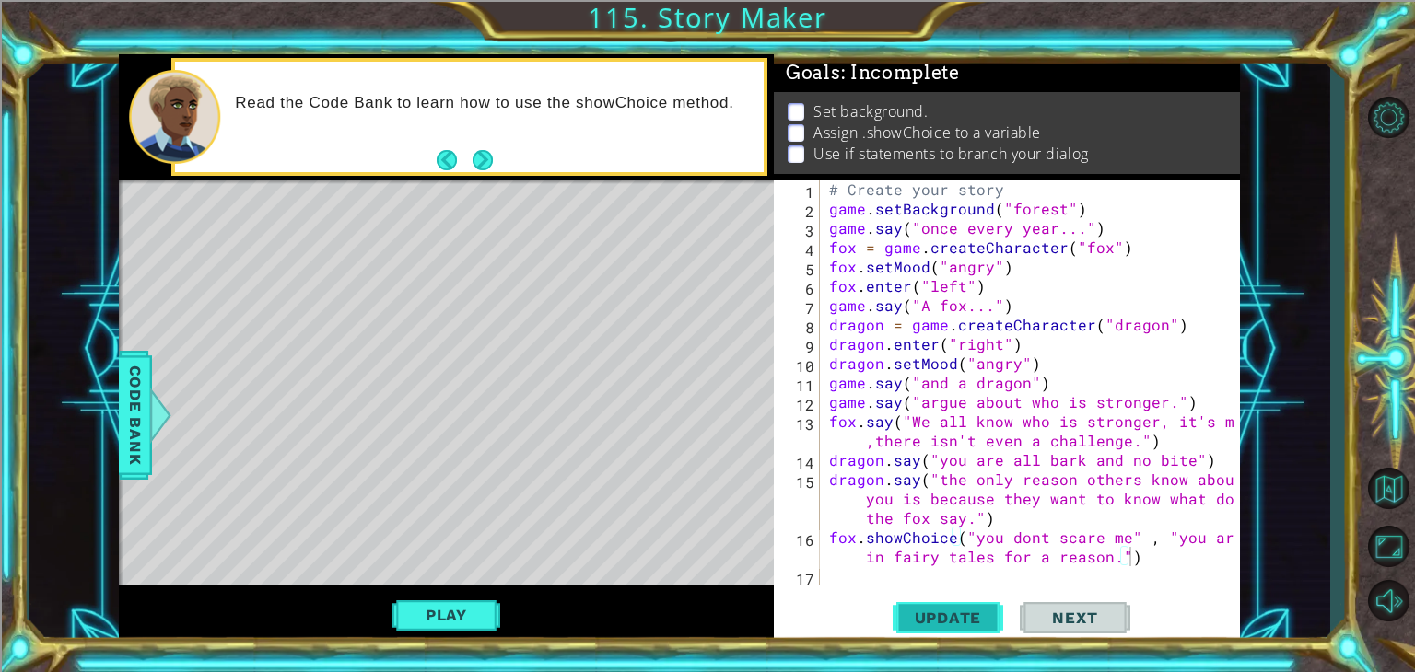
click at [945, 601] on button "Update" at bounding box center [947, 618] width 111 height 47
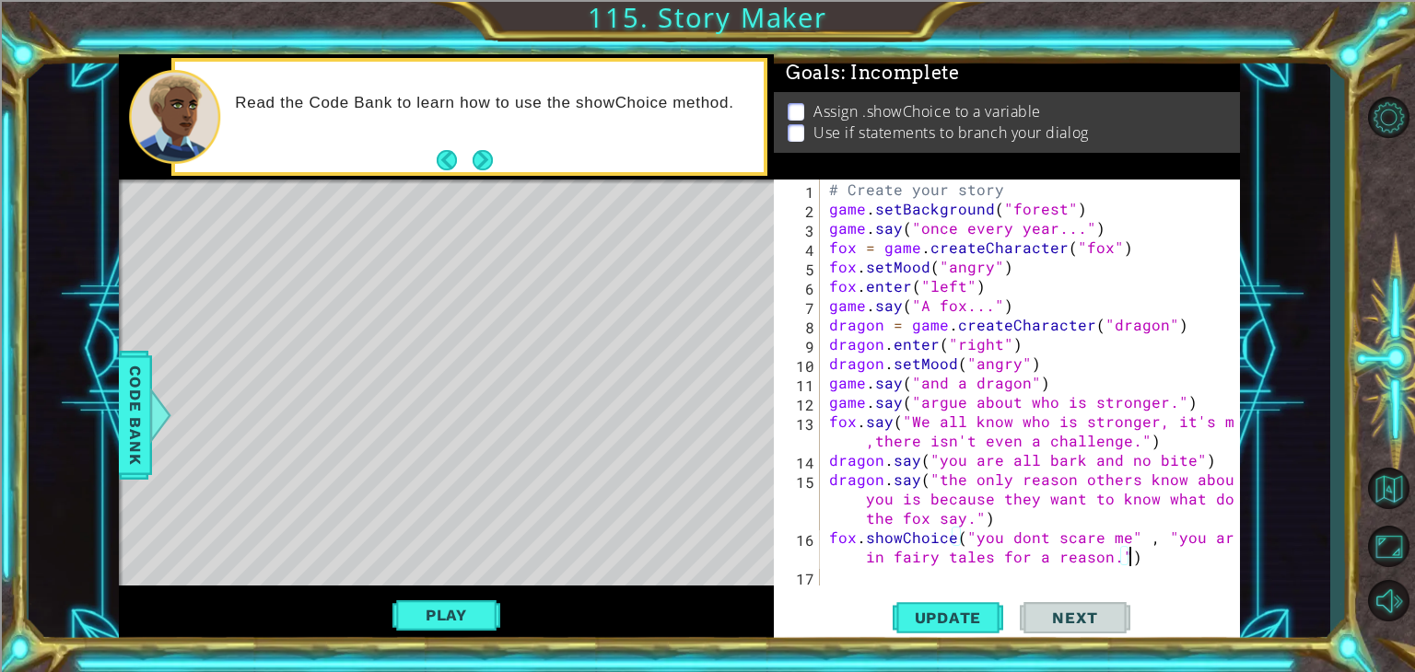
click at [832, 573] on div "# Create your story game . setBackground ( "forest" ) game . say ( "once every …" at bounding box center [1034, 402] width 419 height 445
type textarea "fox.showChoice("you dont scare me" , "you are in fairy tales for a reason.")"
click at [478, 616] on button "Play" at bounding box center [446, 615] width 108 height 35
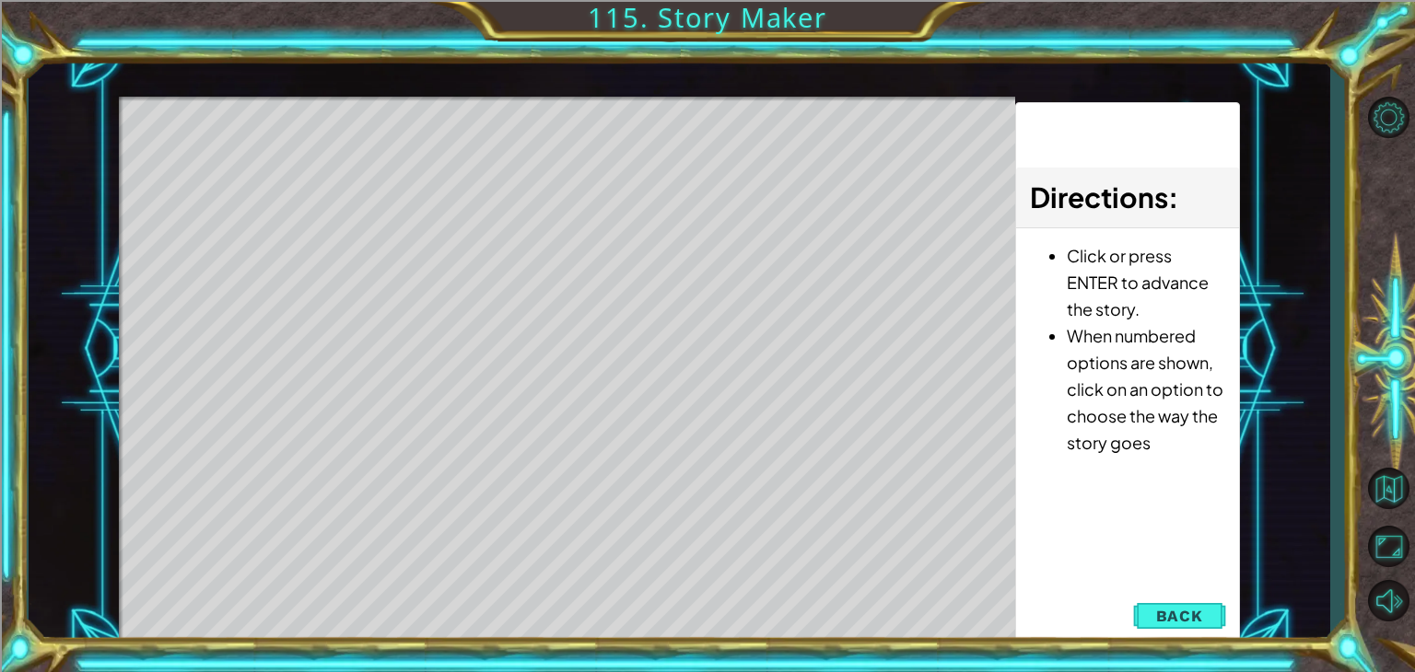
drag, startPoint x: 472, startPoint y: 191, endPoint x: 473, endPoint y: 171, distance: 19.4
click at [473, 181] on div "Level Map" at bounding box center [544, 368] width 851 height 542
click at [472, 202] on div "Level Map" at bounding box center [544, 368] width 851 height 542
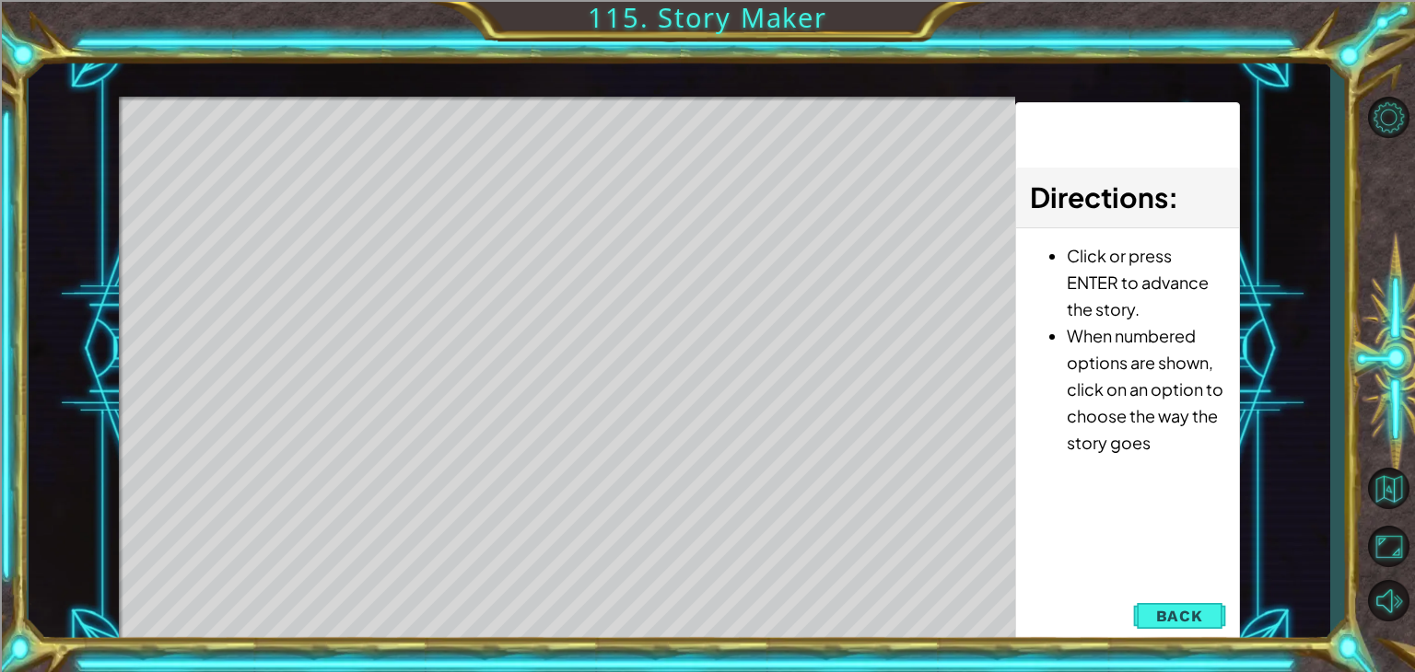
click at [472, 202] on div "Level Map" at bounding box center [544, 368] width 851 height 542
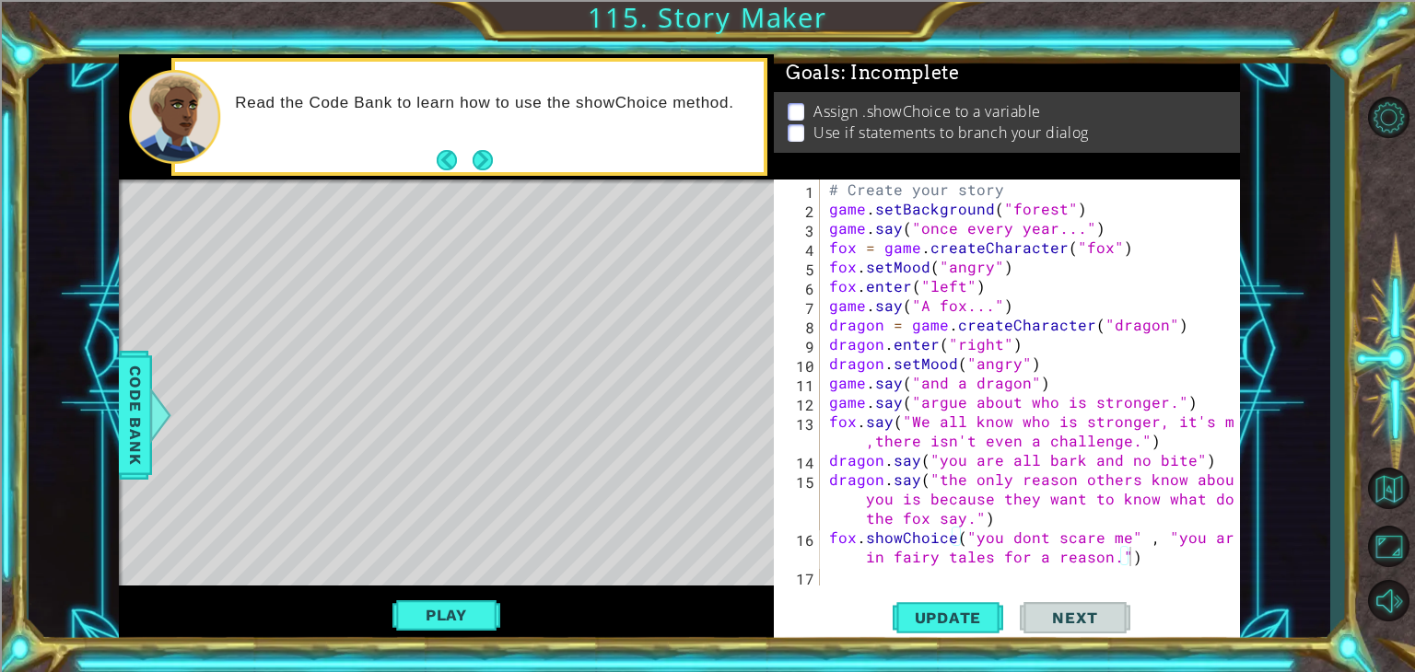
click at [650, 399] on div "Level Map" at bounding box center [544, 451] width 851 height 542
click at [911, 577] on div "# Create your story game . setBackground ( "forest" ) game . say ( "once every …" at bounding box center [1034, 402] width 419 height 445
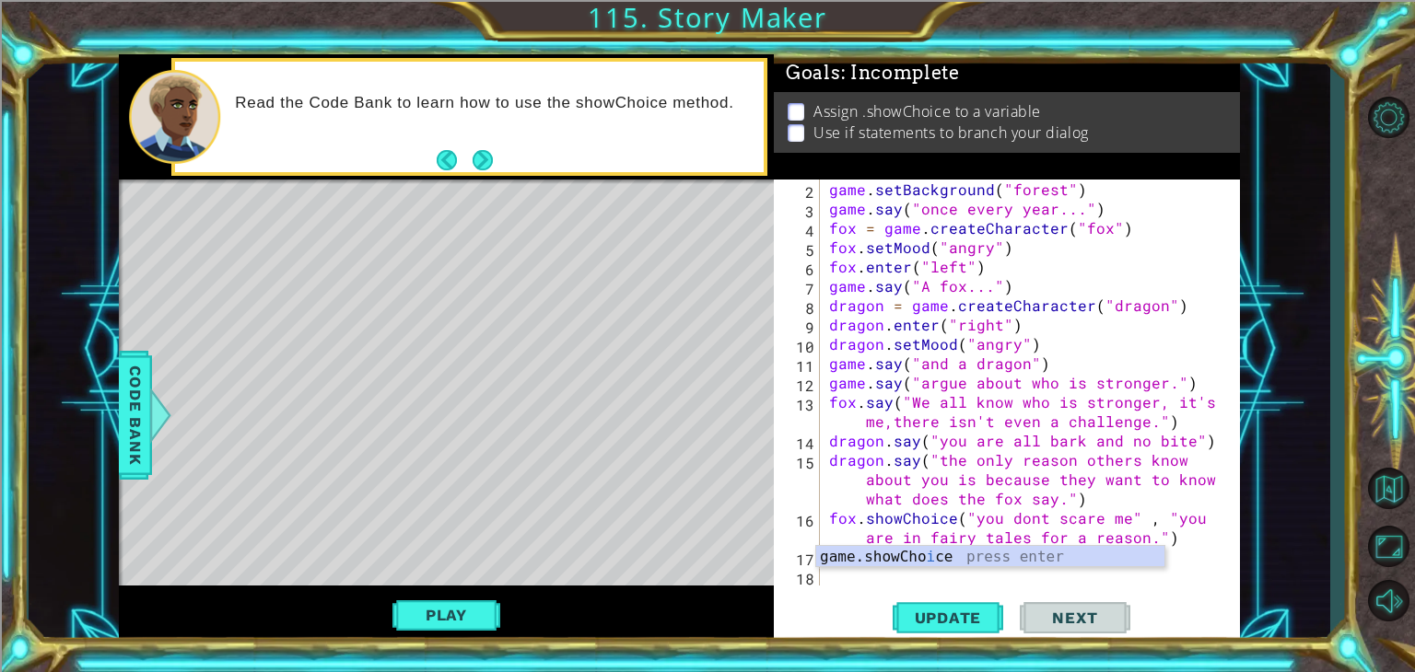
scroll to position [18, 0]
type textarea "if"
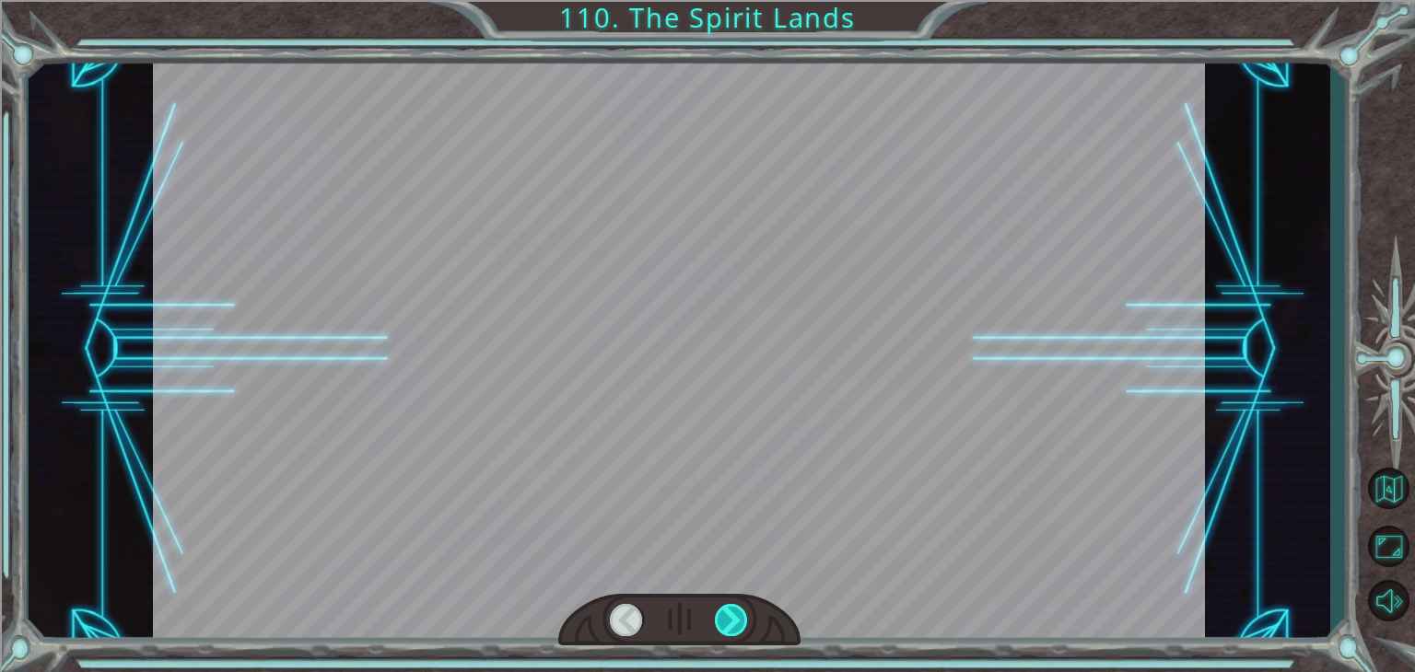
click at [740, 618] on div at bounding box center [731, 620] width 33 height 32
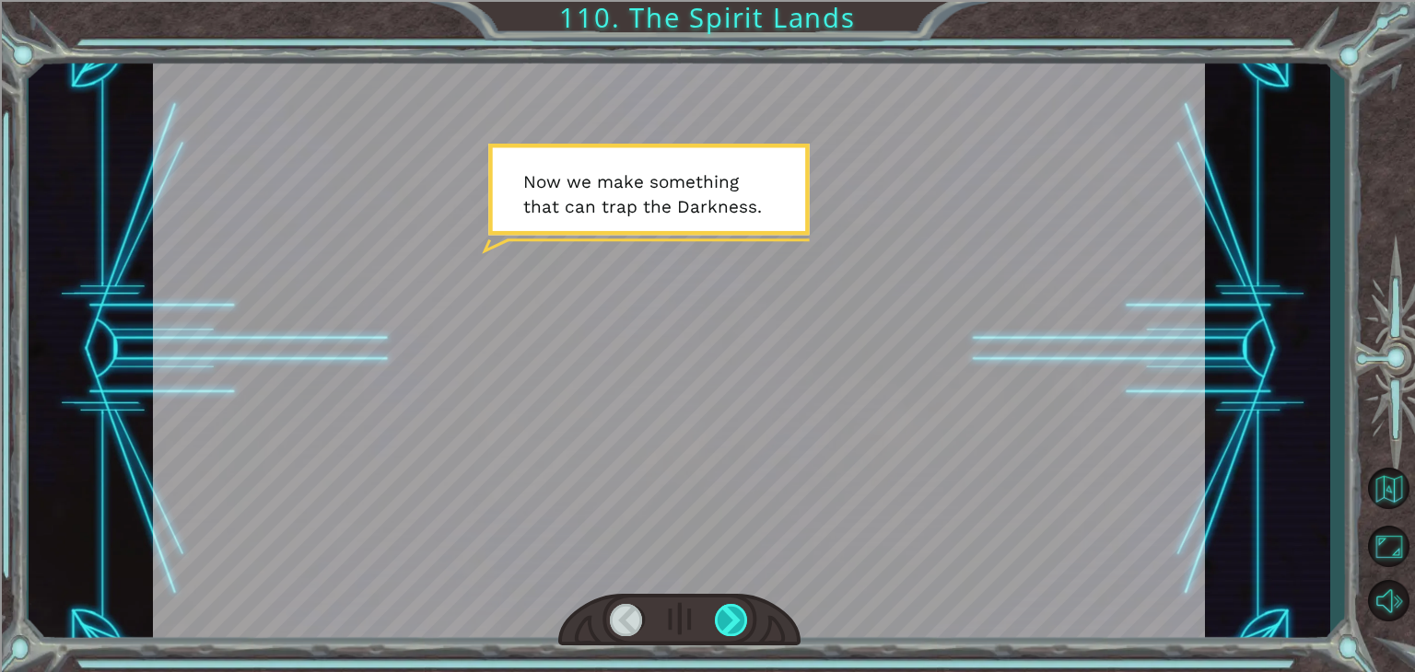
click at [727, 607] on div at bounding box center [731, 620] width 33 height 32
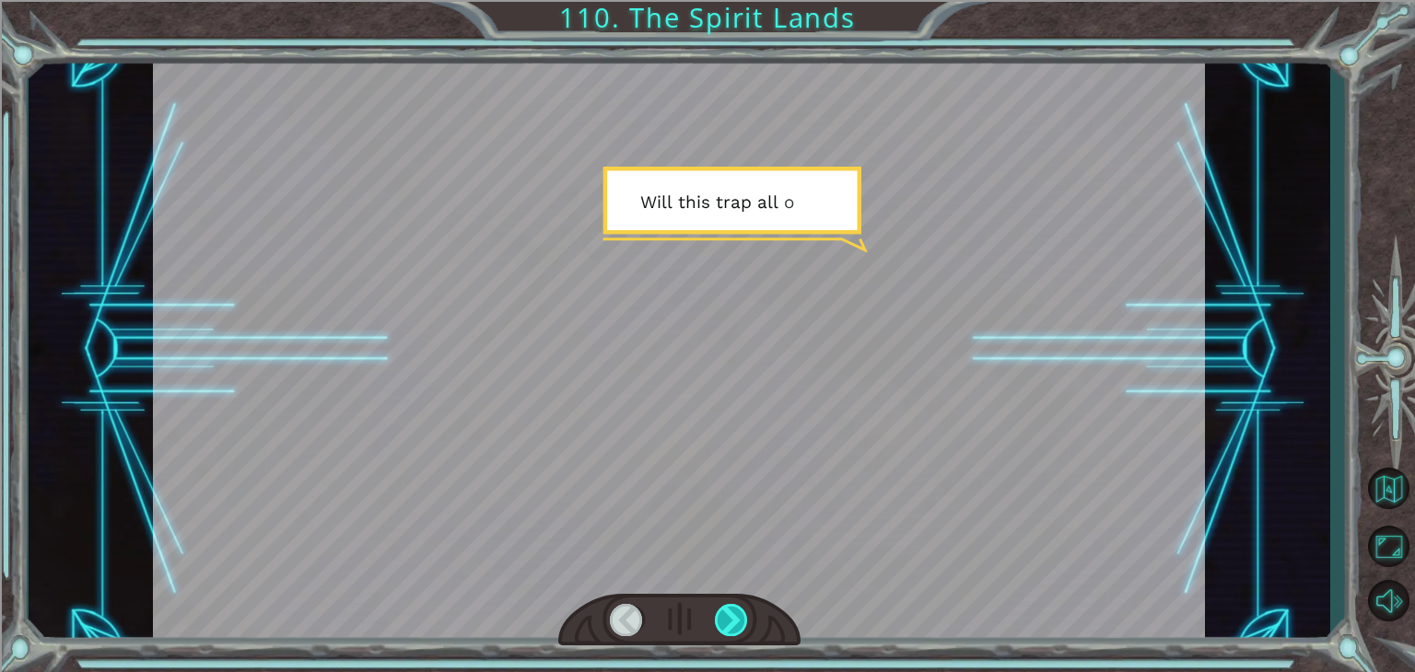
click at [727, 607] on div at bounding box center [731, 620] width 33 height 32
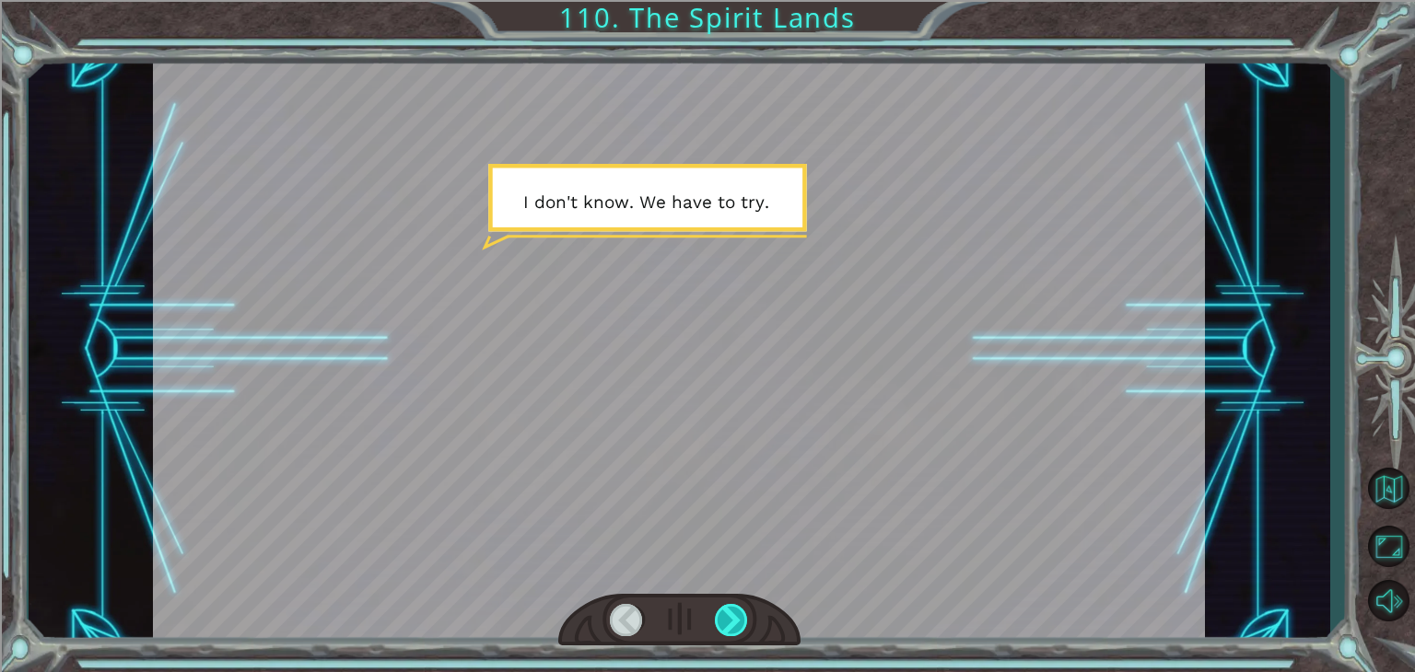
click at [727, 607] on div at bounding box center [731, 620] width 33 height 32
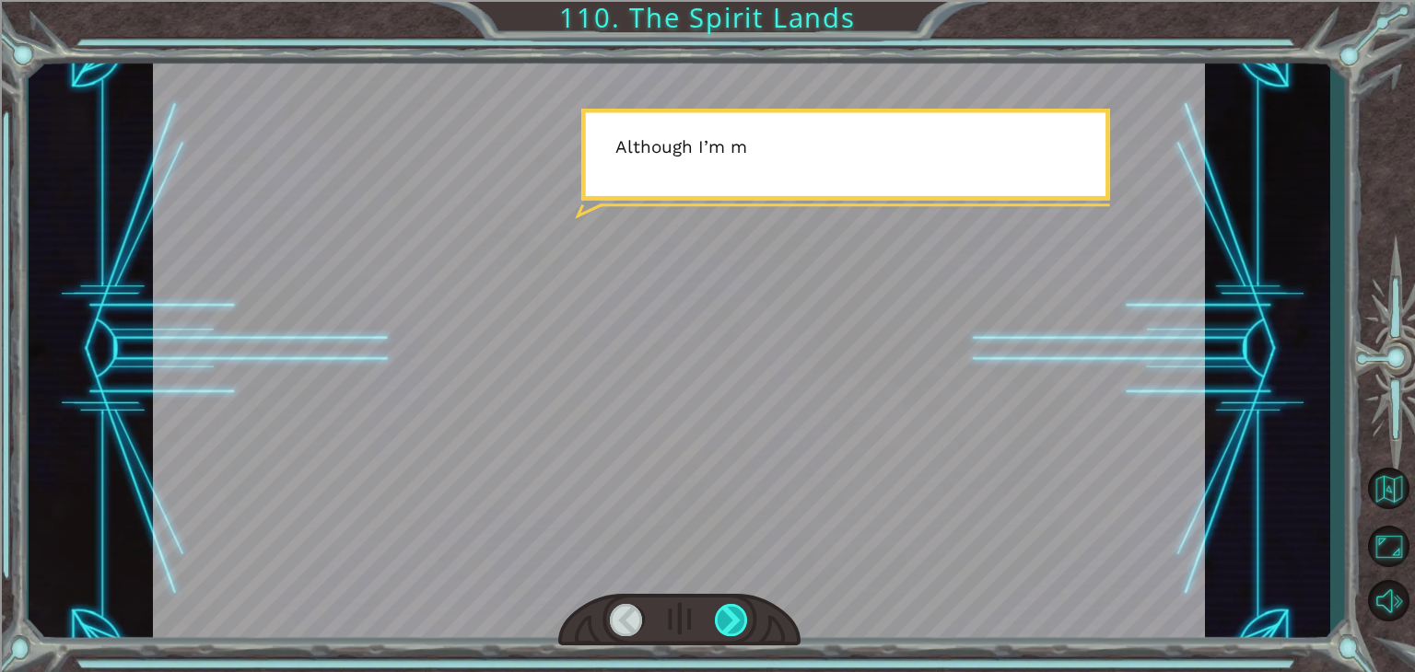
click at [733, 609] on div at bounding box center [731, 620] width 33 height 32
click at [734, 611] on div at bounding box center [731, 620] width 33 height 32
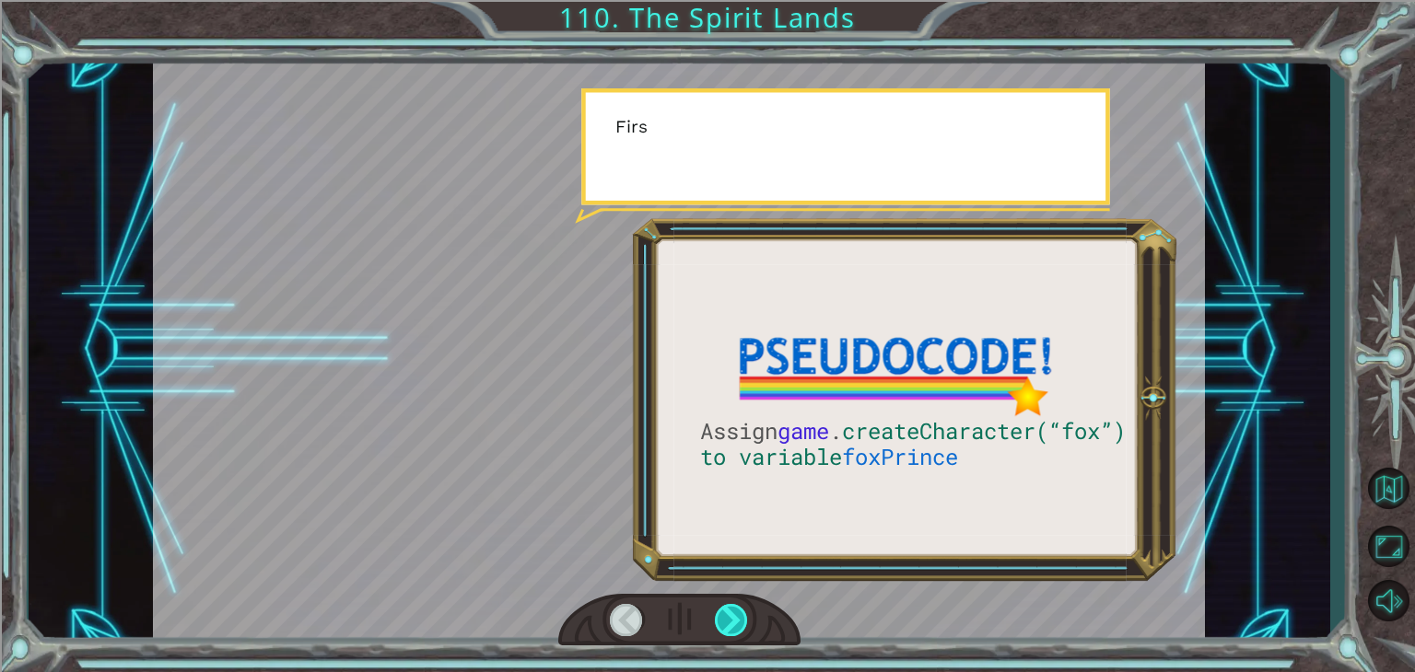
click at [733, 611] on div at bounding box center [731, 620] width 33 height 32
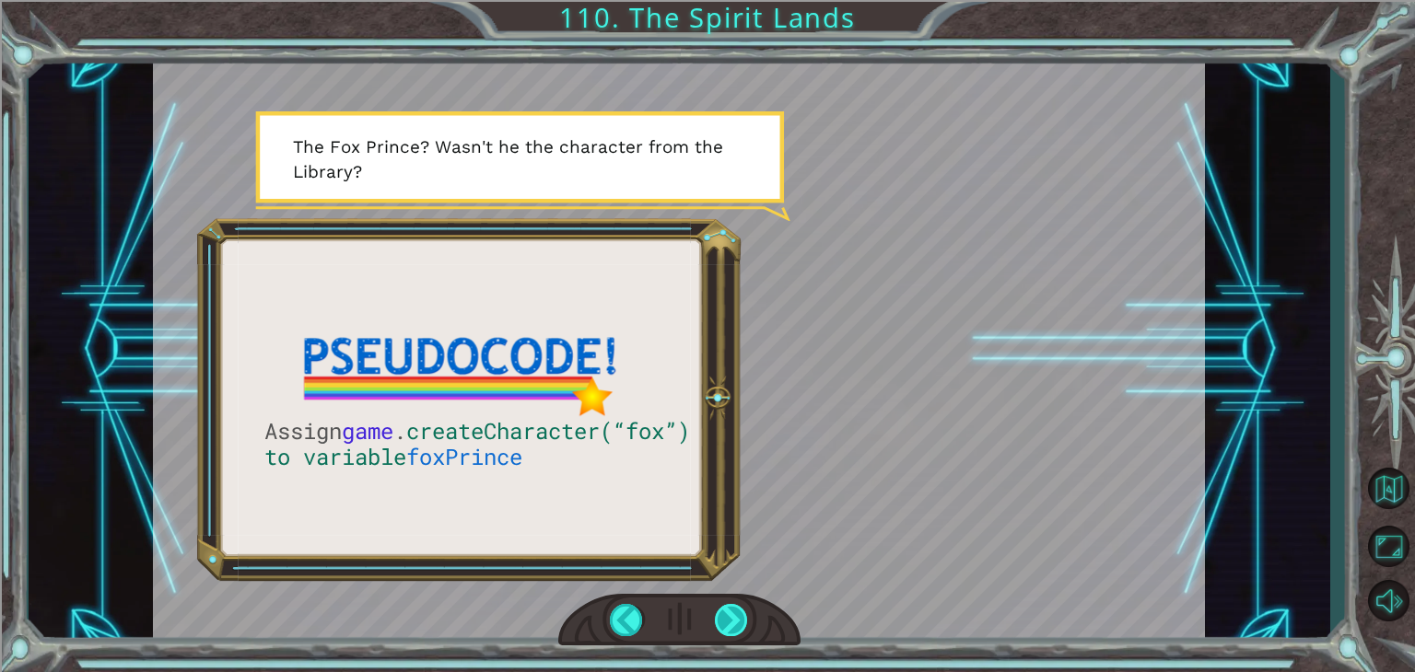
click at [735, 620] on div at bounding box center [731, 620] width 33 height 32
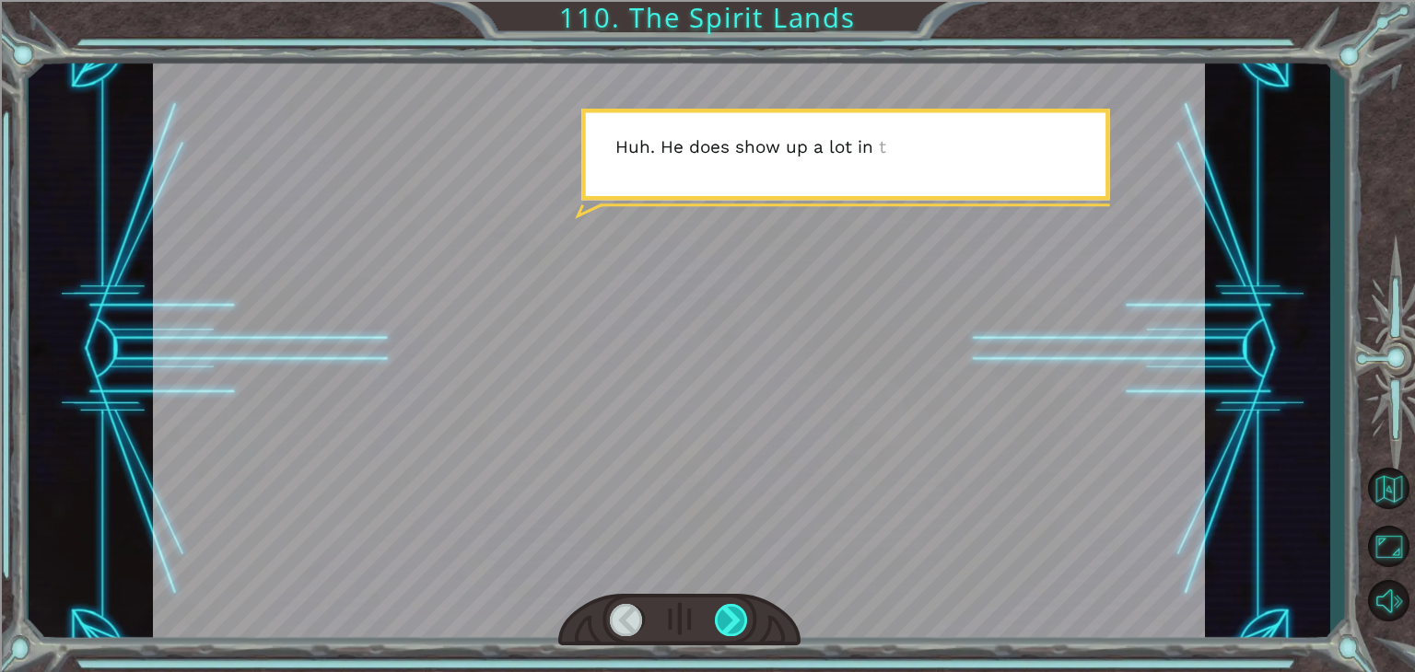
drag, startPoint x: 735, startPoint y: 620, endPoint x: 731, endPoint y: 631, distance: 11.7
click at [731, 631] on div at bounding box center [731, 620] width 33 height 32
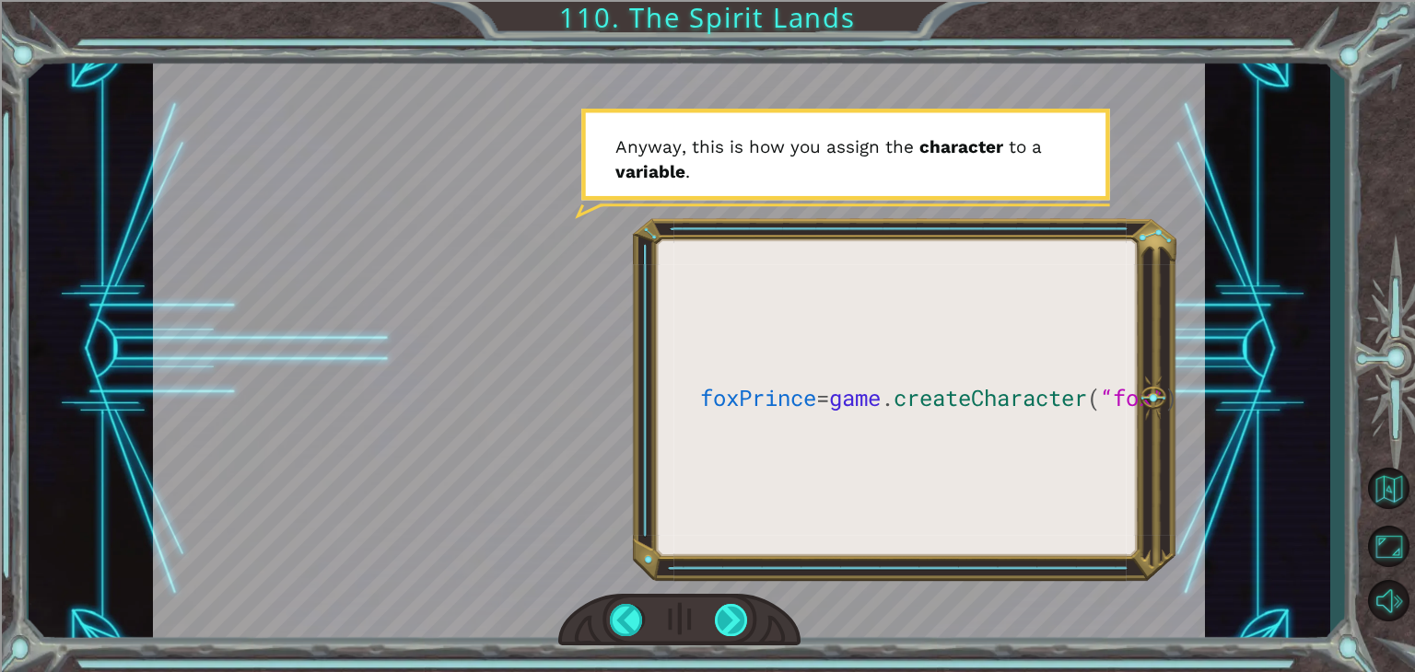
click at [731, 631] on div at bounding box center [731, 620] width 33 height 32
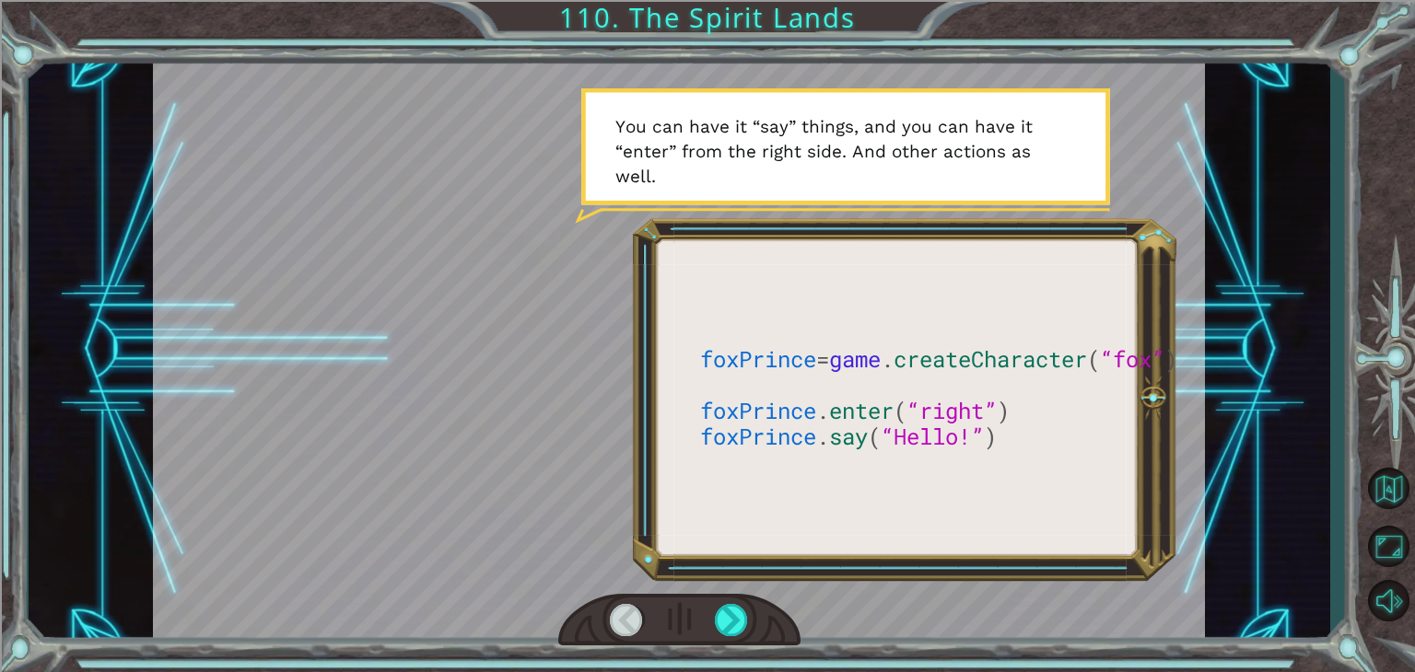
click at [718, 598] on div at bounding box center [679, 620] width 242 height 53
click at [722, 612] on div at bounding box center [731, 620] width 33 height 32
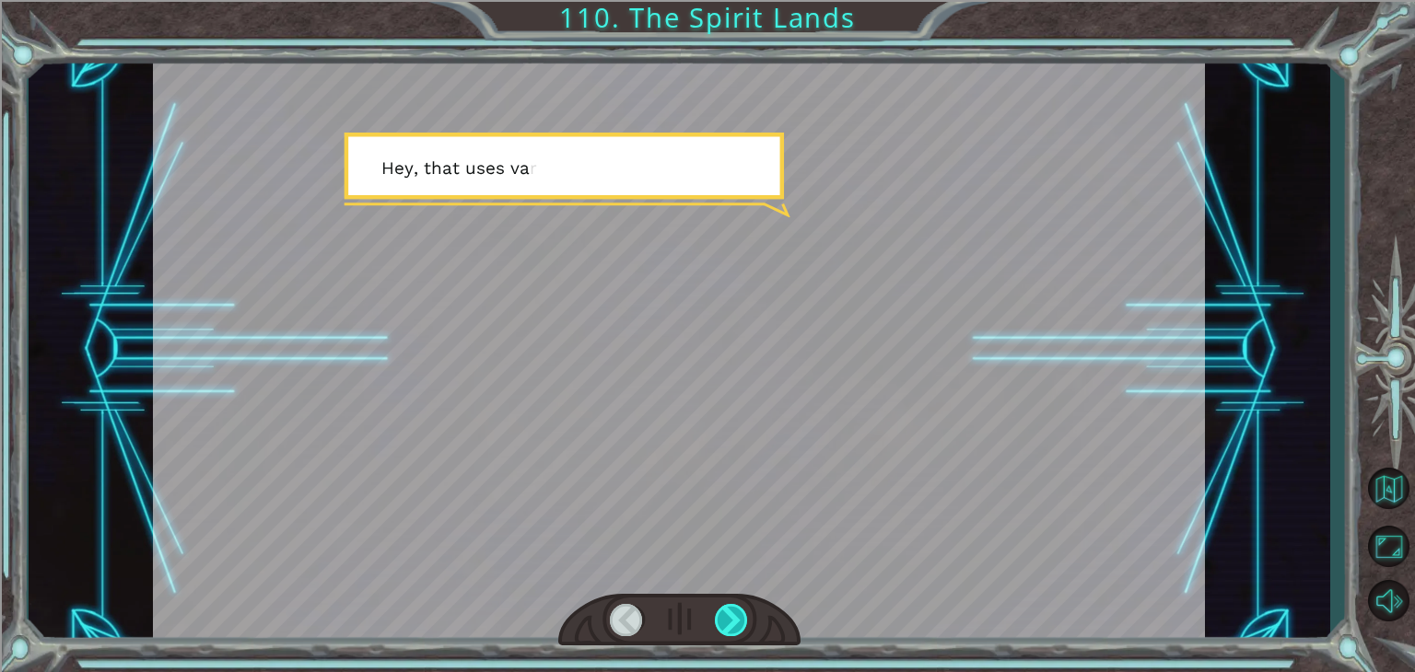
click at [722, 612] on div at bounding box center [731, 620] width 33 height 32
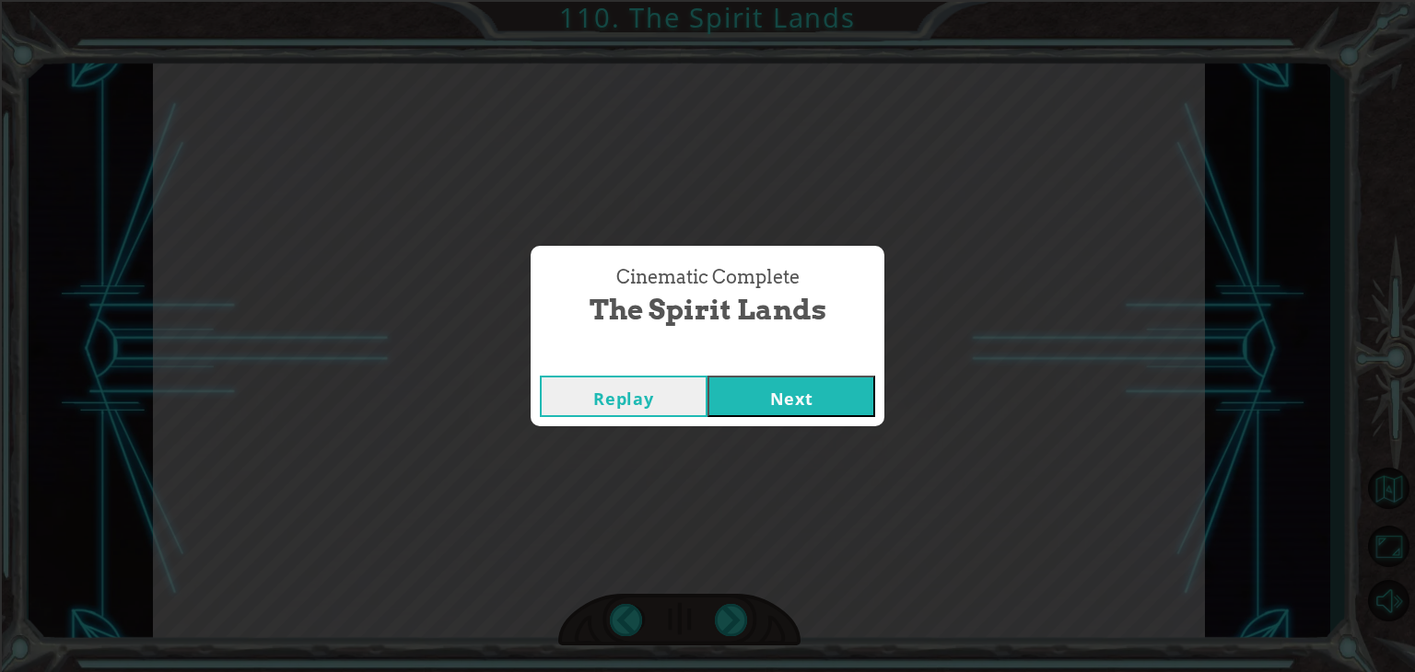
click at [770, 407] on button "Next" at bounding box center [791, 396] width 168 height 41
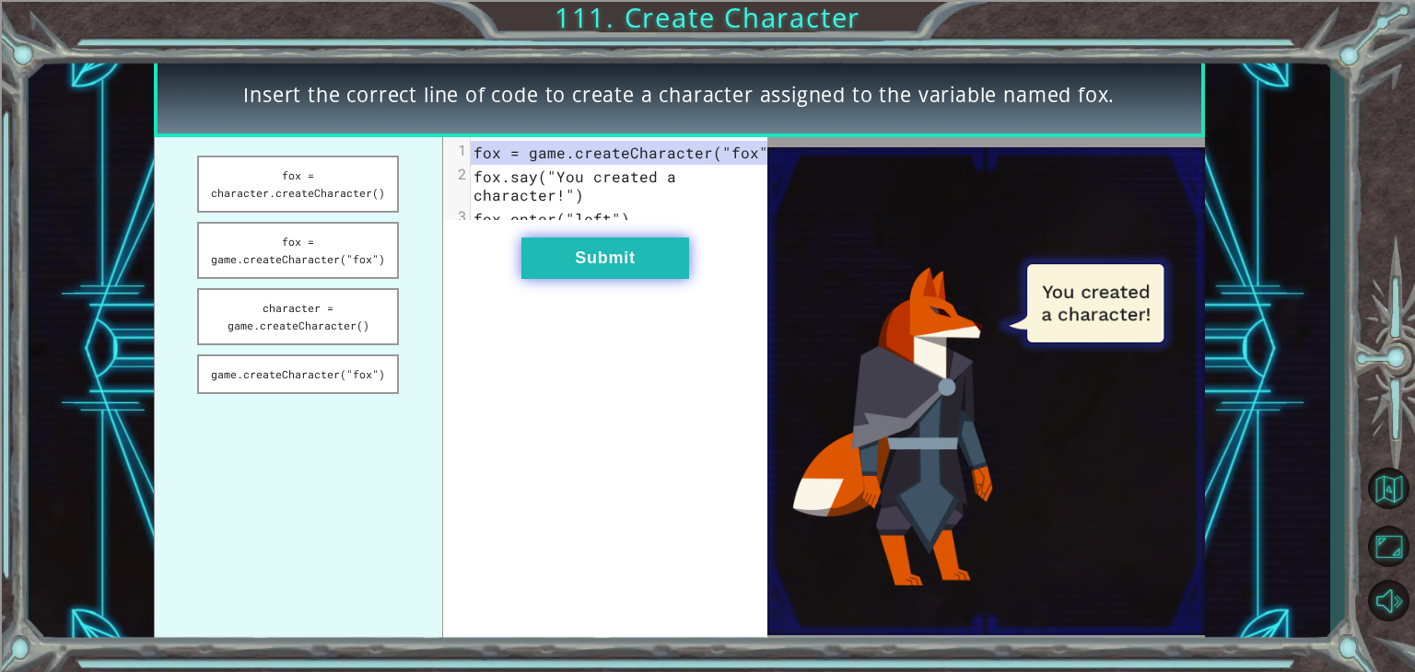
click at [567, 256] on button "Submit" at bounding box center [605, 258] width 168 height 41
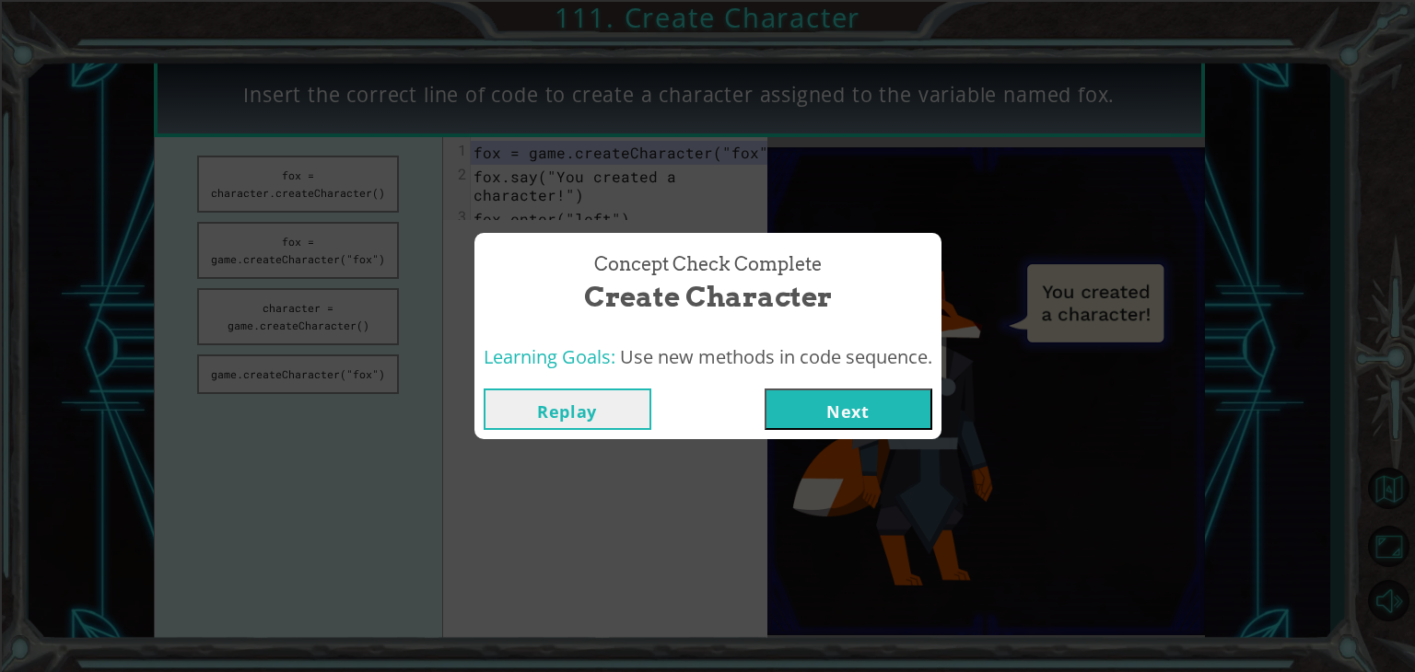
drag, startPoint x: 787, startPoint y: 375, endPoint x: 797, endPoint y: 383, distance: 12.4
click at [789, 380] on div "Concept Check Complete Create Character Learning Goals: Use new methods in code…" at bounding box center [707, 336] width 467 height 207
click at [792, 398] on button "Next" at bounding box center [848, 409] width 168 height 41
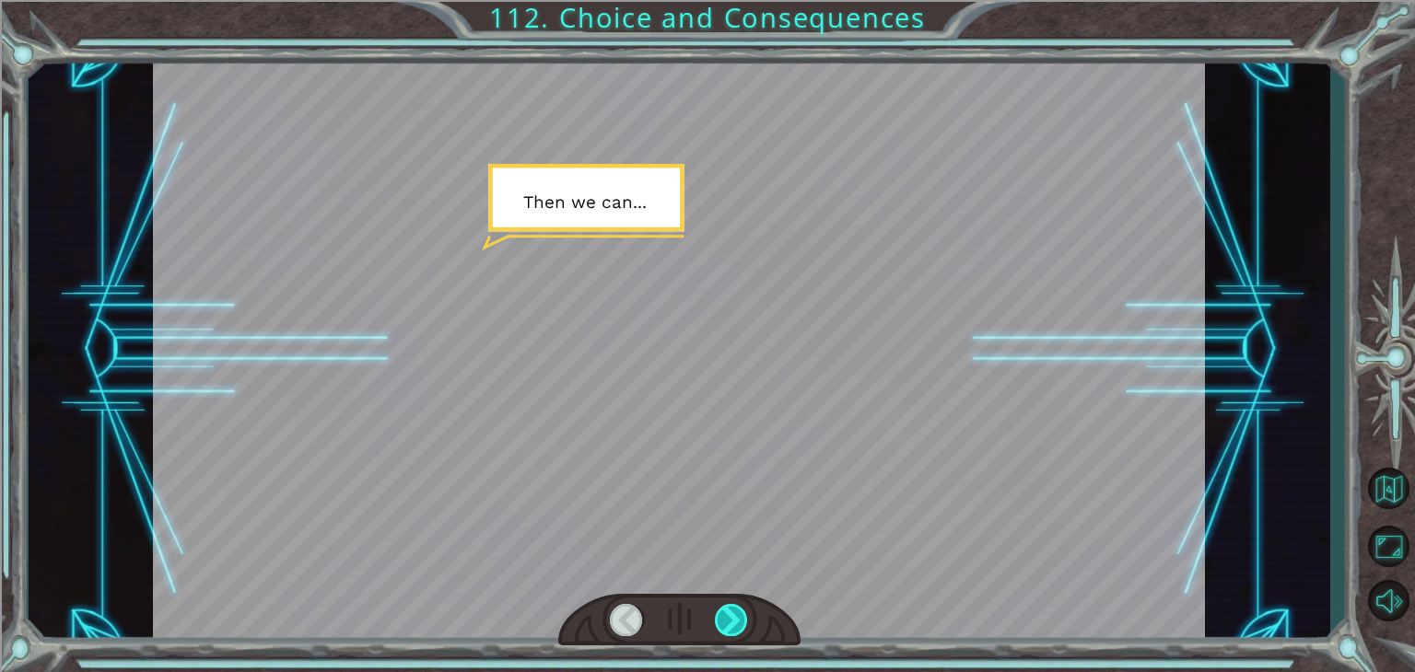
click at [744, 617] on div at bounding box center [731, 620] width 33 height 32
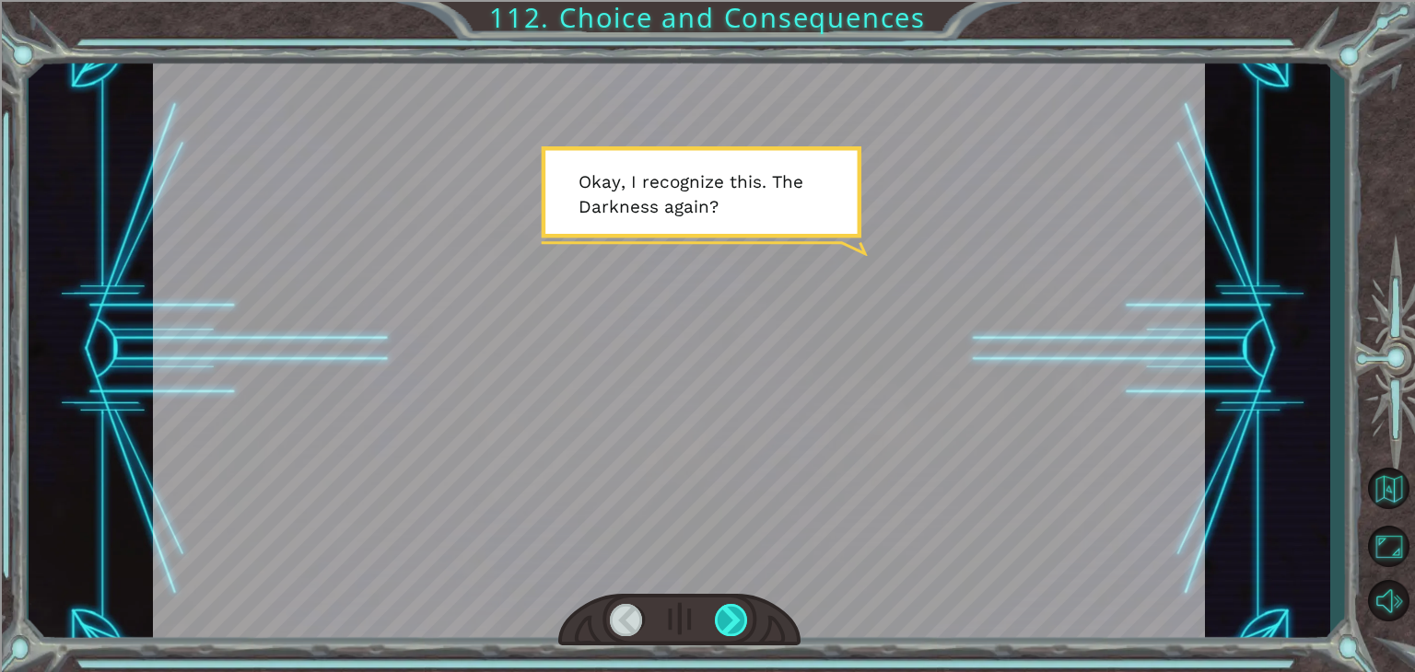
click at [742, 607] on div at bounding box center [731, 620] width 33 height 32
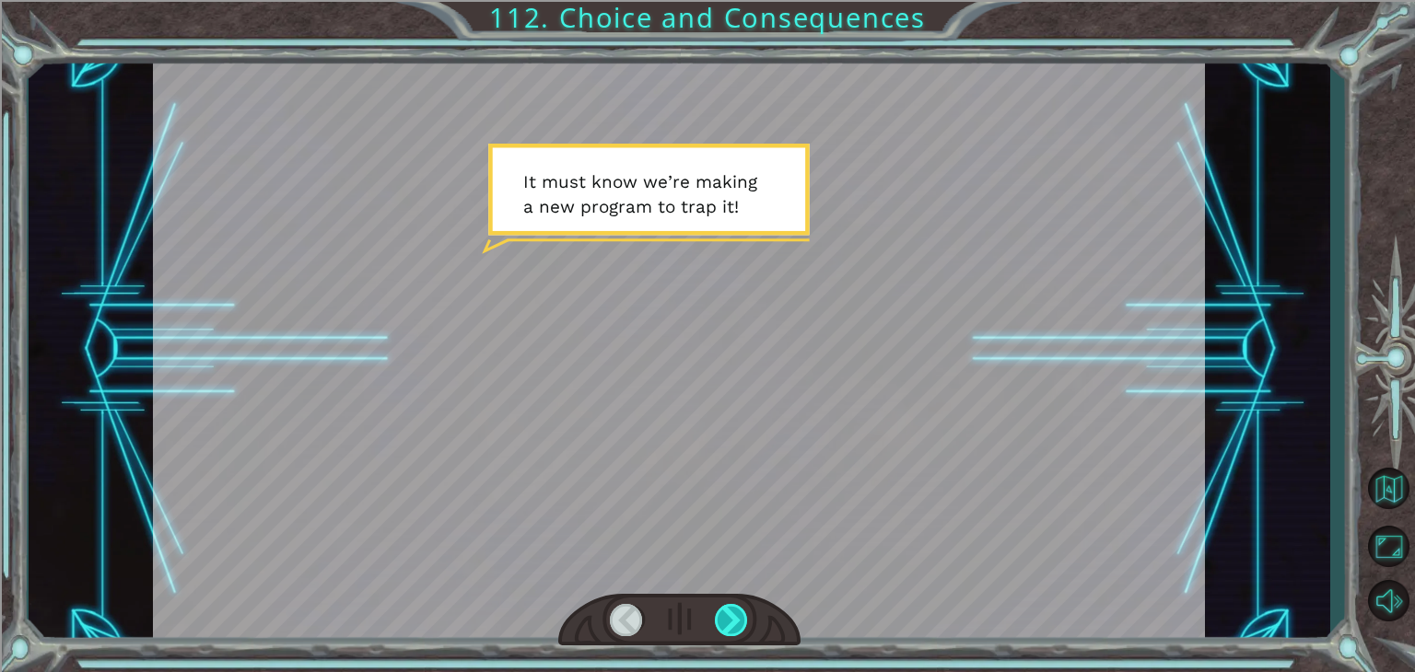
click at [737, 607] on div at bounding box center [731, 620] width 33 height 32
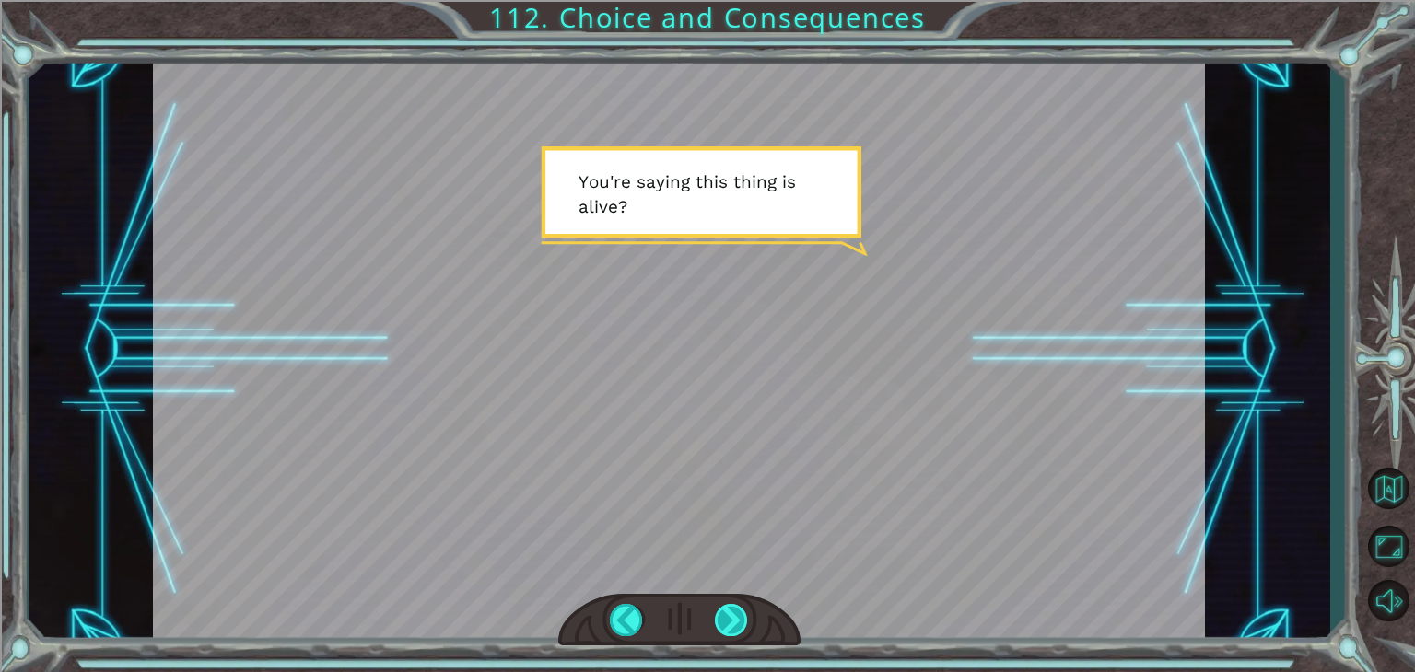
click at [737, 608] on div at bounding box center [731, 620] width 33 height 32
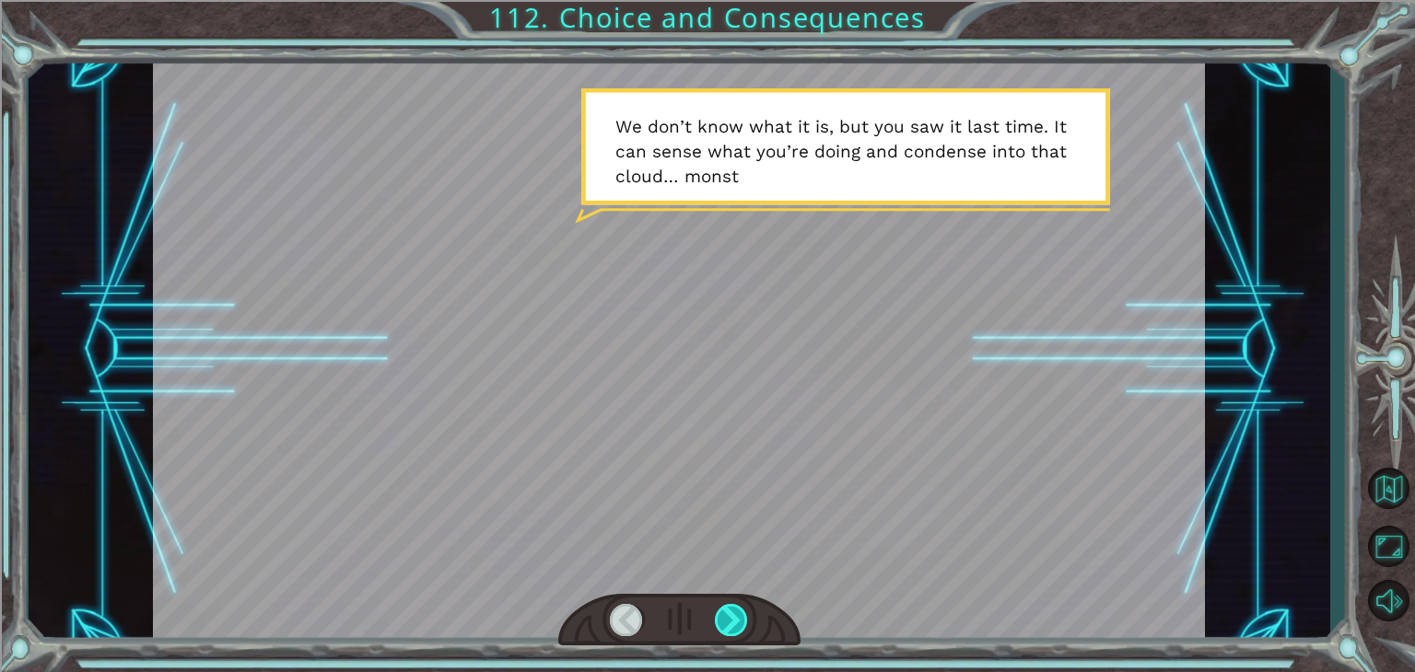
click at [734, 612] on div at bounding box center [731, 620] width 33 height 32
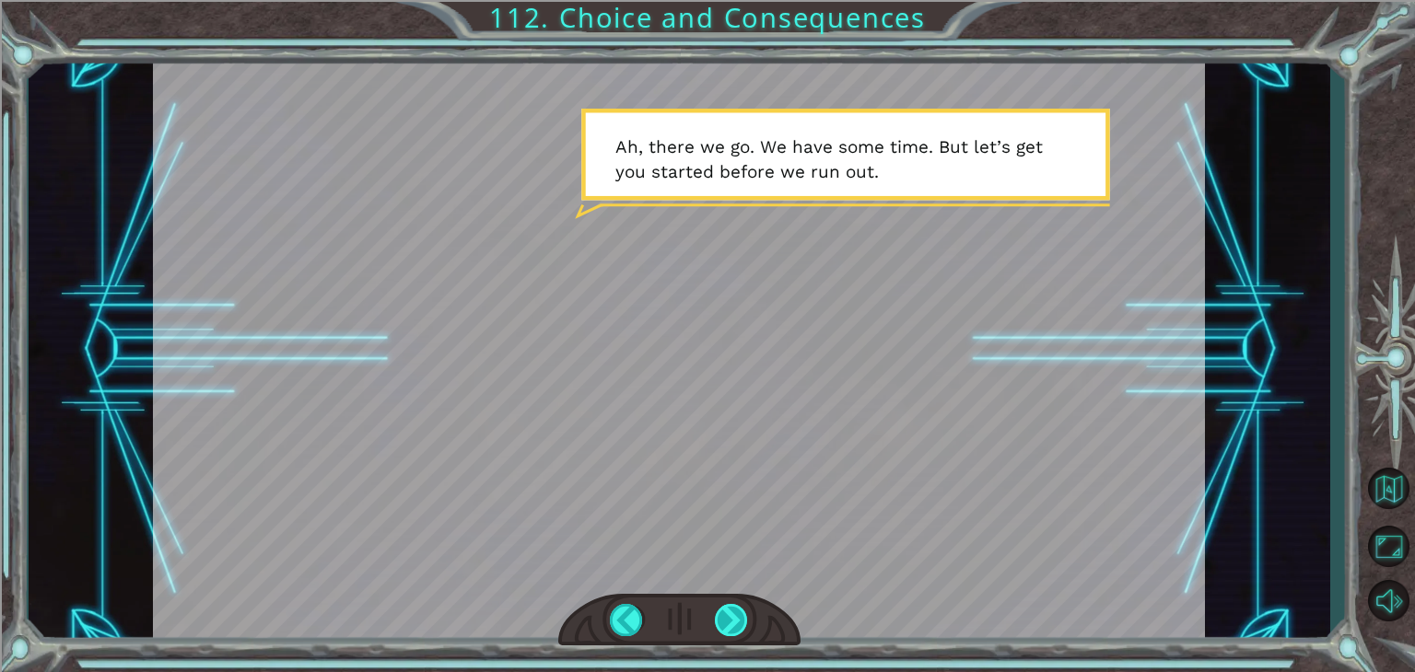
click at [734, 612] on div at bounding box center [731, 620] width 33 height 32
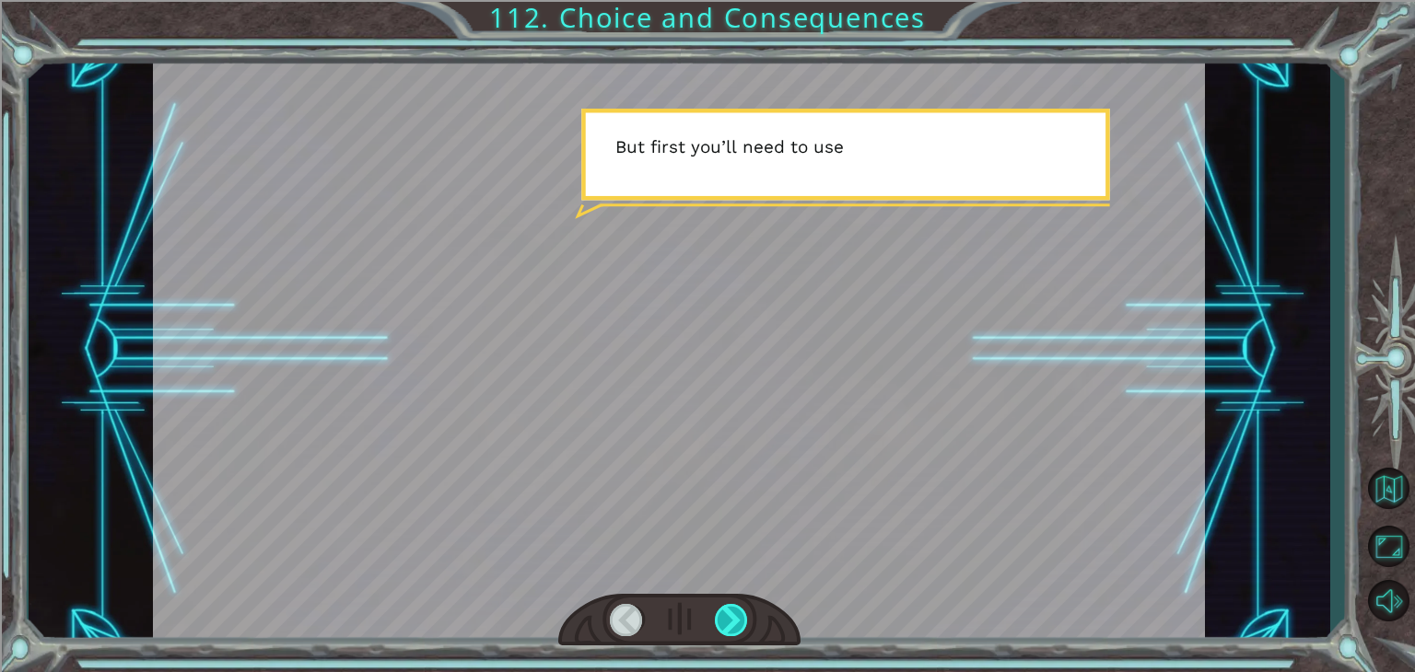
click at [734, 612] on div at bounding box center [731, 620] width 33 height 32
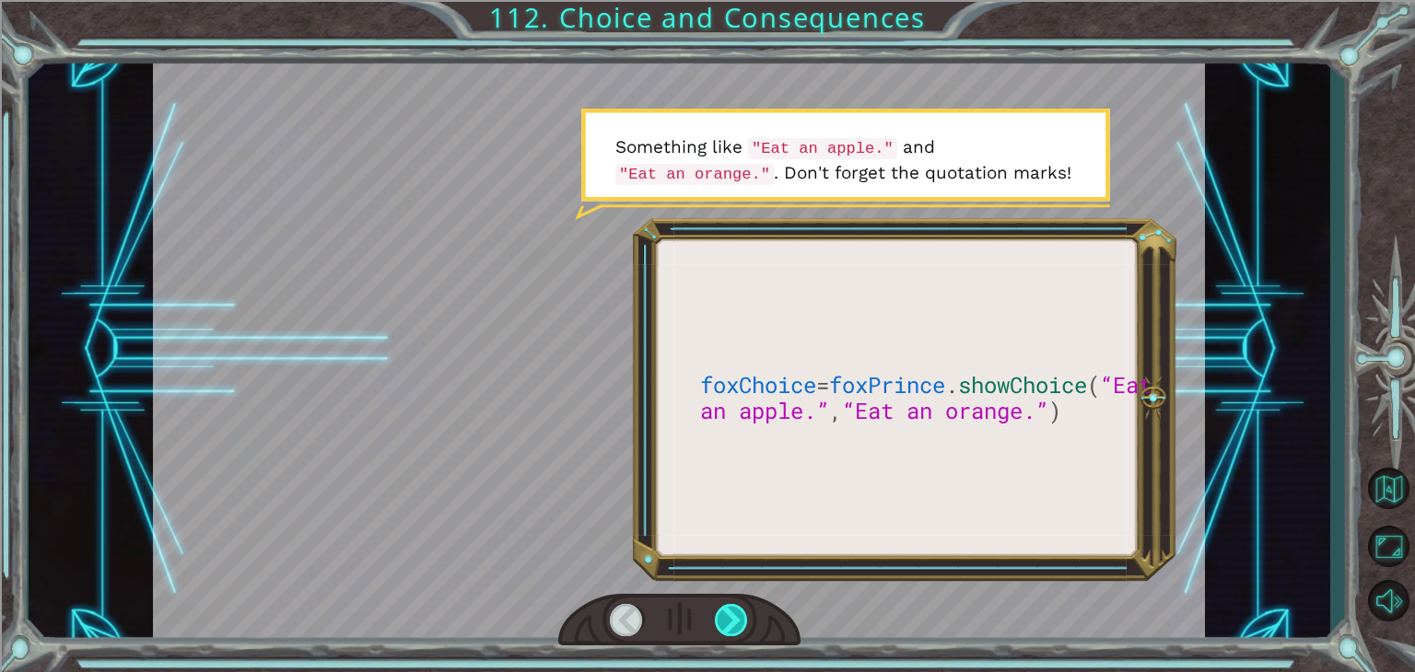
click at [734, 612] on div at bounding box center [731, 620] width 33 height 32
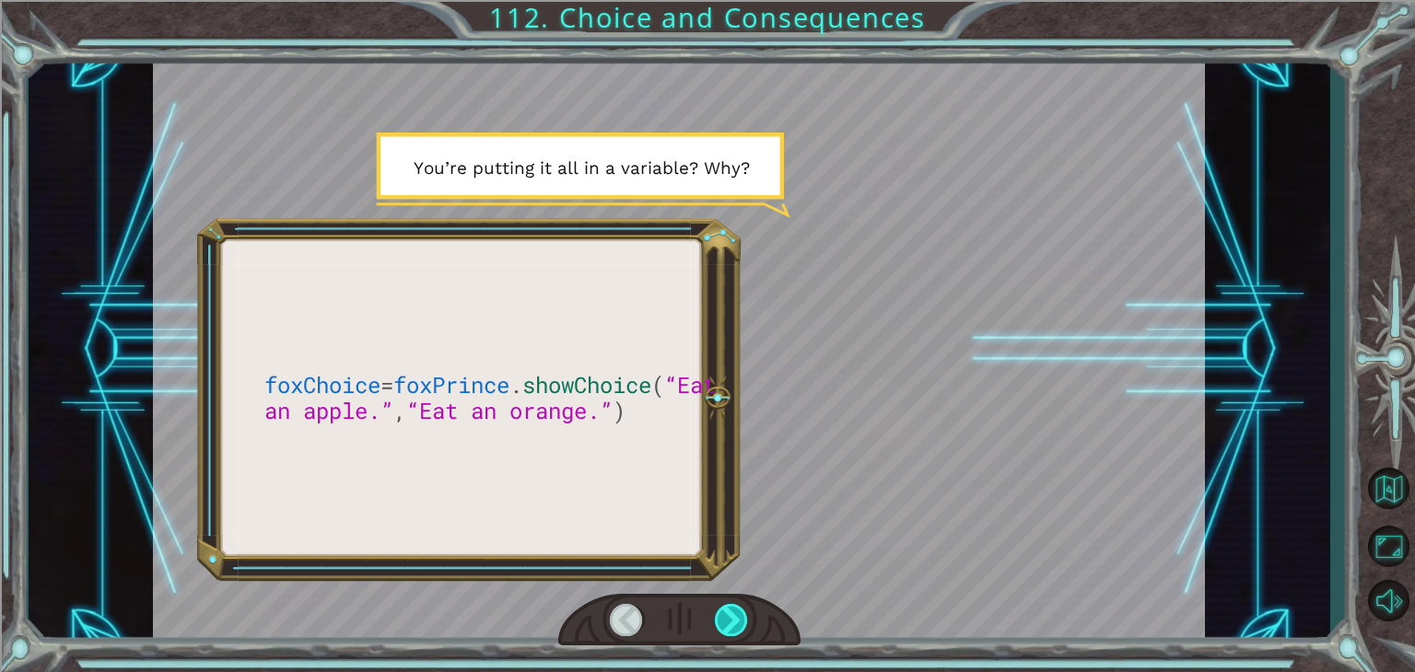
click at [734, 611] on div at bounding box center [731, 620] width 33 height 32
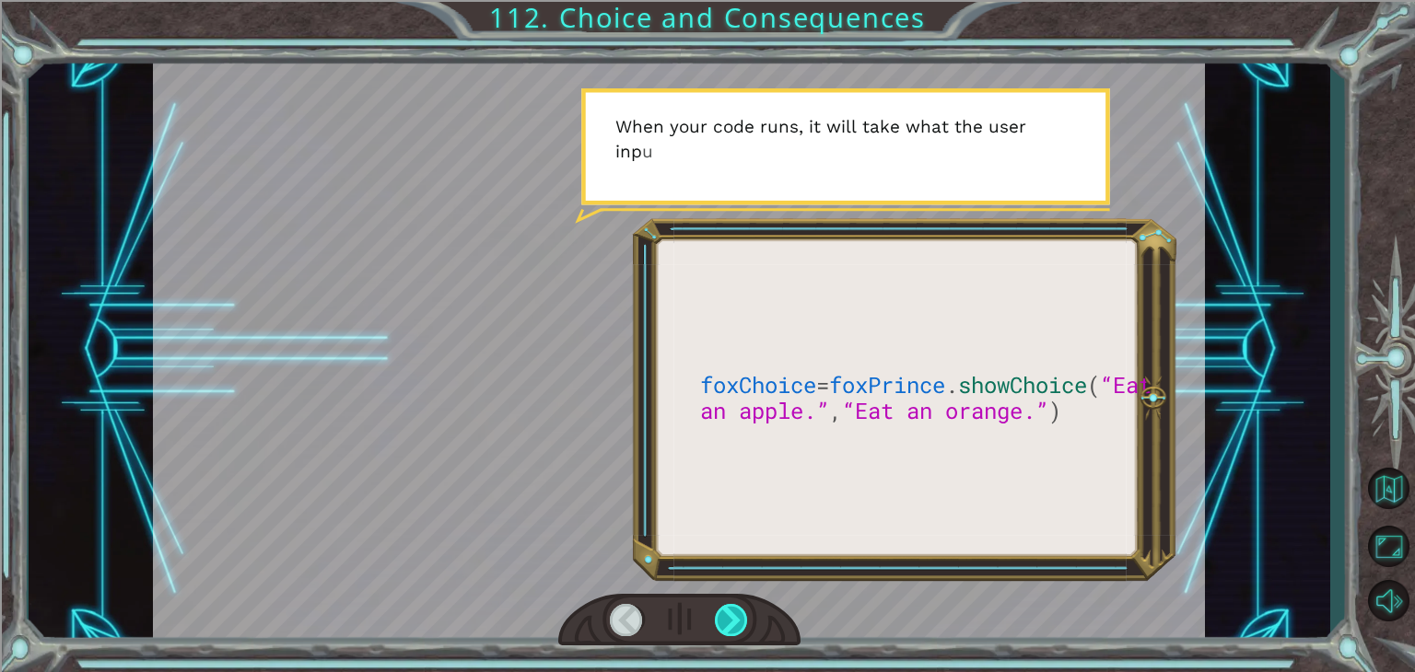
click at [734, 610] on div at bounding box center [731, 620] width 33 height 32
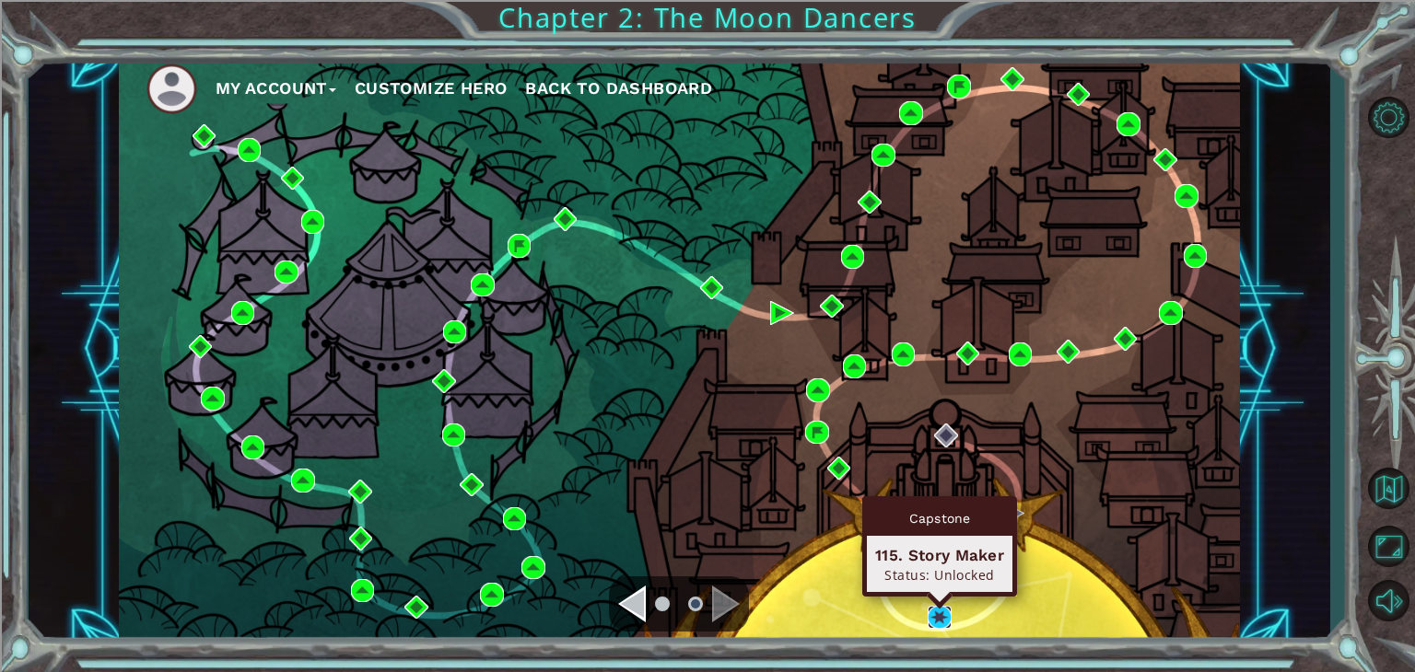
click at [930, 610] on img at bounding box center [939, 618] width 24 height 24
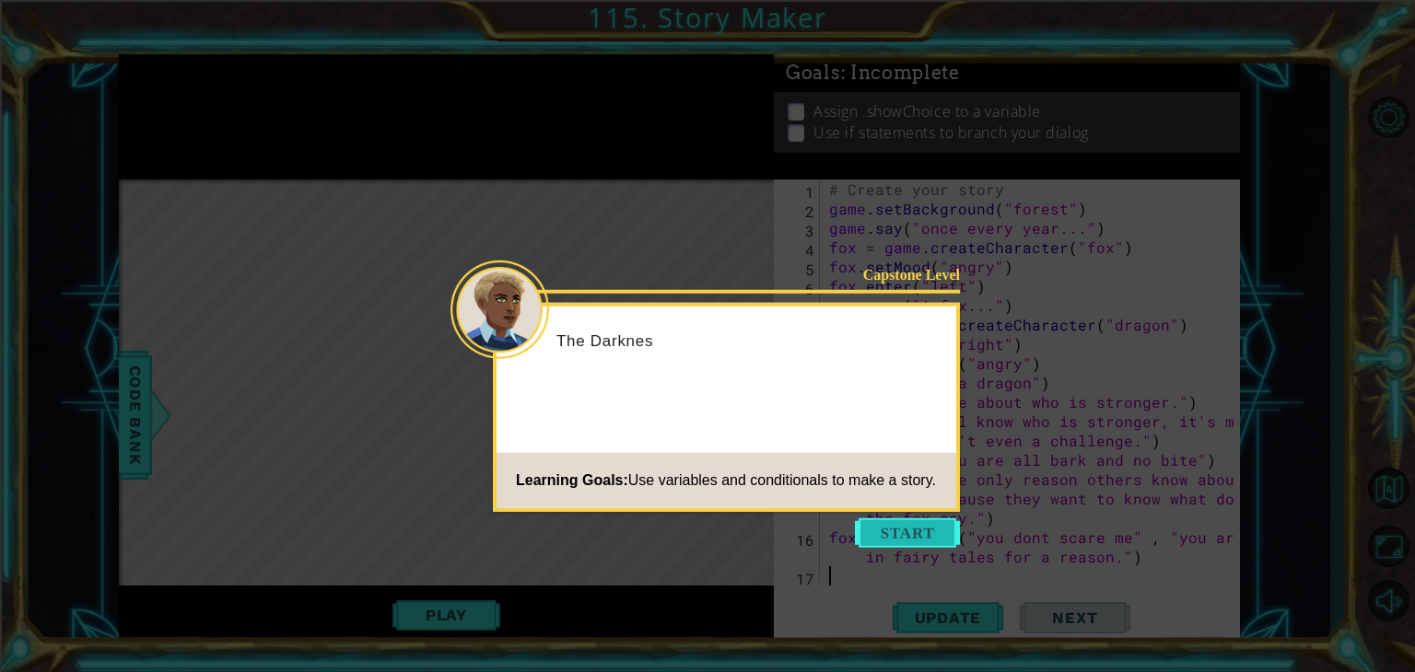
click at [897, 524] on button "Start" at bounding box center [907, 533] width 105 height 29
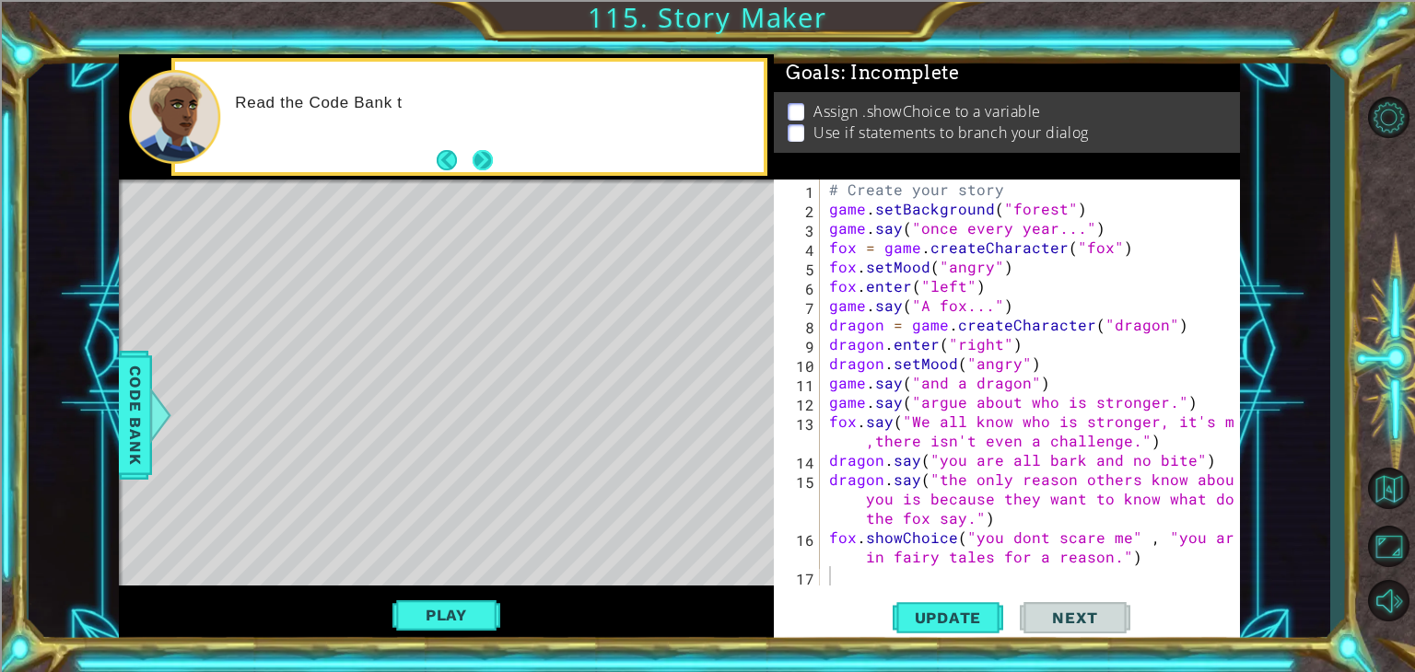
click at [483, 166] on button "Next" at bounding box center [482, 159] width 21 height 21
click at [874, 579] on div "# Create your story game . setBackground ( "forest" ) game . say ( "once every …" at bounding box center [1034, 402] width 419 height 445
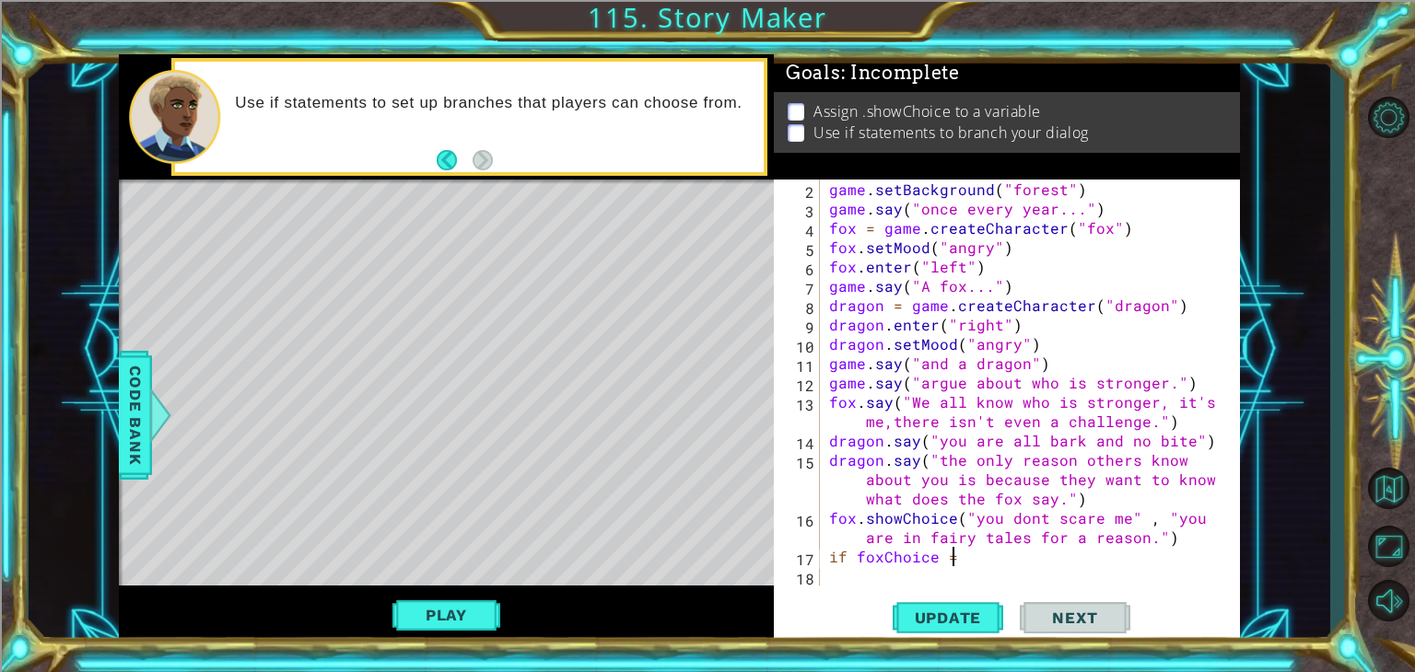
scroll to position [0, 7]
type textarea "if foxChoice == 1:"
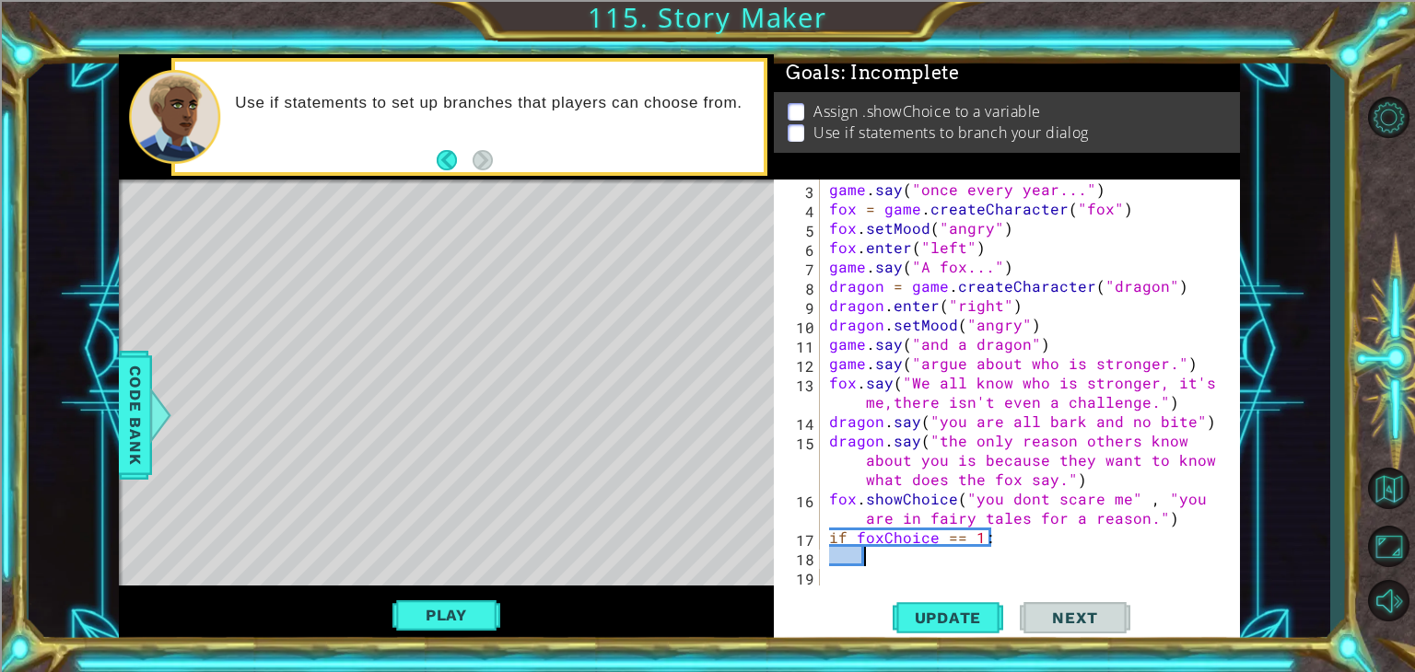
scroll to position [39, 0]
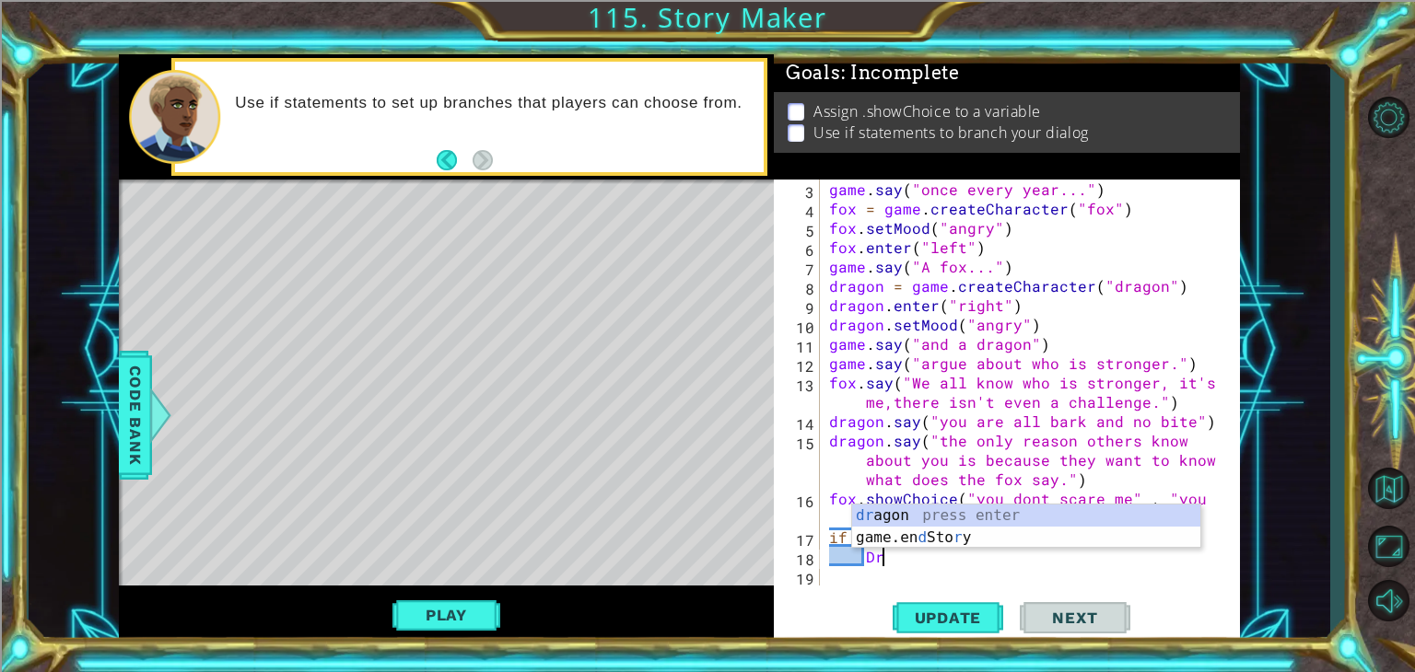
type textarea "D"
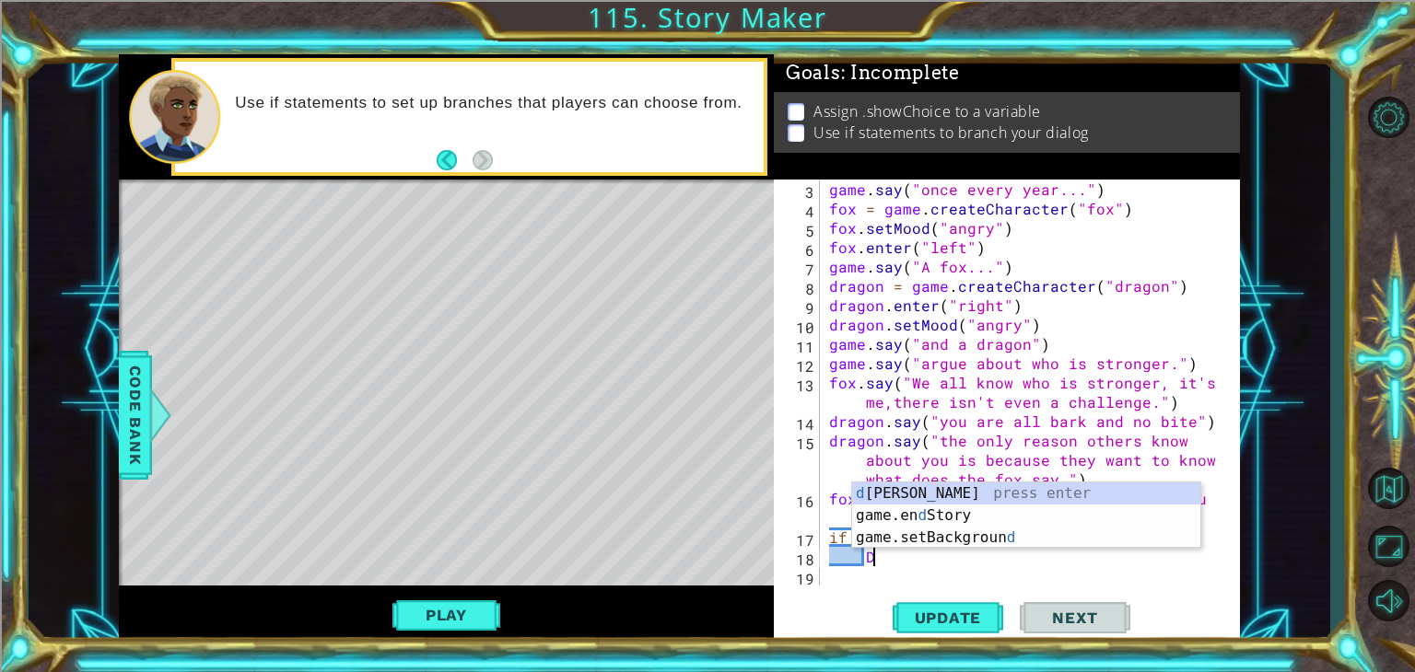
scroll to position [0, 0]
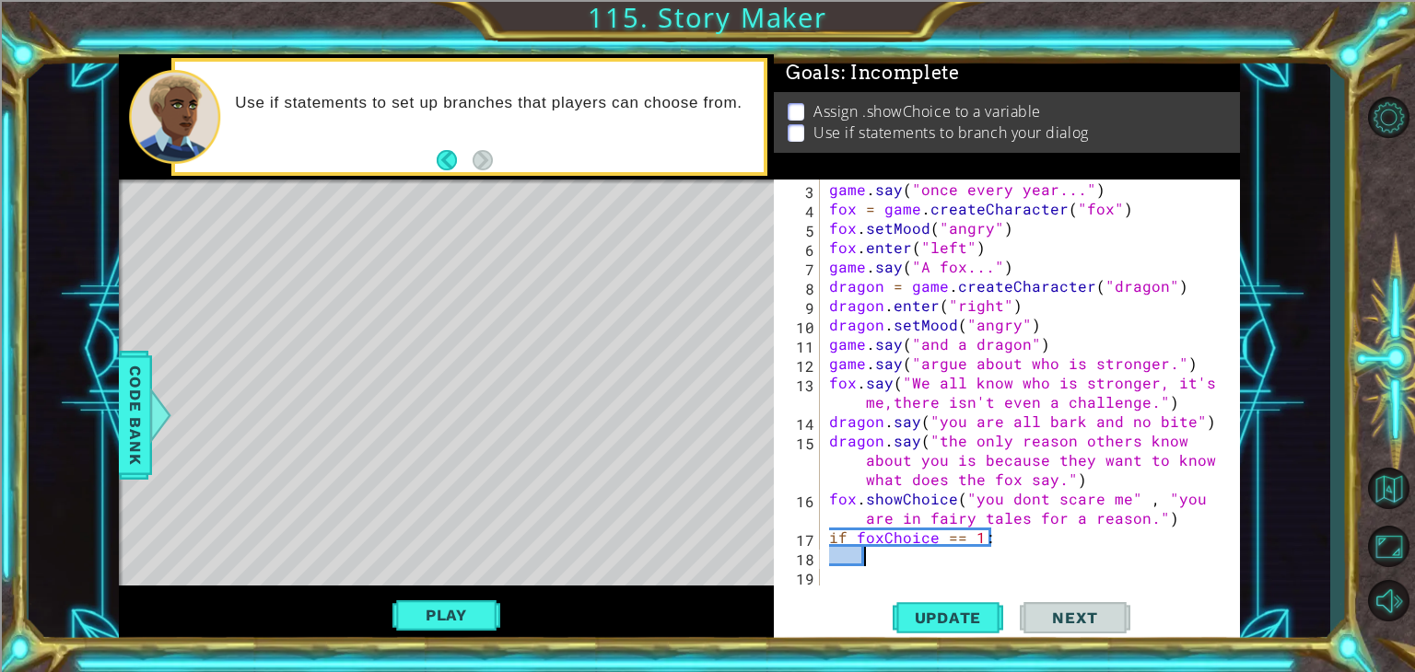
type textarea """
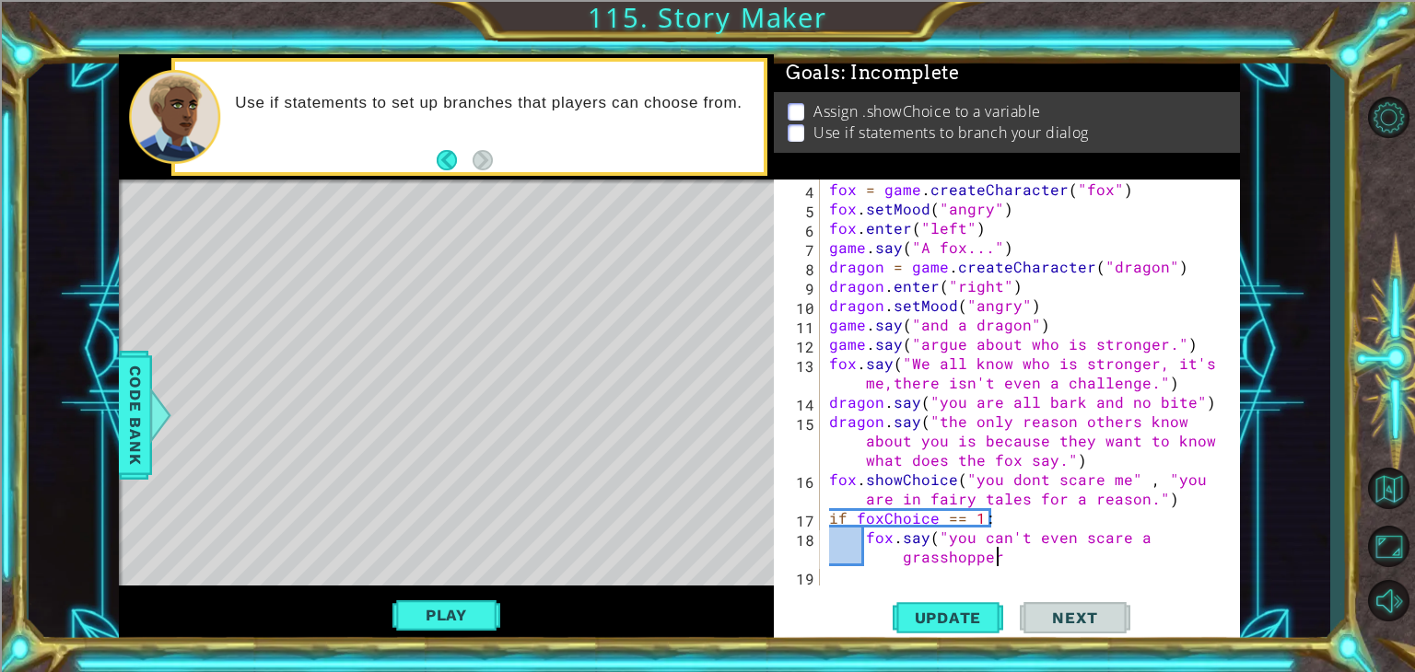
scroll to position [0, 25]
type textarea "fox.say("you can't even scare a grasshopper.")"
click at [855, 577] on div "fox = game . createCharacter ( "fox" ) fox . setMood ( "angry" ) fox . enter ( …" at bounding box center [1027, 402] width 405 height 445
